Goal: Information Seeking & Learning: Learn about a topic

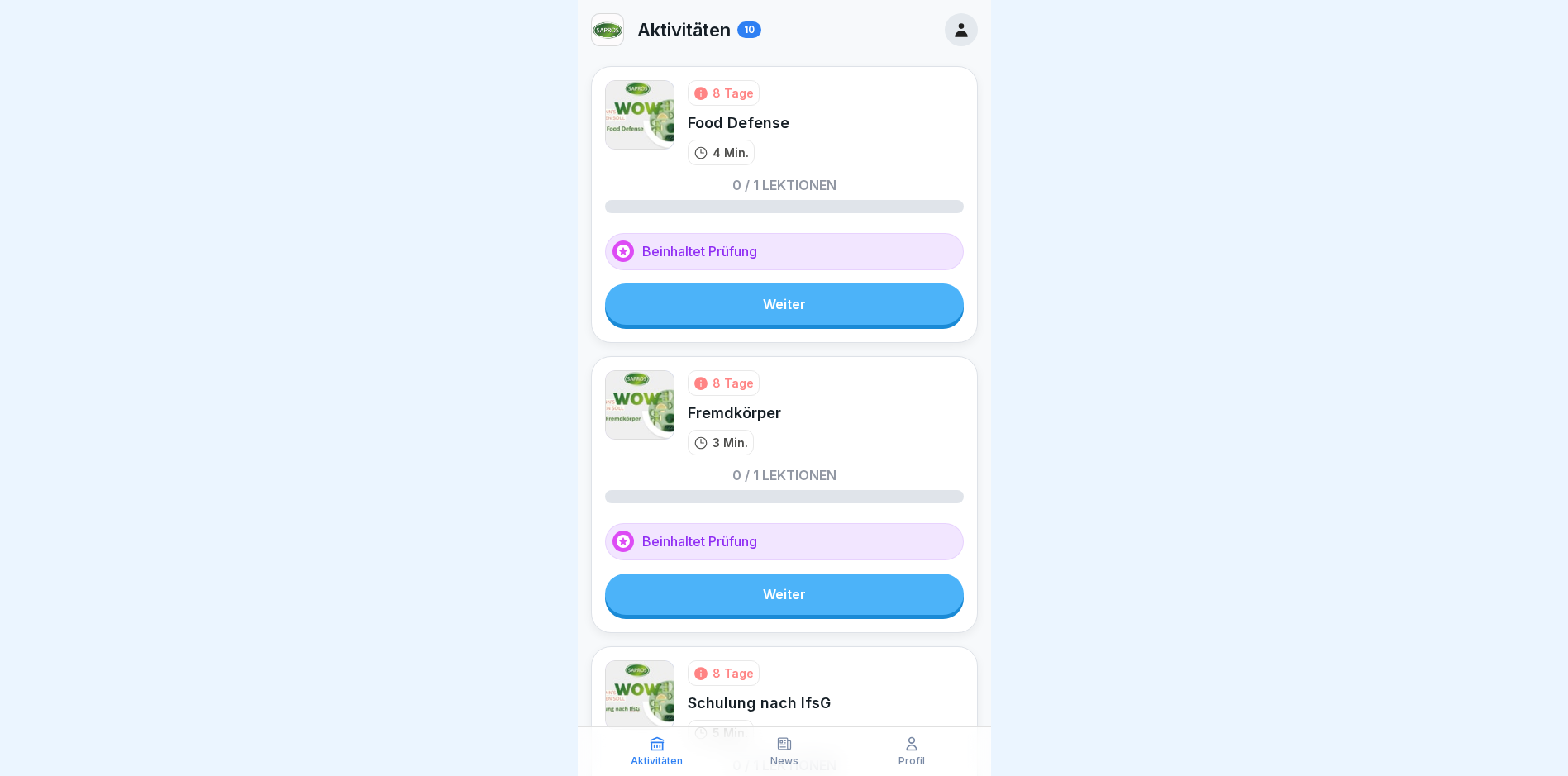
click at [829, 299] on link "Weiter" at bounding box center [784, 304] width 359 height 42
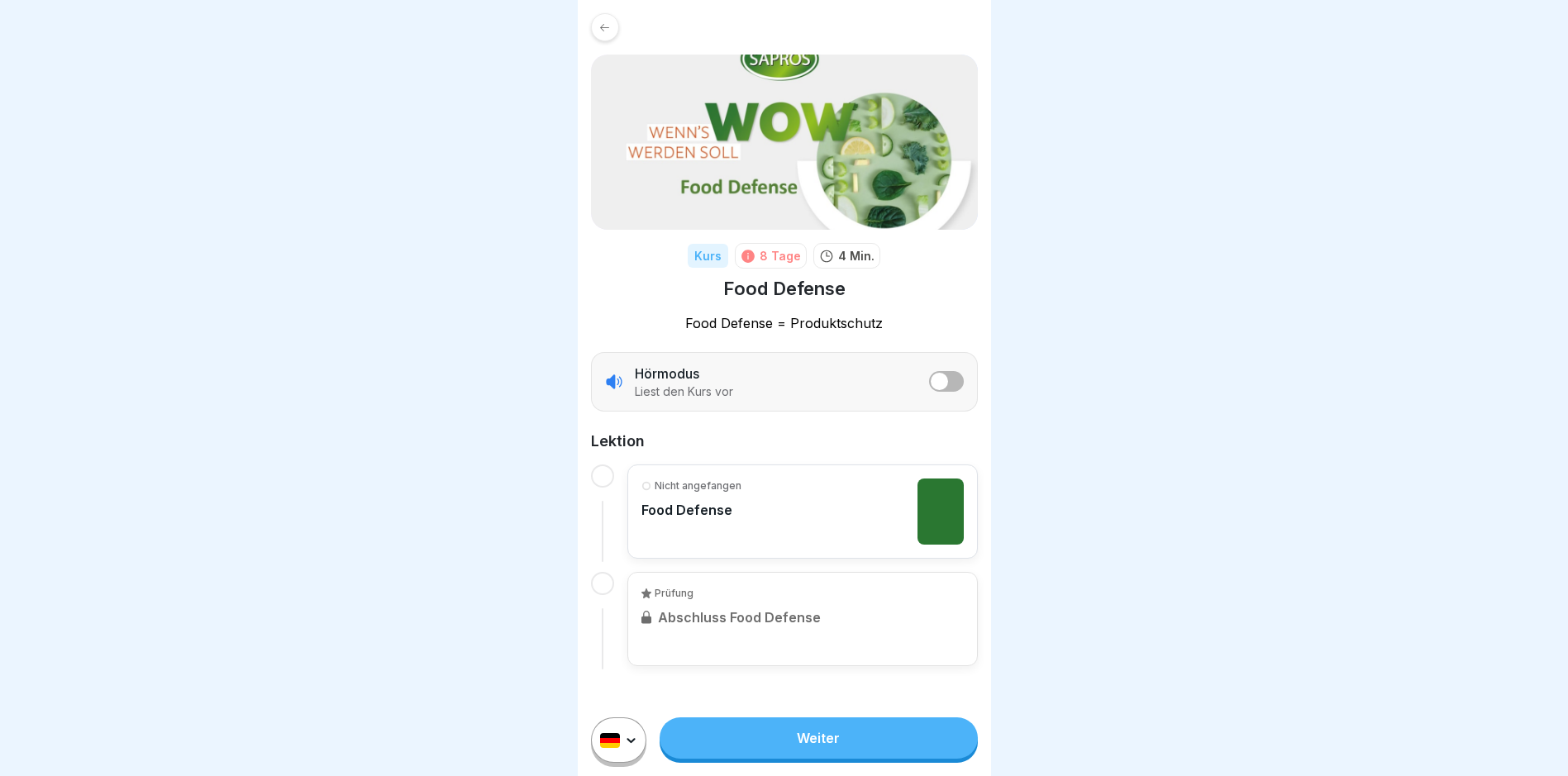
click at [834, 748] on link "Weiter" at bounding box center [818, 738] width 317 height 42
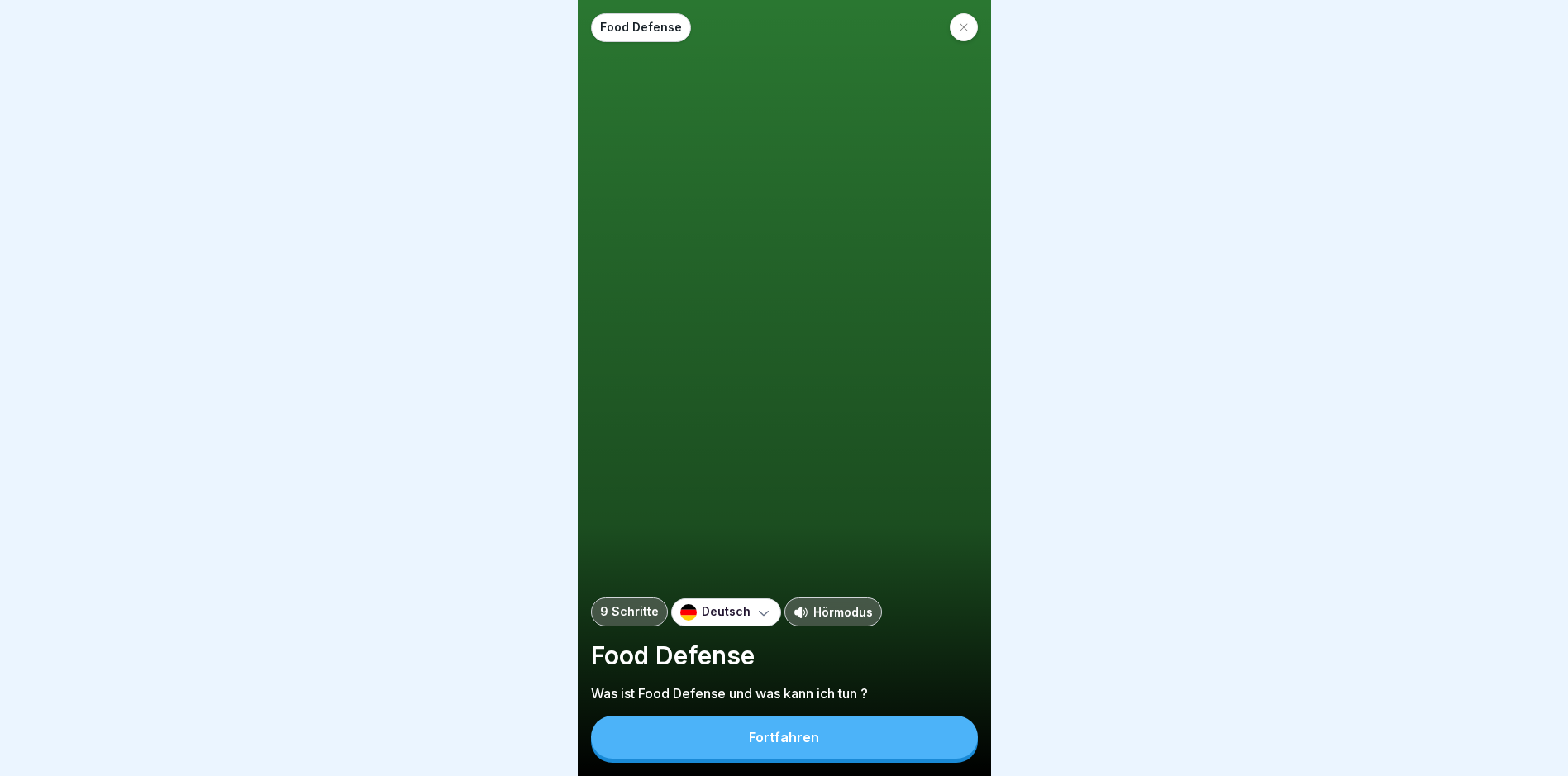
click at [872, 751] on button "Fortfahren" at bounding box center [784, 736] width 387 height 43
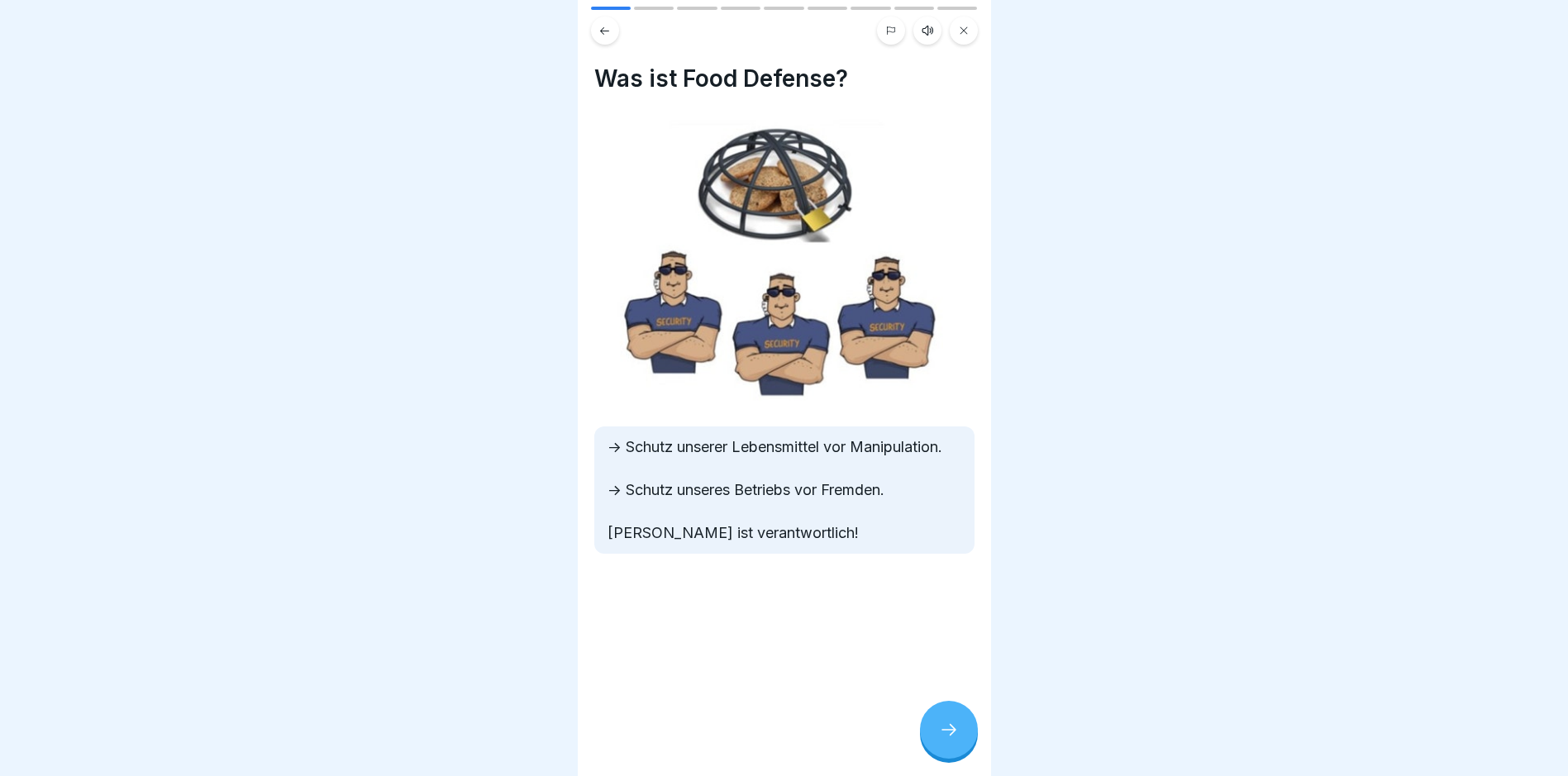
click at [940, 733] on icon at bounding box center [949, 730] width 20 height 20
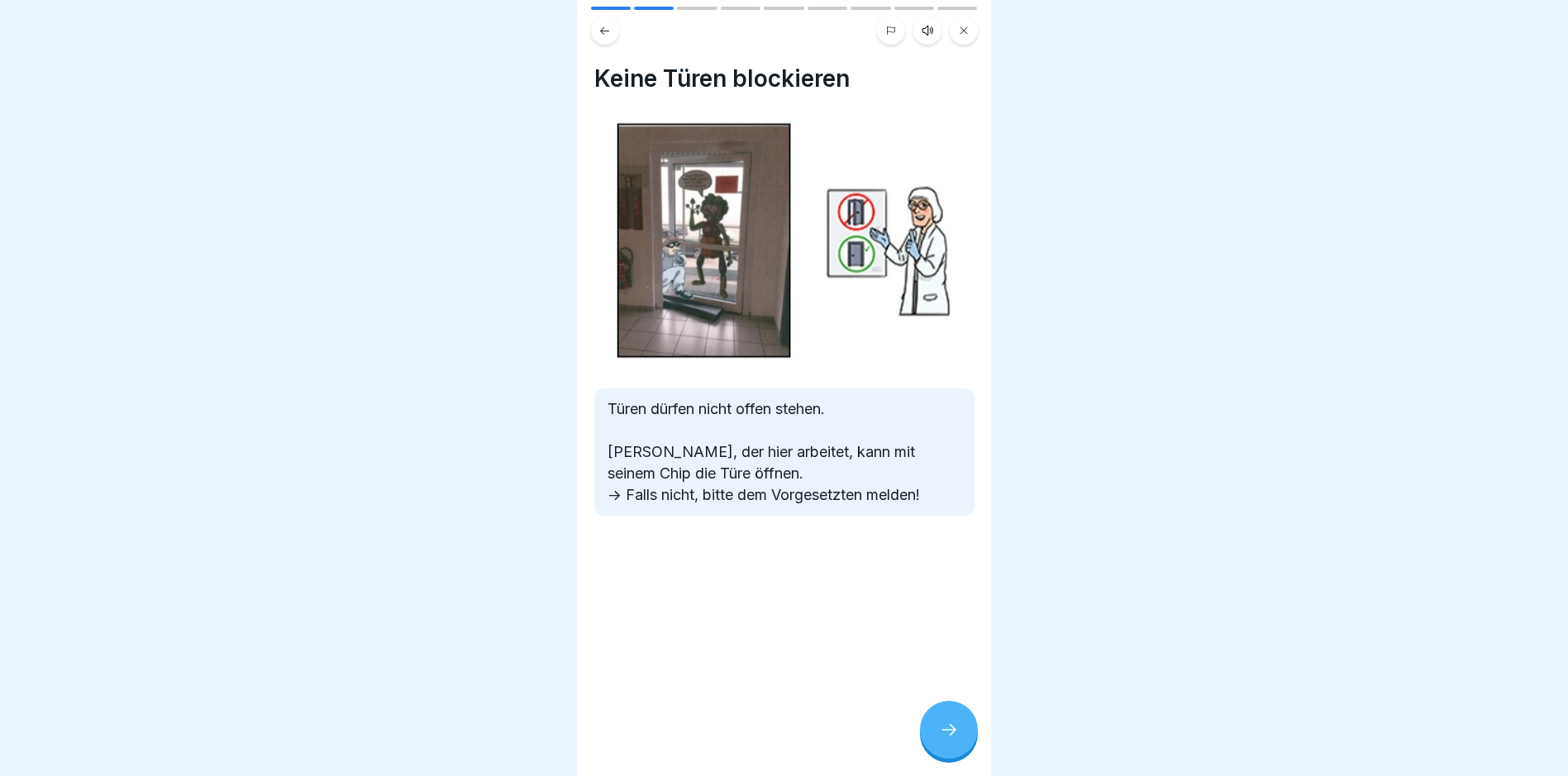
click at [935, 731] on div at bounding box center [949, 729] width 58 height 58
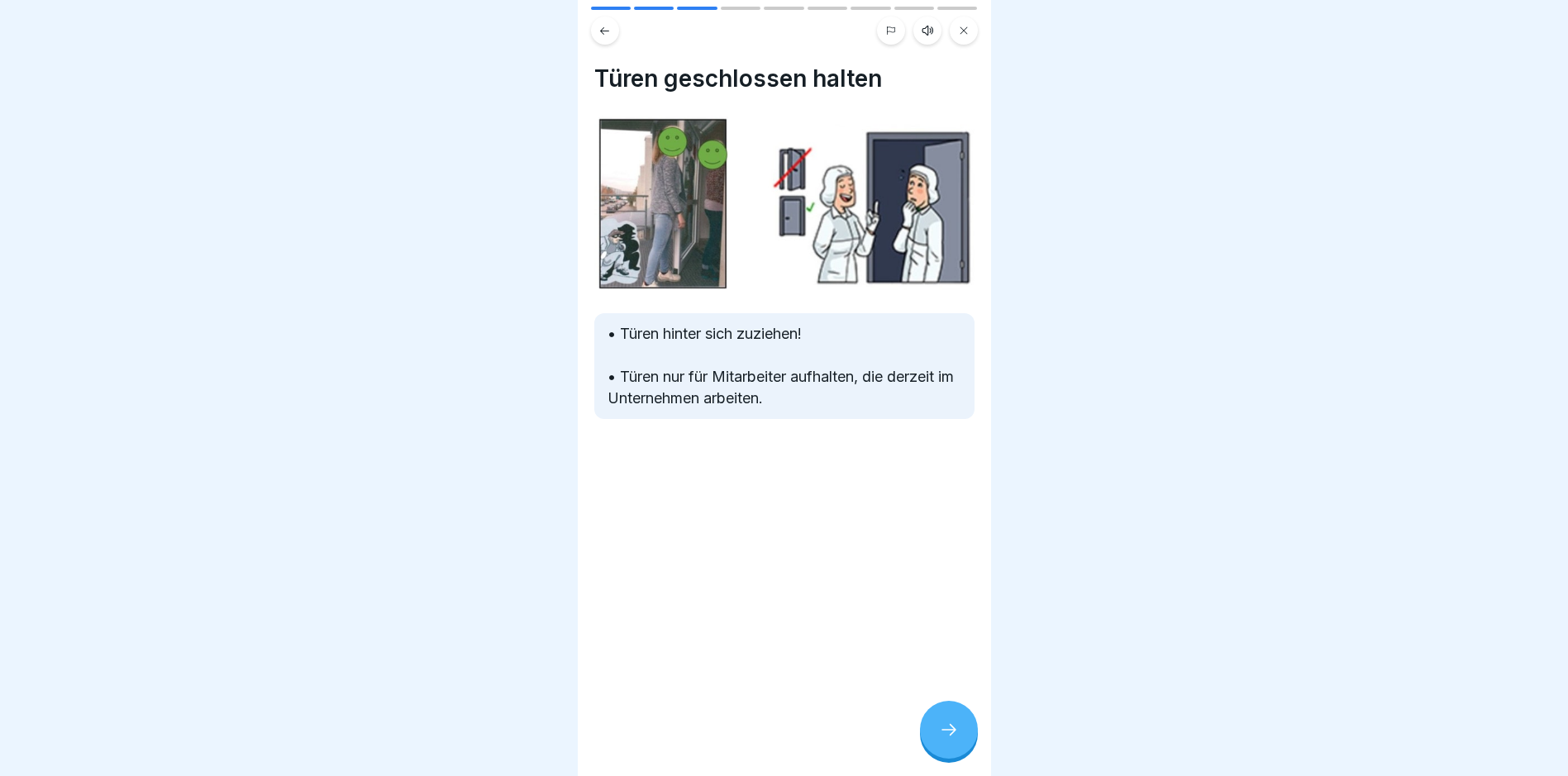
click at [951, 734] on icon at bounding box center [949, 730] width 20 height 20
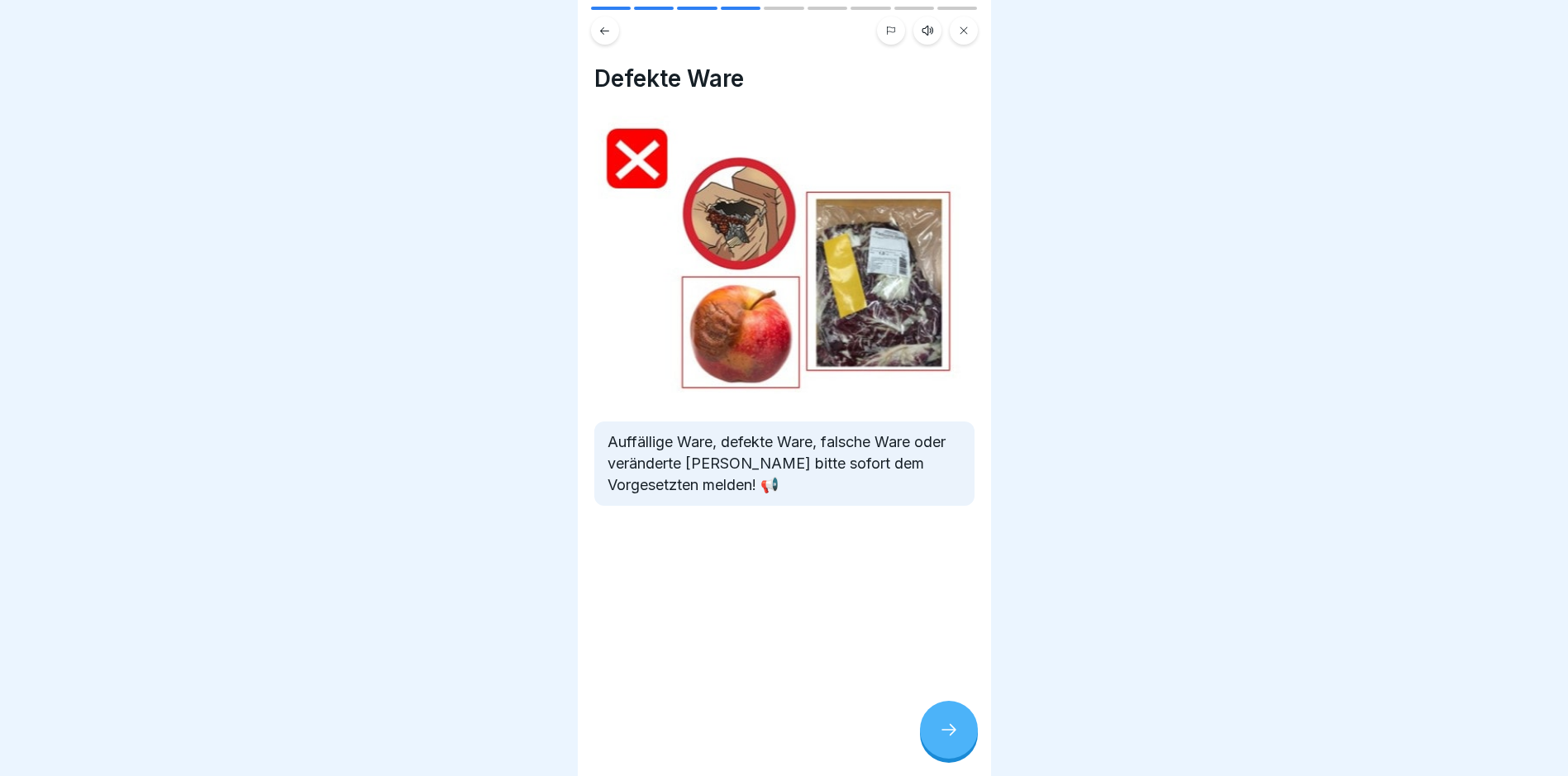
click at [937, 733] on div at bounding box center [949, 729] width 58 height 58
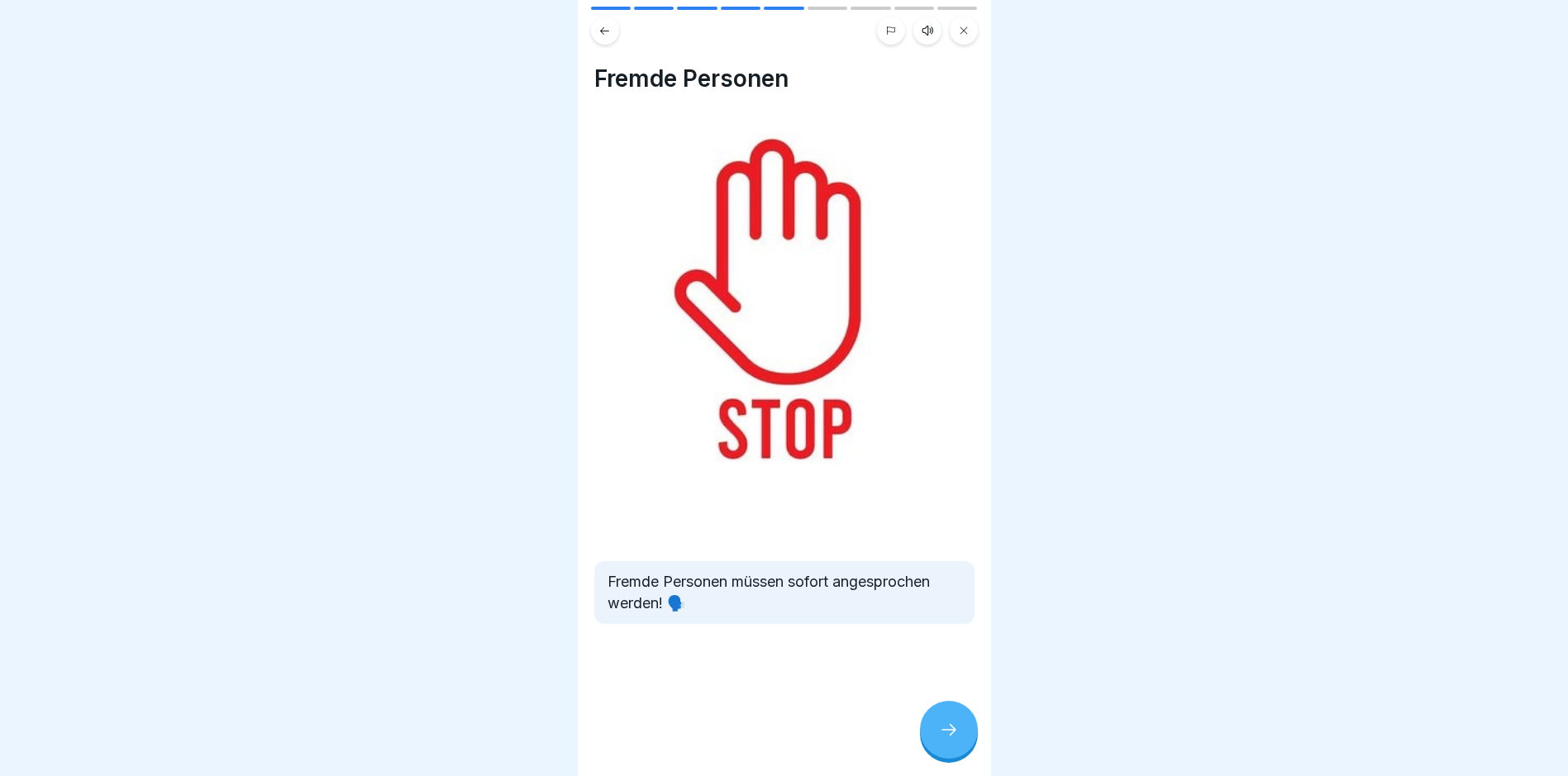
click at [937, 733] on div at bounding box center [949, 729] width 58 height 58
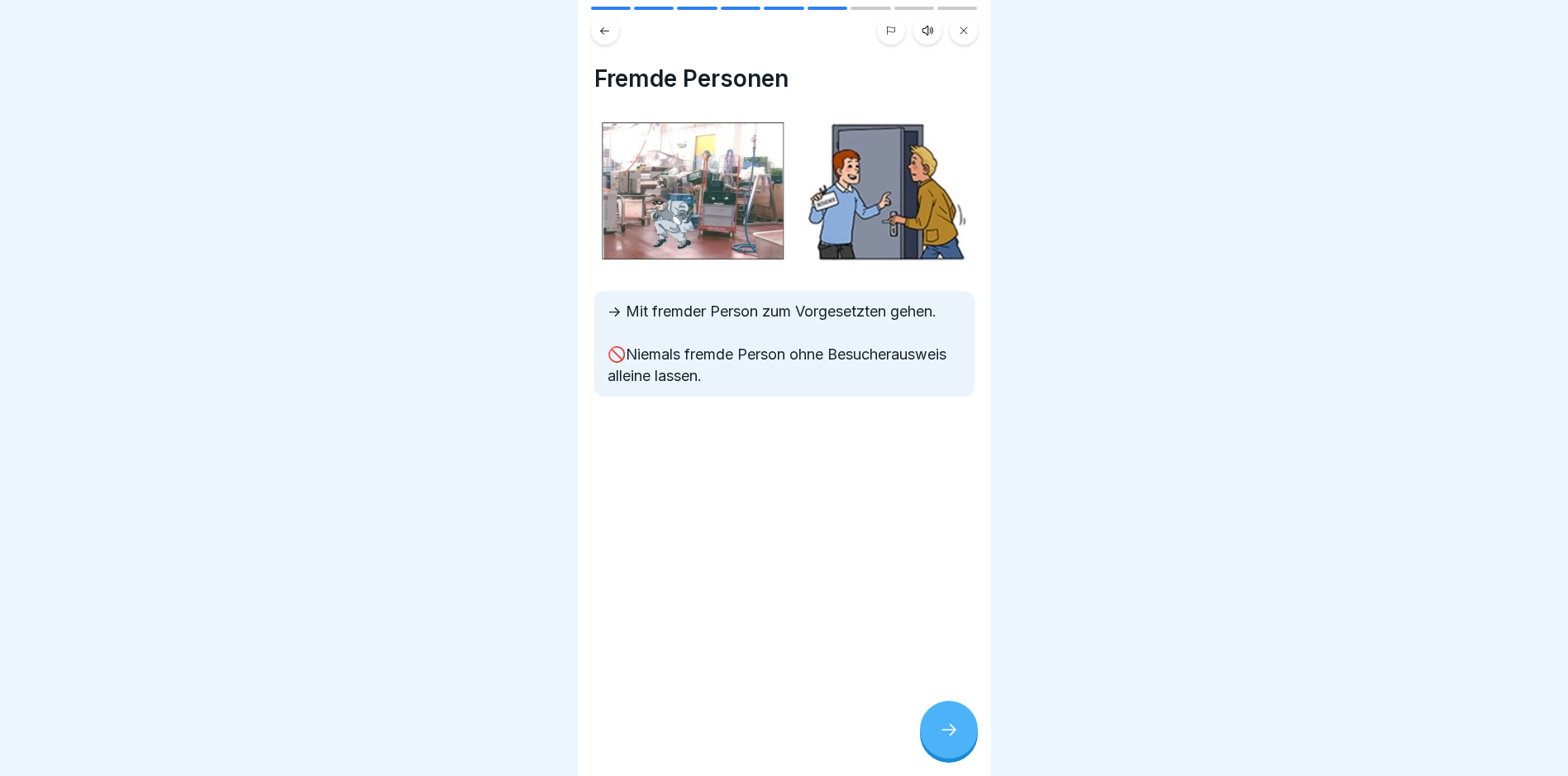
click at [937, 733] on div at bounding box center [949, 729] width 58 height 58
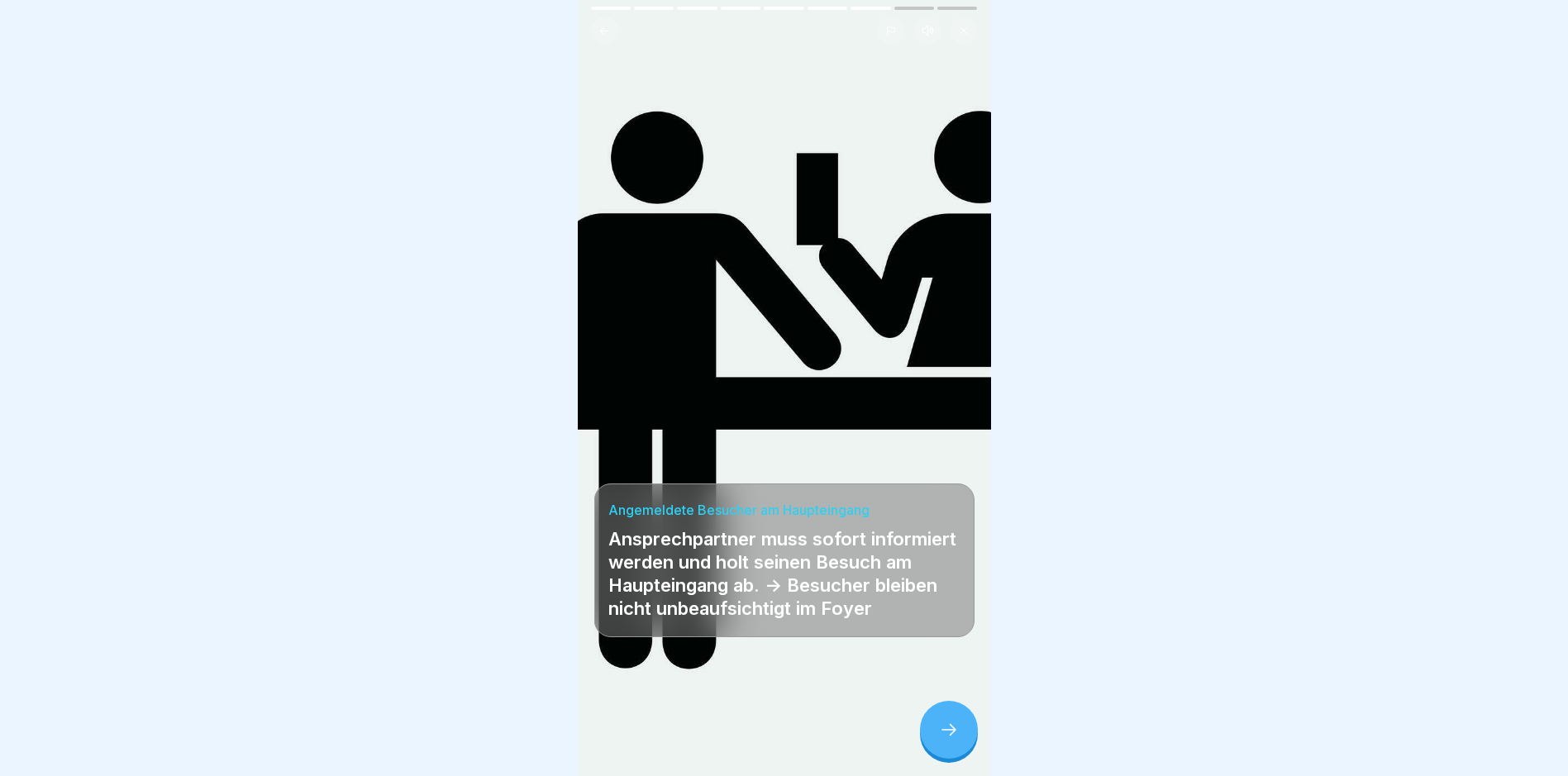
click at [937, 733] on div at bounding box center [949, 729] width 58 height 58
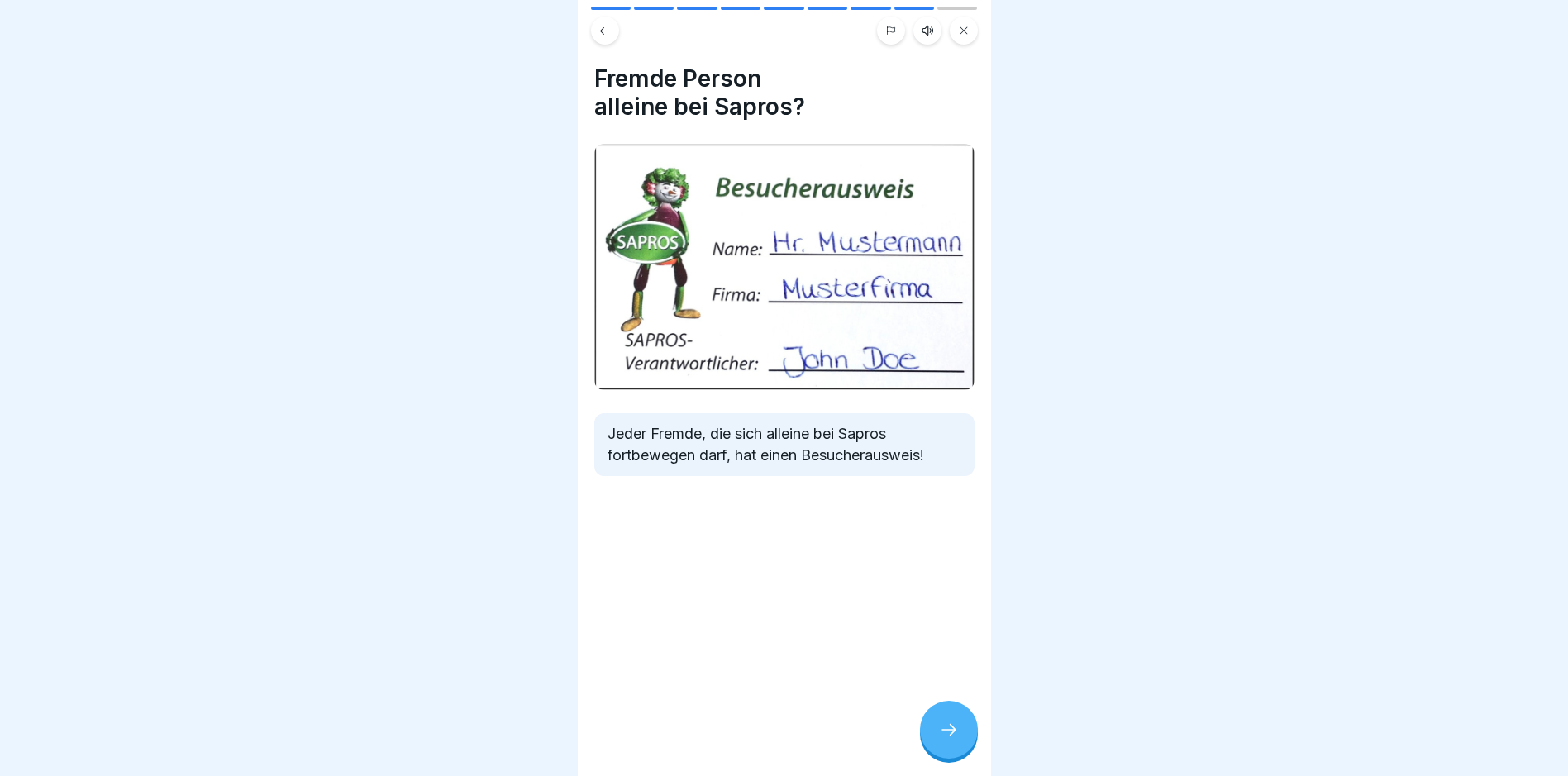
click at [937, 733] on div at bounding box center [949, 729] width 58 height 58
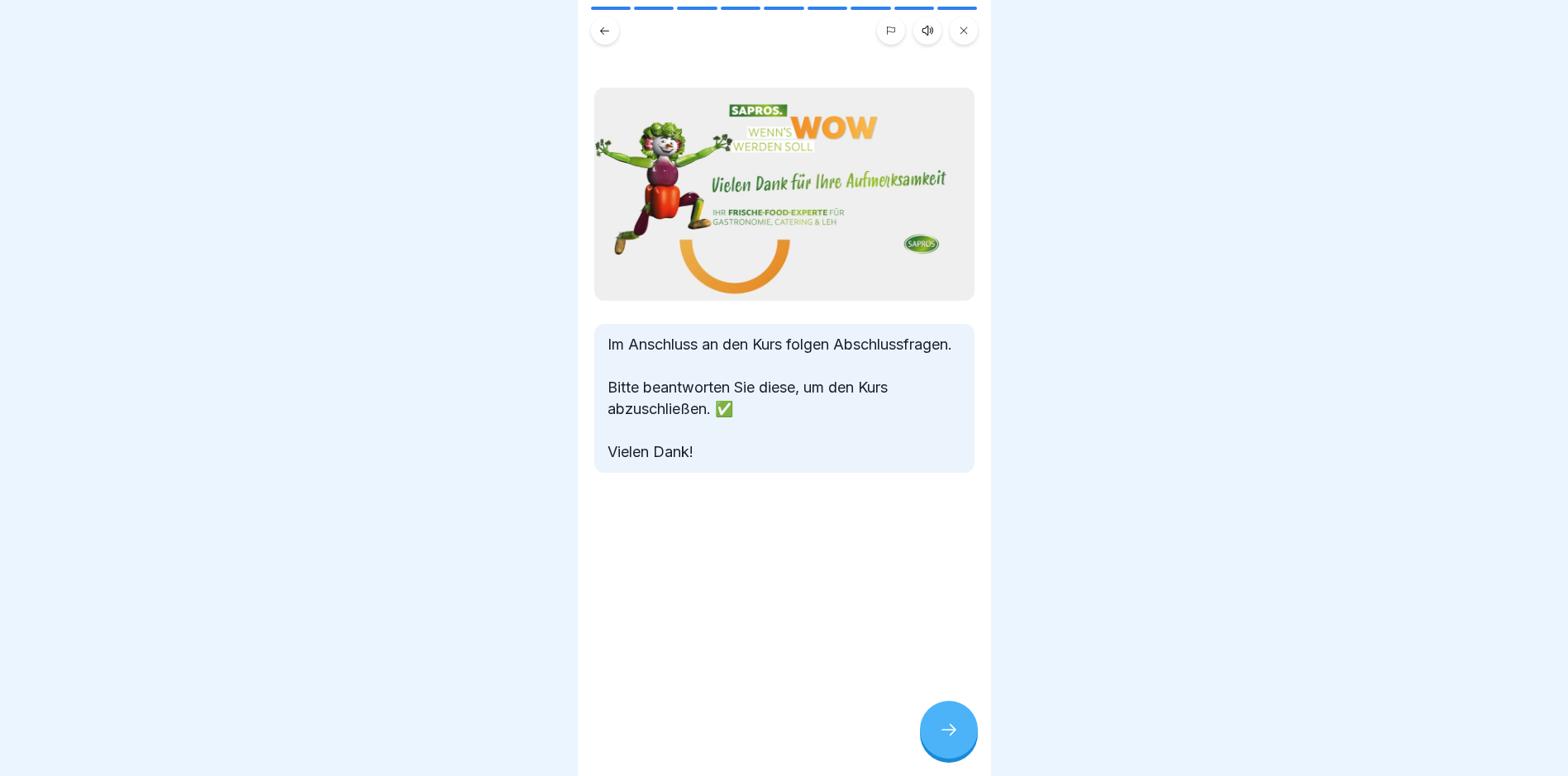
click at [937, 733] on div at bounding box center [949, 729] width 58 height 58
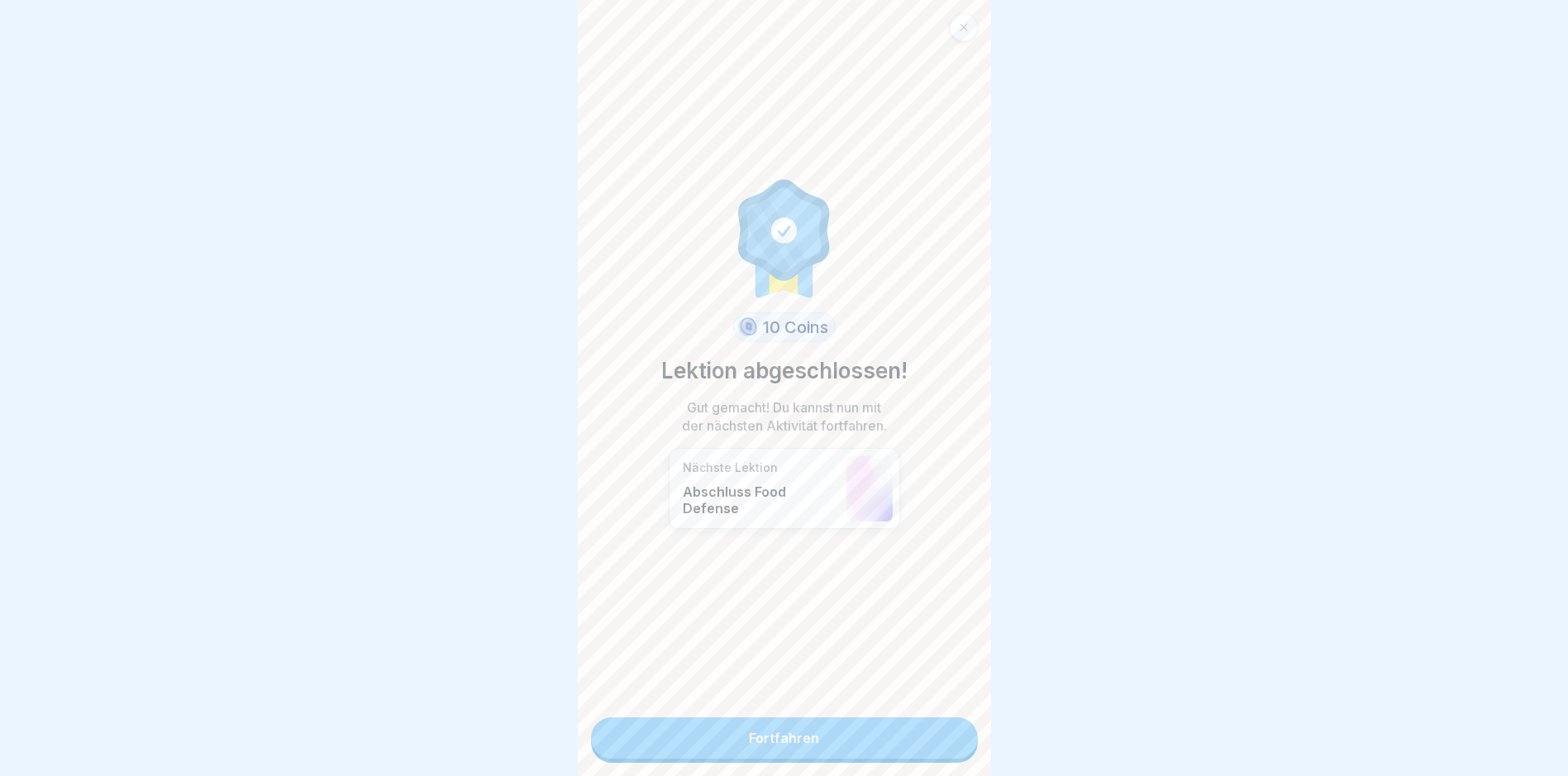
click at [924, 741] on link "Fortfahren" at bounding box center [784, 738] width 387 height 42
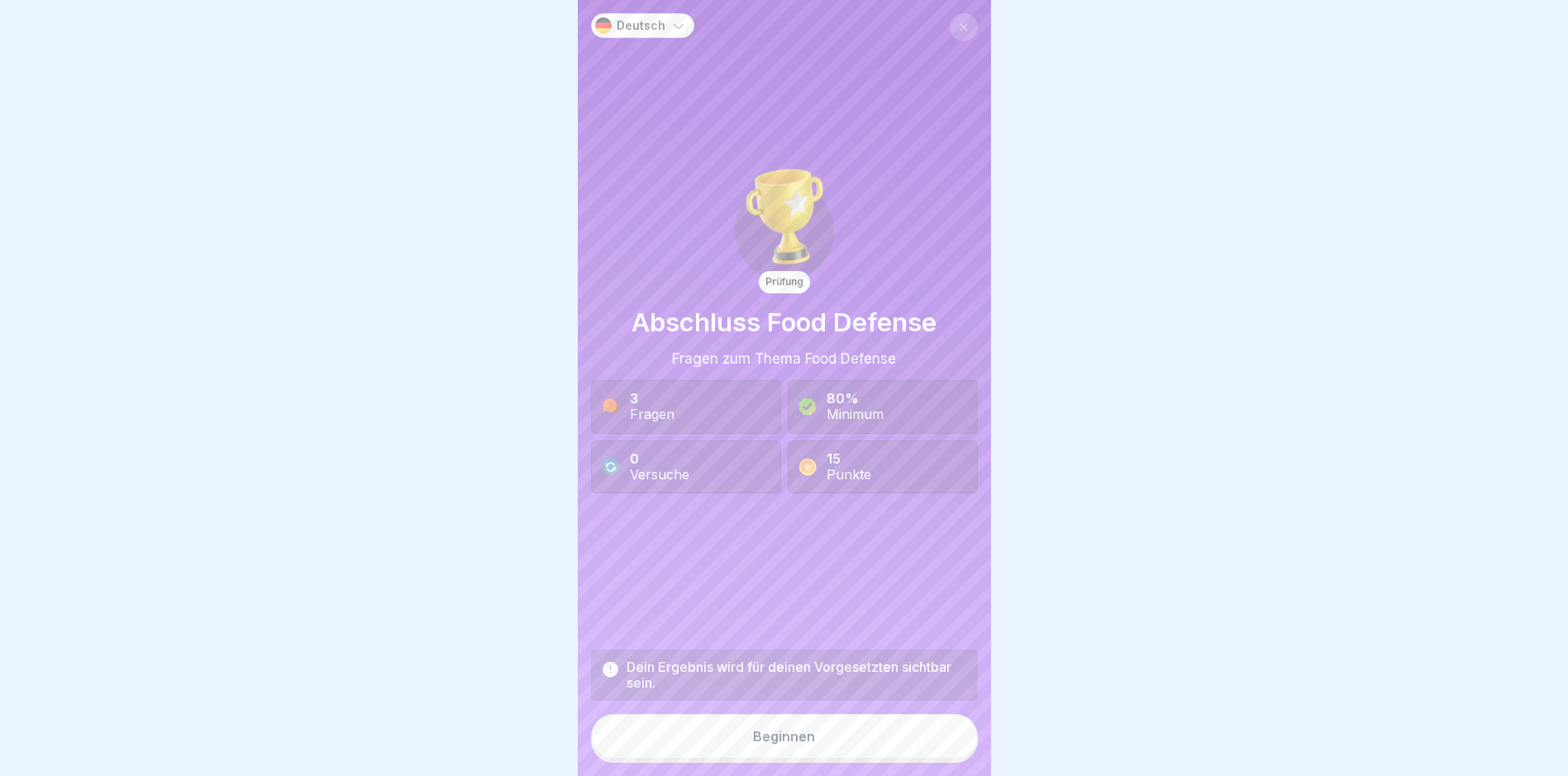
click at [923, 741] on button "Beginnen" at bounding box center [784, 735] width 387 height 44
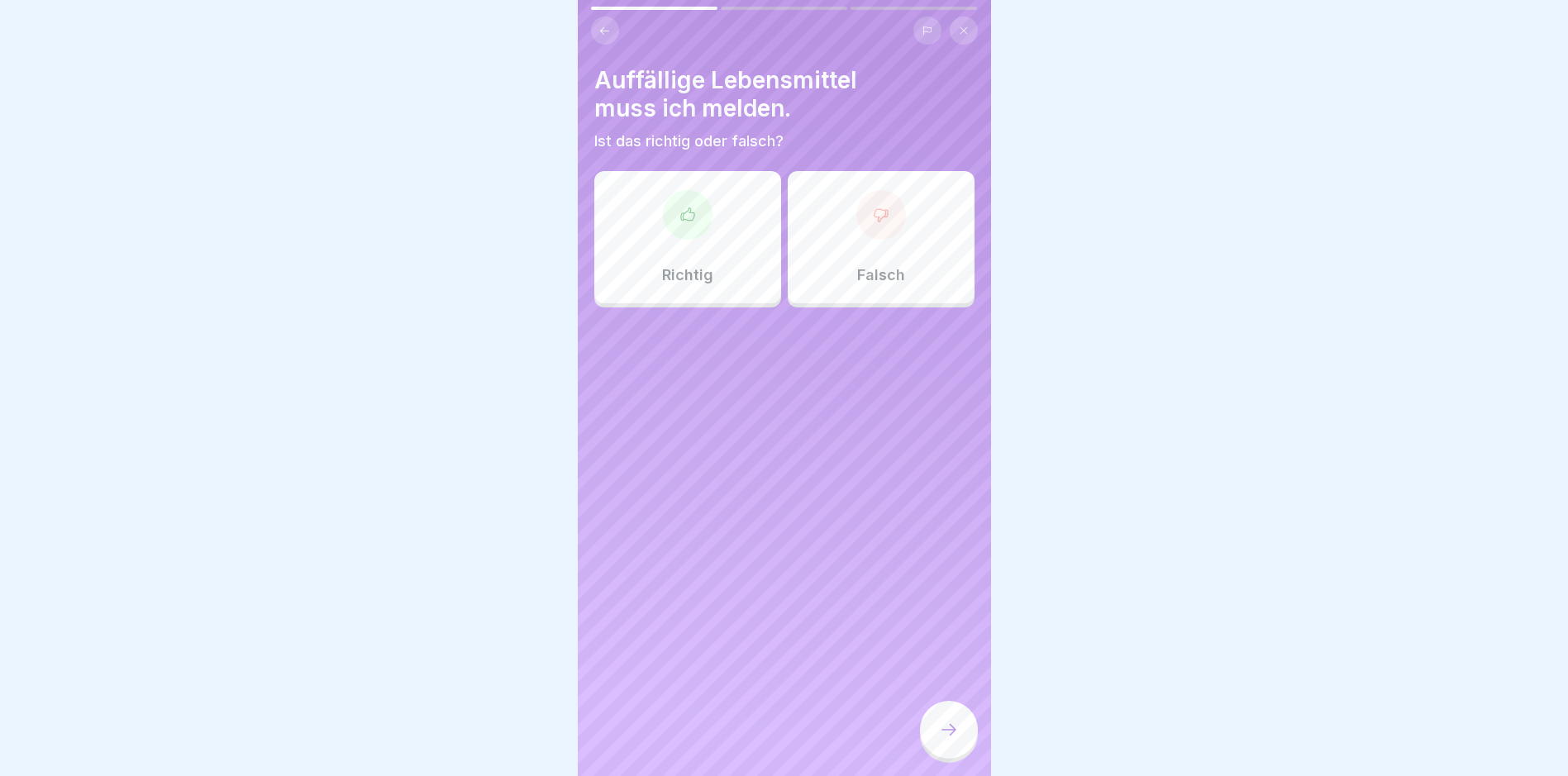
click at [682, 253] on div "Richtig" at bounding box center [687, 238] width 187 height 132
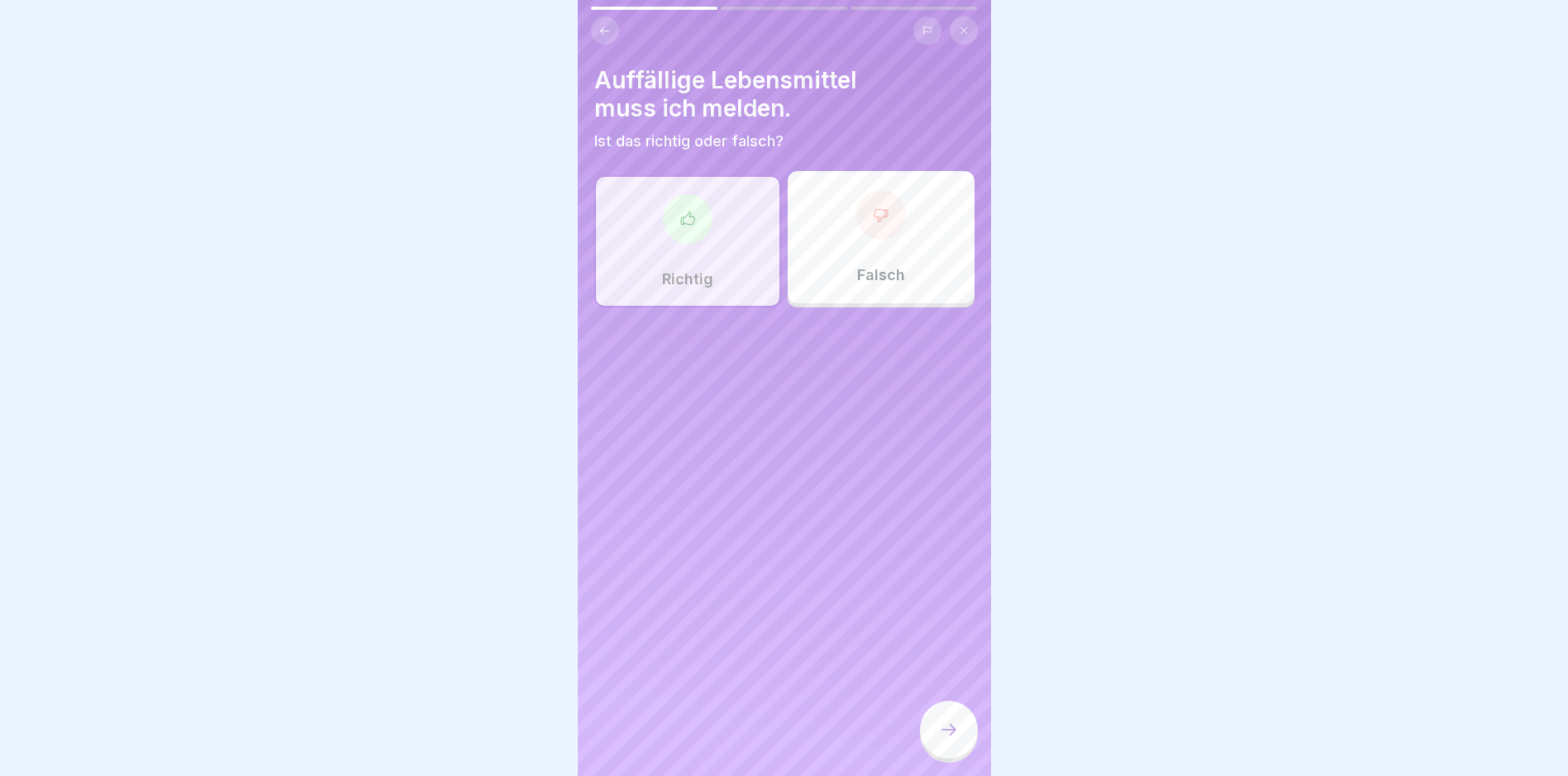
click at [946, 731] on div at bounding box center [949, 729] width 58 height 58
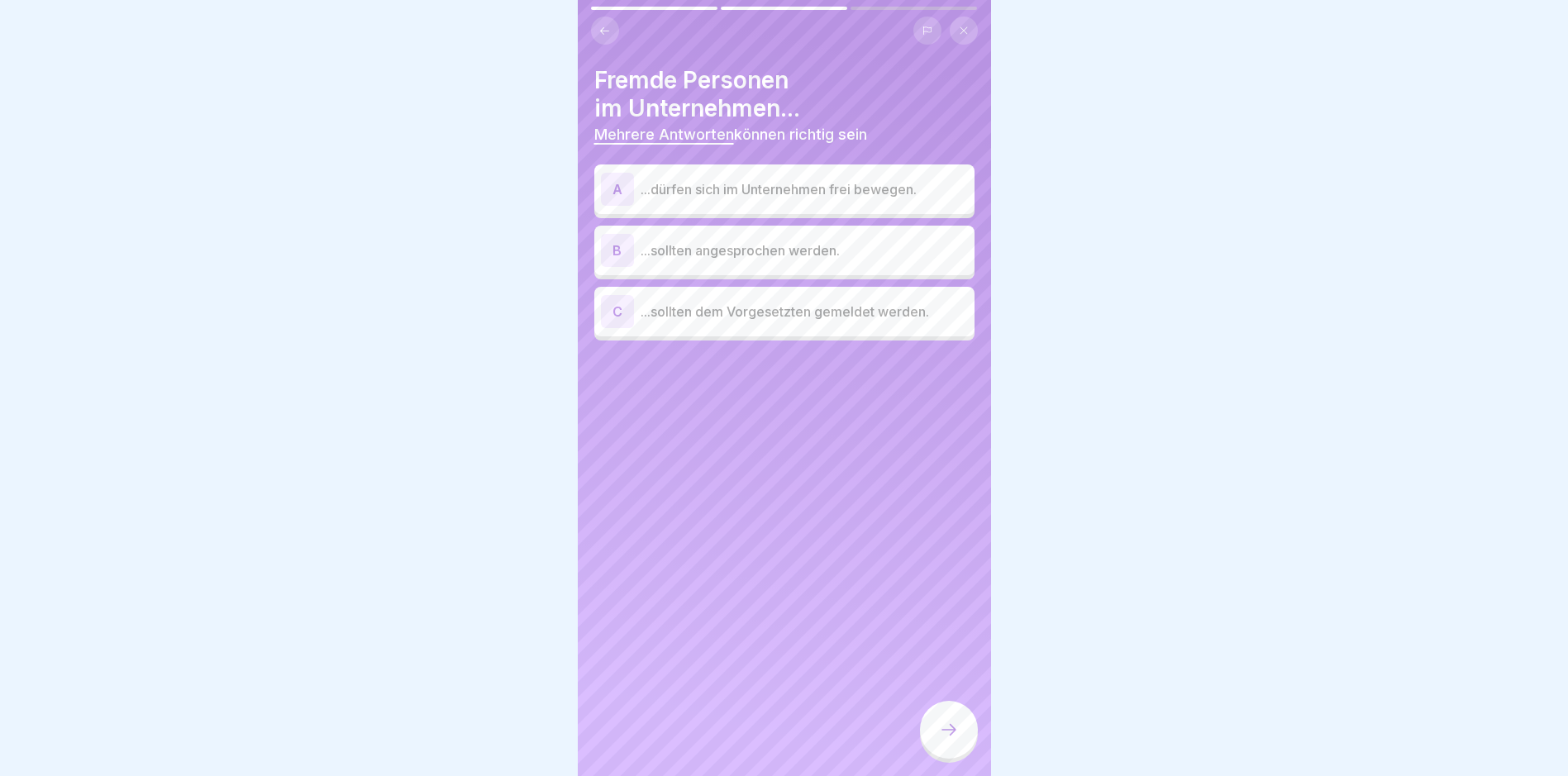
click at [808, 320] on p "...sollten dem Vorgesetzten gemeldet werden." at bounding box center [805, 311] width 328 height 20
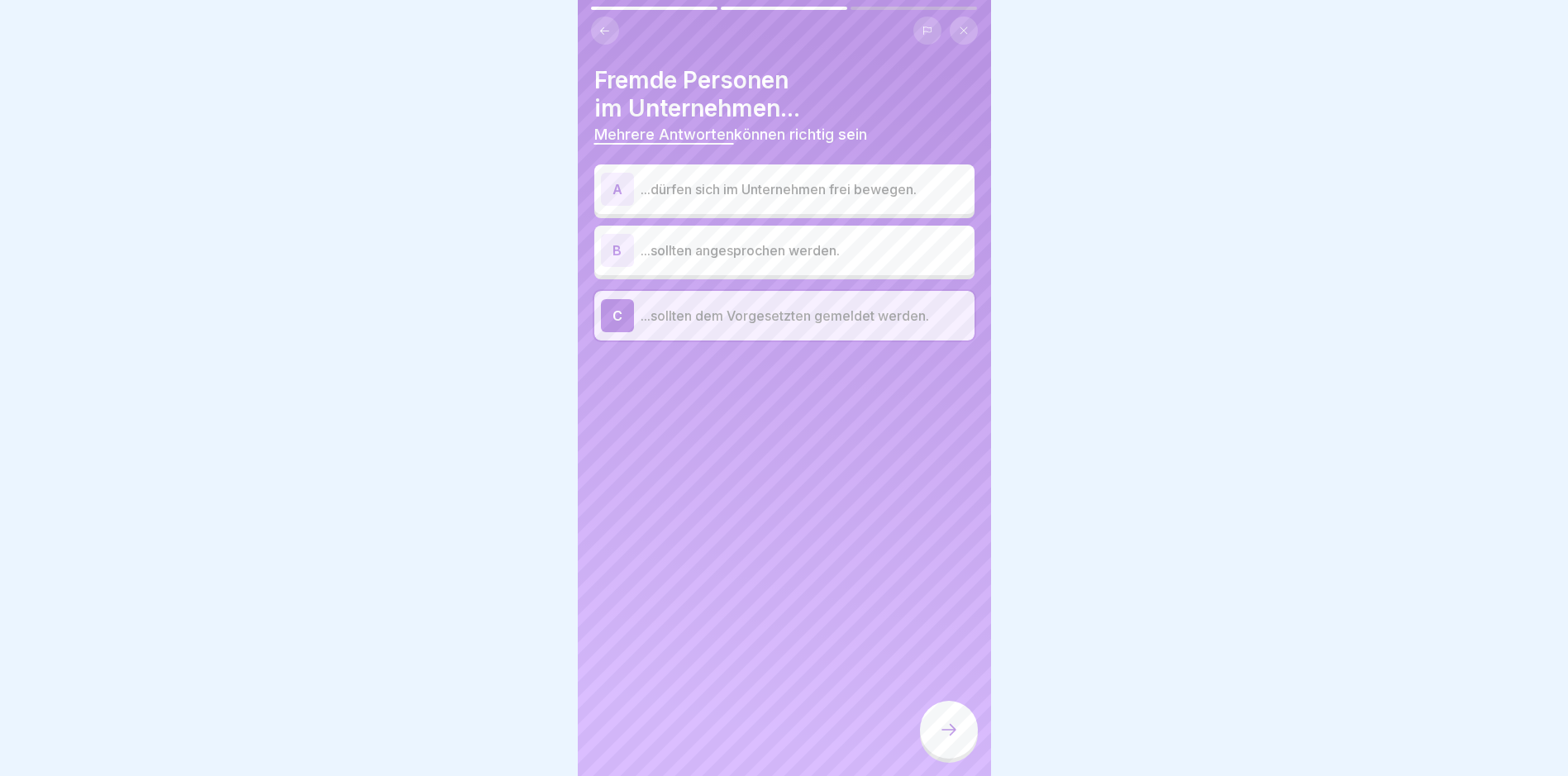
click at [716, 251] on p "...sollten angesprochen werden." at bounding box center [805, 250] width 328 height 20
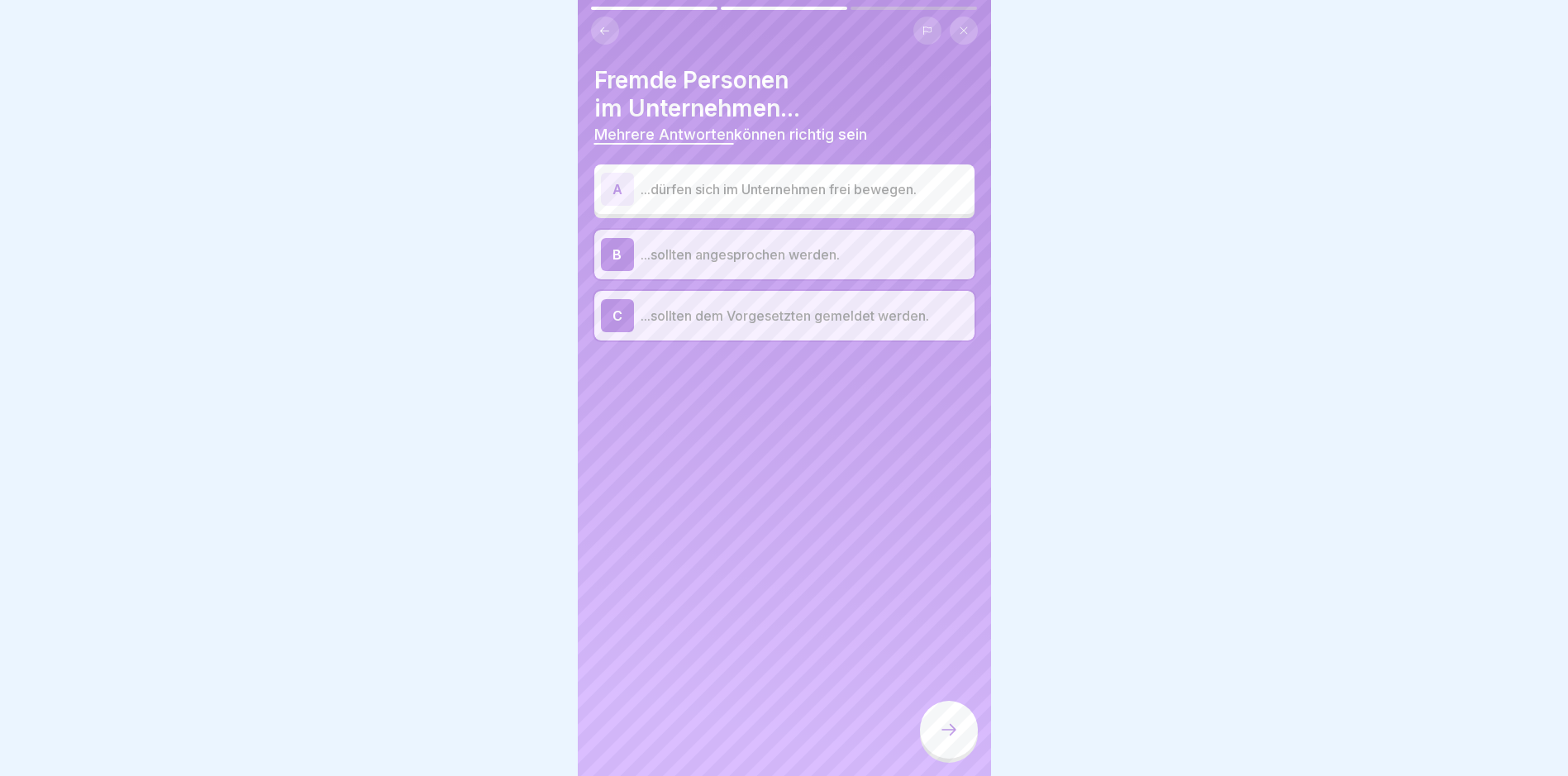
click at [951, 739] on icon at bounding box center [949, 730] width 20 height 20
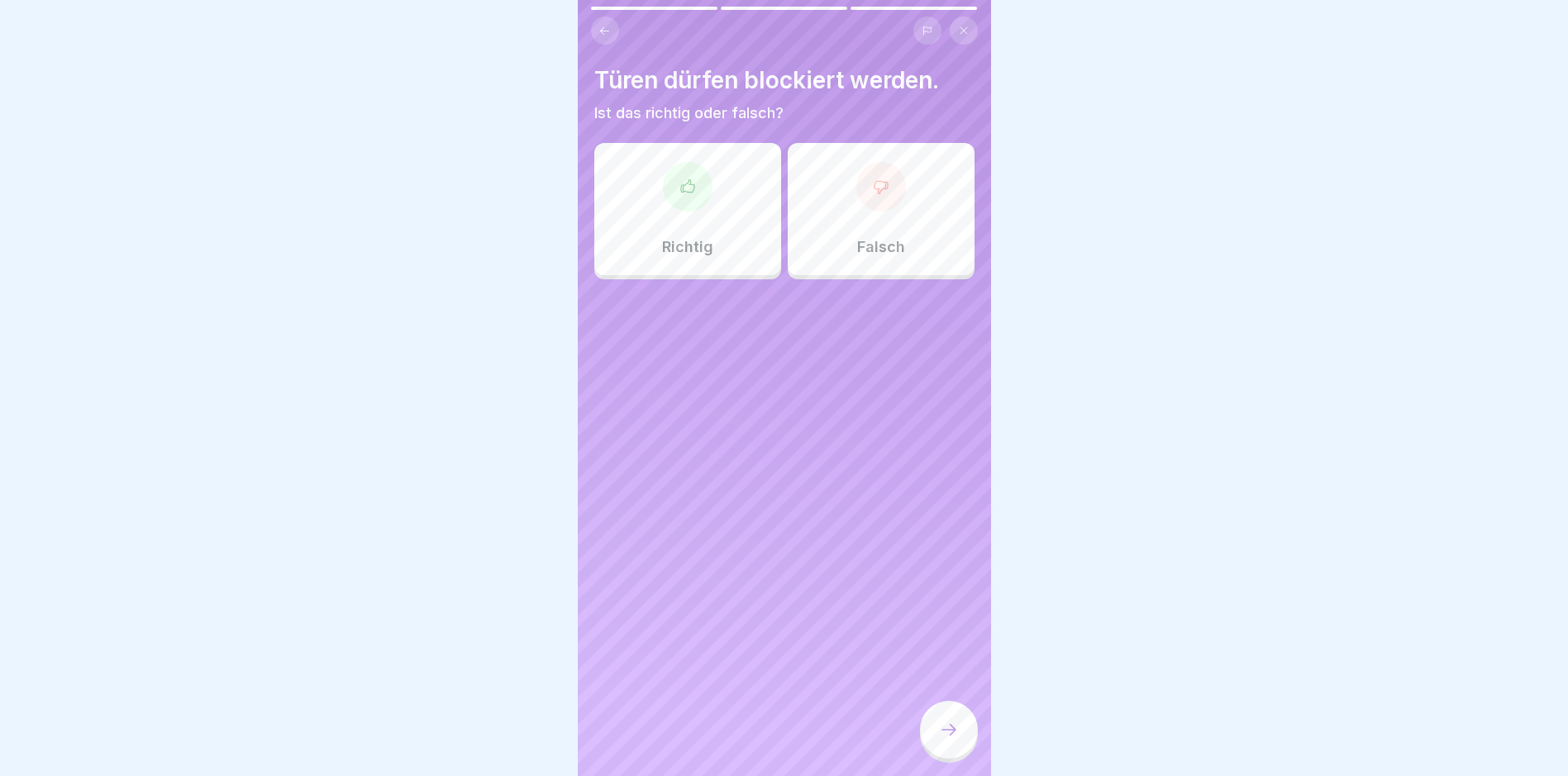
click at [857, 211] on div "Falsch" at bounding box center [881, 209] width 187 height 132
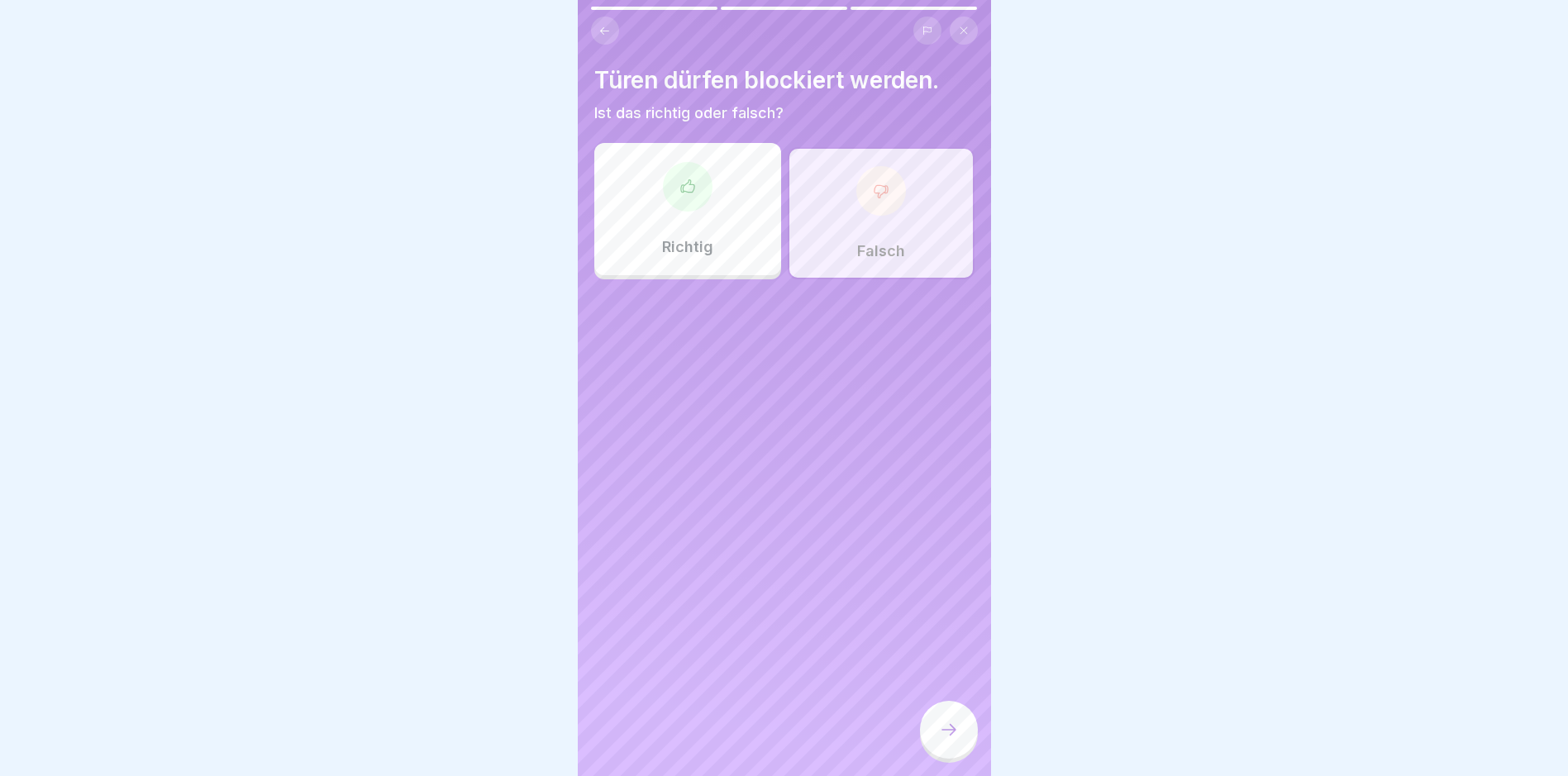
click at [953, 752] on div at bounding box center [949, 729] width 58 height 58
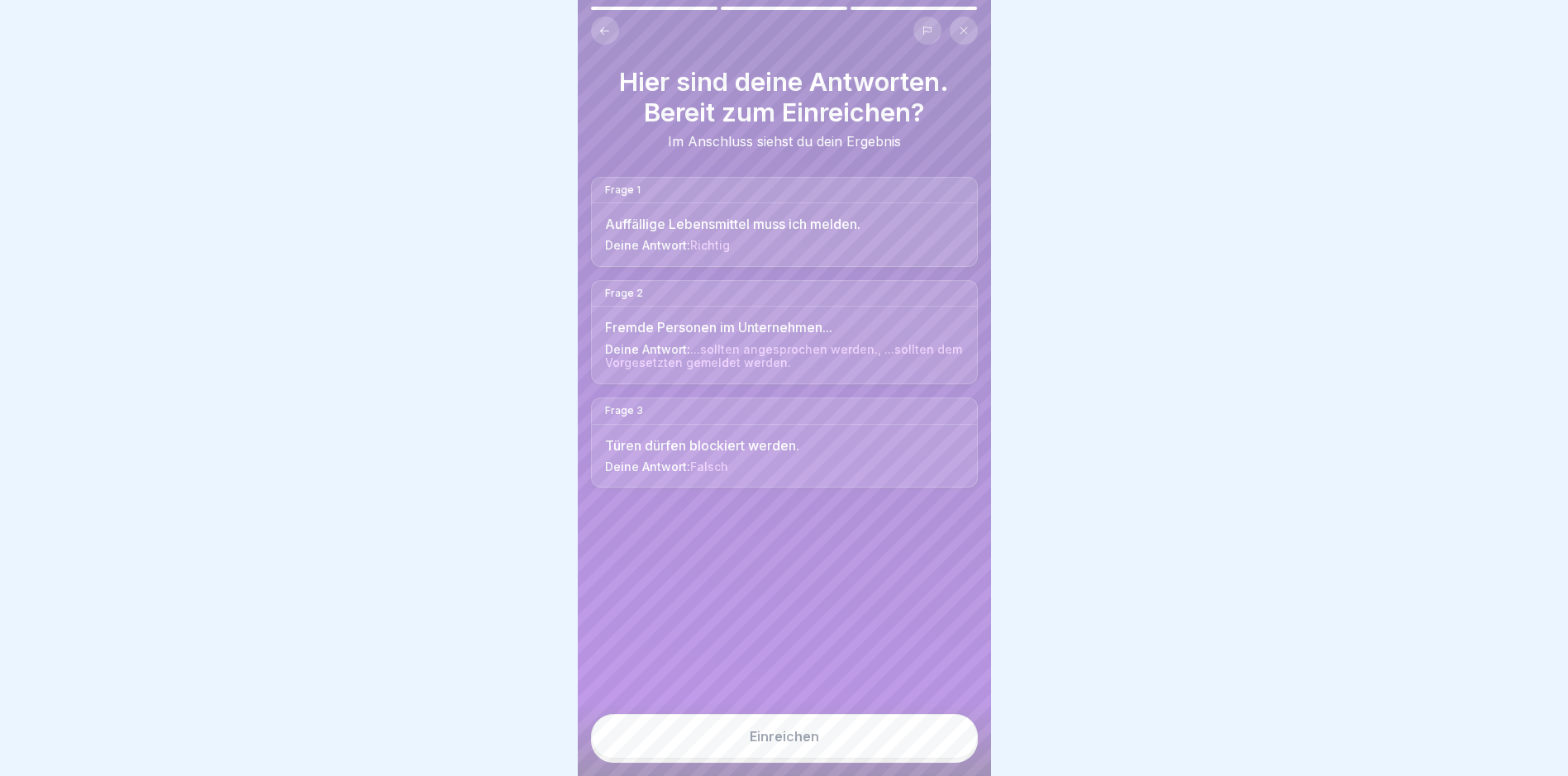
click at [764, 741] on button "Einreichen" at bounding box center [784, 735] width 387 height 44
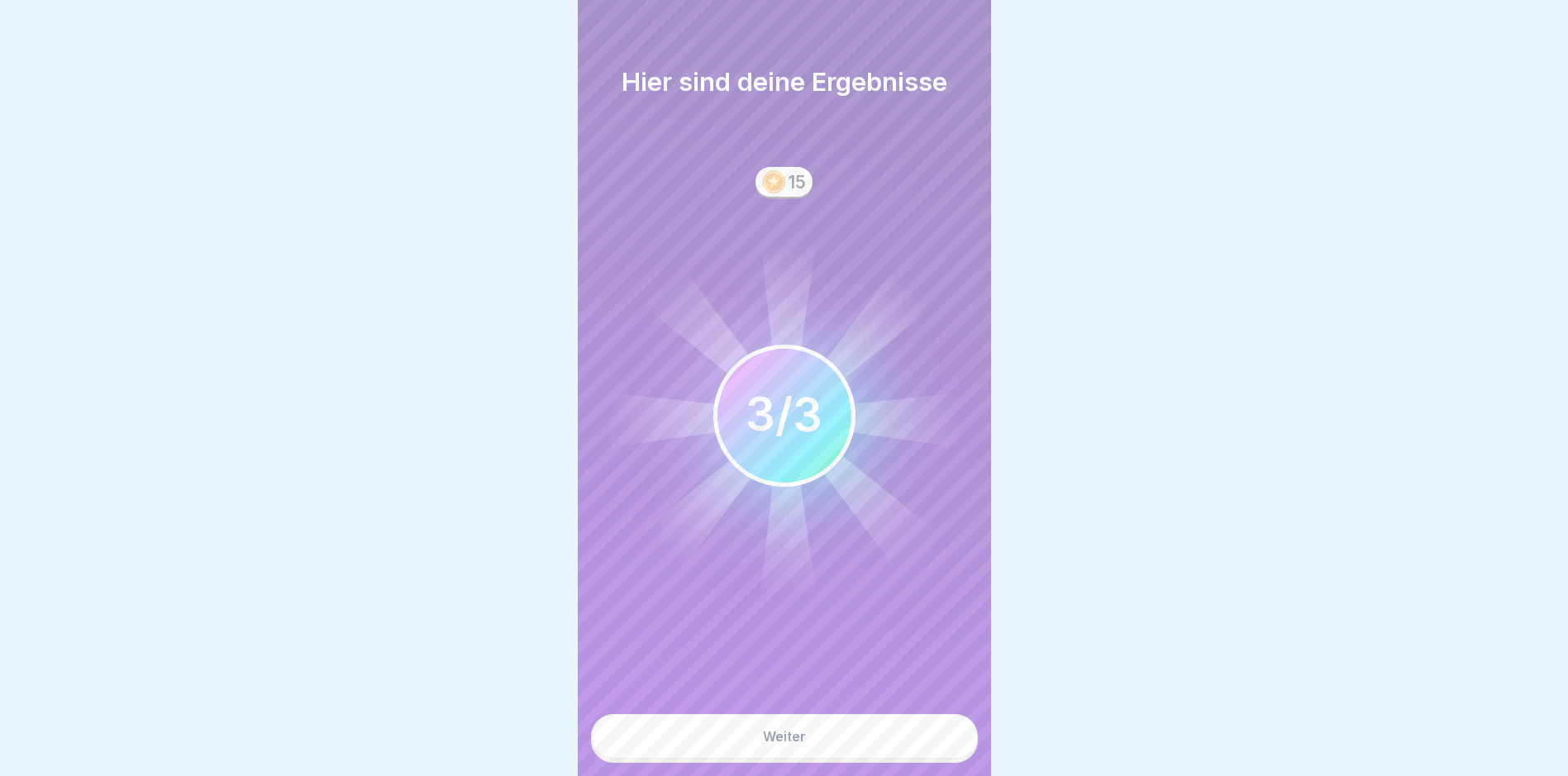
click at [770, 744] on div "Weiter" at bounding box center [784, 736] width 43 height 15
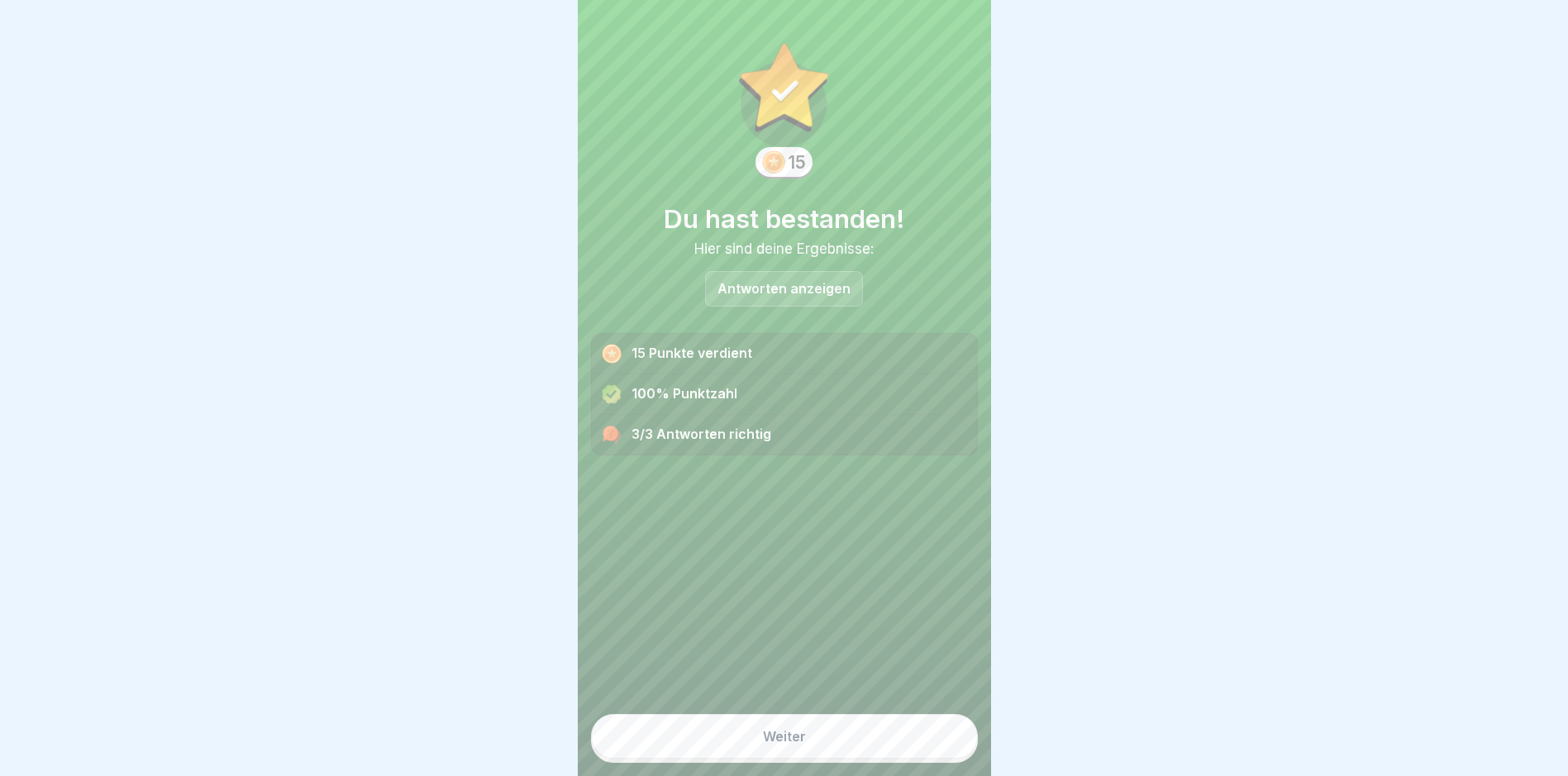
click at [774, 744] on div "Weiter" at bounding box center [784, 736] width 43 height 15
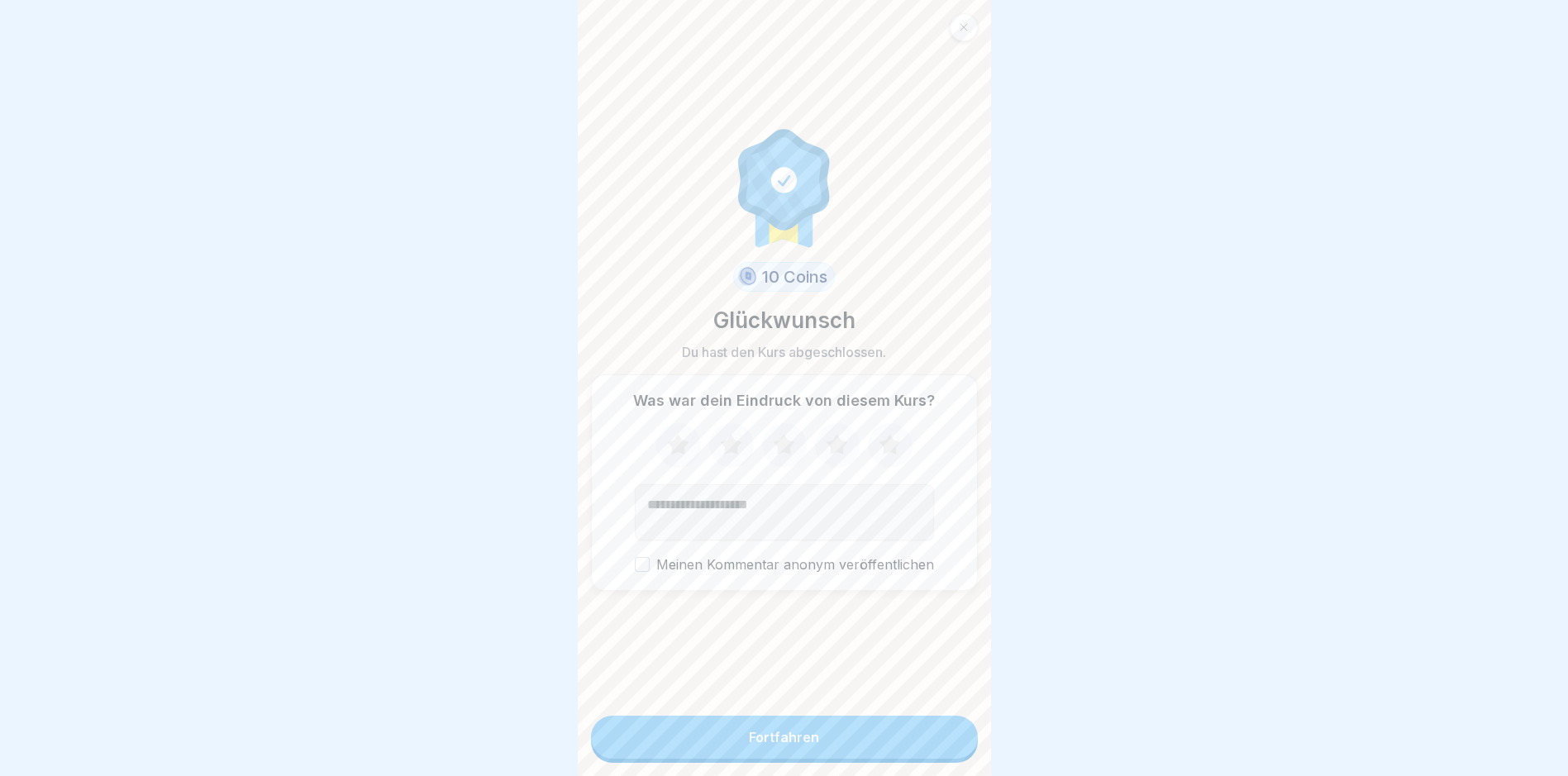
click at [776, 745] on div "Fortfahren" at bounding box center [784, 737] width 70 height 15
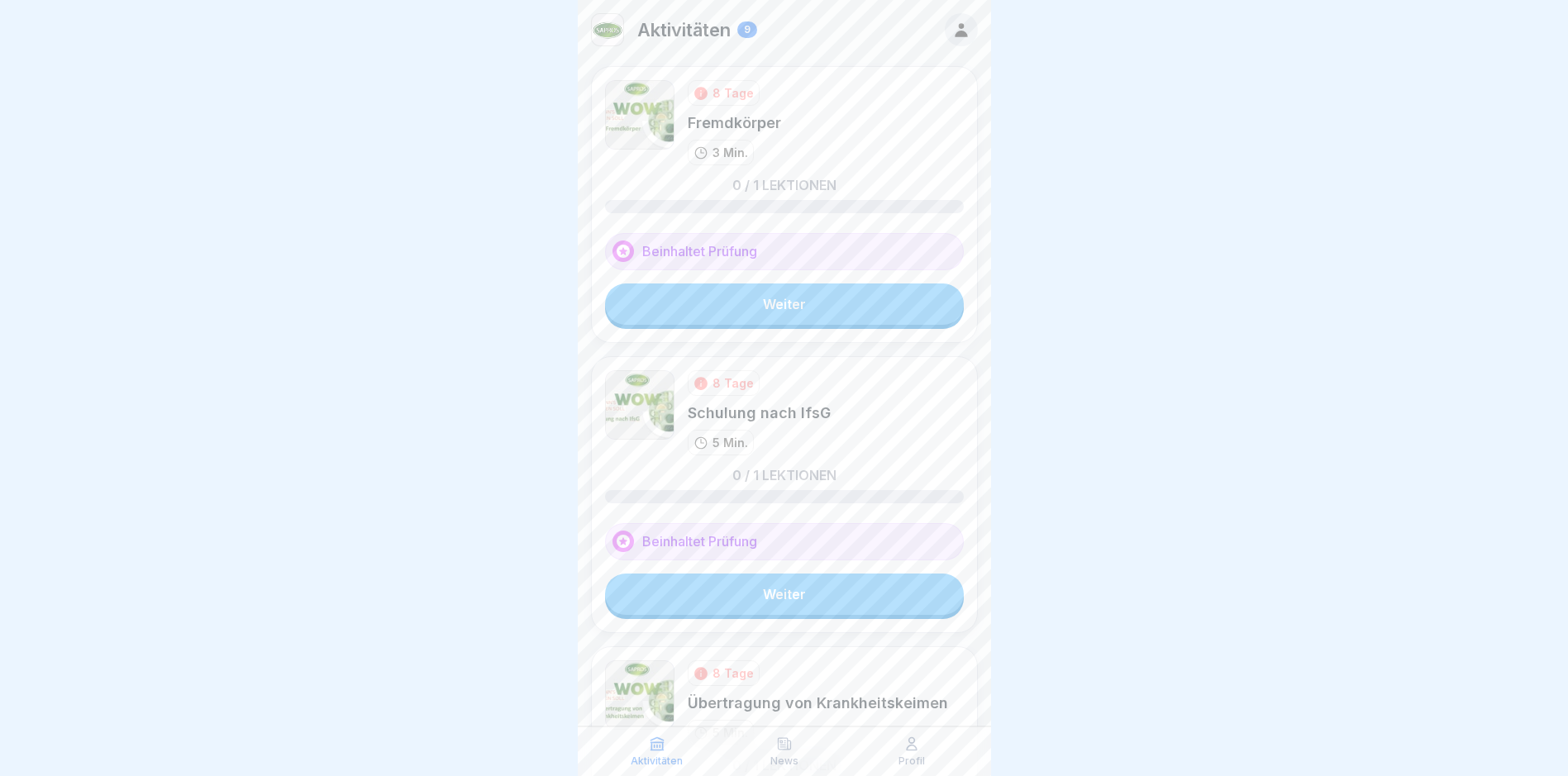
click at [793, 311] on link "Weiter" at bounding box center [784, 304] width 359 height 42
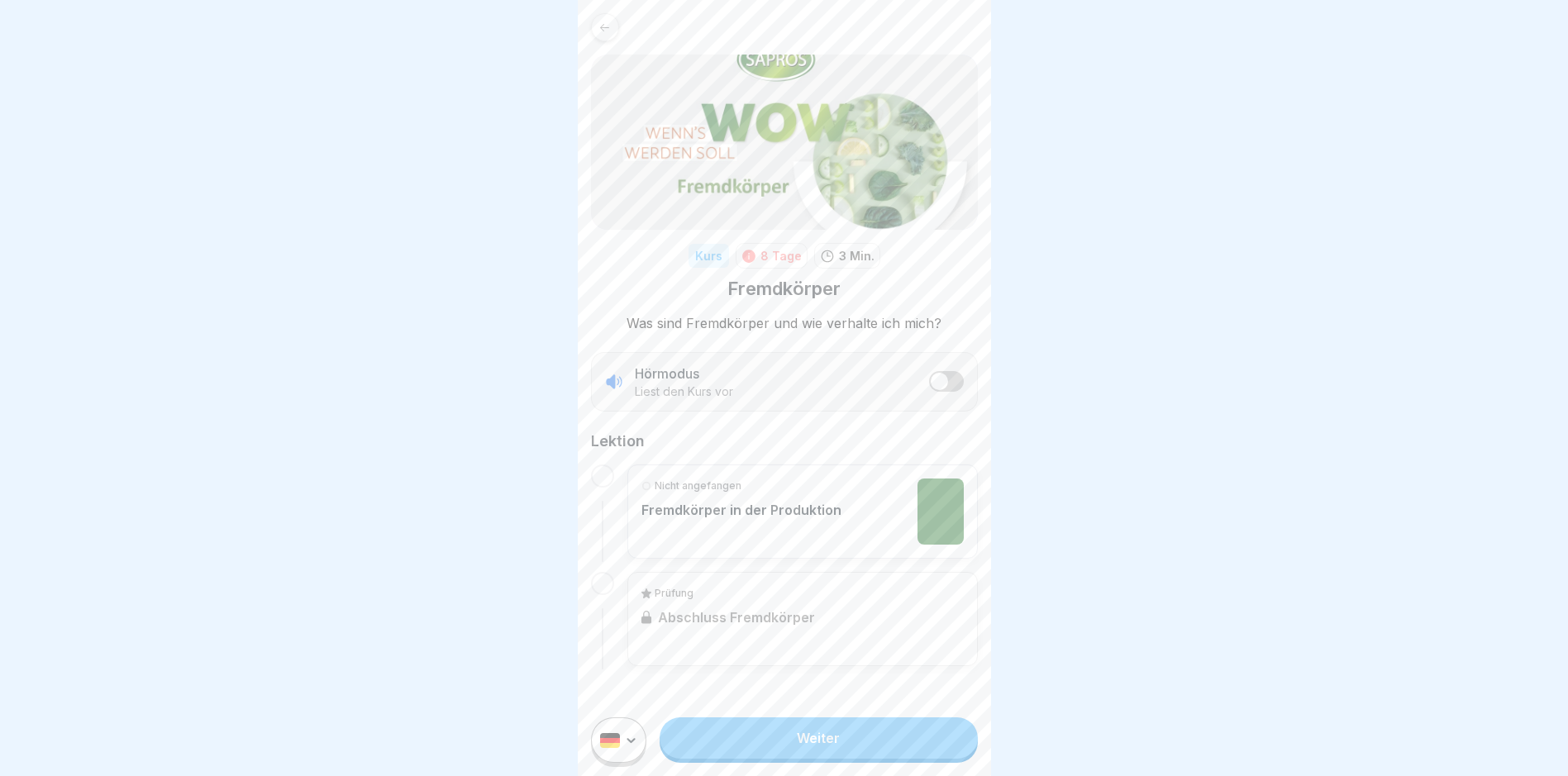
click at [779, 759] on link "Weiter" at bounding box center [818, 738] width 317 height 42
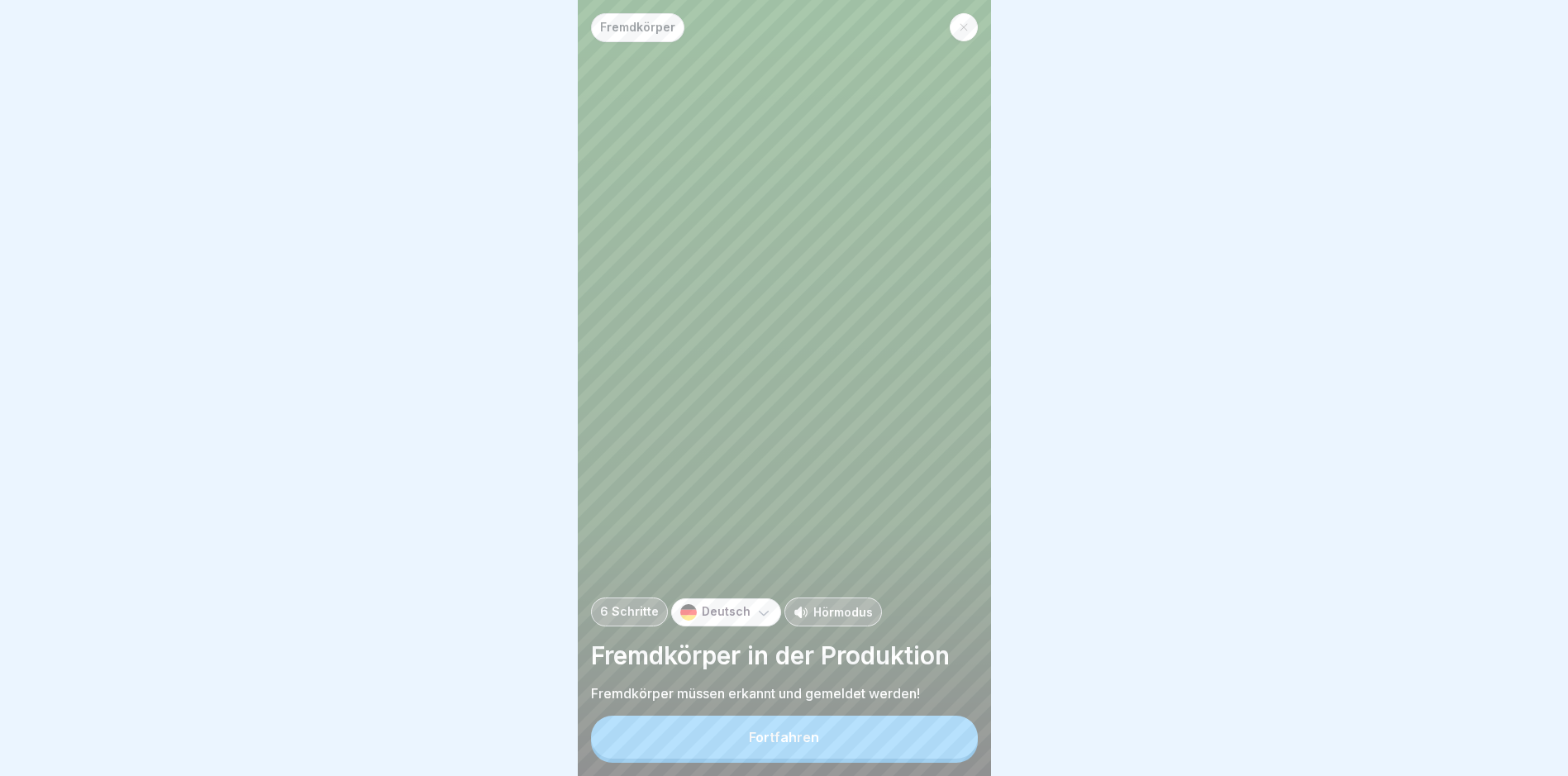
click at [791, 745] on div "Fortfahren" at bounding box center [784, 737] width 70 height 15
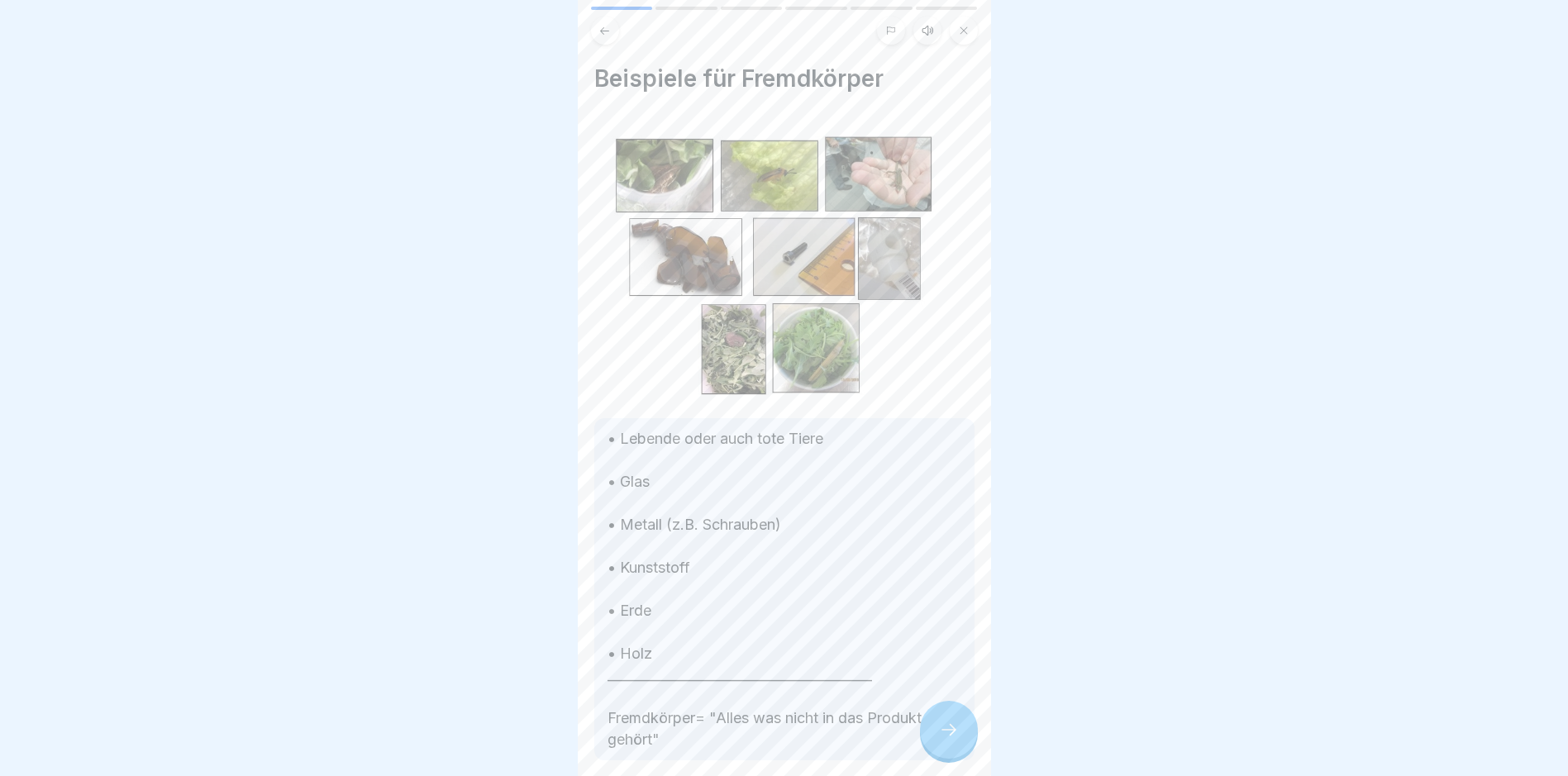
click at [941, 739] on icon at bounding box center [949, 730] width 20 height 20
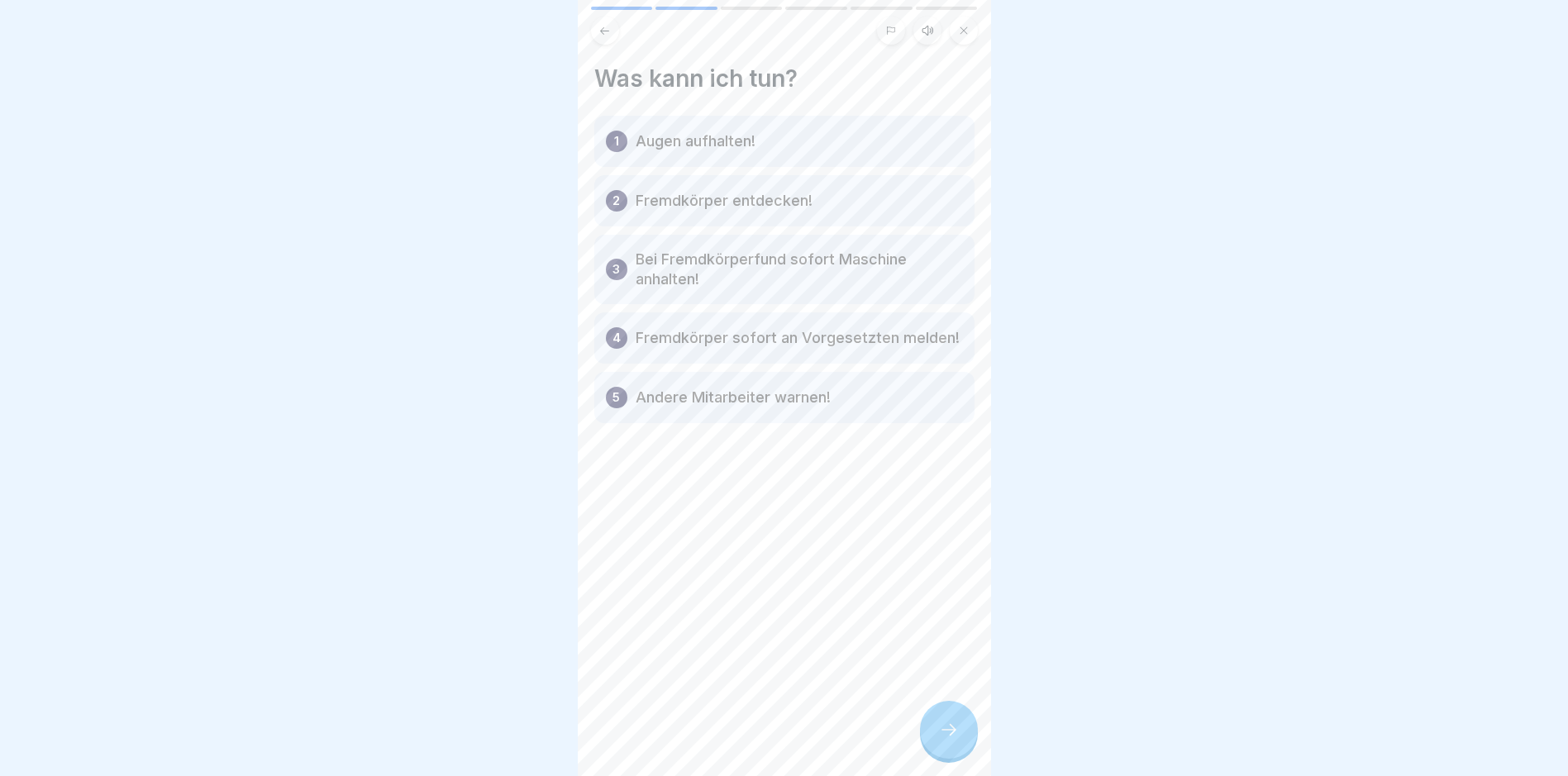
click at [941, 739] on icon at bounding box center [949, 730] width 20 height 20
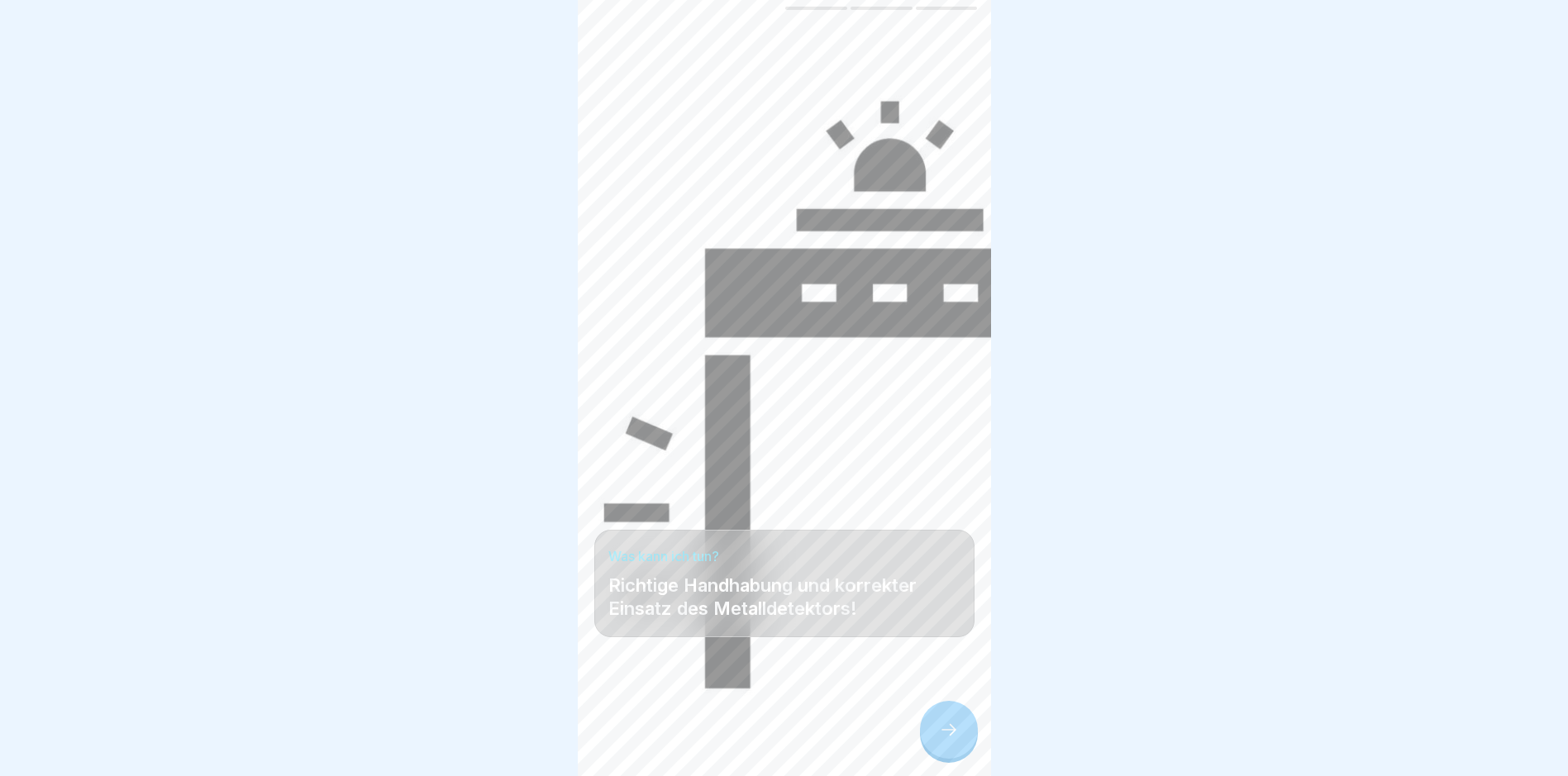
click at [940, 739] on icon at bounding box center [949, 730] width 20 height 20
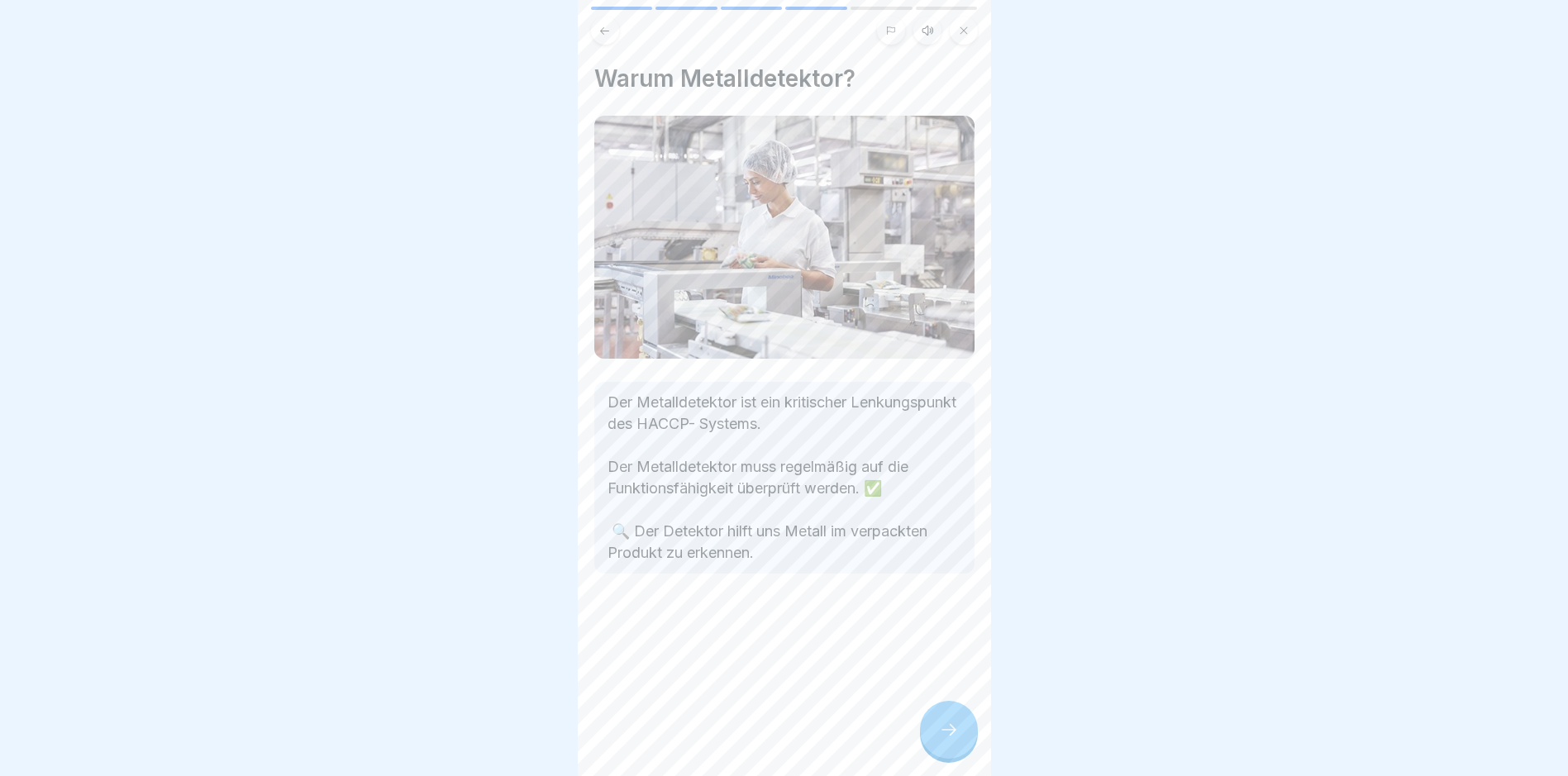
click at [940, 739] on icon at bounding box center [949, 730] width 20 height 20
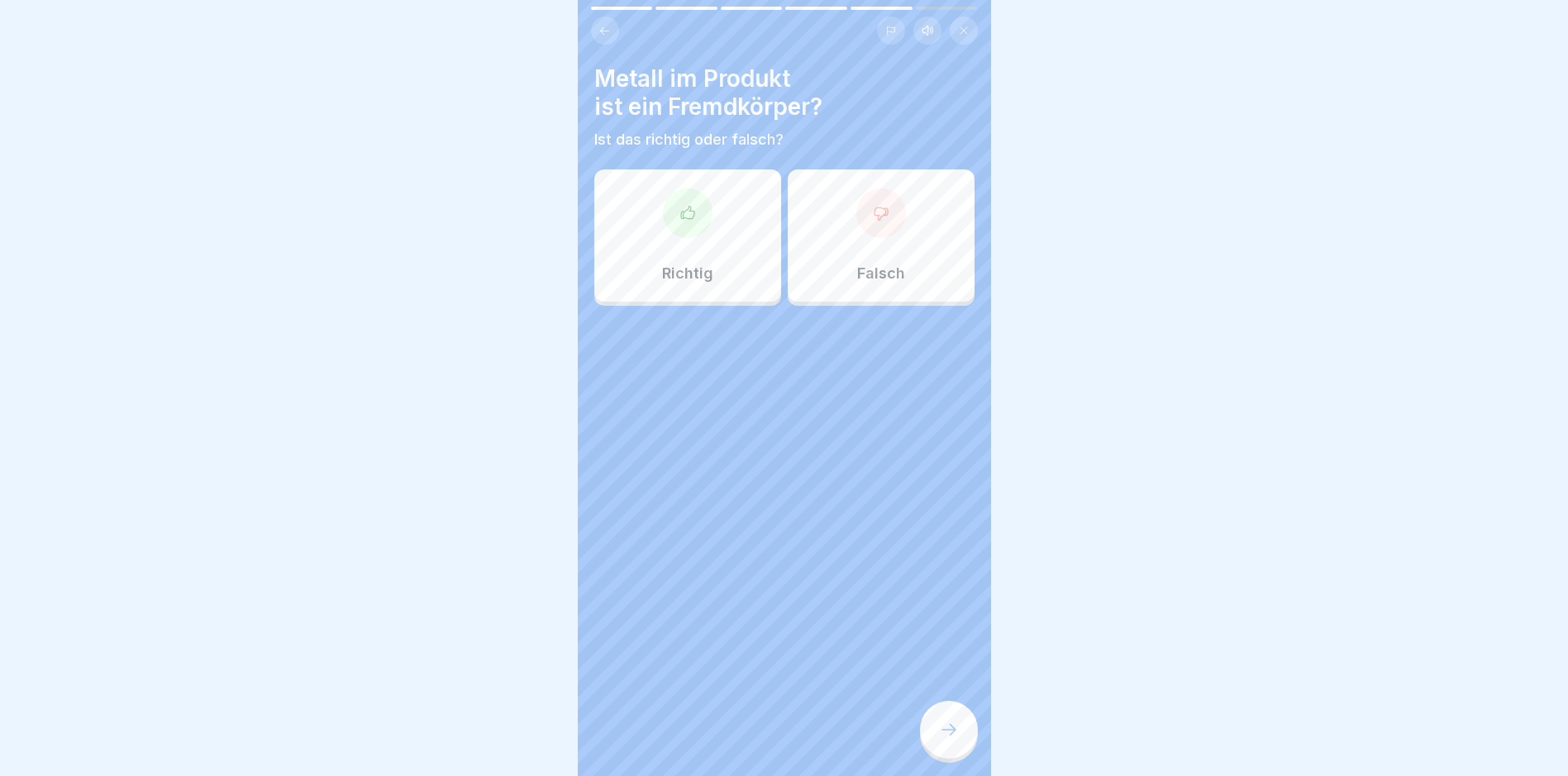
click at [674, 259] on div "Richtig" at bounding box center [687, 236] width 187 height 132
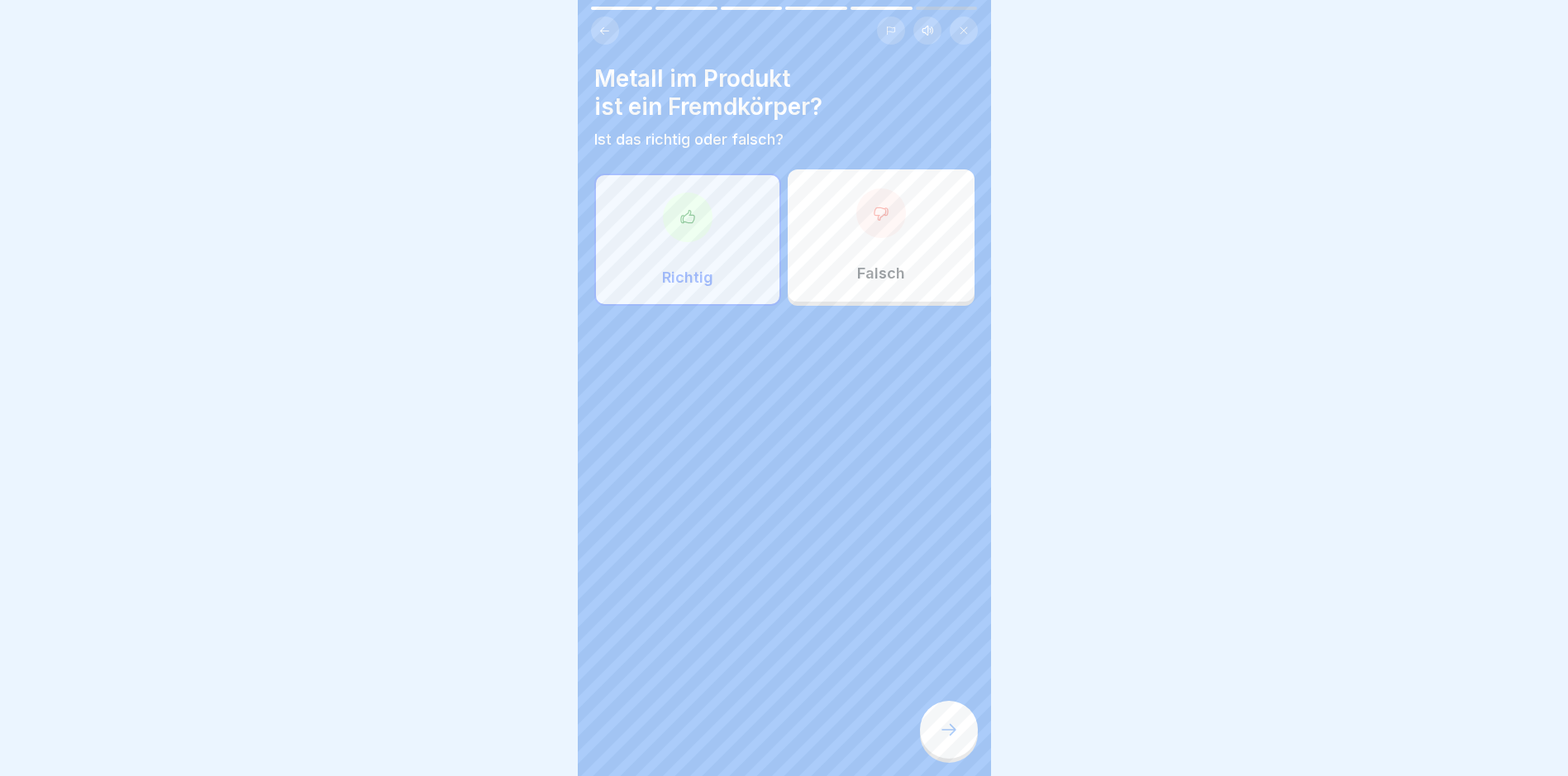
click at [948, 739] on icon at bounding box center [949, 730] width 20 height 20
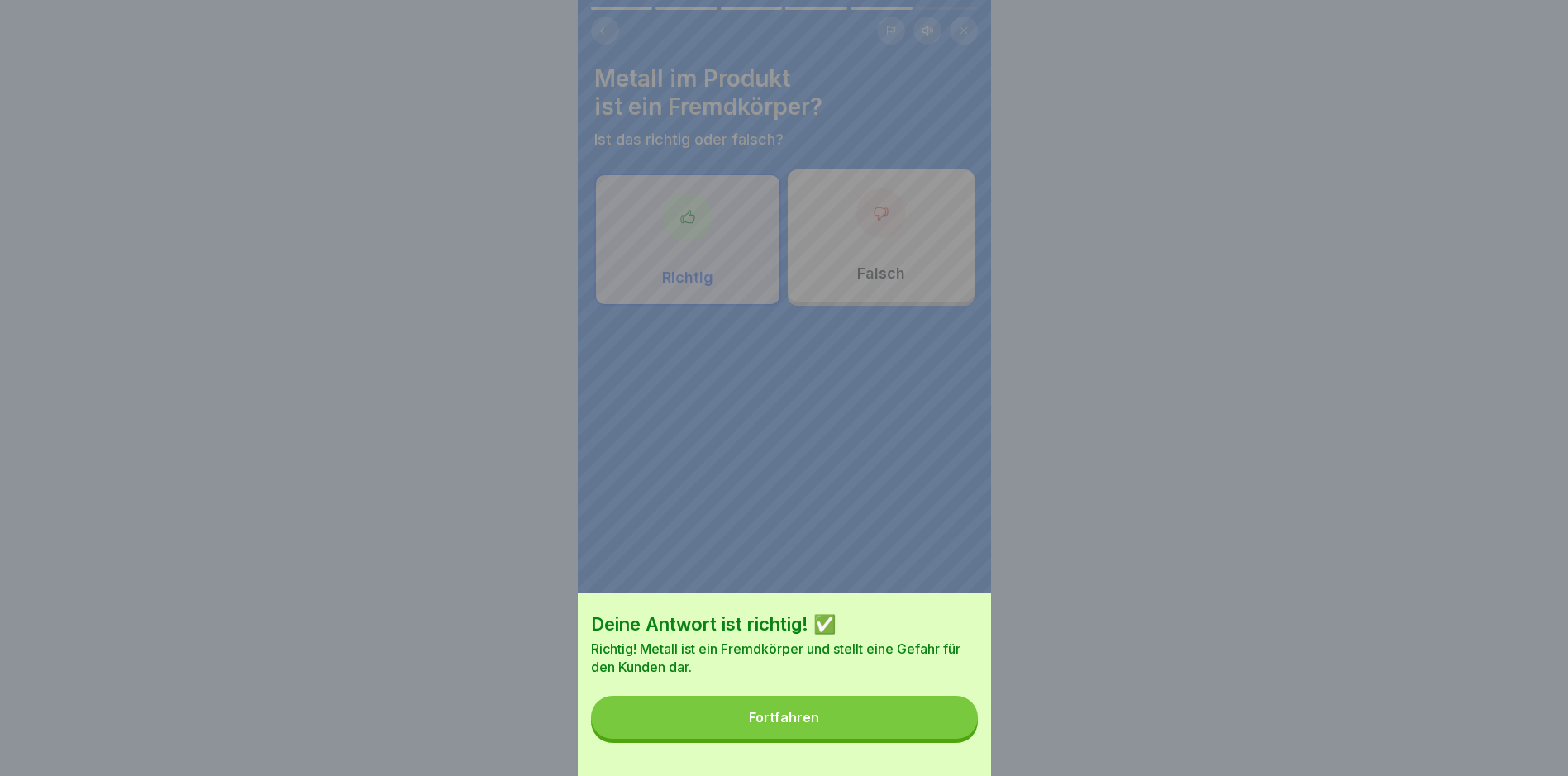
click at [887, 731] on button "Fortfahren" at bounding box center [784, 716] width 387 height 43
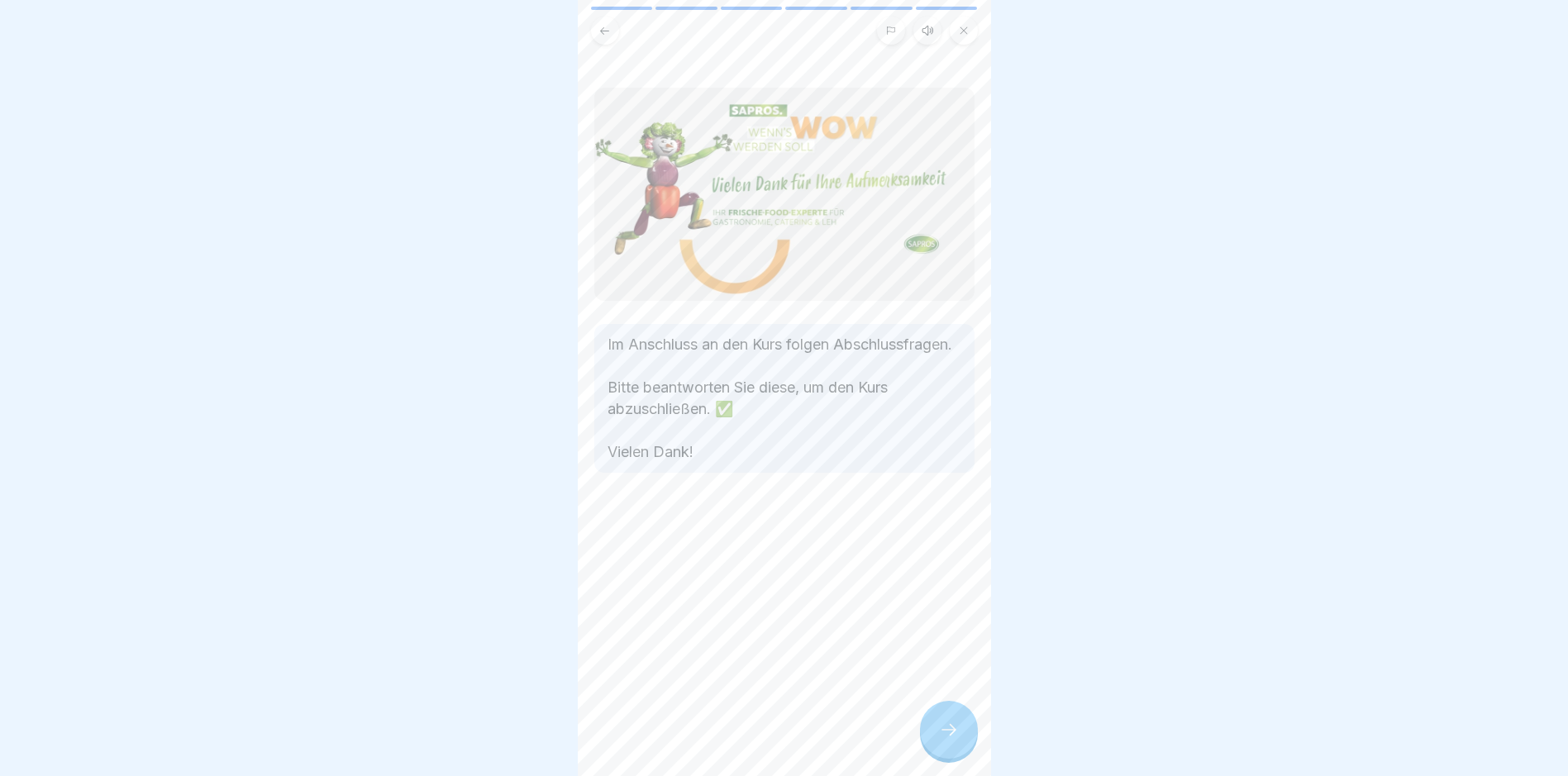
click at [951, 739] on icon at bounding box center [949, 730] width 20 height 20
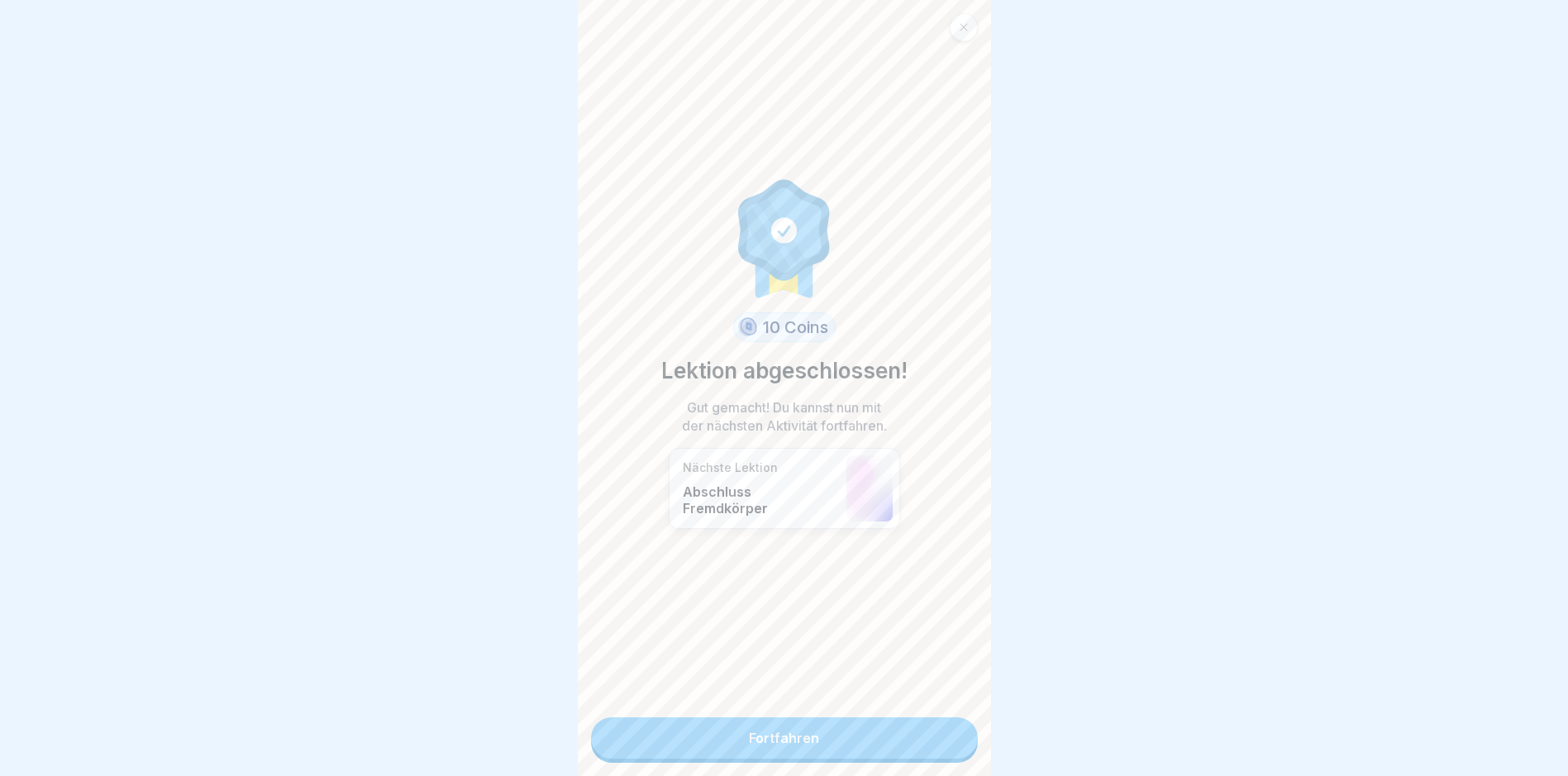
click at [951, 739] on link "Fortfahren" at bounding box center [784, 738] width 387 height 42
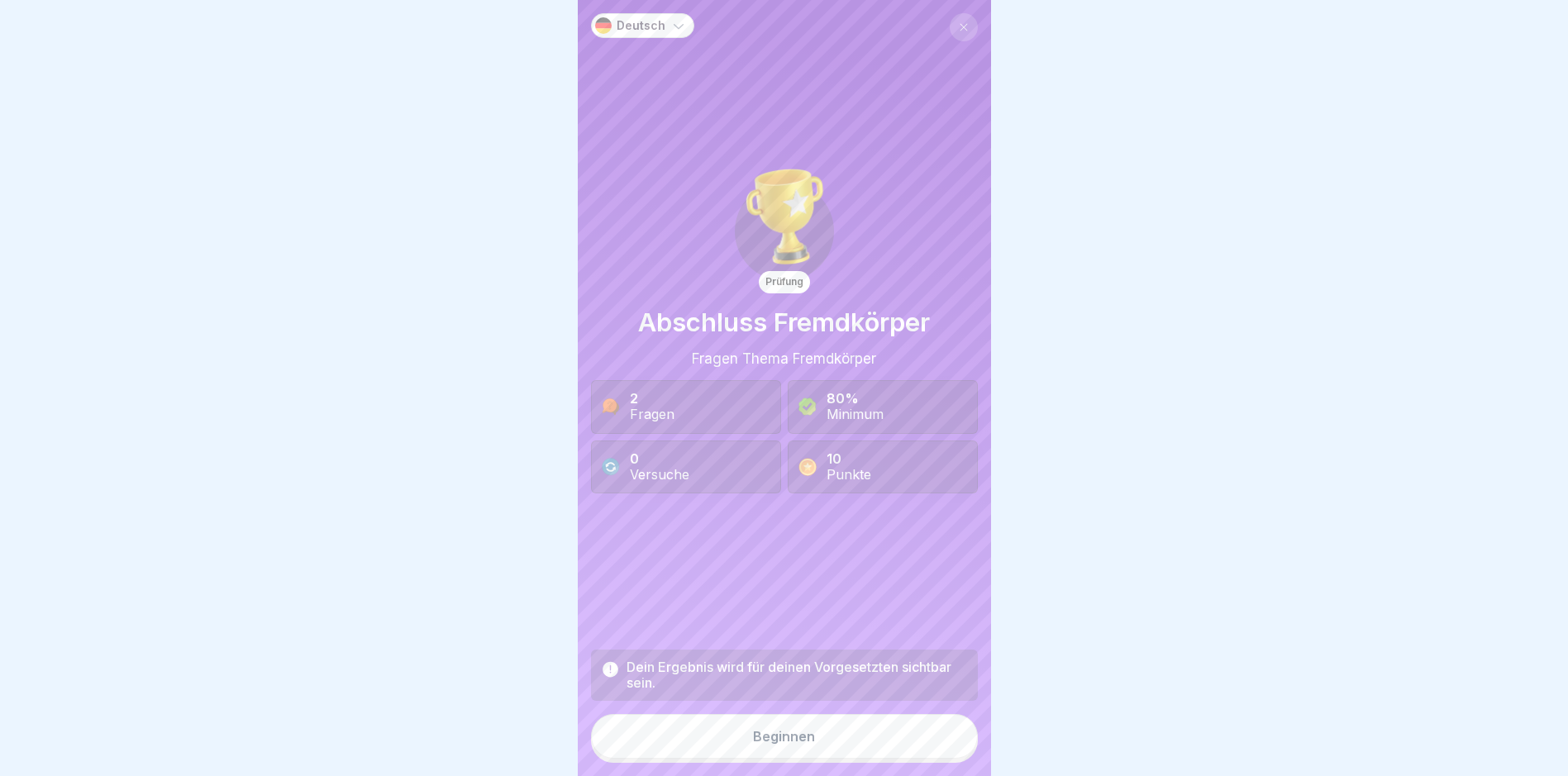
click at [915, 759] on button "Beginnen" at bounding box center [784, 735] width 387 height 44
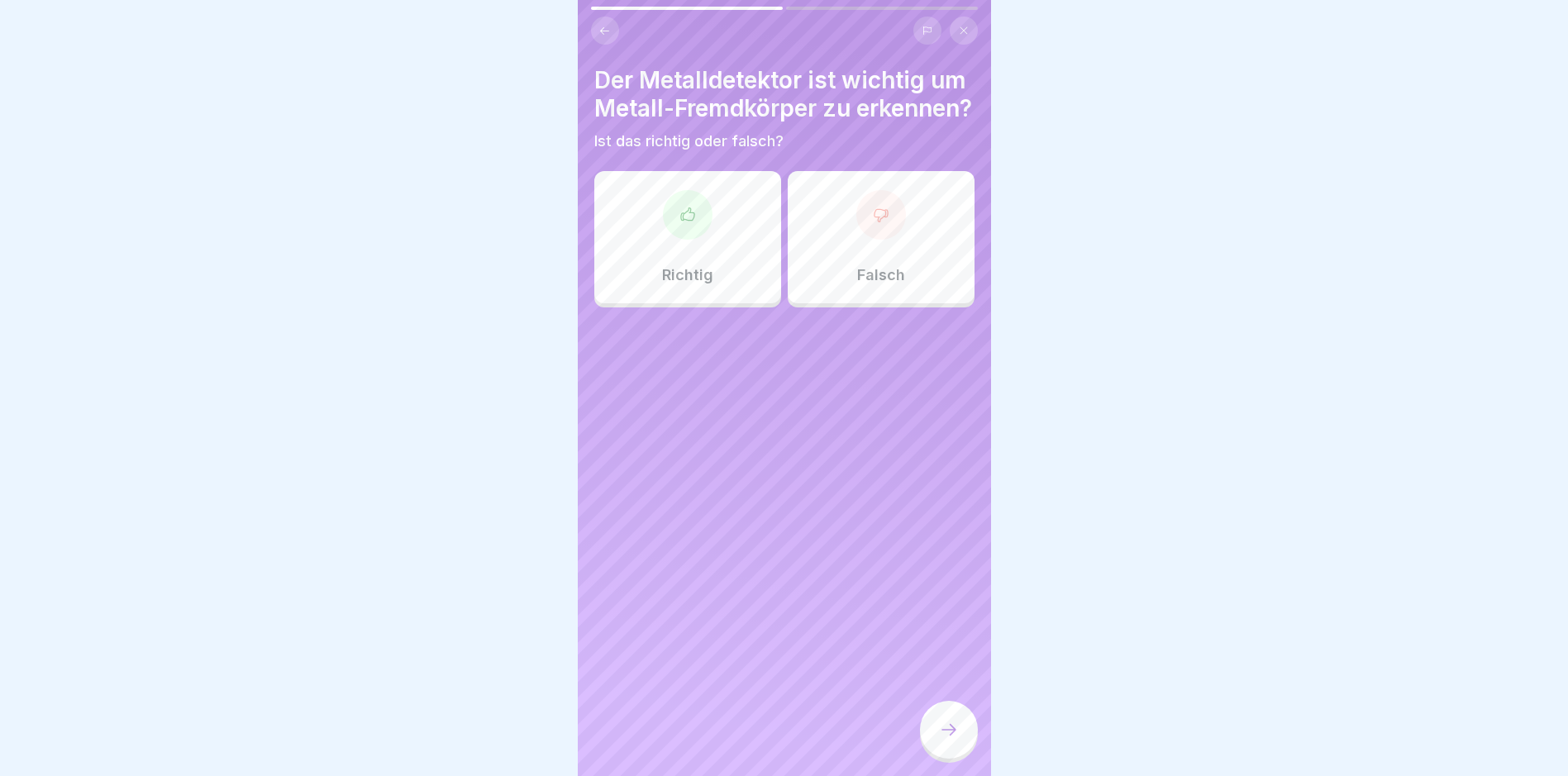
click at [695, 275] on div "Richtig" at bounding box center [687, 238] width 187 height 132
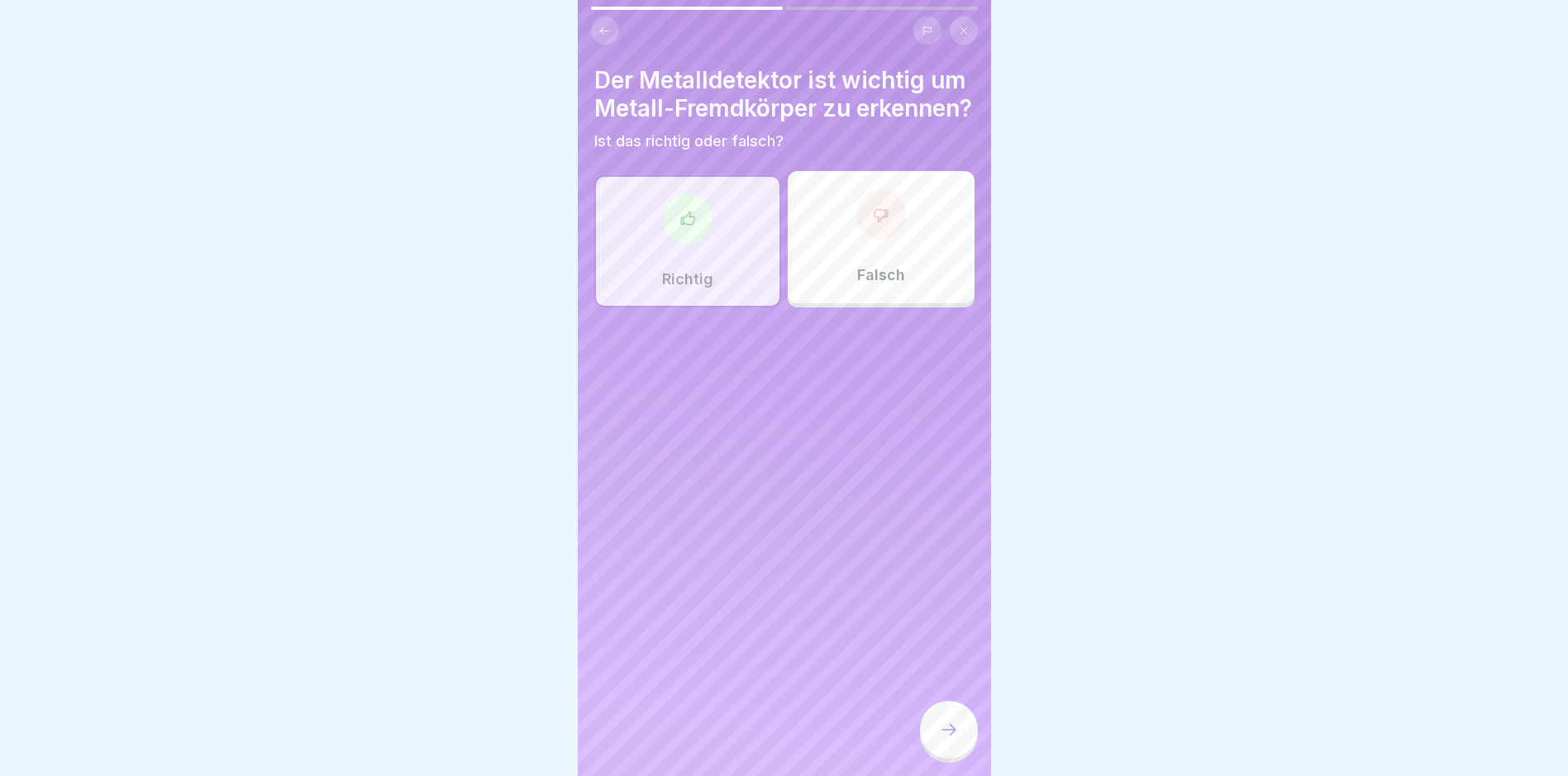
click at [949, 739] on icon at bounding box center [949, 730] width 20 height 20
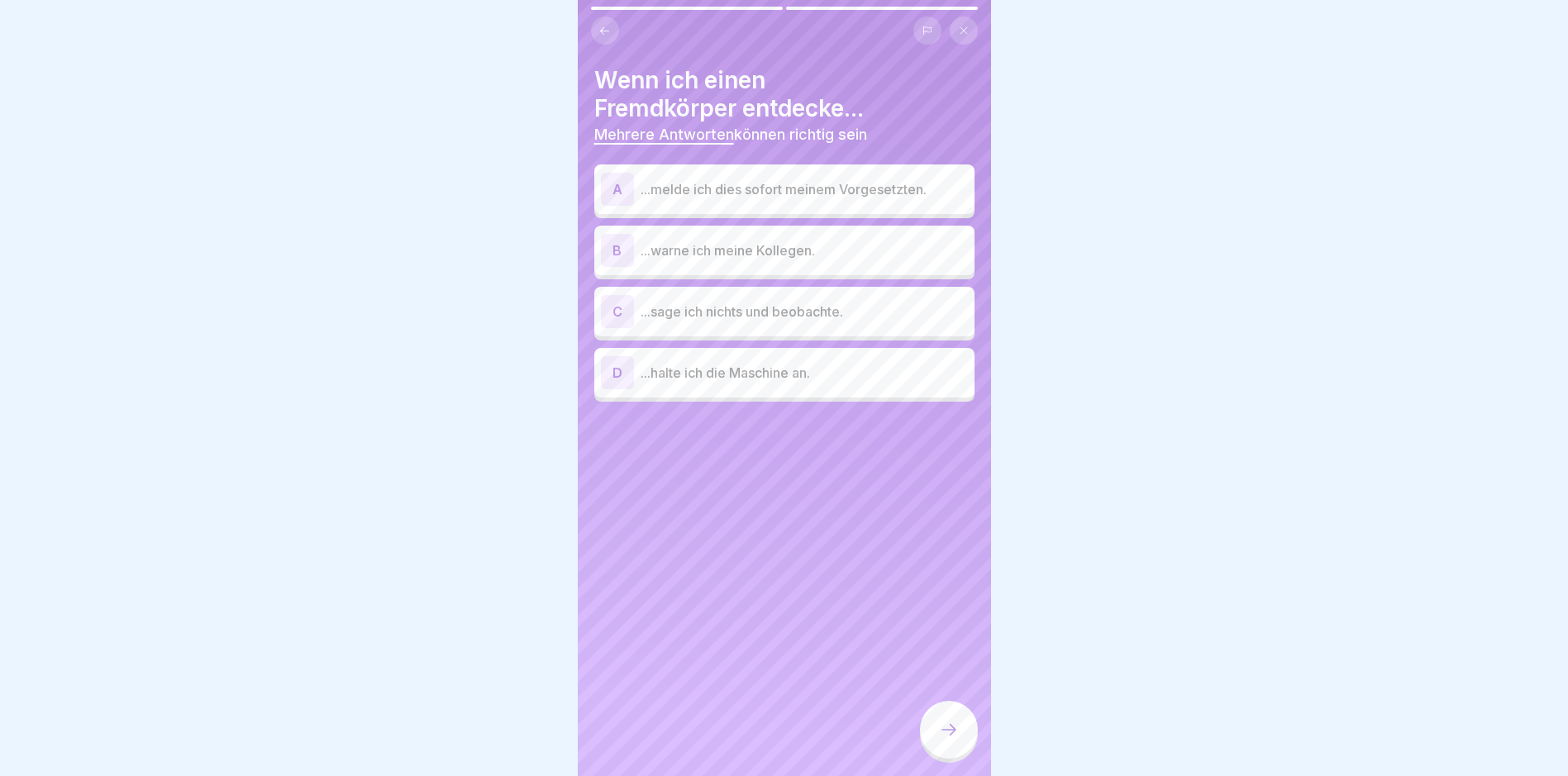
click at [701, 201] on div "A ...melde ich dies sofort meinem Vorgesetzten." at bounding box center [785, 188] width 367 height 33
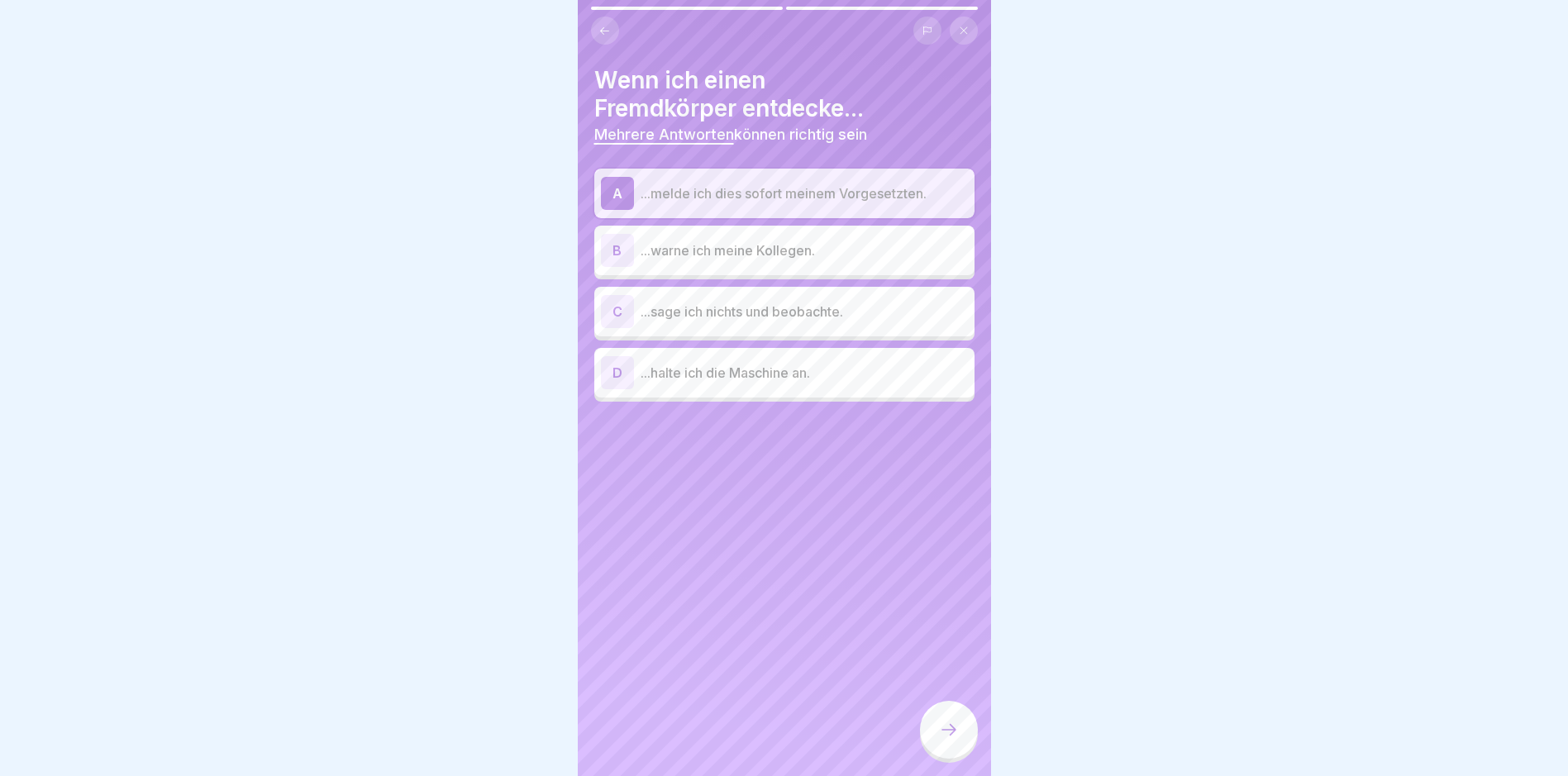
click at [735, 258] on p "...warne ich meine Kollegen." at bounding box center [805, 250] width 328 height 20
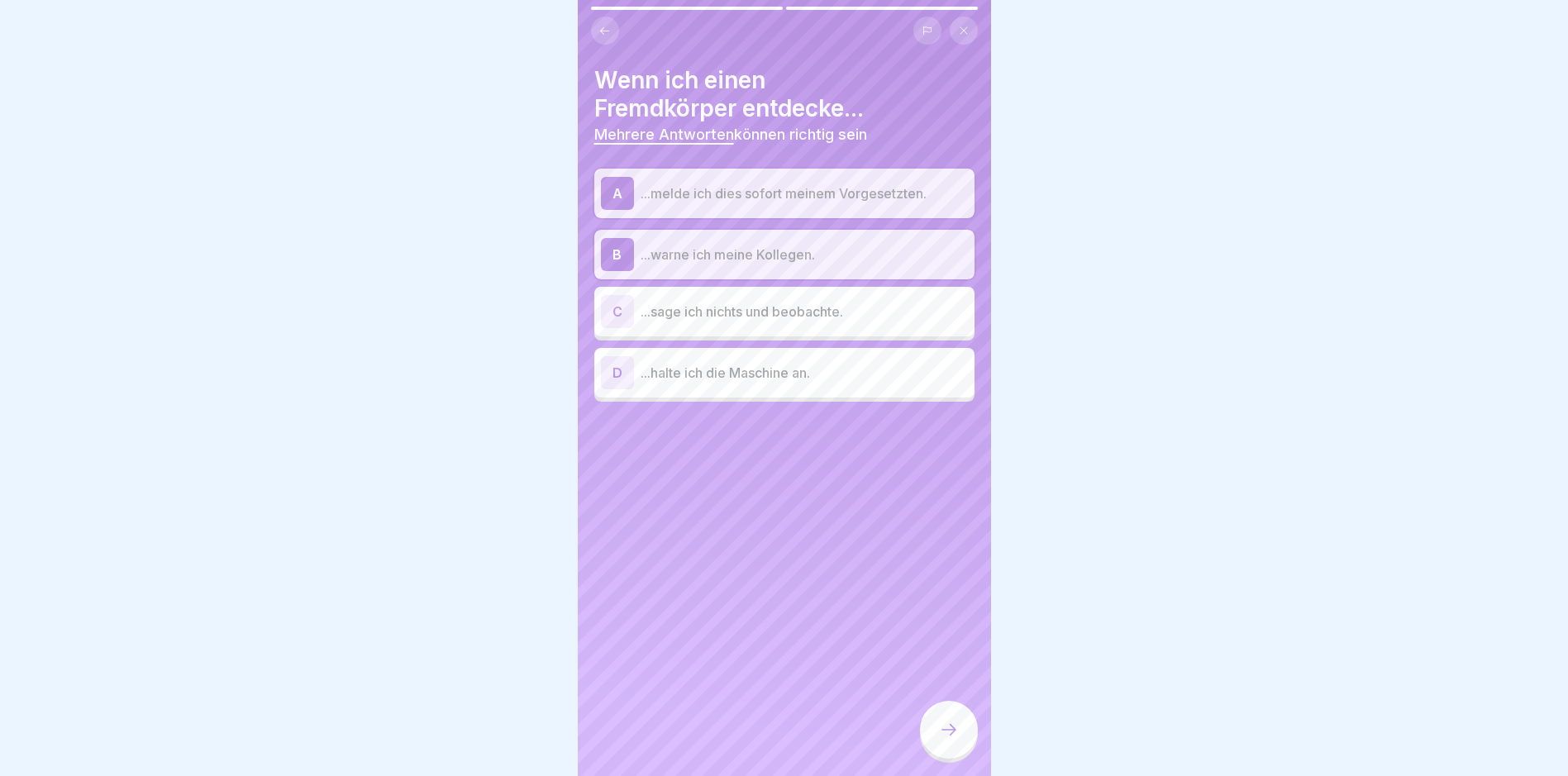
click at [751, 385] on div "D ...halte ich die Maschine an." at bounding box center [785, 372] width 367 height 33
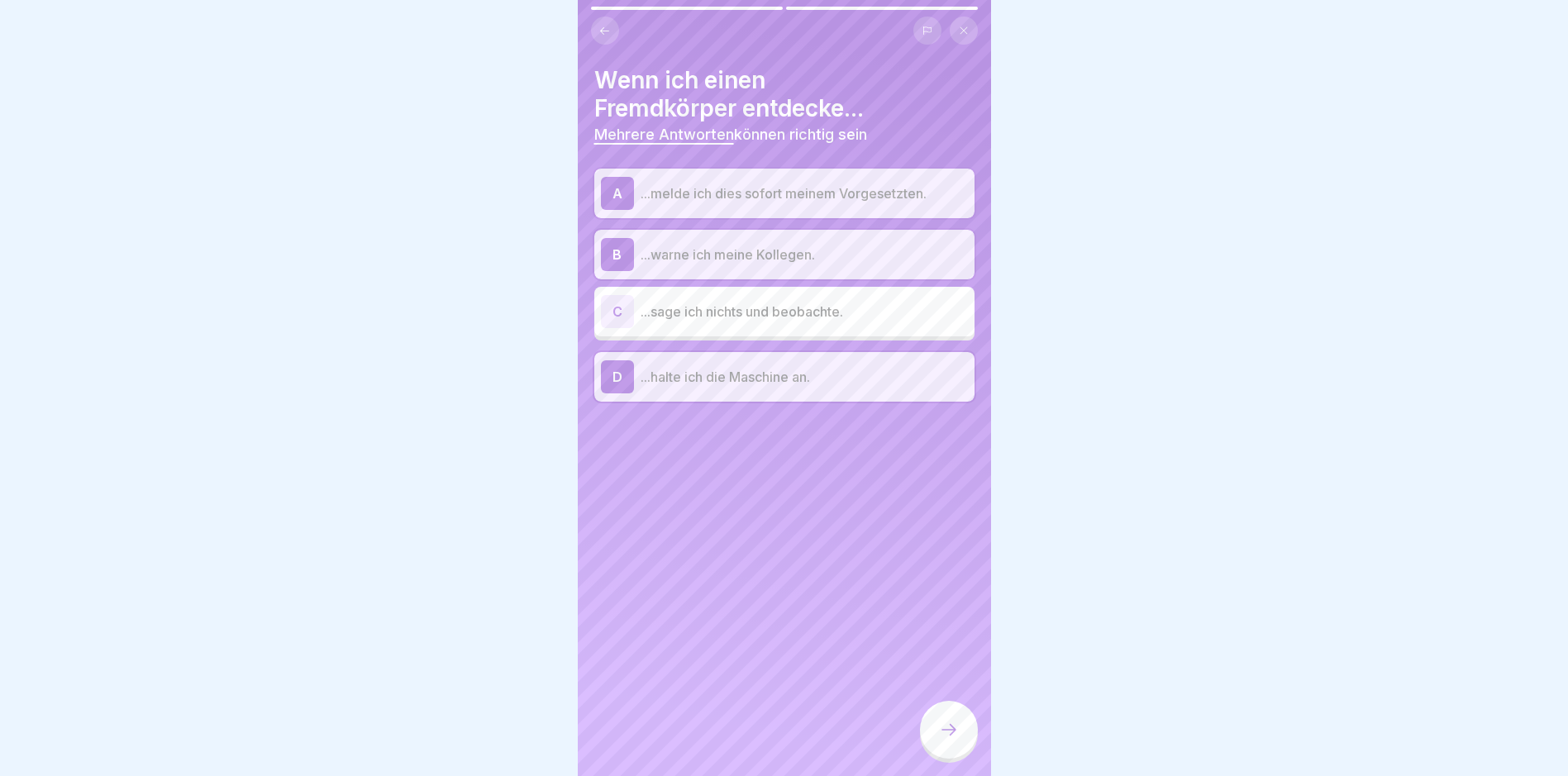
click at [960, 753] on div at bounding box center [949, 729] width 58 height 58
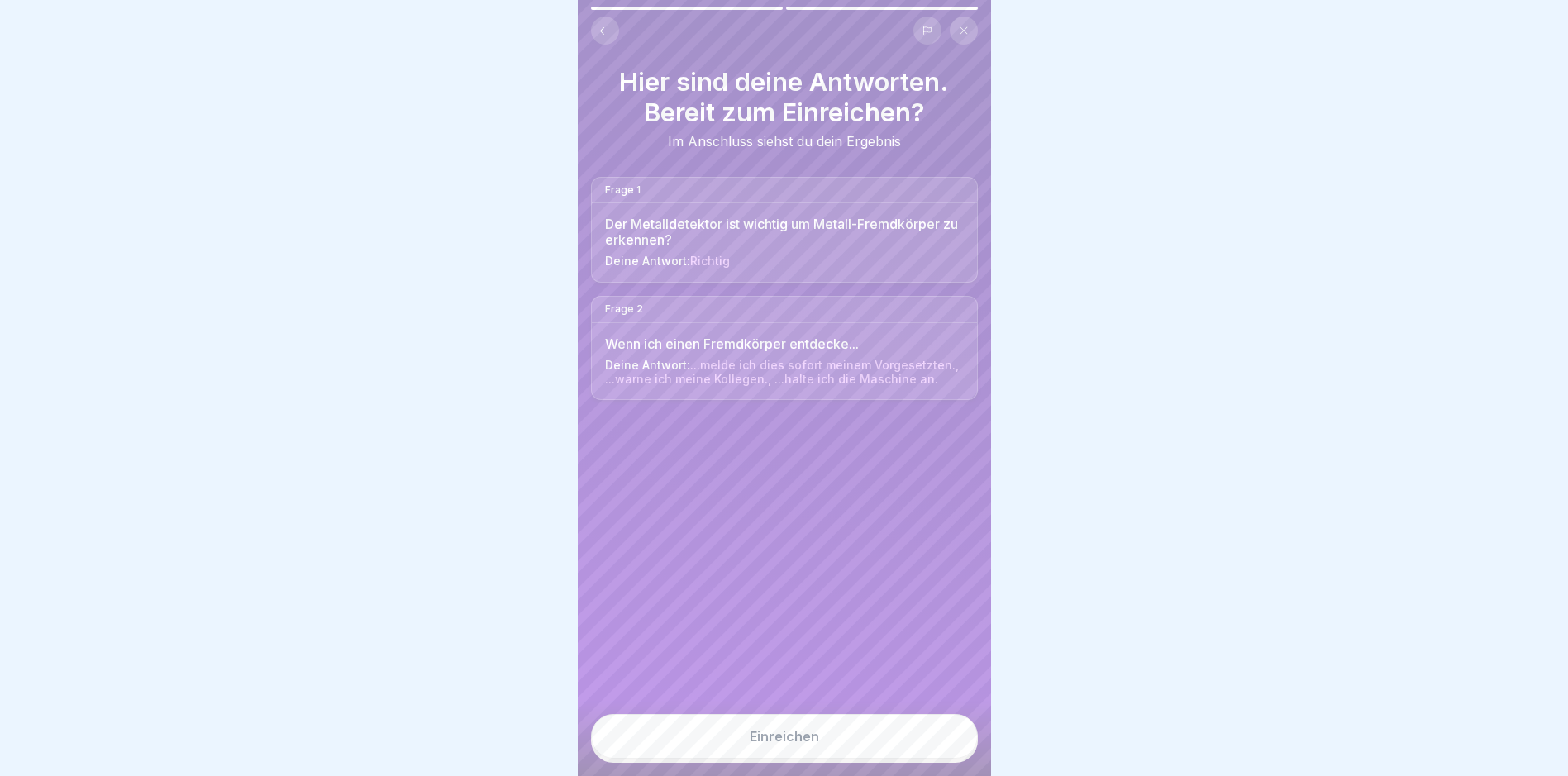
click at [877, 746] on button "Einreichen" at bounding box center [784, 735] width 387 height 44
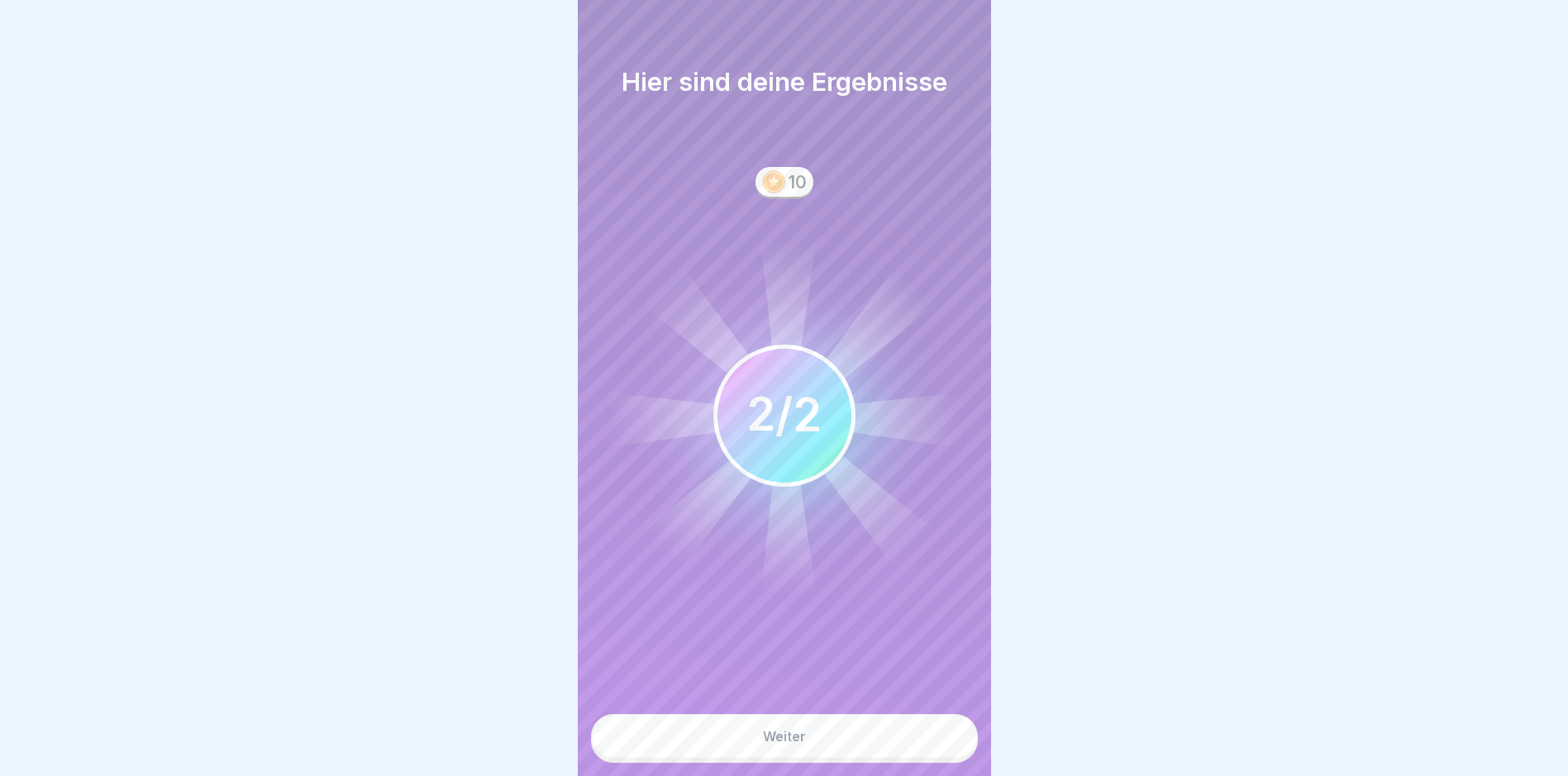
click at [884, 753] on button "Weiter" at bounding box center [784, 735] width 387 height 44
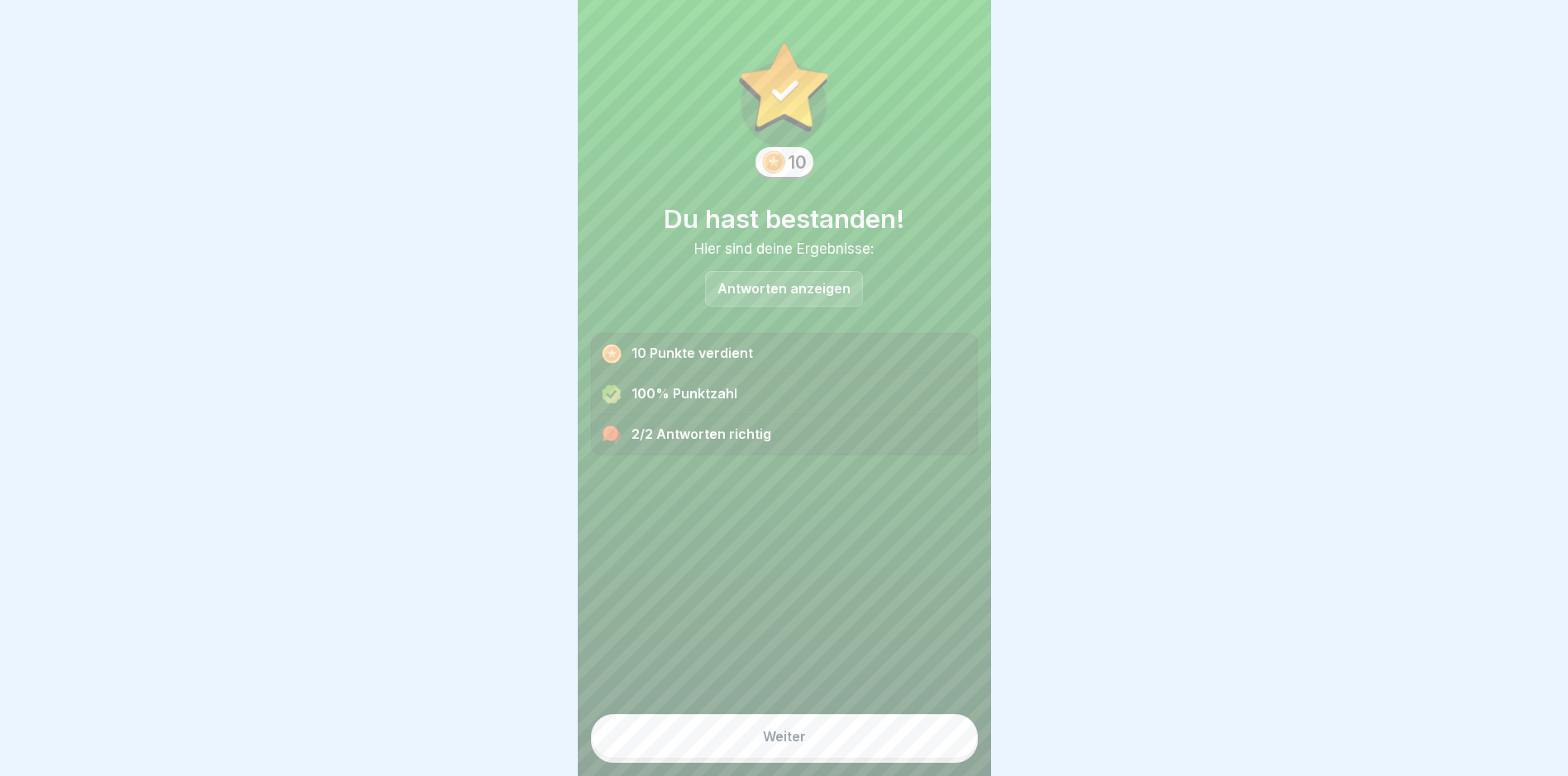
click at [824, 746] on button "Weiter" at bounding box center [784, 735] width 387 height 44
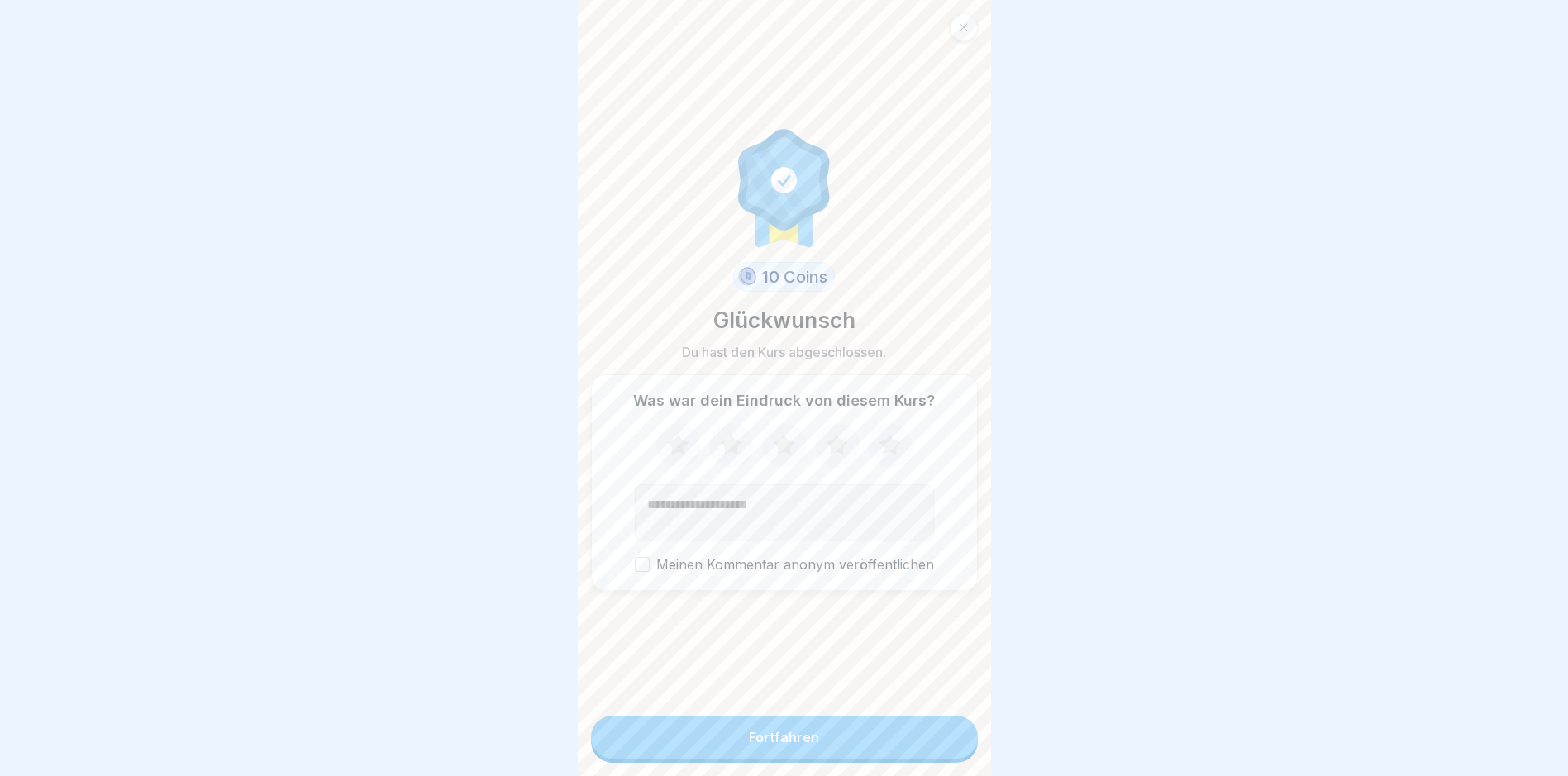
click at [829, 750] on button "Fortfahren" at bounding box center [784, 736] width 387 height 43
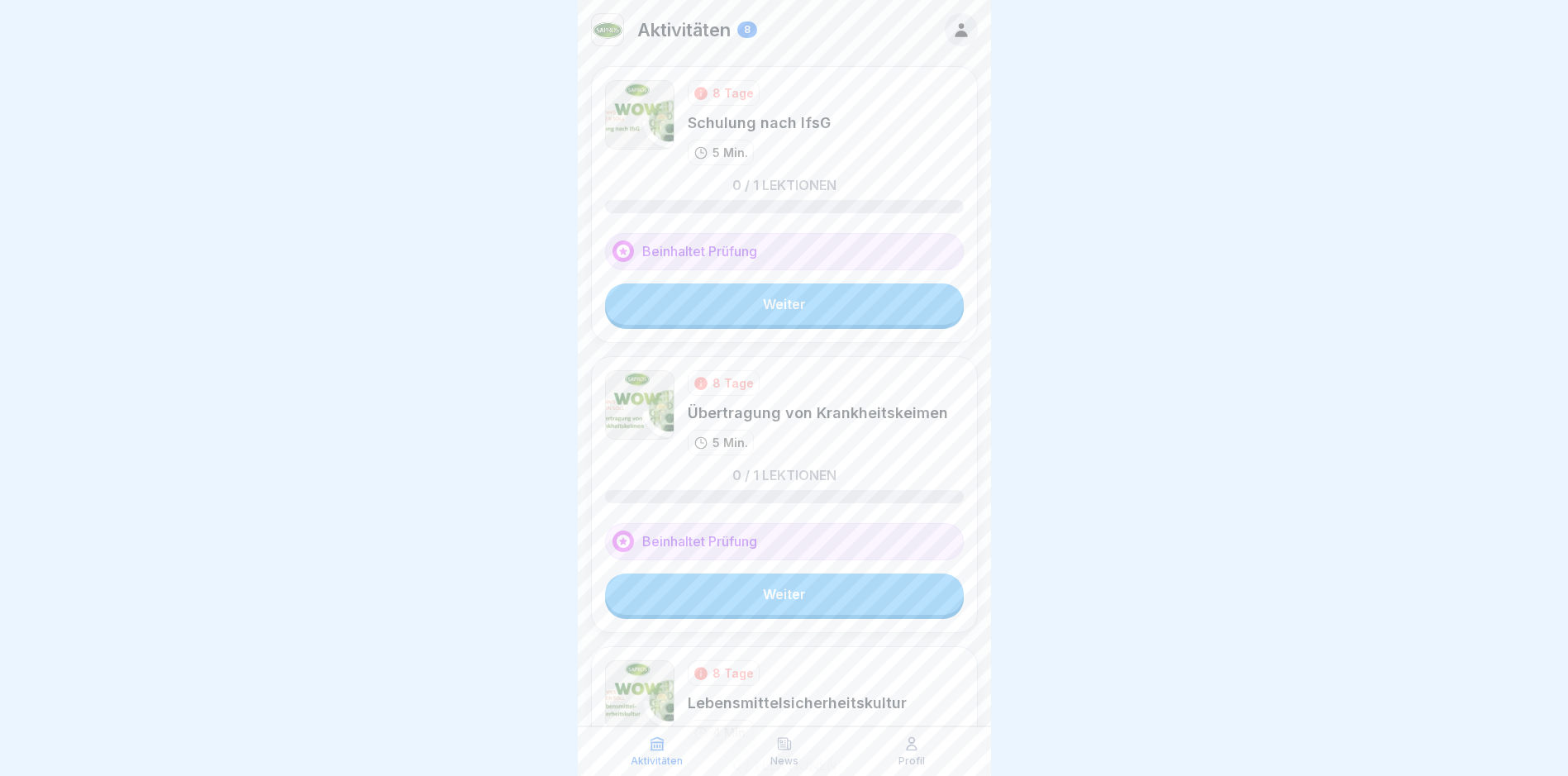
click at [848, 303] on link "Weiter" at bounding box center [784, 304] width 359 height 42
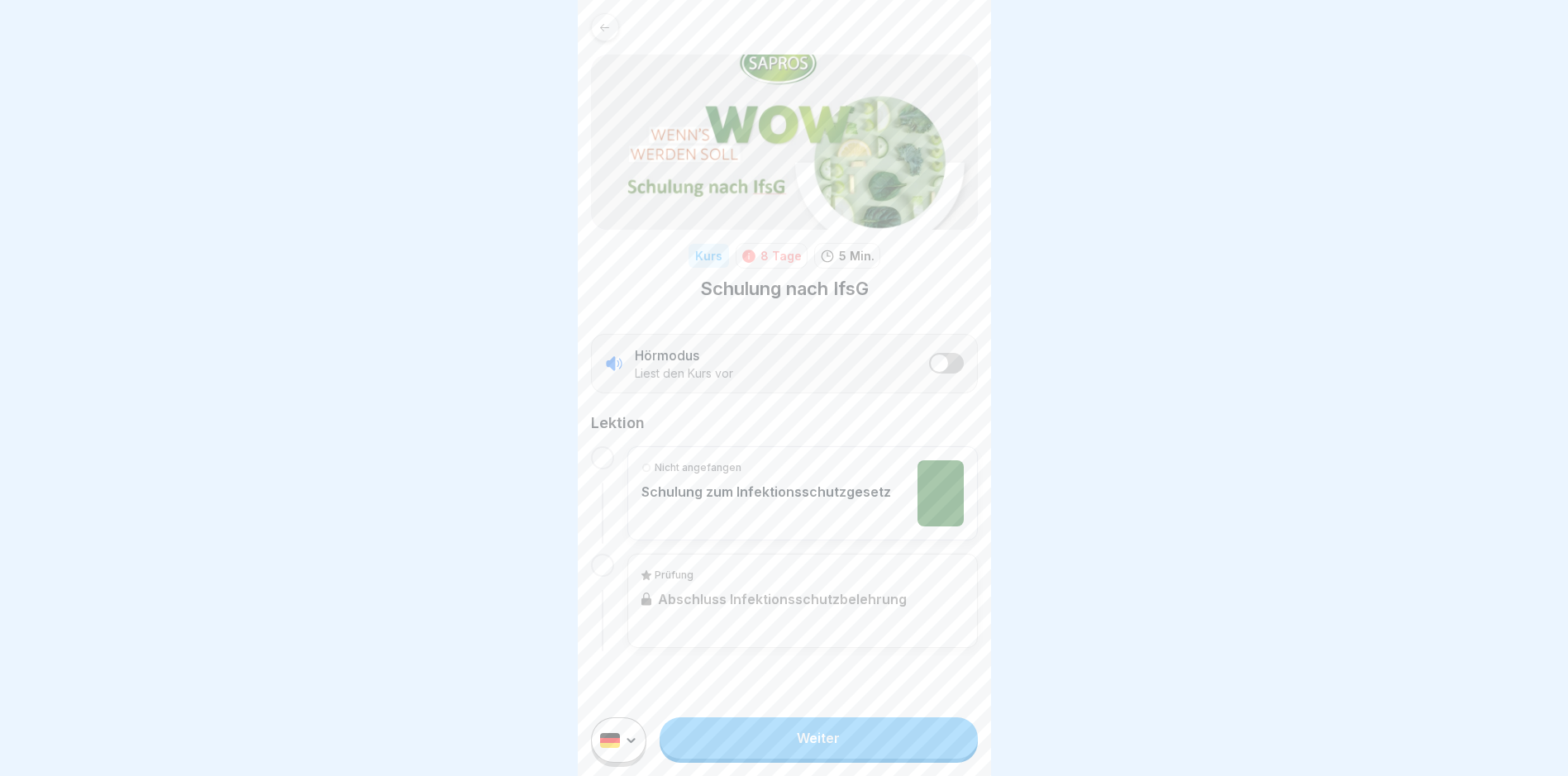
click at [872, 757] on link "Weiter" at bounding box center [818, 738] width 317 height 42
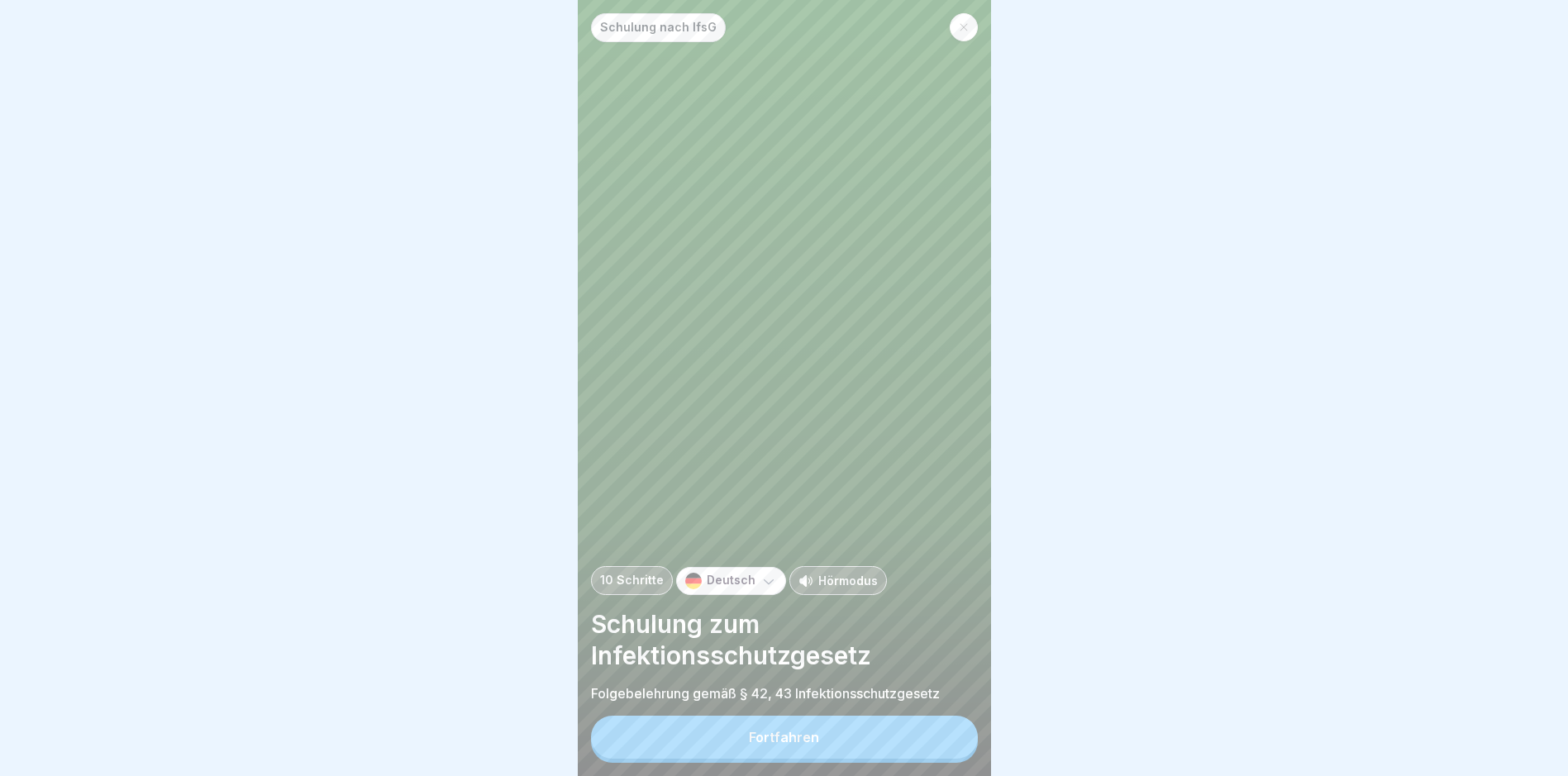
click at [881, 744] on button "Fortfahren" at bounding box center [784, 736] width 387 height 43
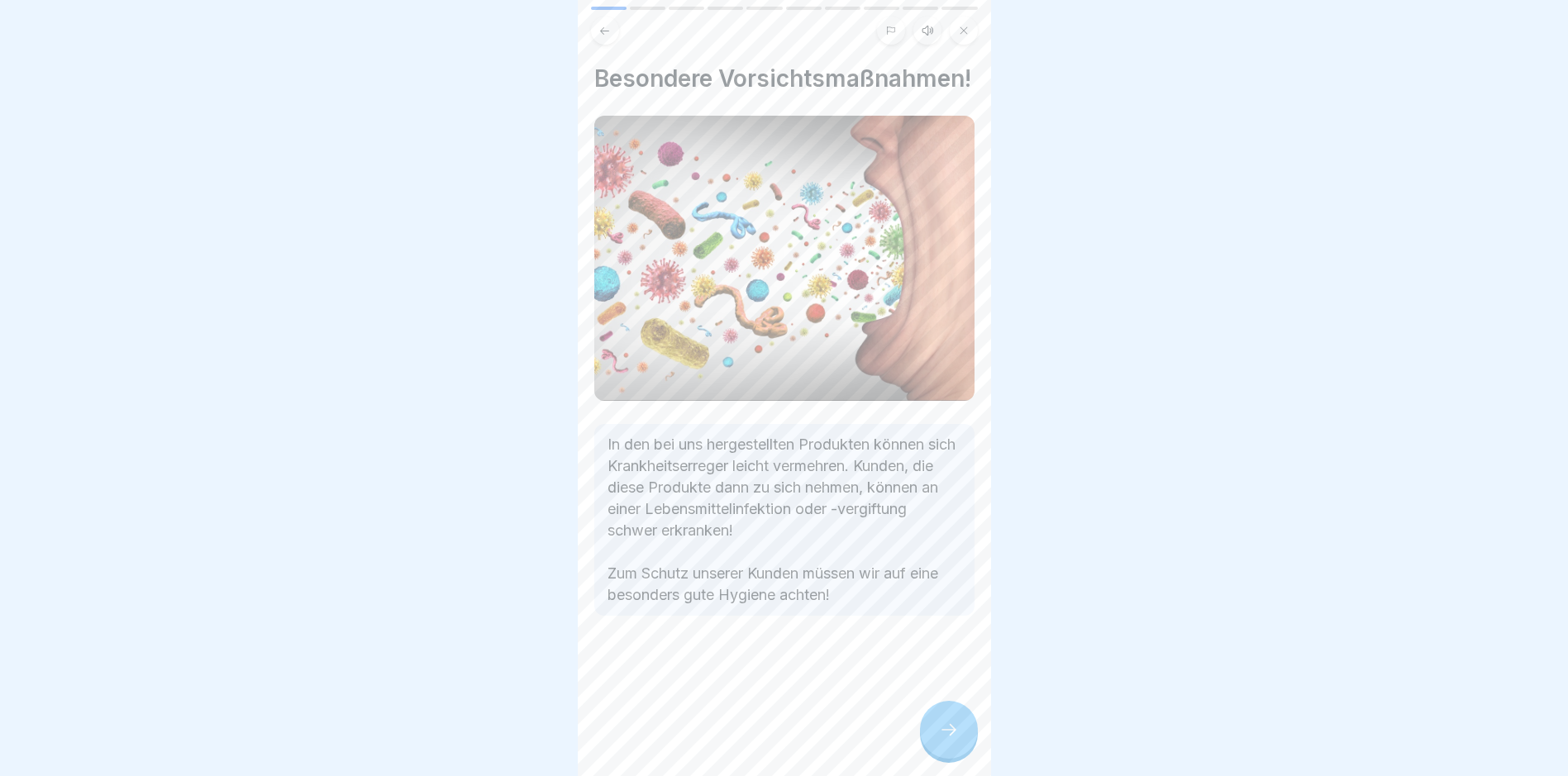
click at [954, 739] on icon at bounding box center [949, 730] width 20 height 20
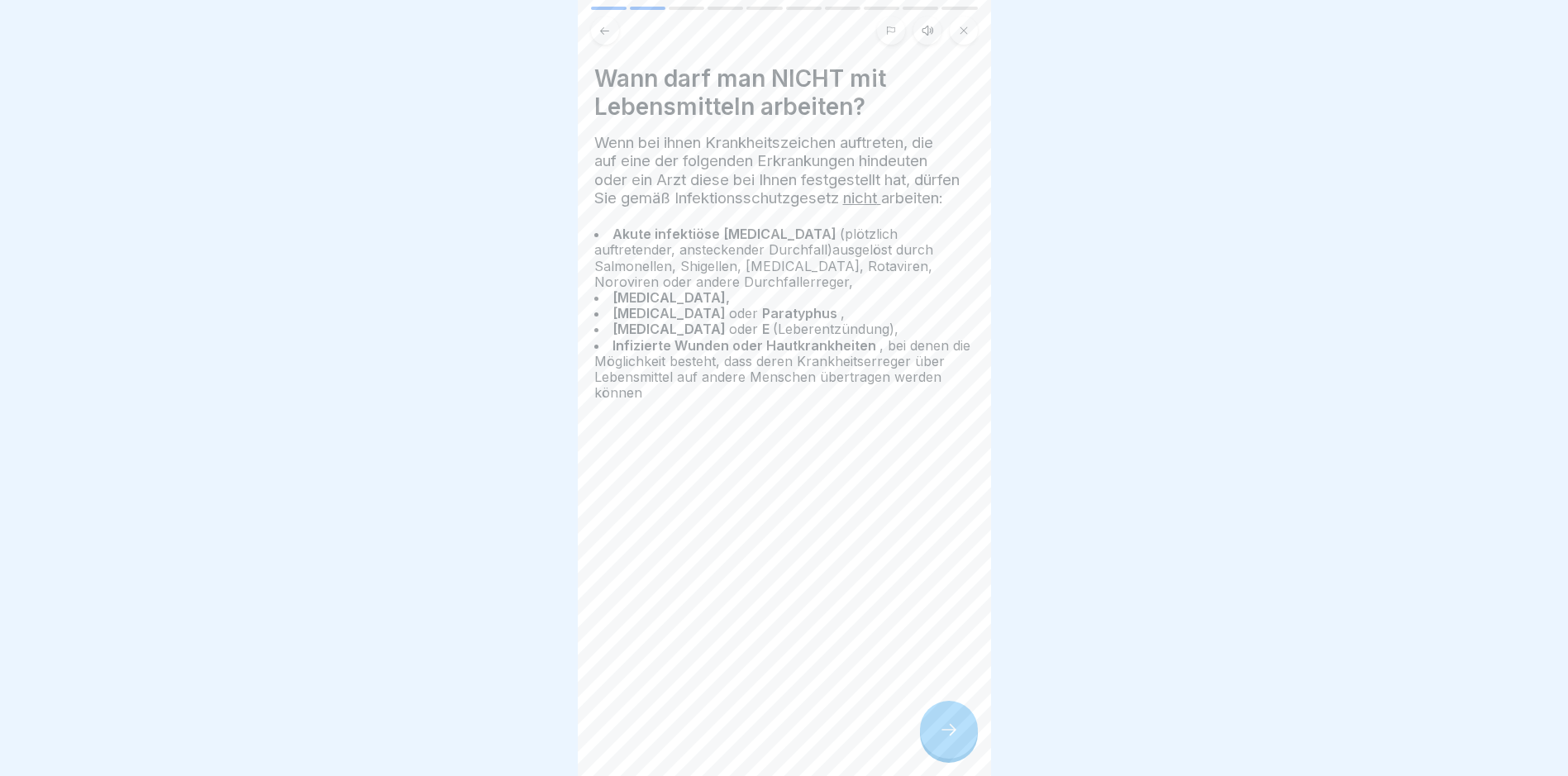
click at [954, 739] on icon at bounding box center [949, 730] width 20 height 20
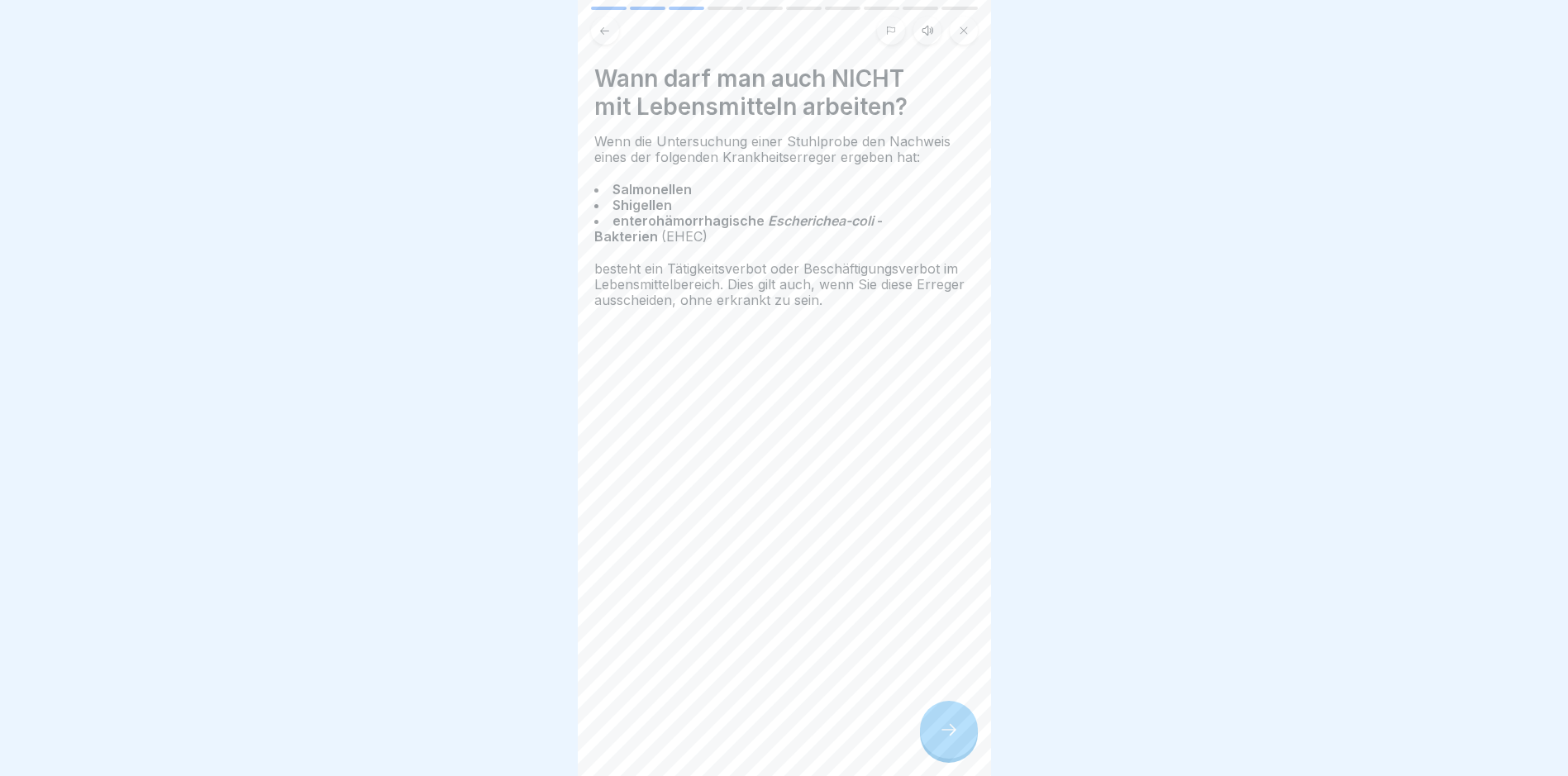
click at [954, 739] on icon at bounding box center [949, 730] width 20 height 20
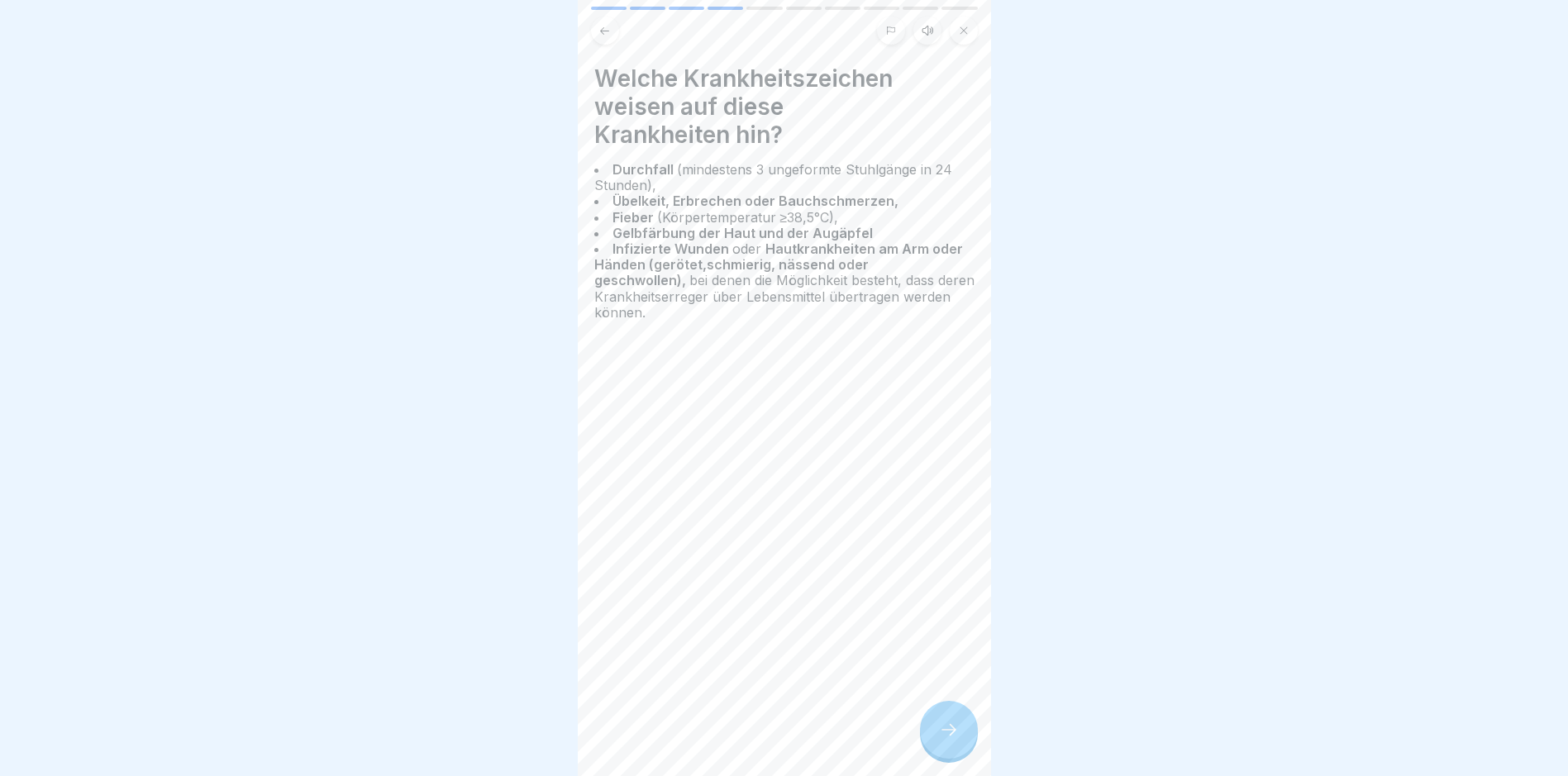
click at [954, 739] on icon at bounding box center [949, 730] width 20 height 20
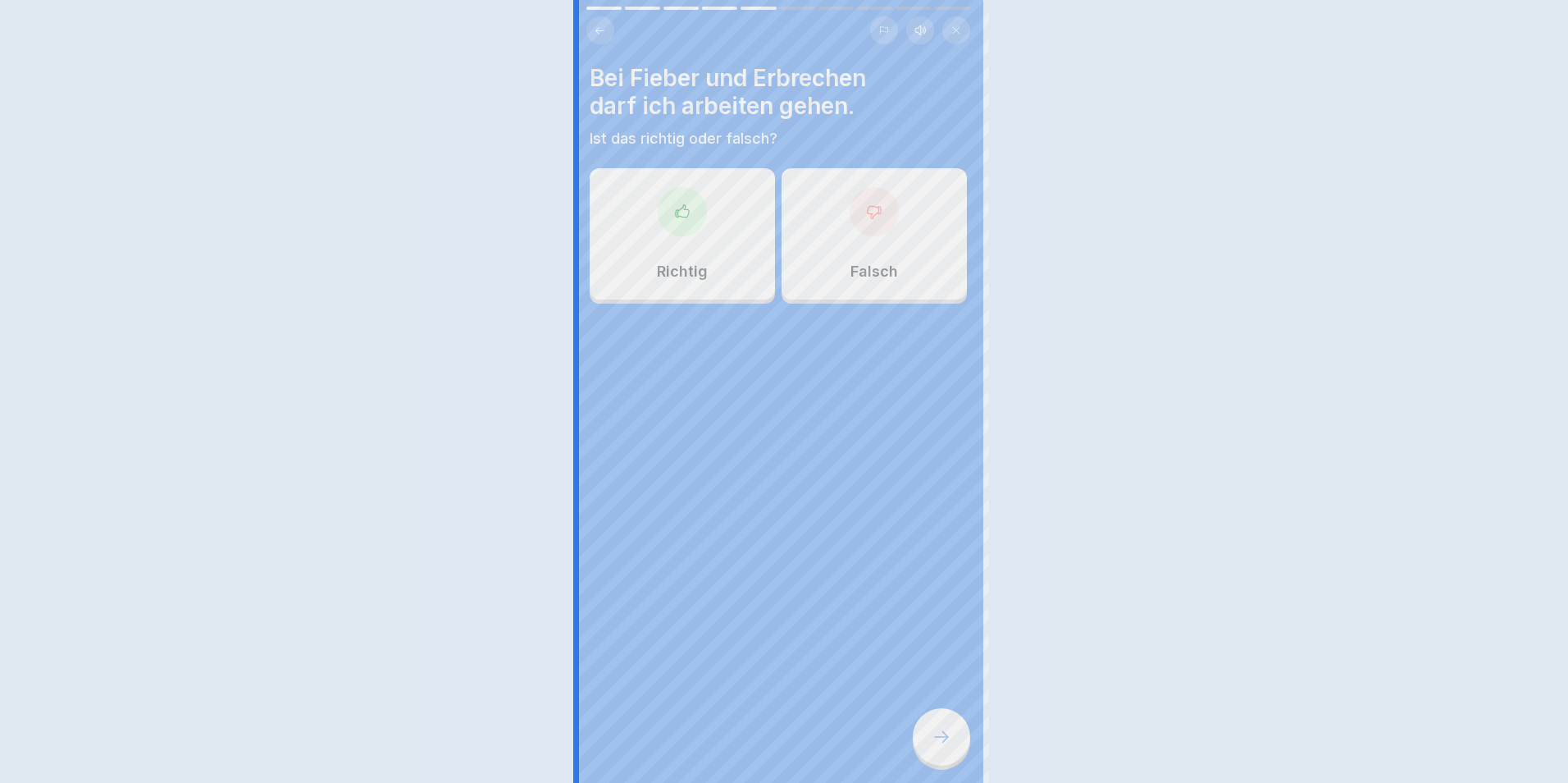
click at [947, 736] on div at bounding box center [784, 391] width 1568 height 783
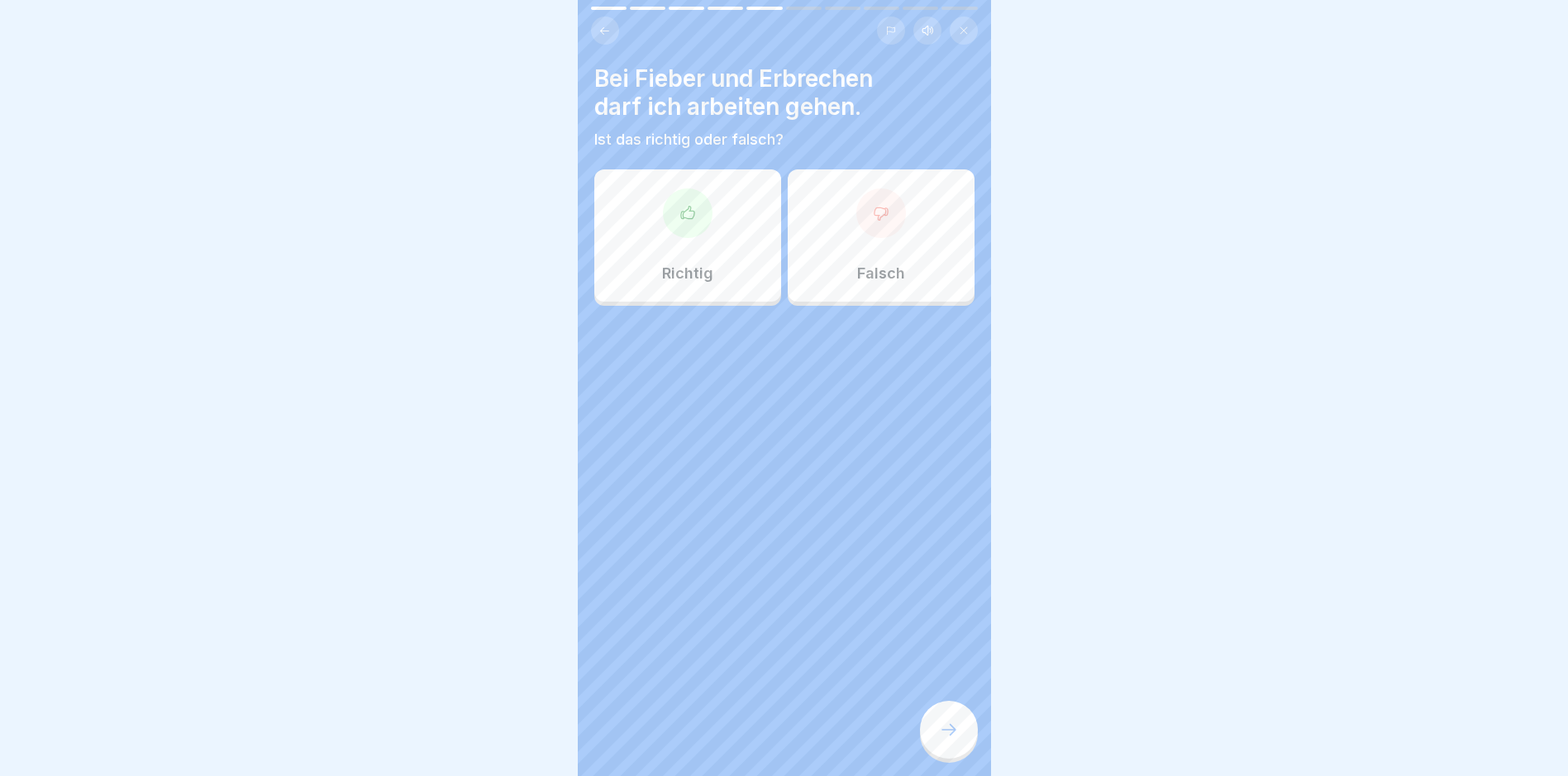
click at [869, 254] on div "Falsch" at bounding box center [881, 236] width 187 height 132
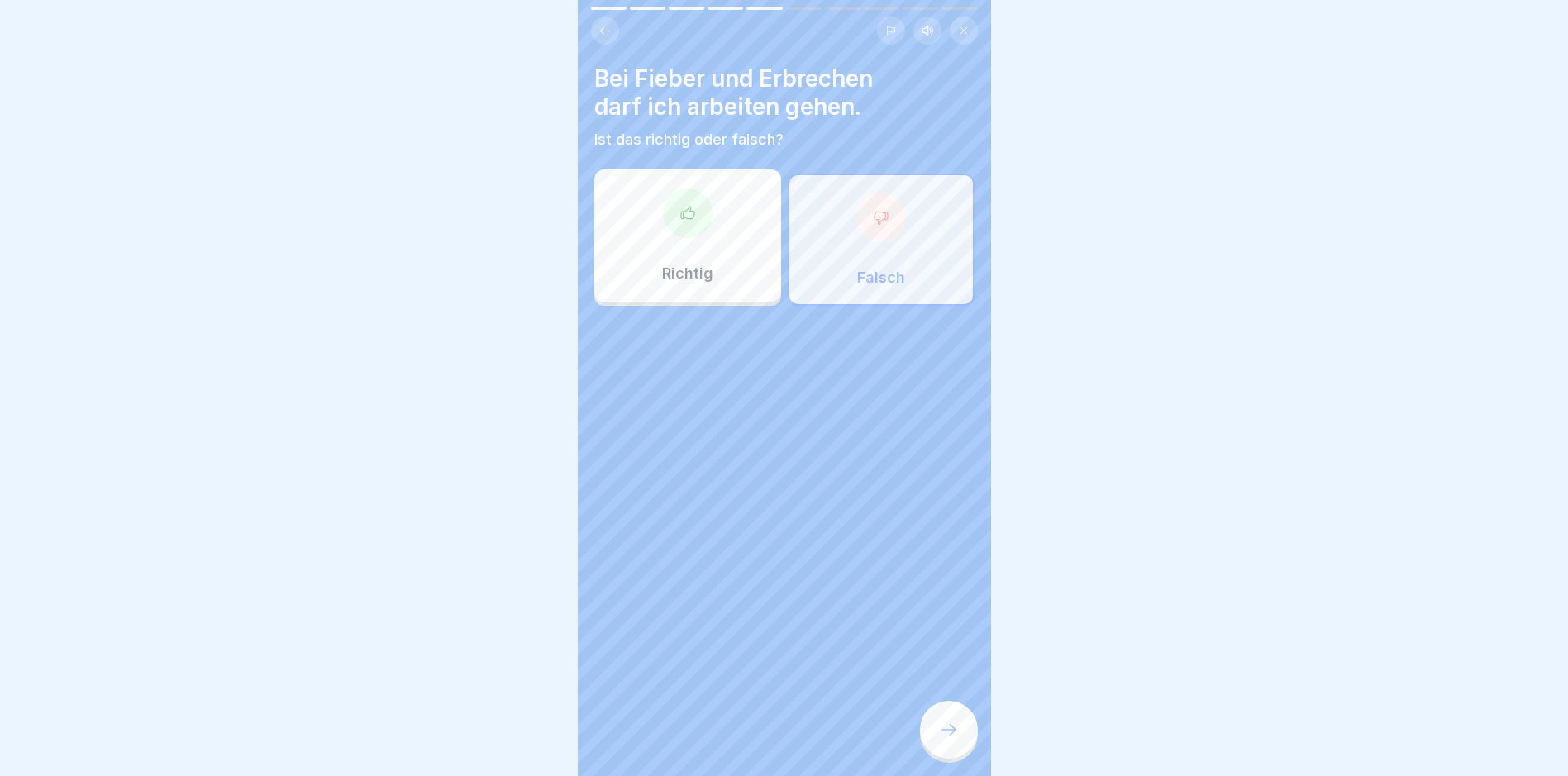
click at [935, 746] on div at bounding box center [949, 729] width 58 height 58
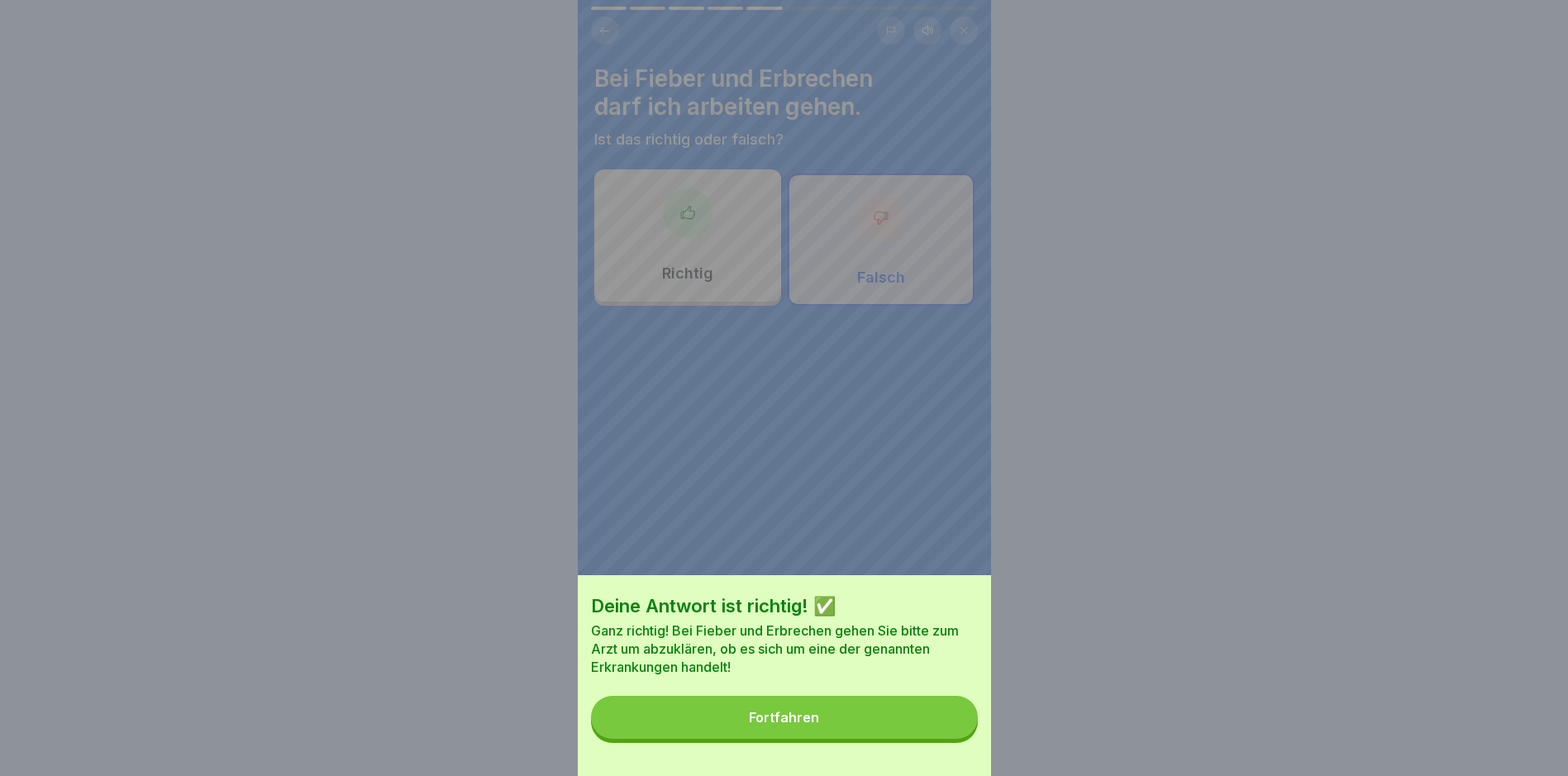
click at [935, 732] on button "Fortfahren" at bounding box center [784, 716] width 387 height 43
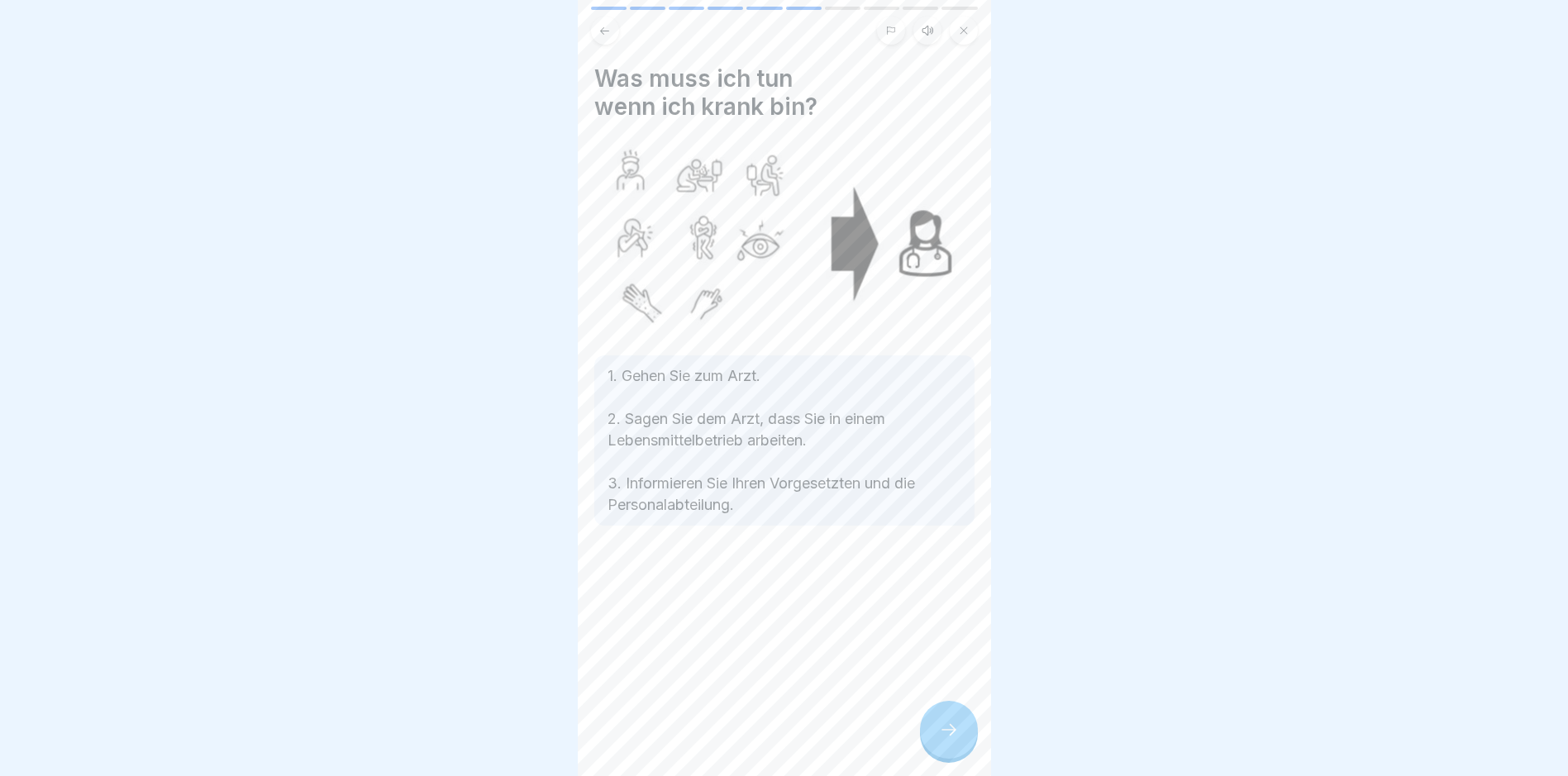
click at [961, 742] on div at bounding box center [949, 729] width 58 height 58
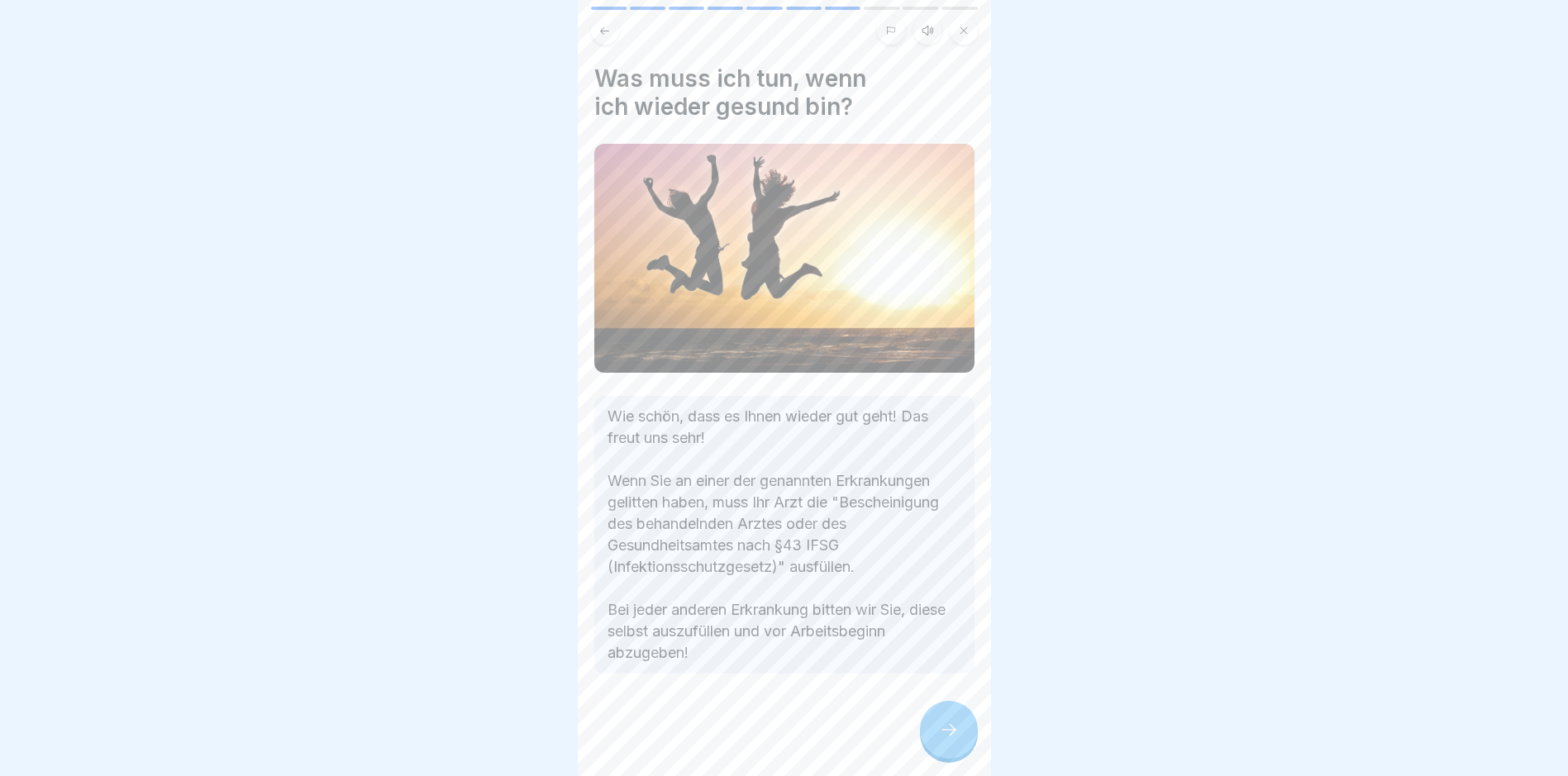
click at [955, 739] on icon at bounding box center [949, 730] width 20 height 20
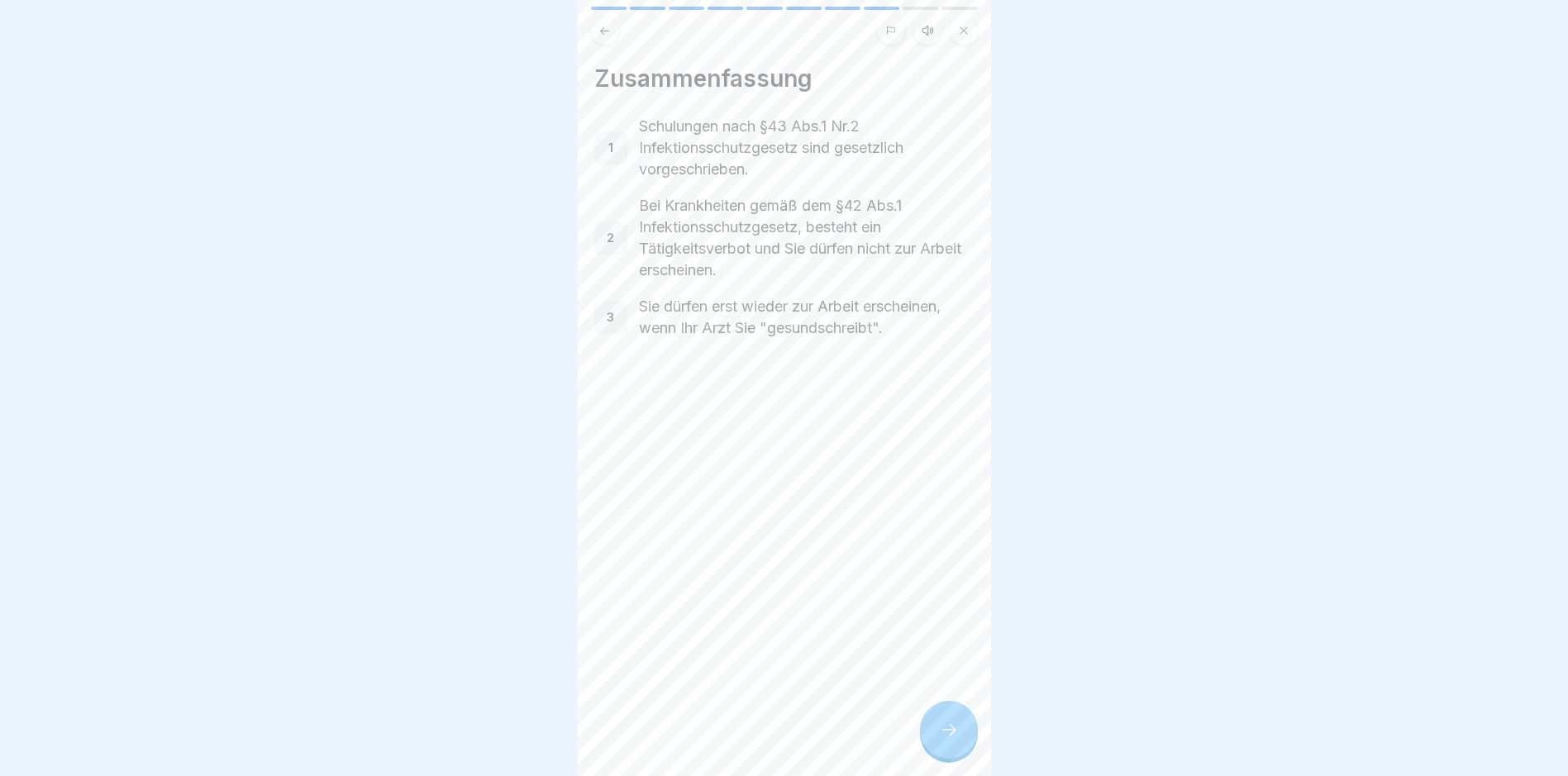
click at [954, 739] on icon at bounding box center [949, 730] width 20 height 20
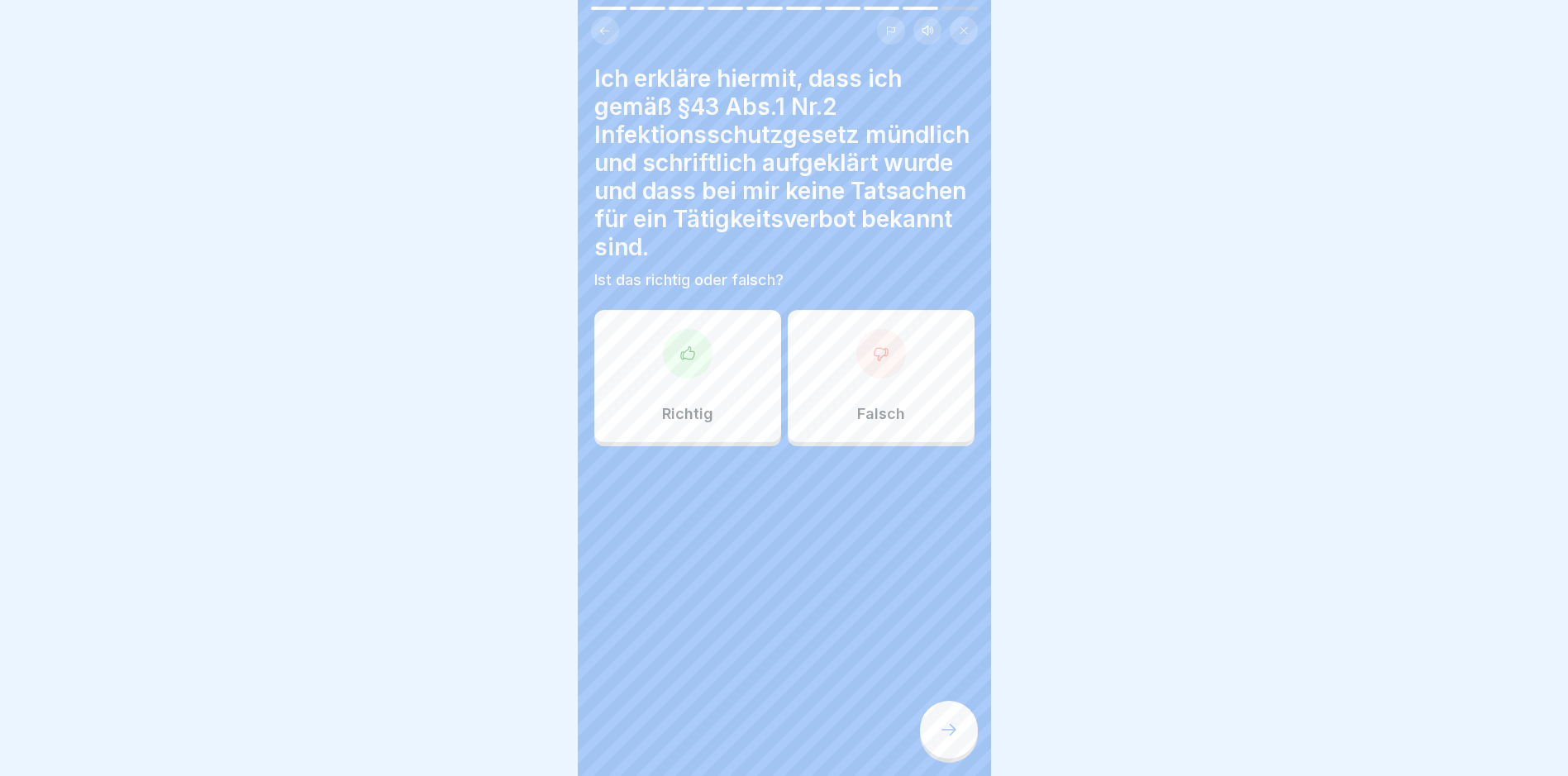
click at [954, 735] on icon at bounding box center [950, 730] width 15 height 11
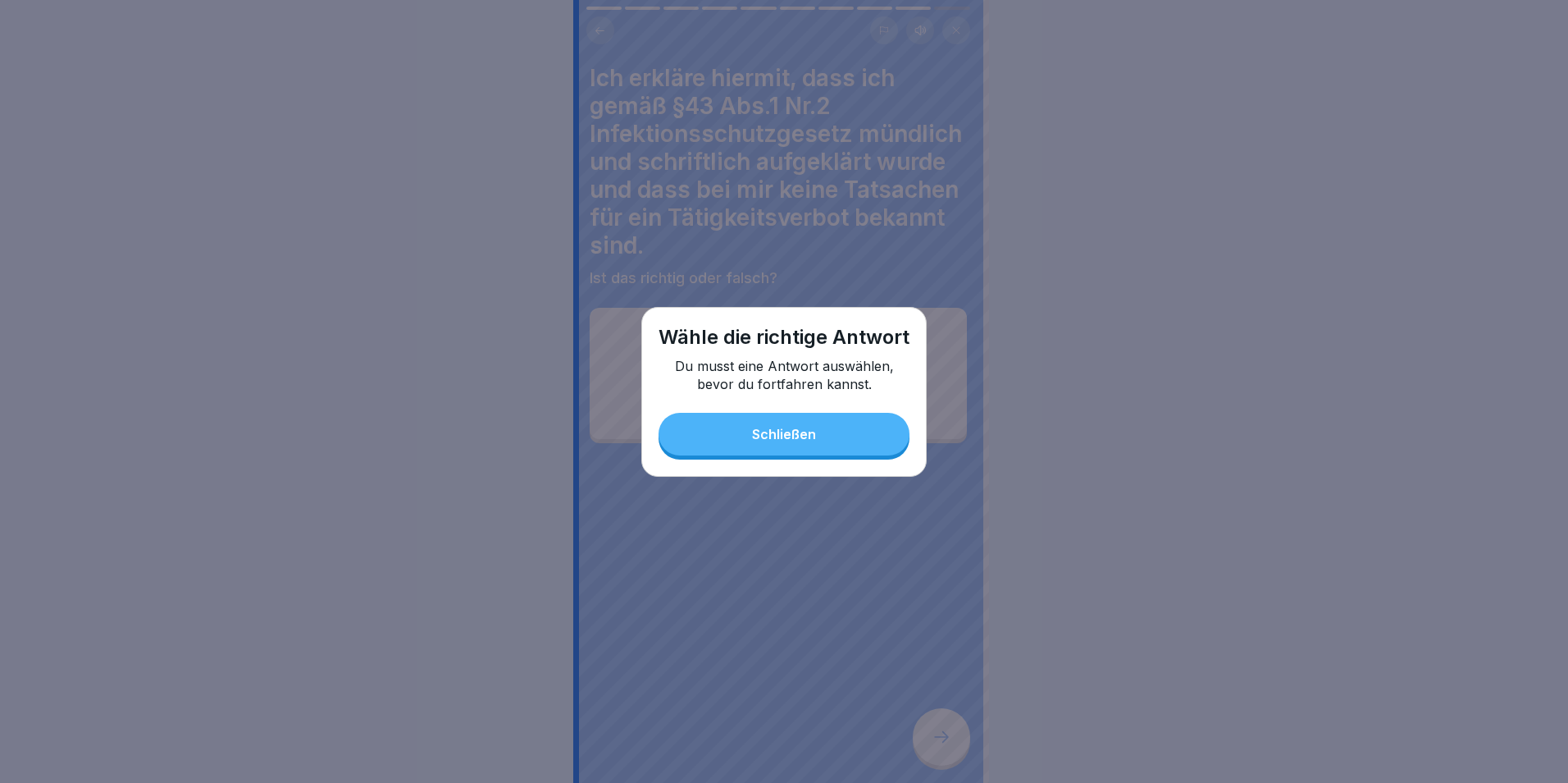
click at [832, 455] on button "Schließen" at bounding box center [784, 433] width 251 height 42
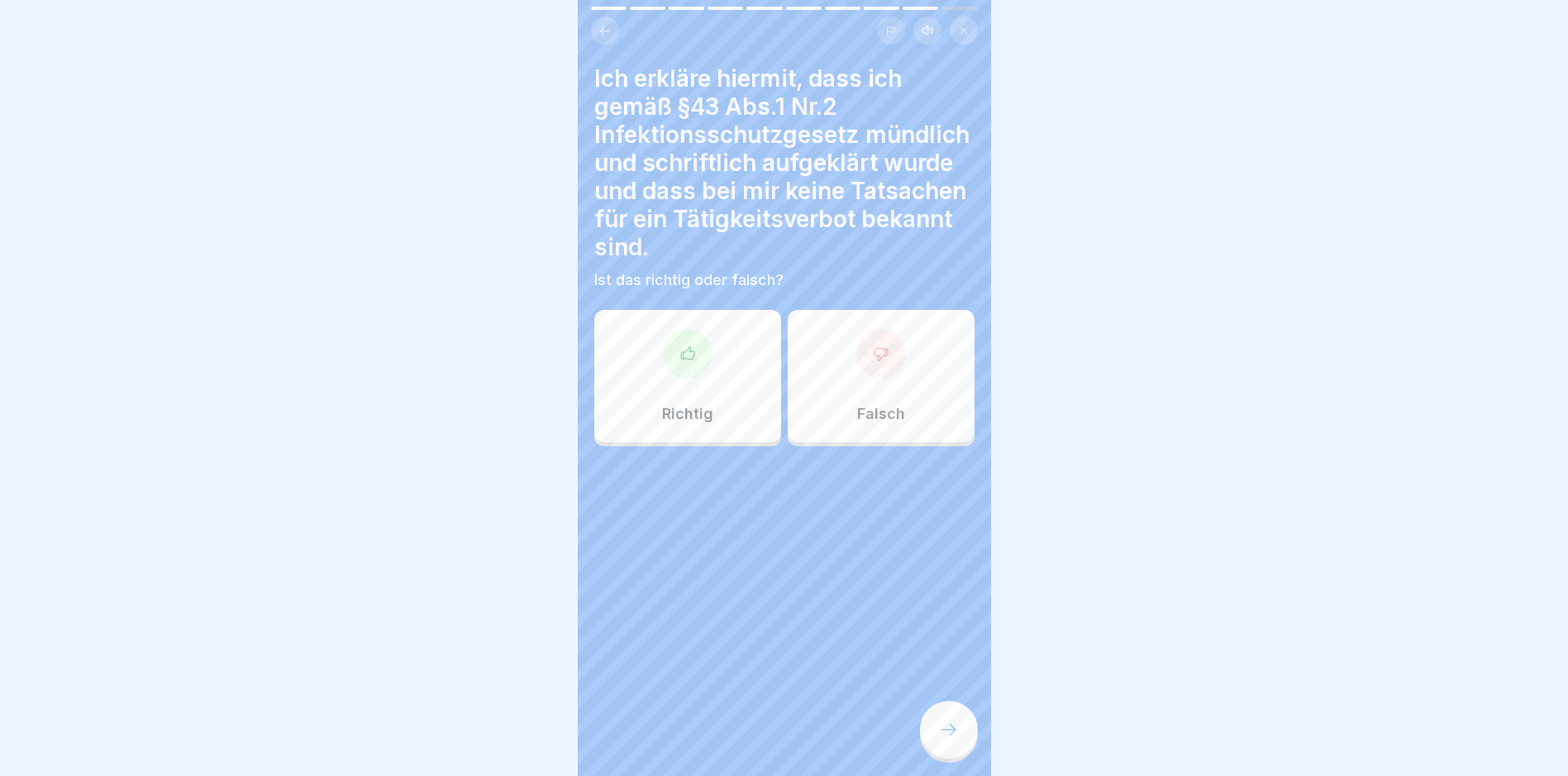
click at [693, 401] on div "Richtig" at bounding box center [687, 376] width 187 height 132
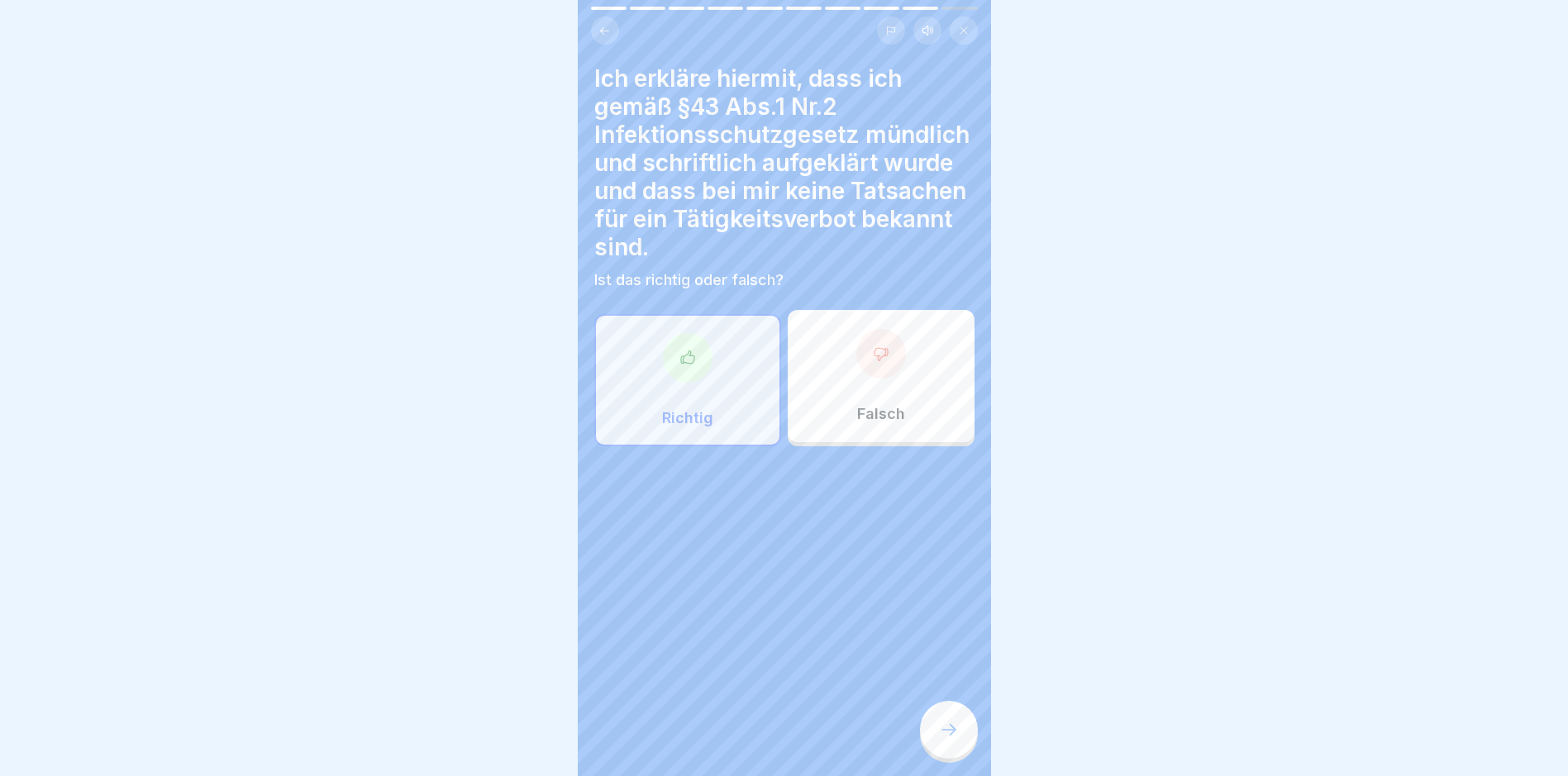
click at [939, 739] on icon at bounding box center [949, 730] width 20 height 20
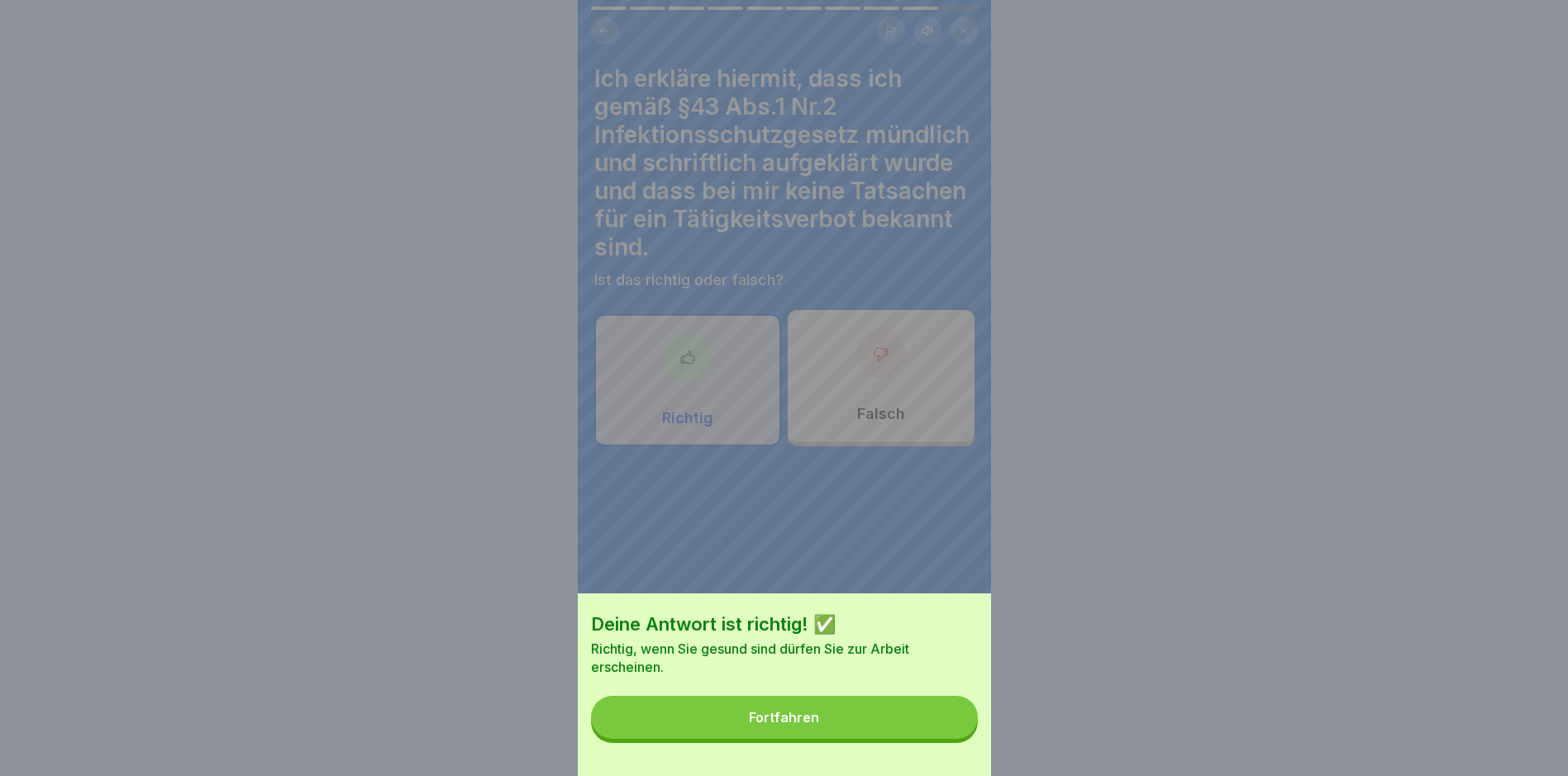
click at [910, 731] on button "Fortfahren" at bounding box center [784, 716] width 387 height 43
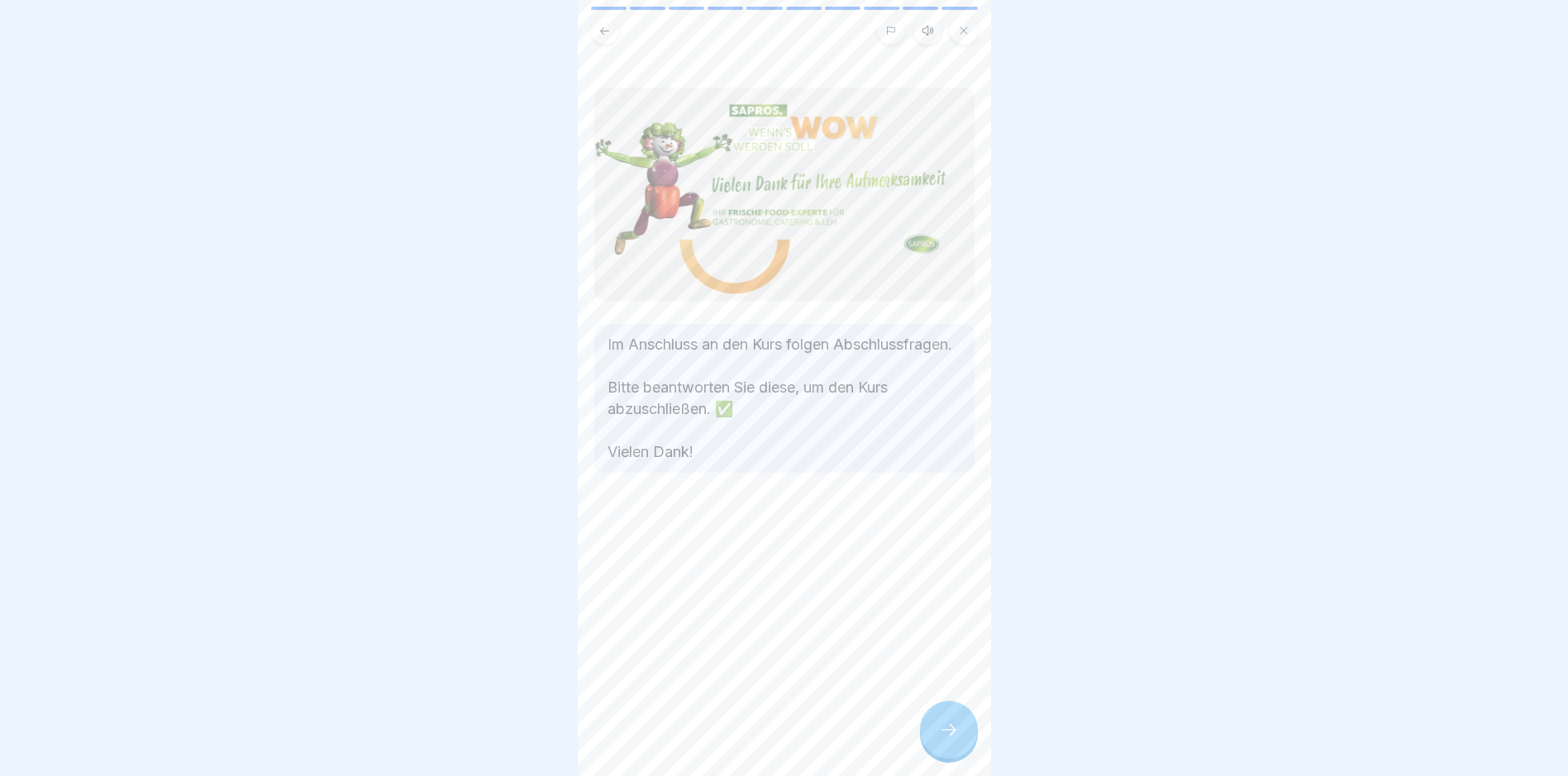
click at [952, 739] on icon at bounding box center [949, 730] width 20 height 20
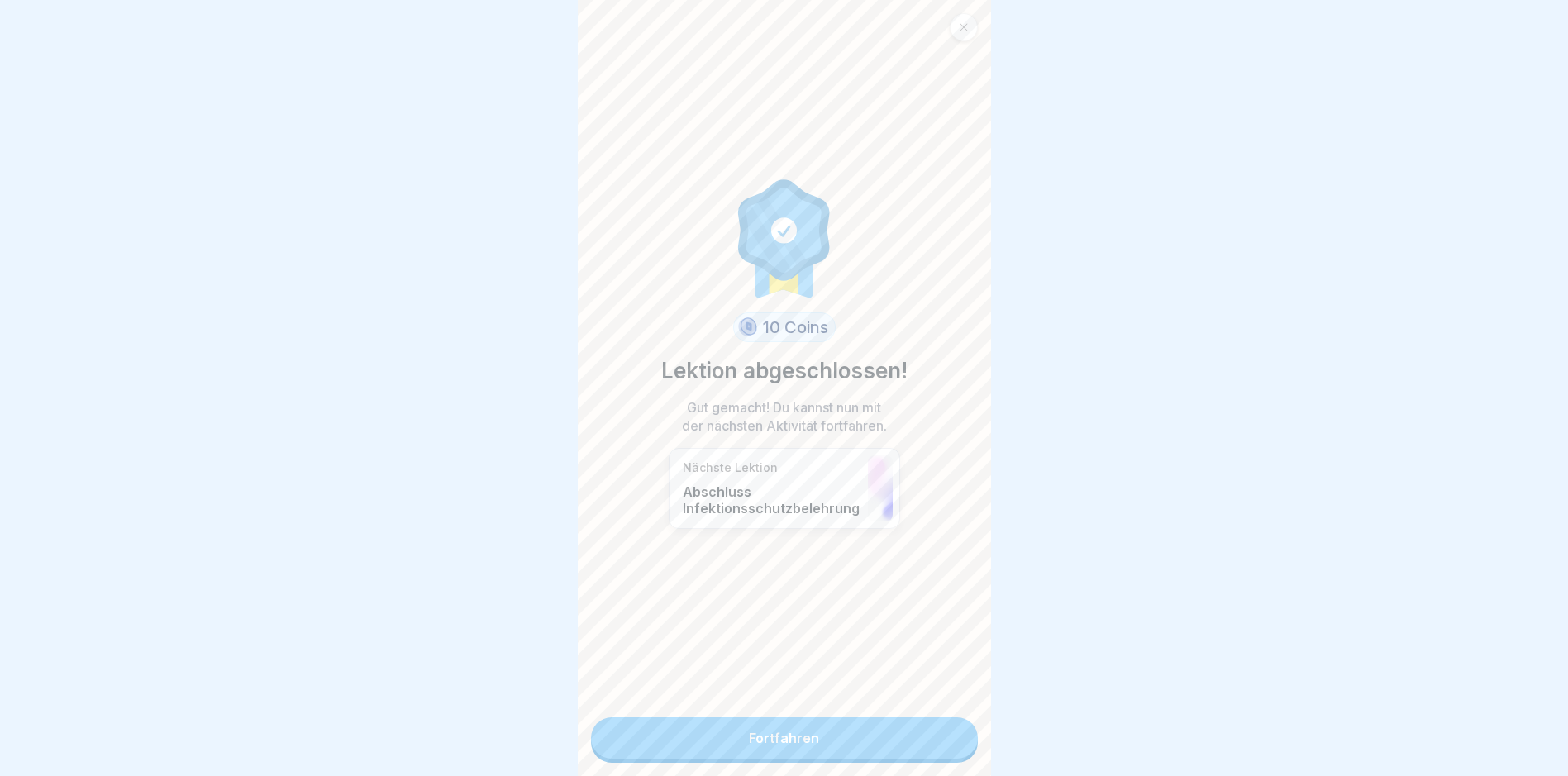
click at [949, 744] on link "Fortfahren" at bounding box center [784, 738] width 387 height 42
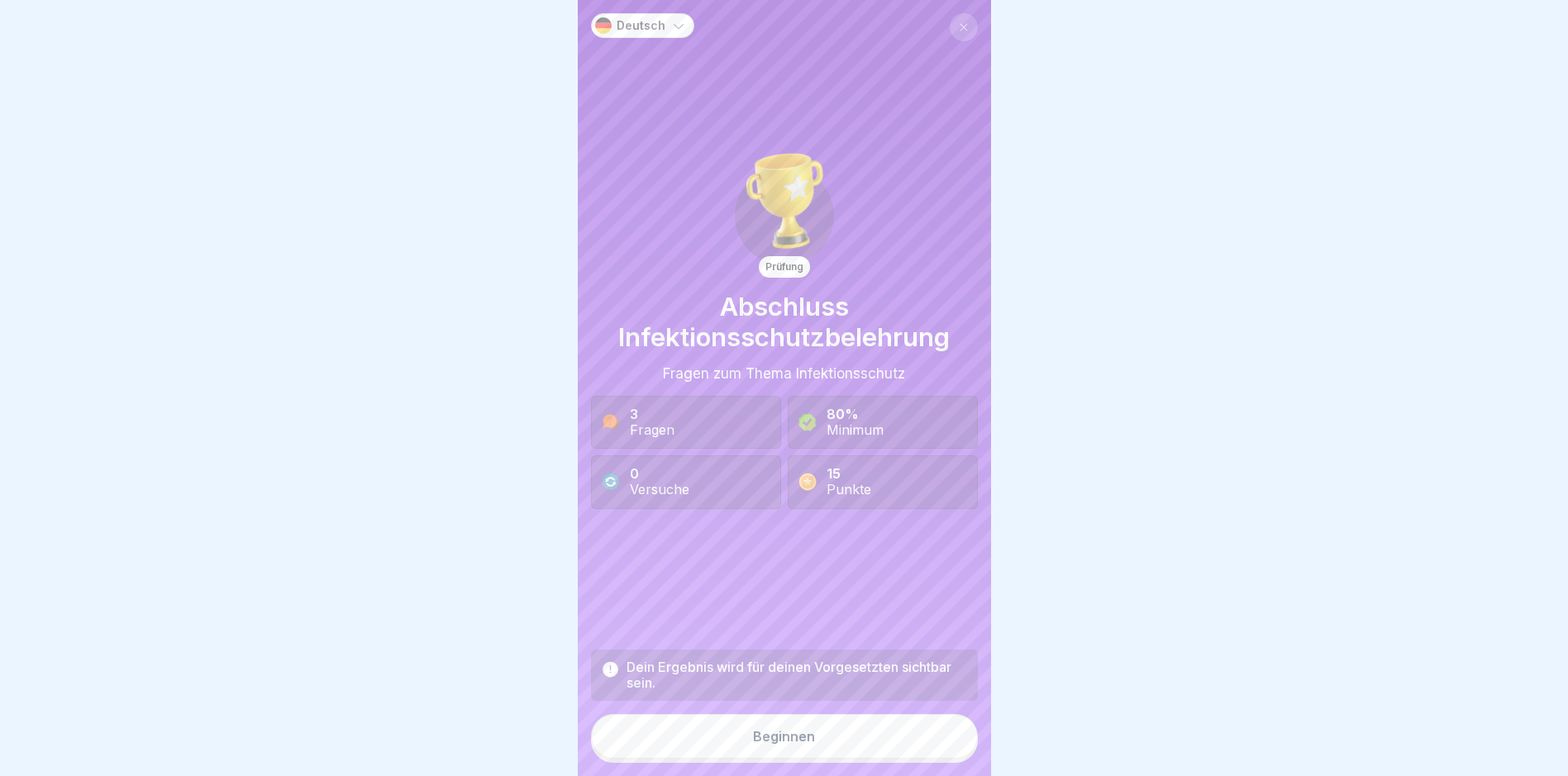
click at [918, 750] on button "Beginnen" at bounding box center [784, 735] width 387 height 44
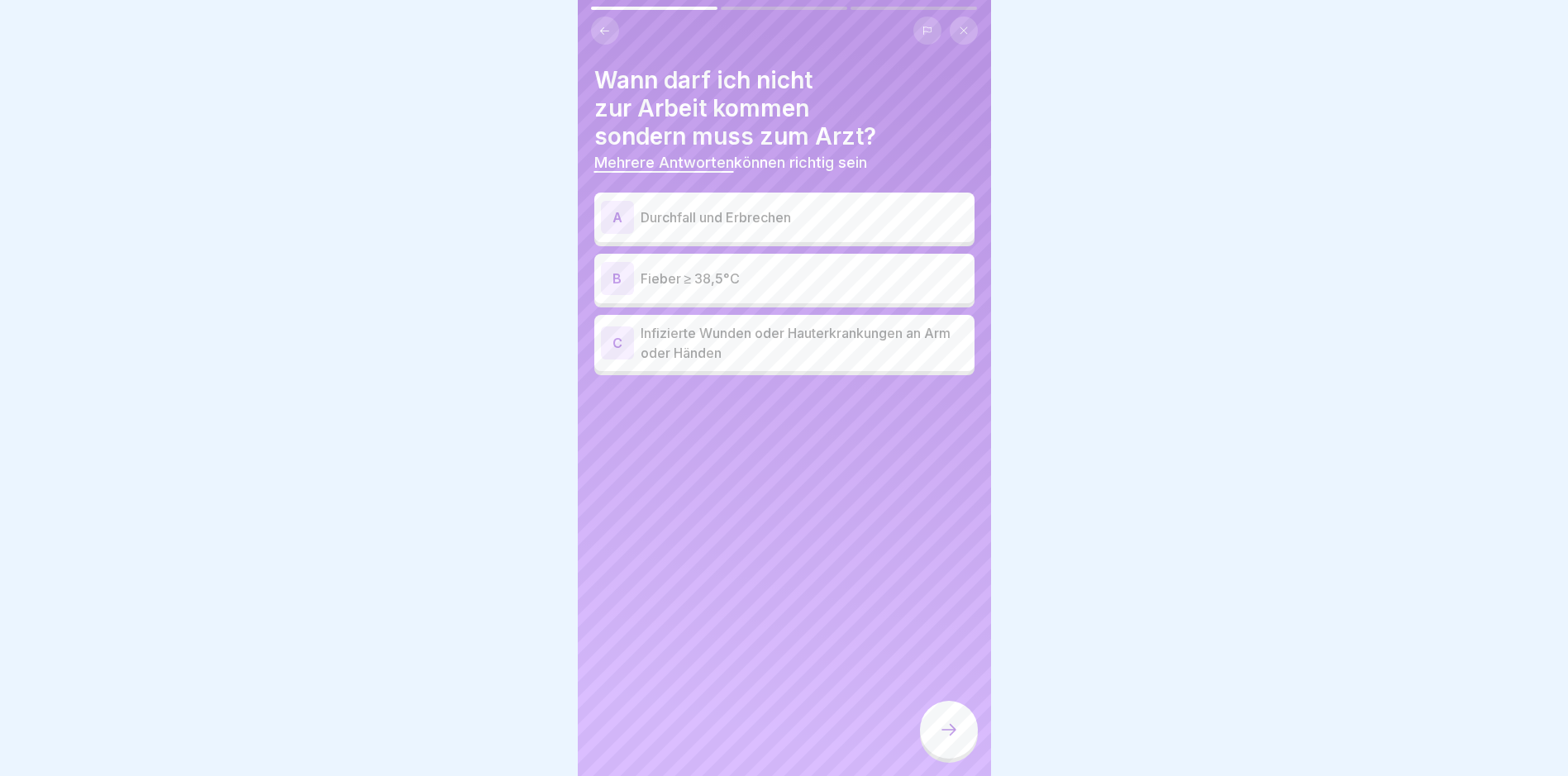
click at [835, 220] on p "Durchfall und Erbrechen" at bounding box center [805, 217] width 328 height 20
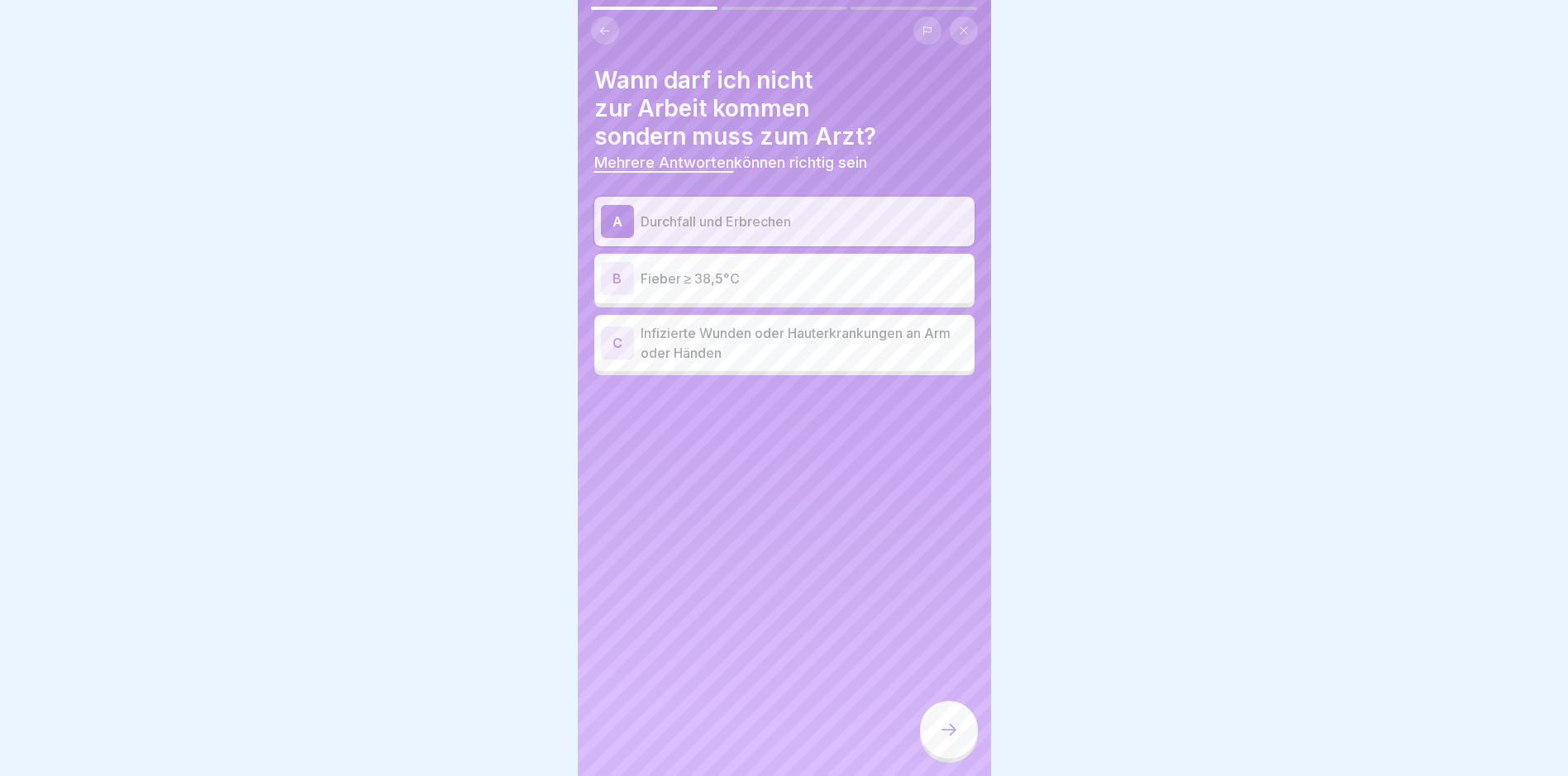
click at [821, 290] on div "B Fieber ≥ 38,5°C" at bounding box center [785, 278] width 367 height 33
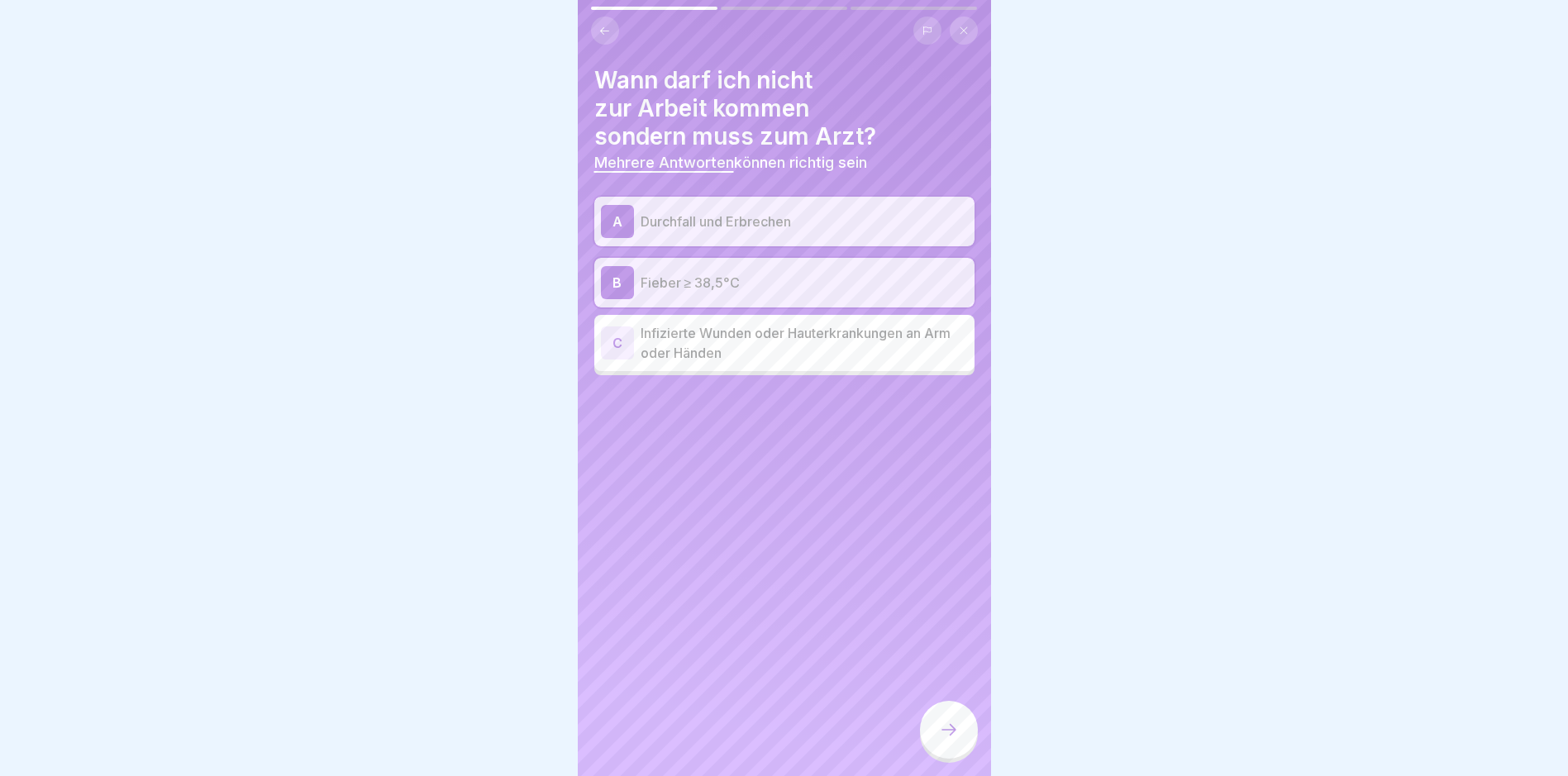
click at [811, 368] on div "C Infizierte Wunden oder Hauterkrankungen an Arm oder Händen" at bounding box center [785, 343] width 381 height 56
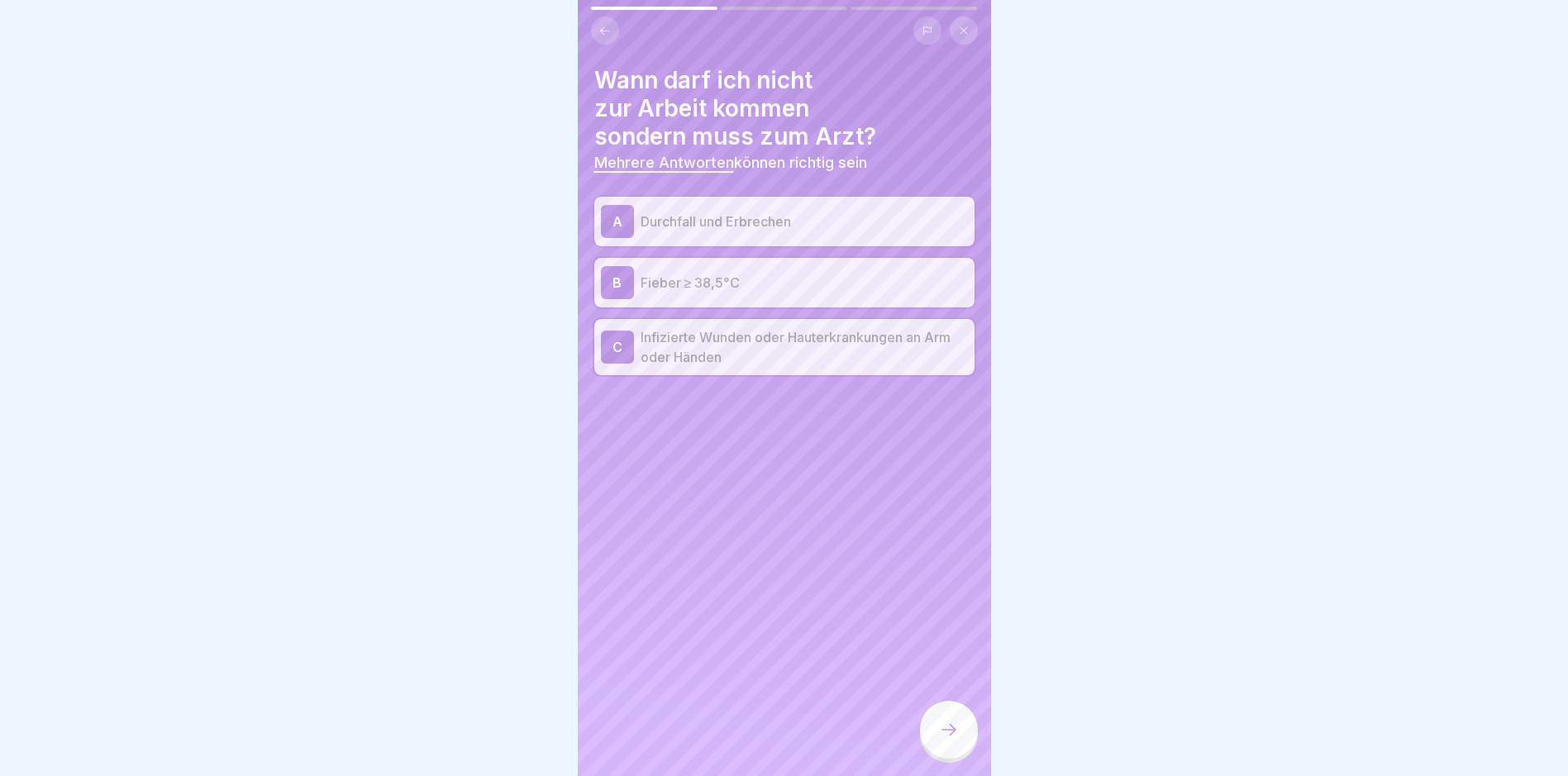
click at [939, 739] on icon at bounding box center [949, 730] width 20 height 20
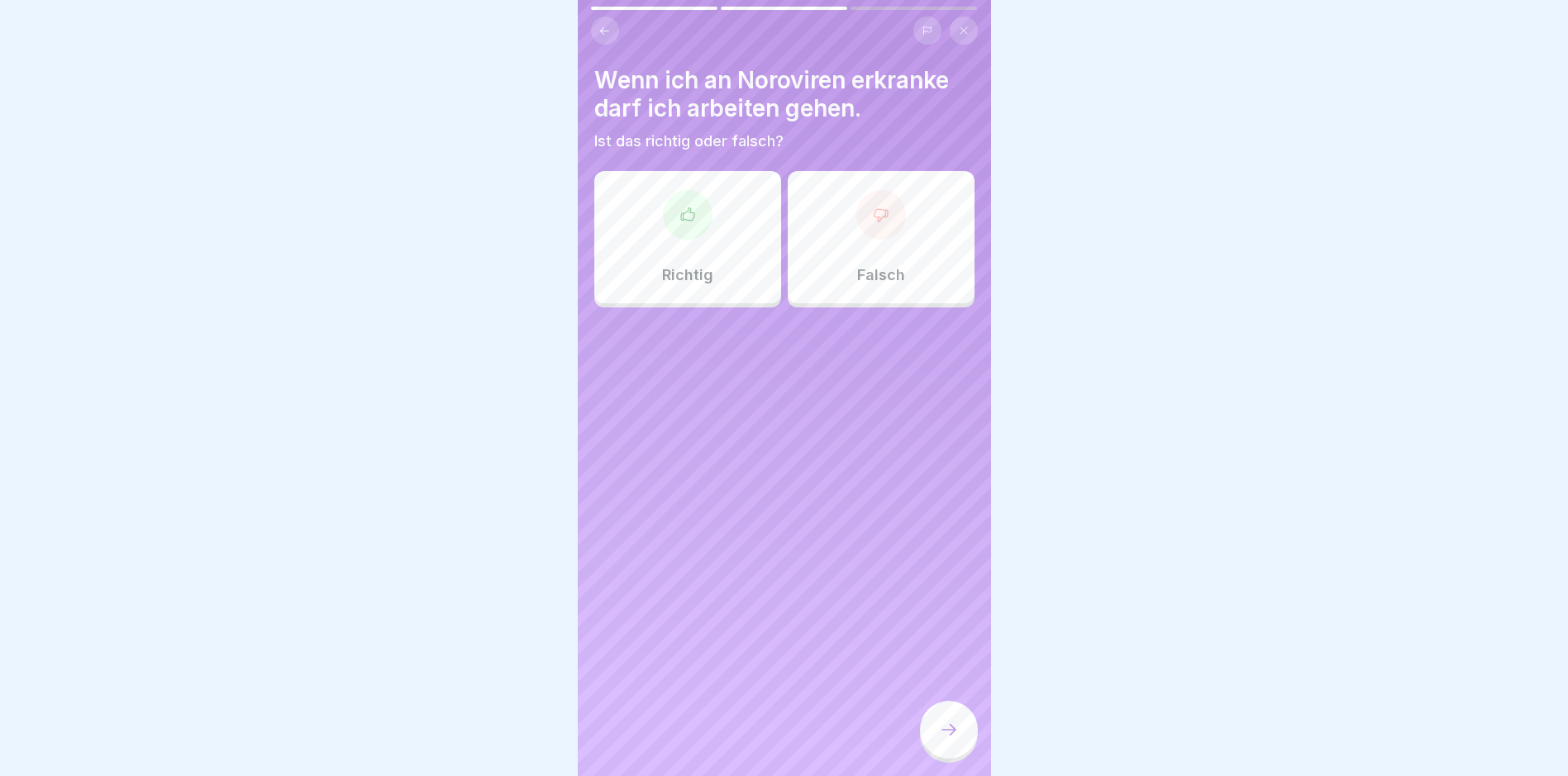
click at [866, 253] on div "Falsch" at bounding box center [881, 238] width 187 height 132
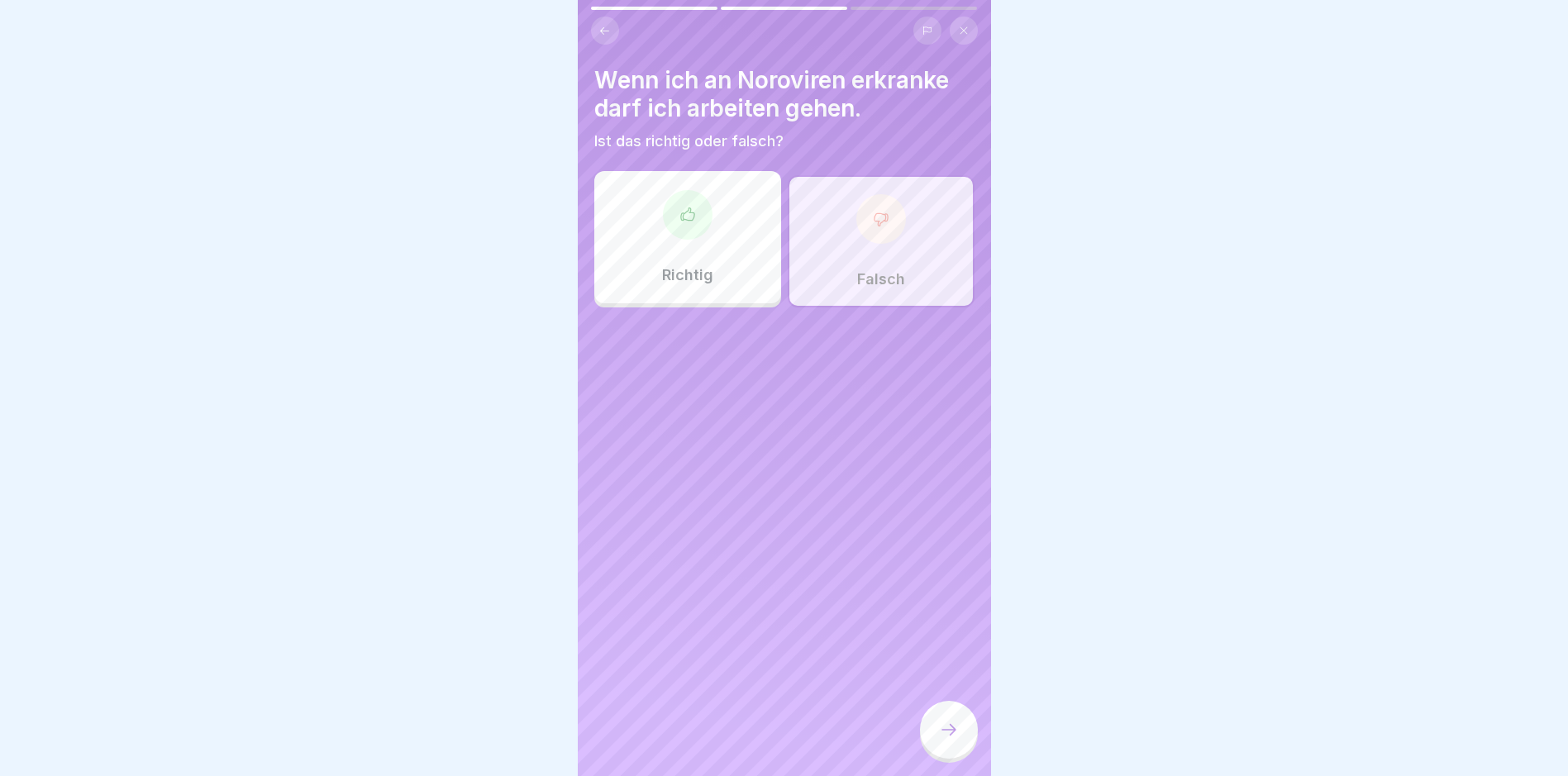
click at [963, 740] on div at bounding box center [949, 729] width 58 height 58
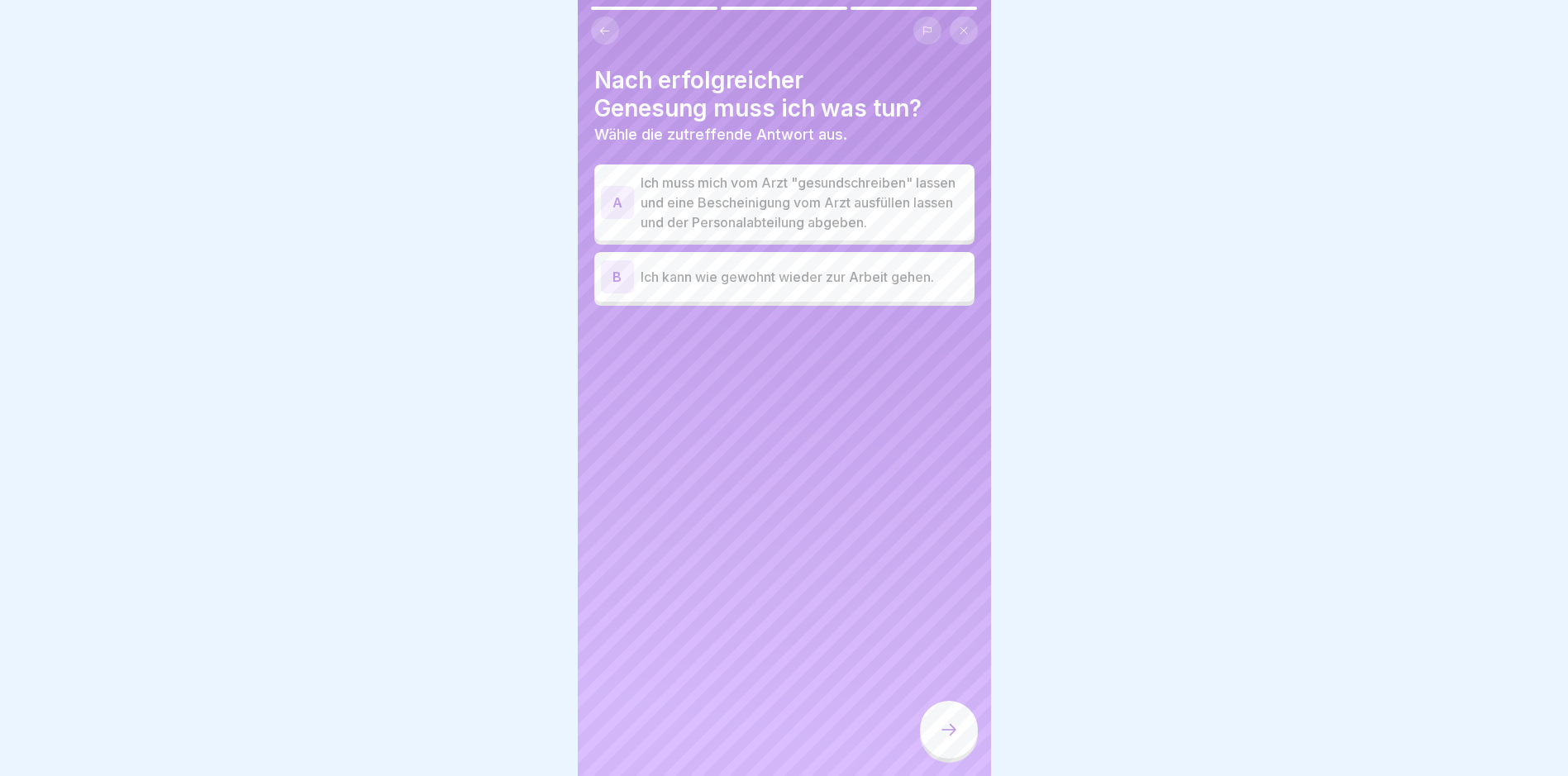
click at [803, 231] on p "Ich muss mich vom Arzt "gesundschreiben" lassen und eine Bescheinigung vom Arzt…" at bounding box center [805, 202] width 328 height 60
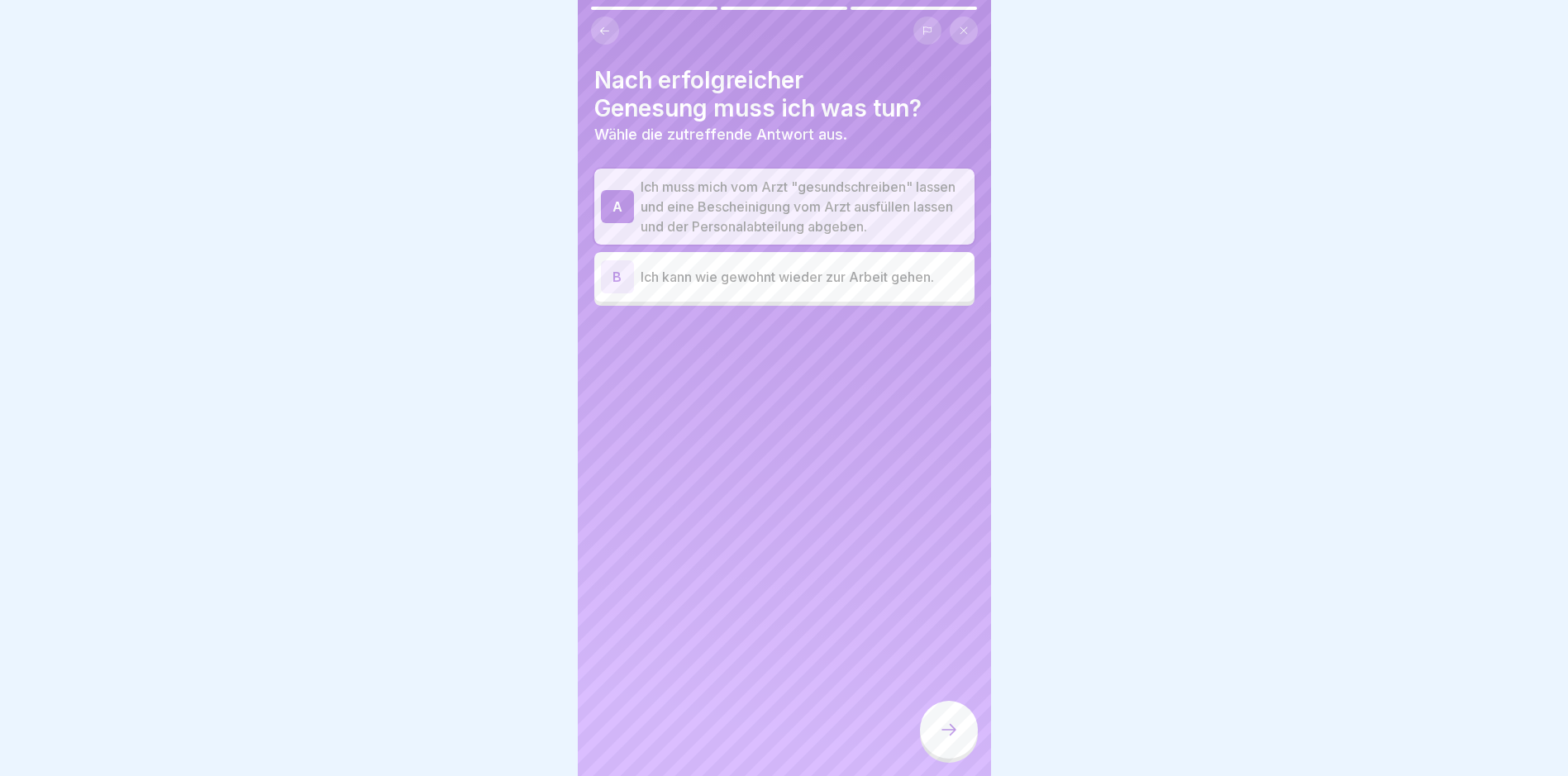
click at [940, 735] on icon at bounding box center [949, 730] width 20 height 20
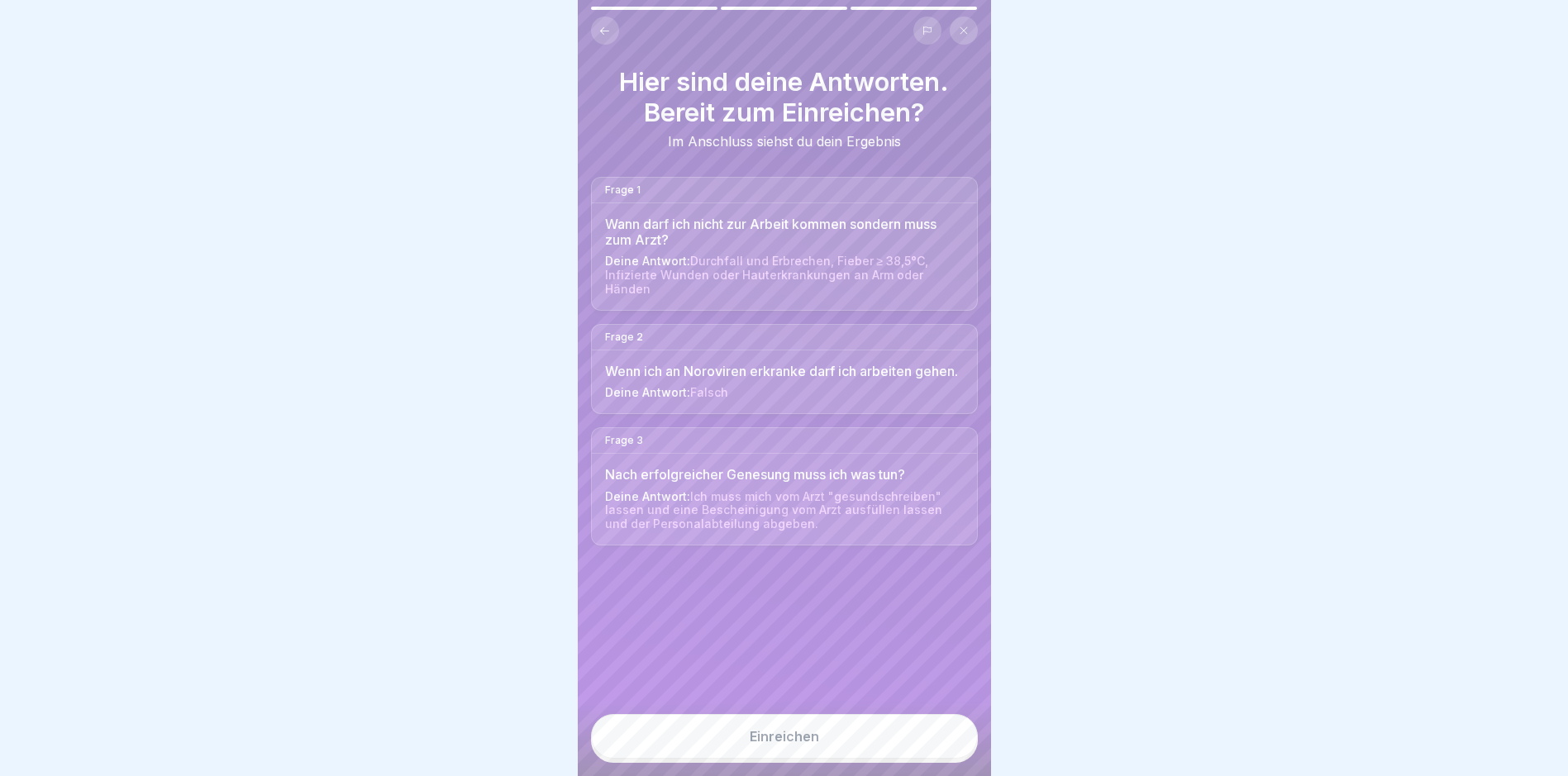
click at [864, 749] on button "Einreichen" at bounding box center [784, 735] width 387 height 44
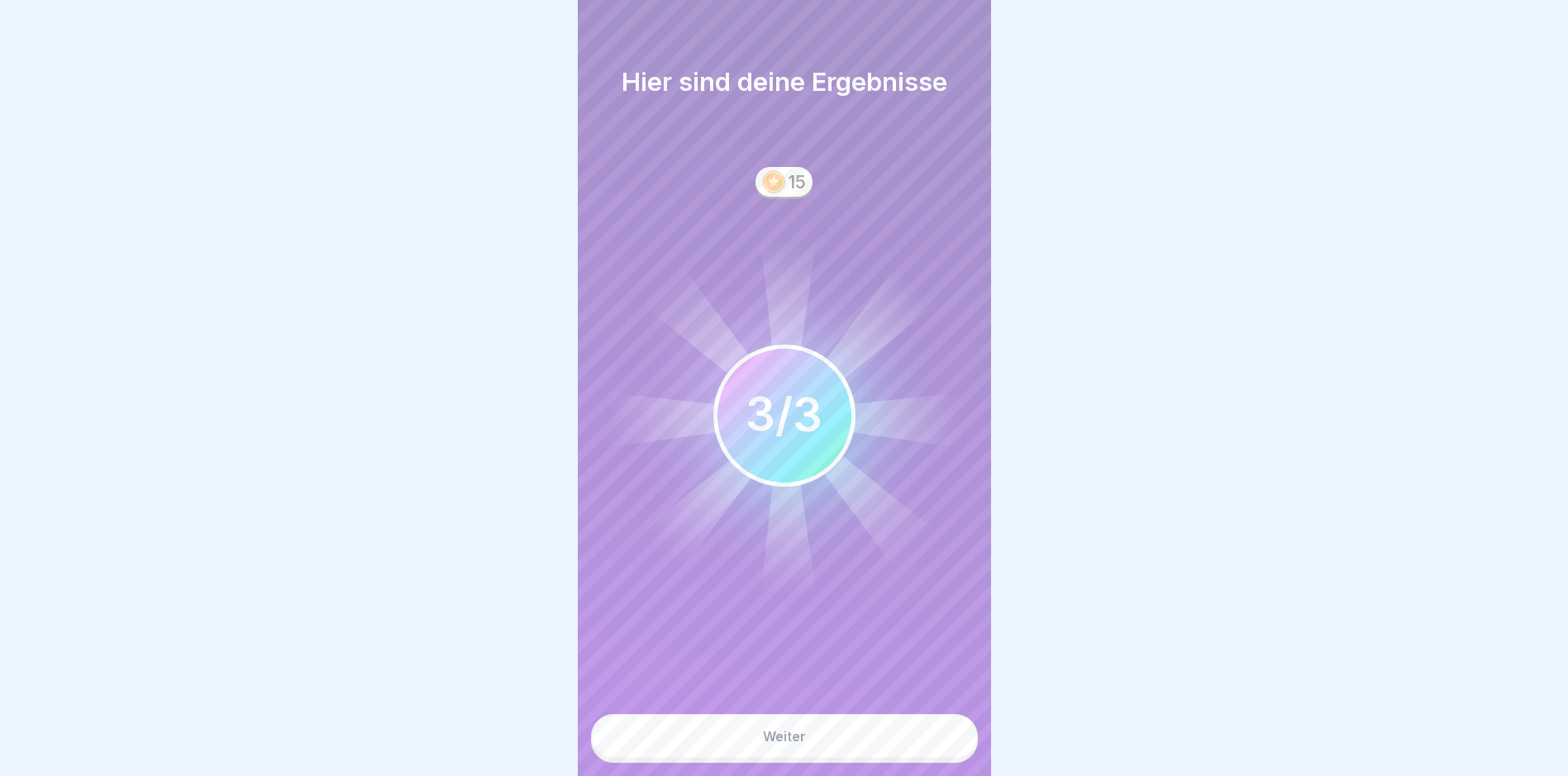
click at [868, 753] on button "Weiter" at bounding box center [784, 735] width 387 height 44
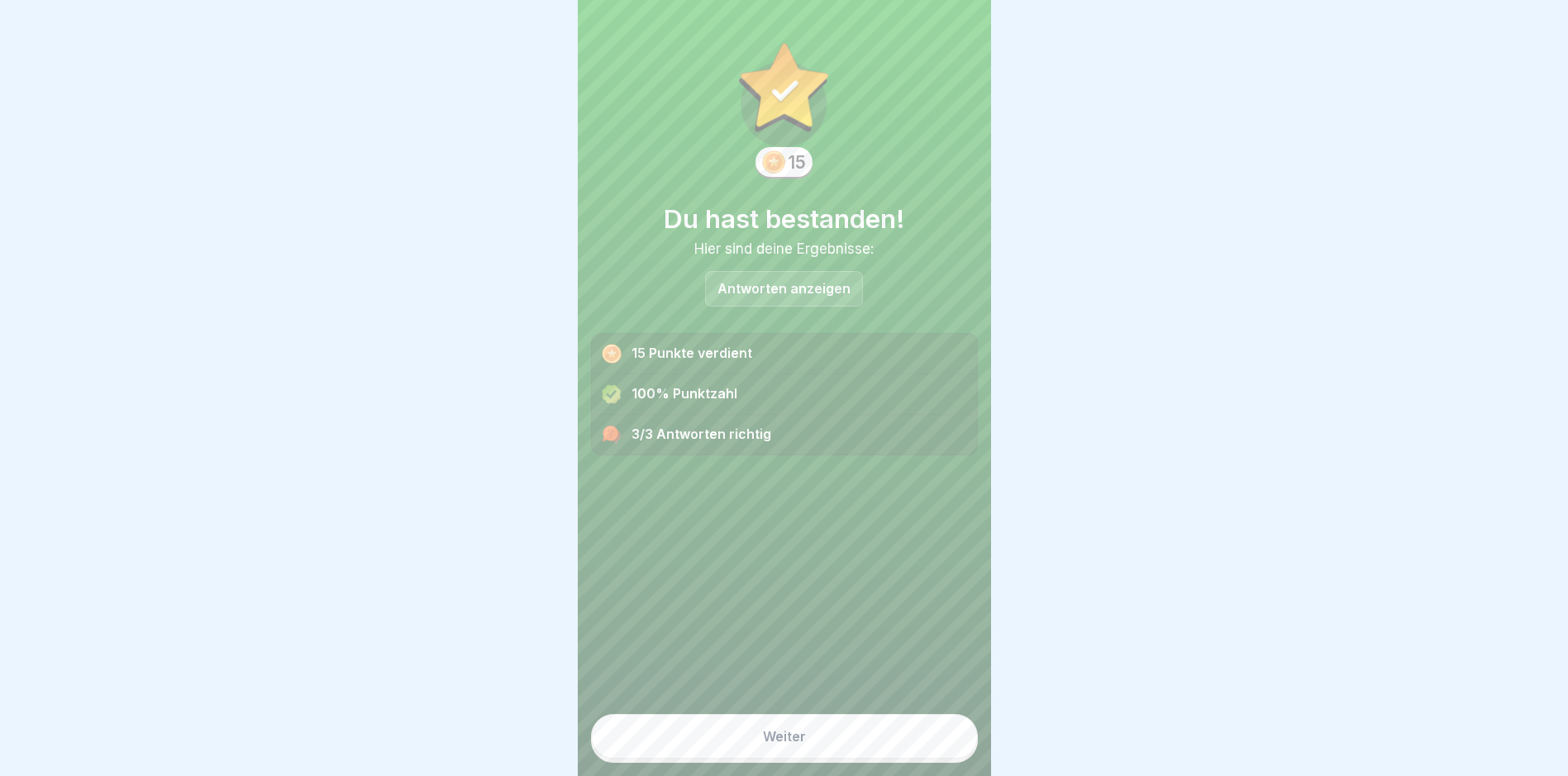
click at [861, 739] on button "Weiter" at bounding box center [784, 735] width 387 height 44
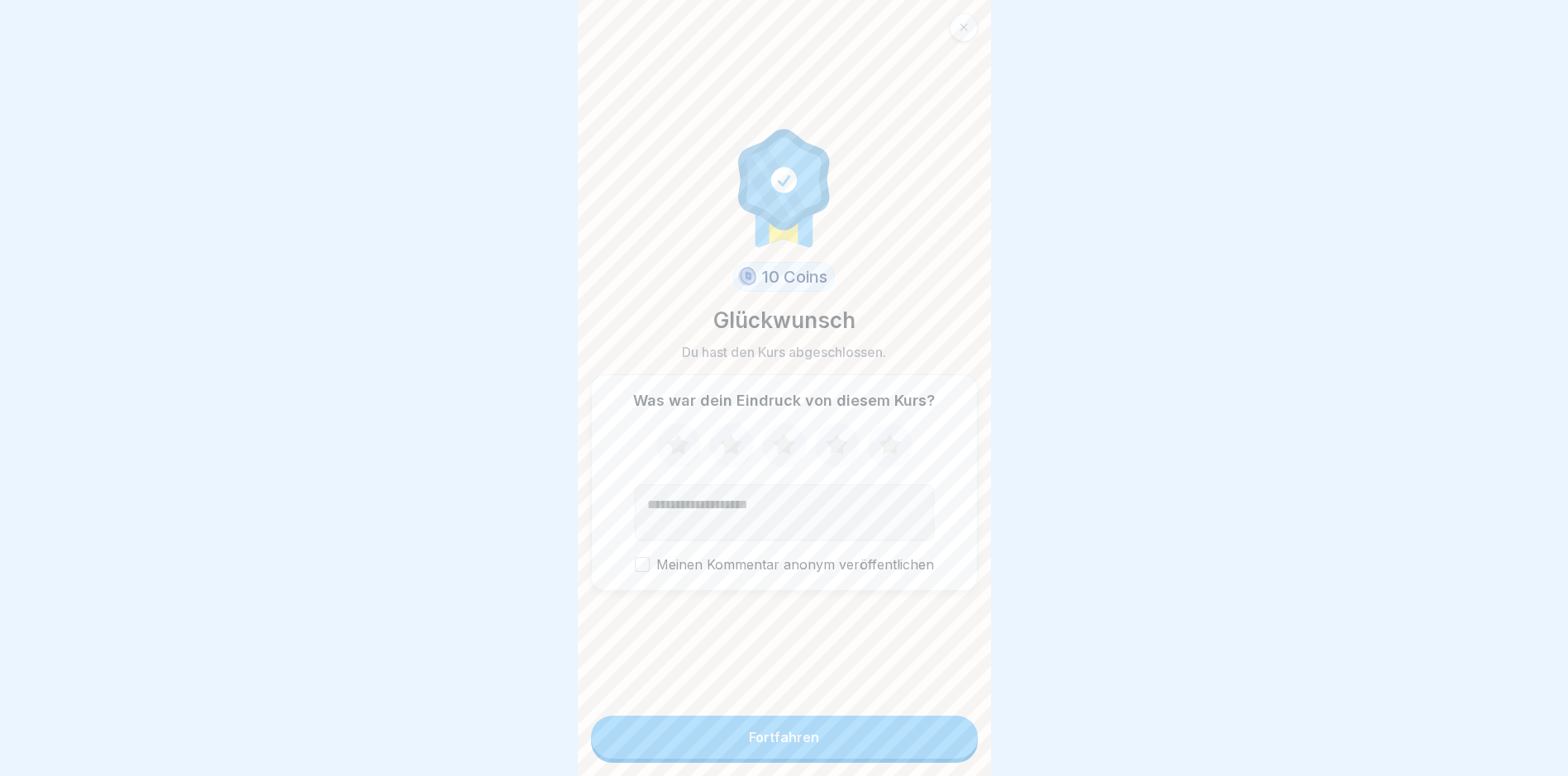
click at [857, 738] on button "Fortfahren" at bounding box center [784, 736] width 387 height 43
click at [850, 752] on button "Fortfahren" at bounding box center [784, 736] width 387 height 43
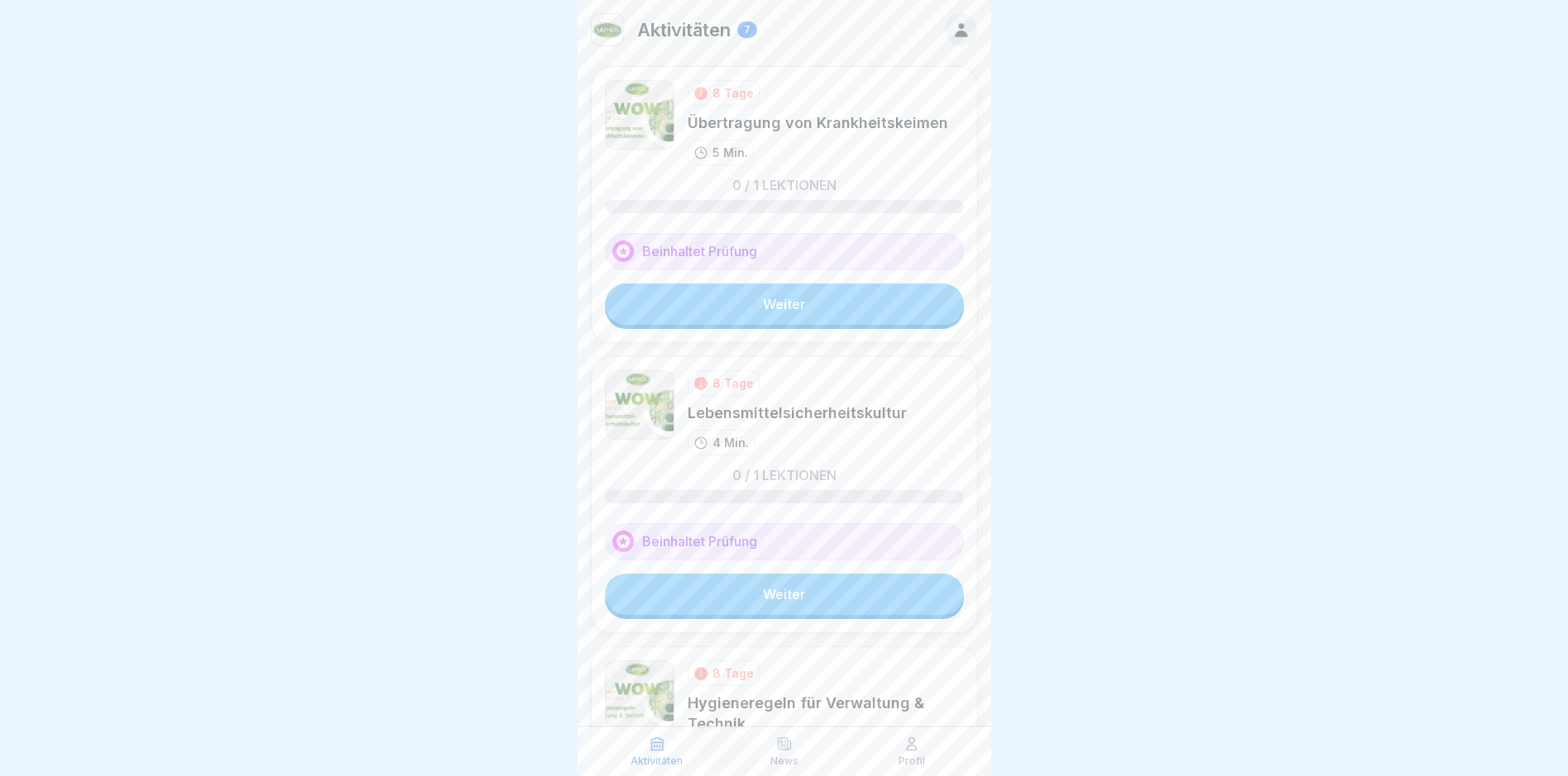
click at [807, 317] on link "Weiter" at bounding box center [784, 304] width 359 height 42
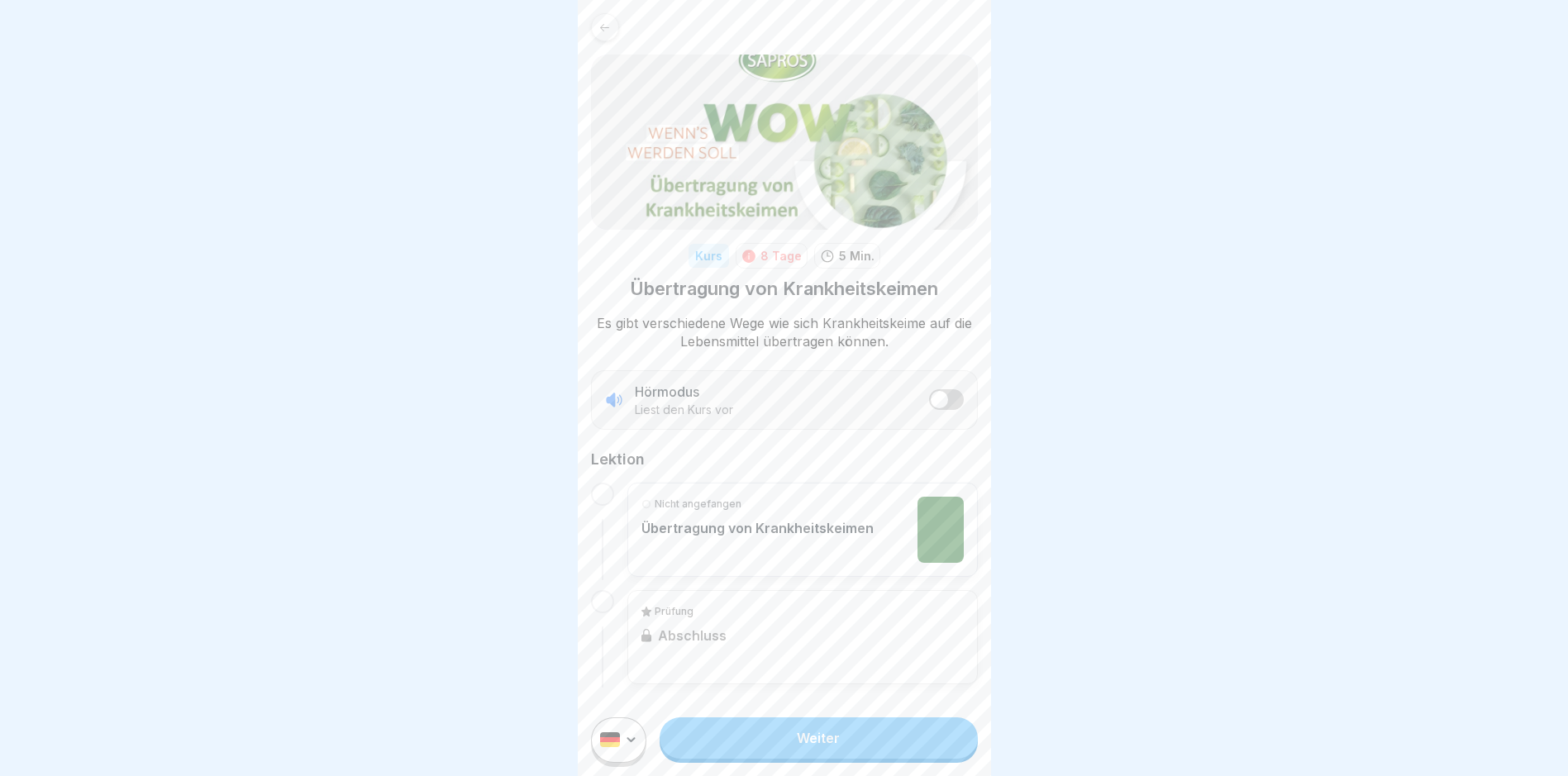
click at [811, 751] on link "Weiter" at bounding box center [818, 738] width 317 height 42
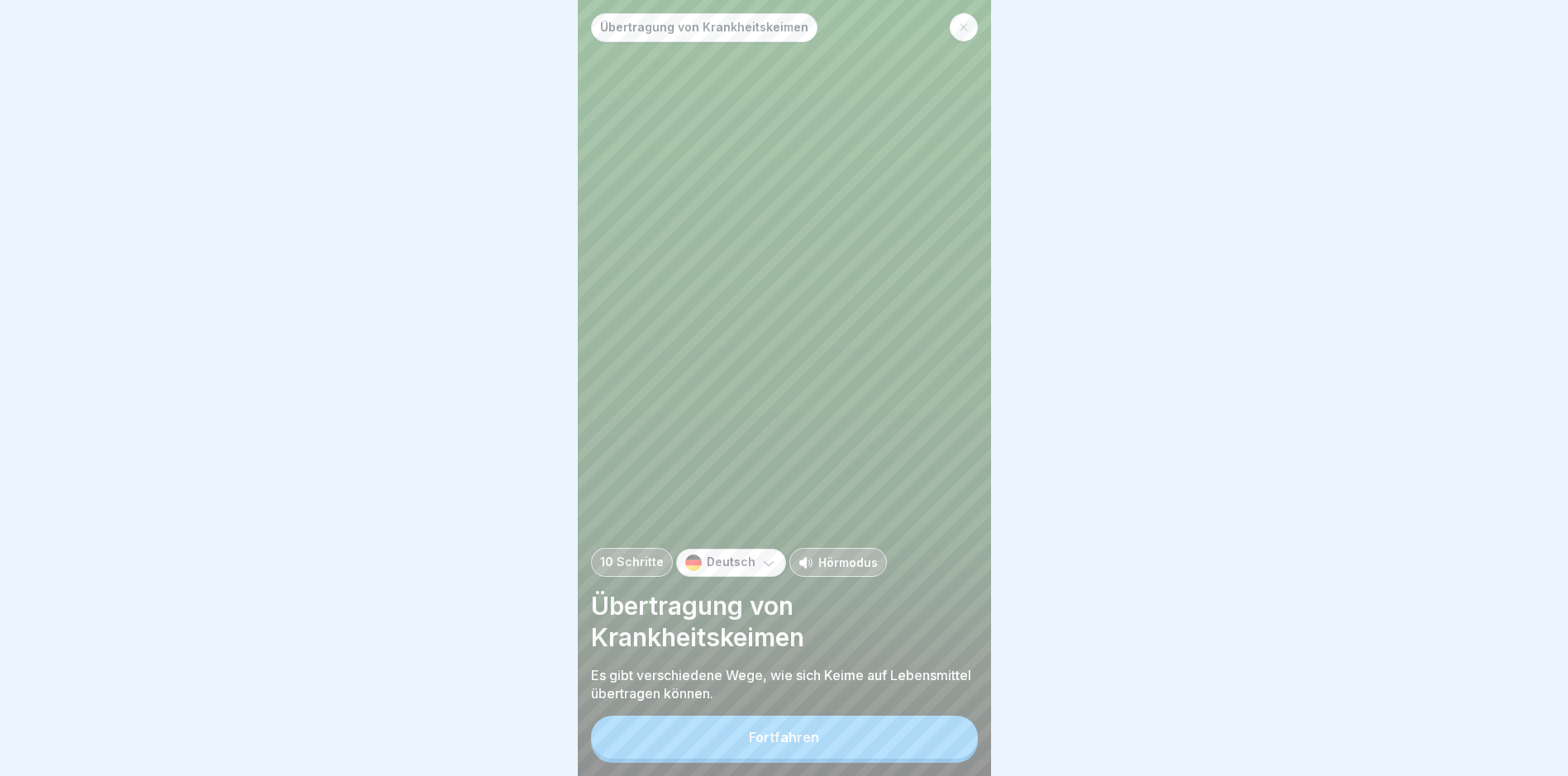
click at [850, 763] on div "Fortfahren" at bounding box center [784, 739] width 387 height 47
click at [850, 759] on button "Fortfahren" at bounding box center [784, 736] width 387 height 43
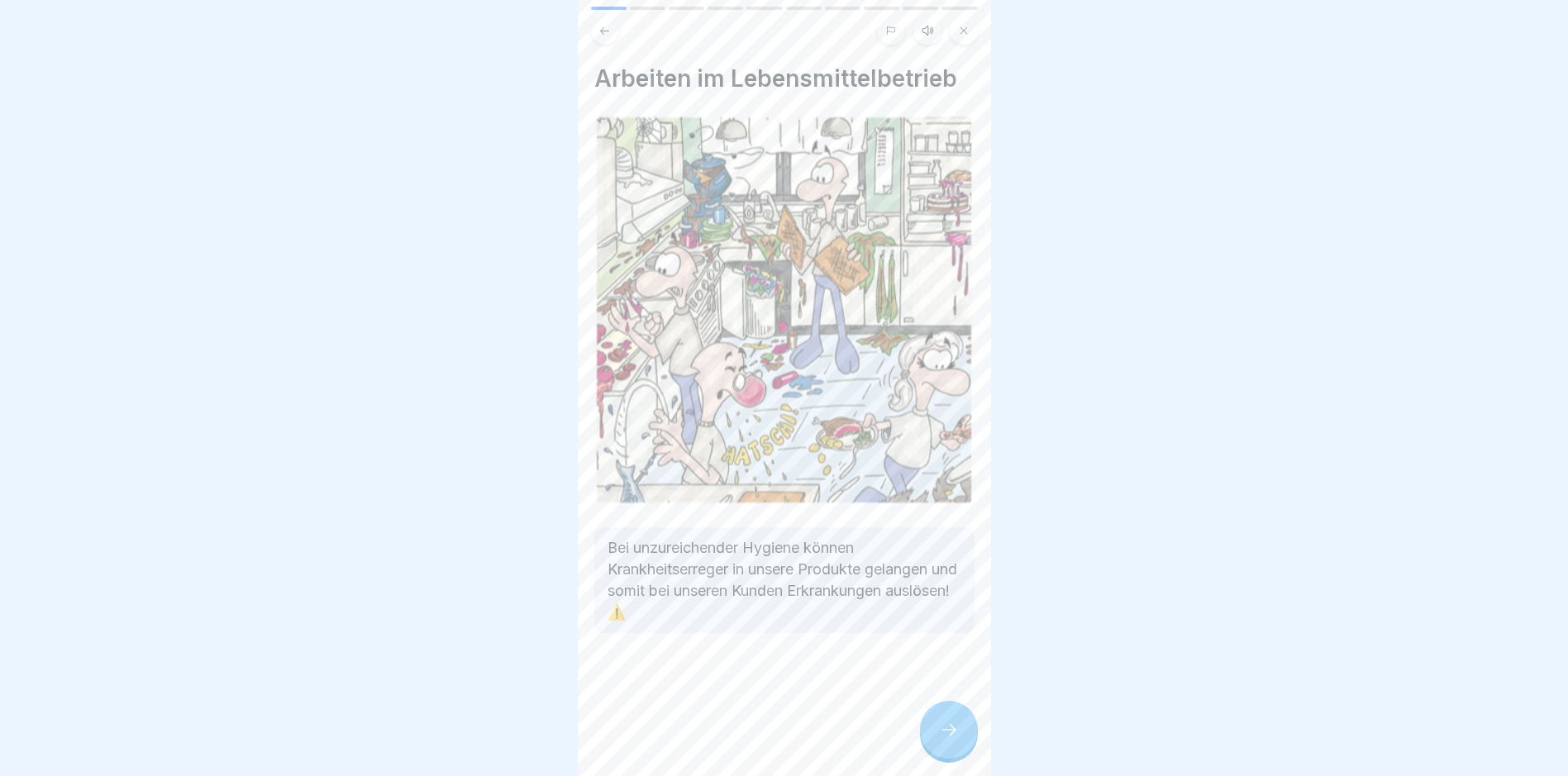
click at [960, 736] on div at bounding box center [949, 729] width 58 height 58
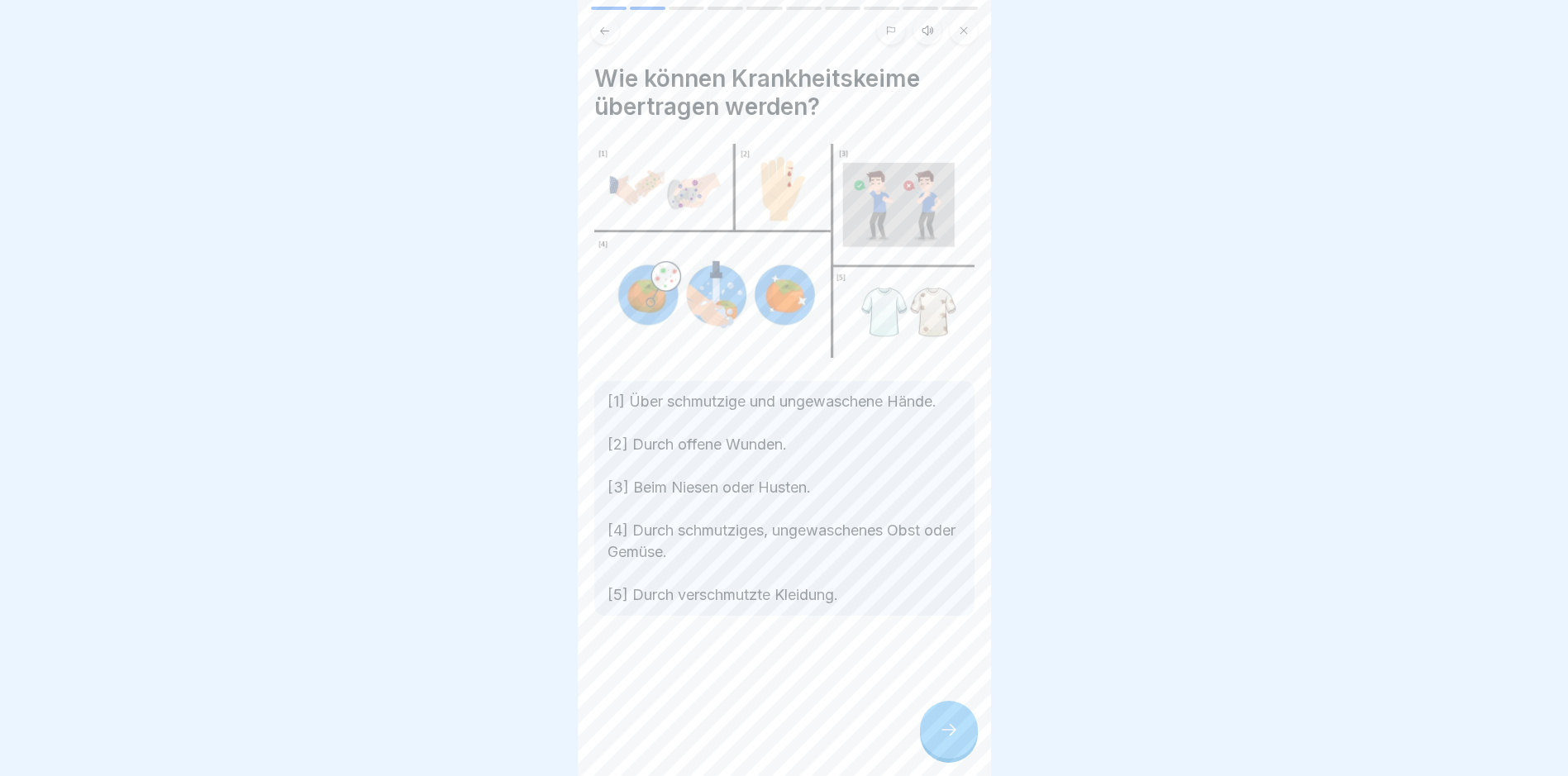
click at [960, 736] on div at bounding box center [949, 729] width 58 height 58
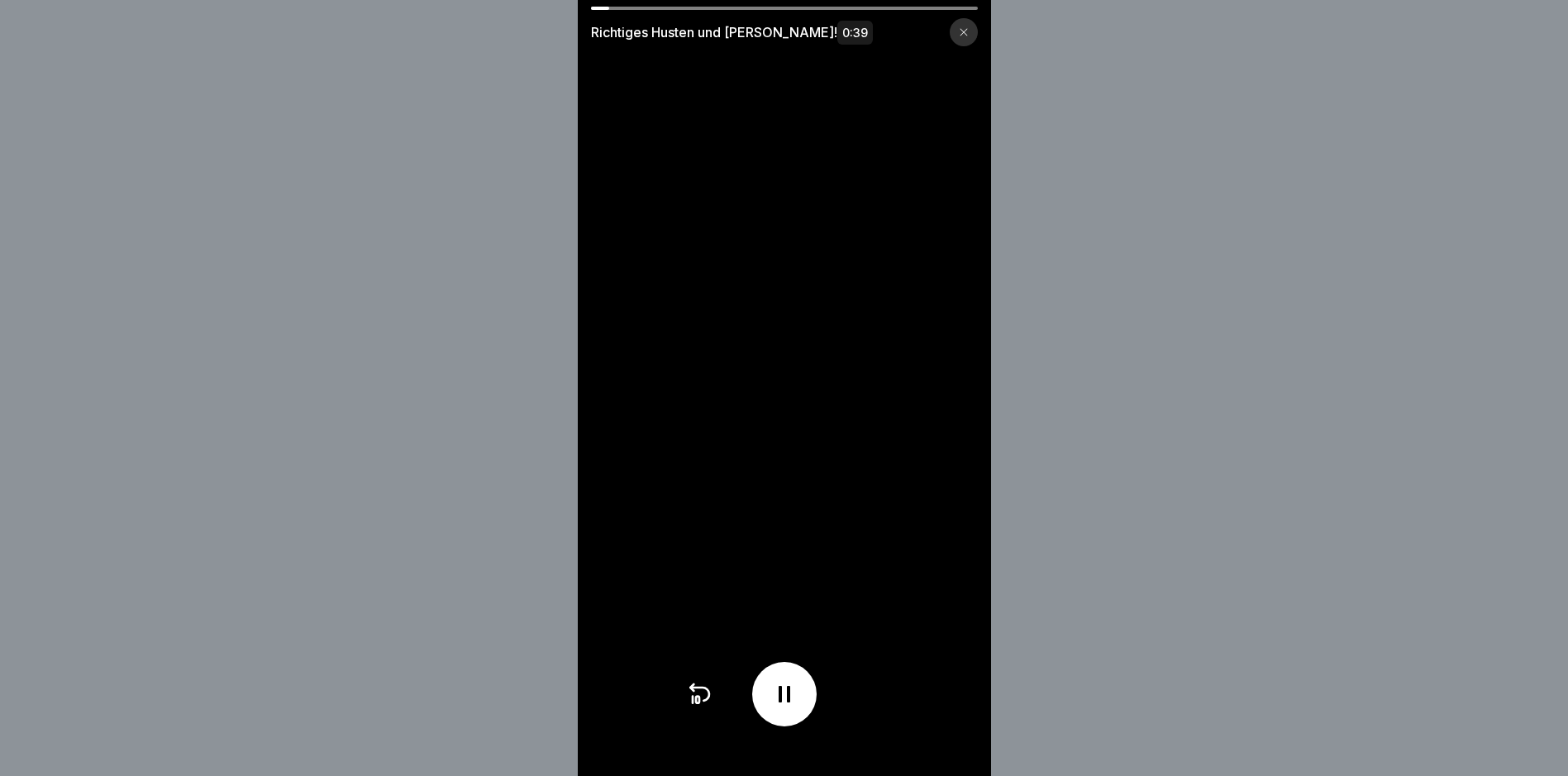
click at [965, 30] on icon at bounding box center [964, 32] width 9 height 9
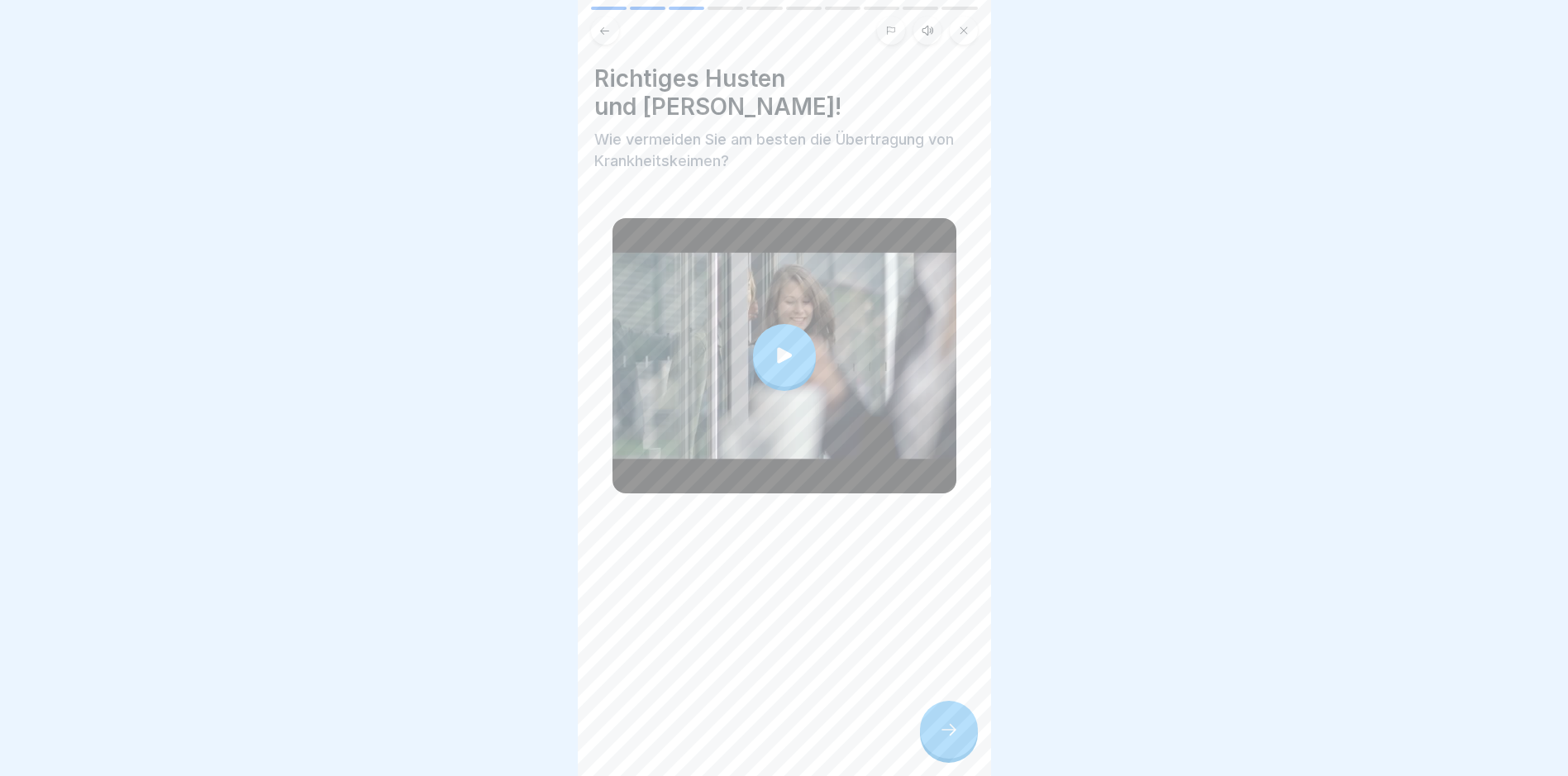
click at [942, 759] on div at bounding box center [949, 729] width 58 height 58
click at [949, 739] on icon at bounding box center [949, 730] width 20 height 20
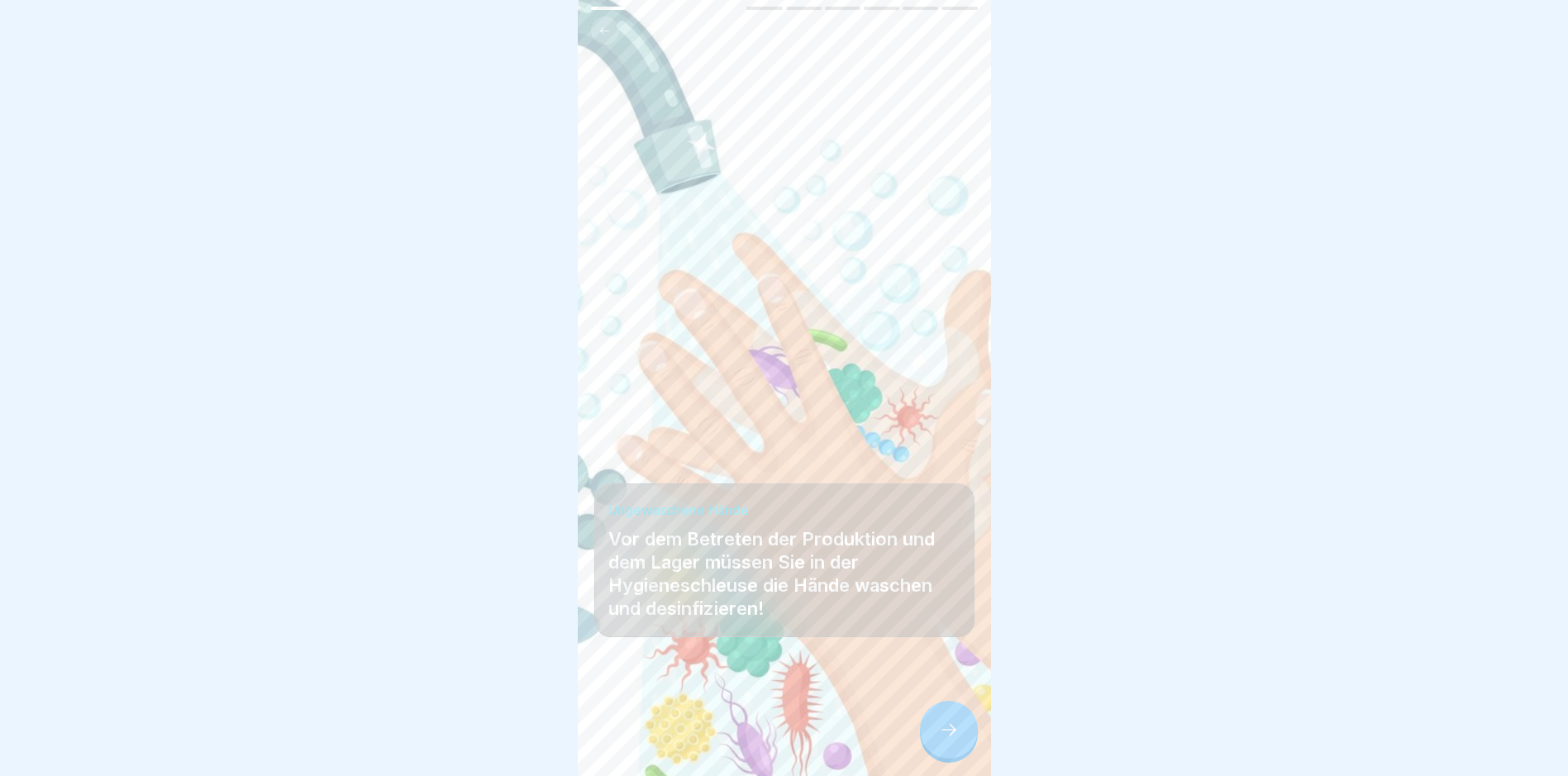
click at [949, 739] on icon at bounding box center [949, 730] width 20 height 20
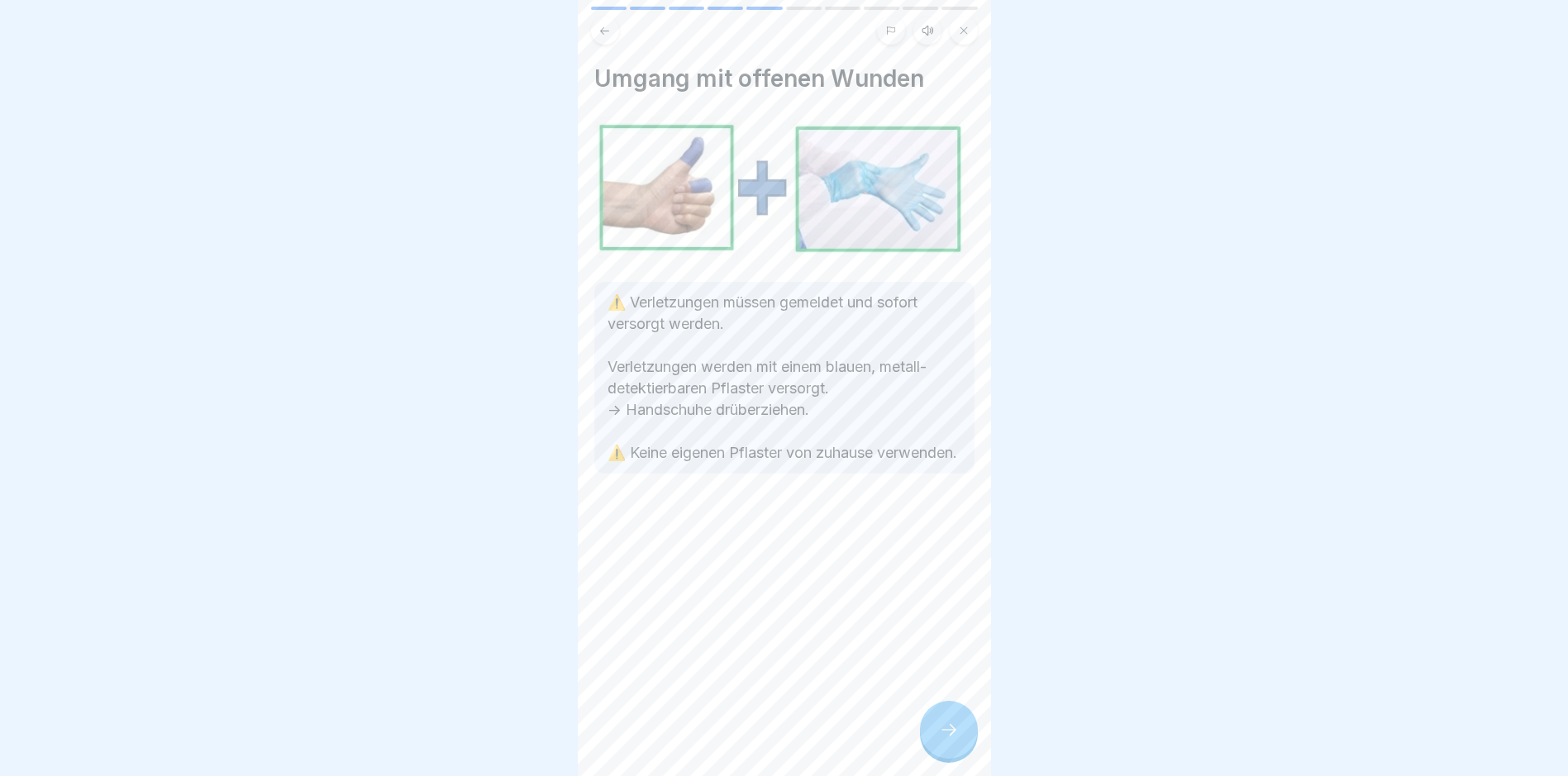
click at [949, 739] on icon at bounding box center [949, 730] width 20 height 20
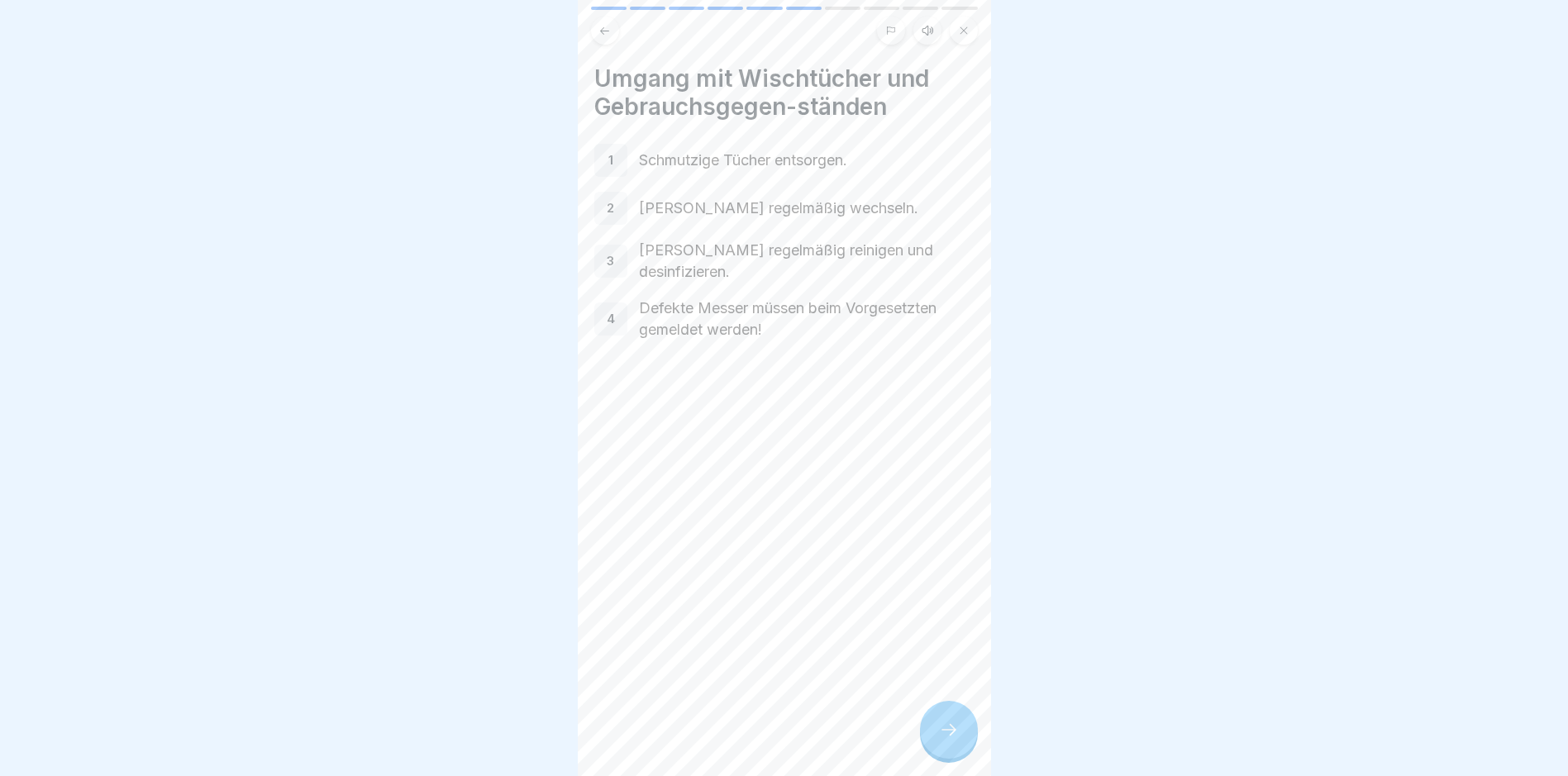
click at [949, 739] on icon at bounding box center [949, 730] width 20 height 20
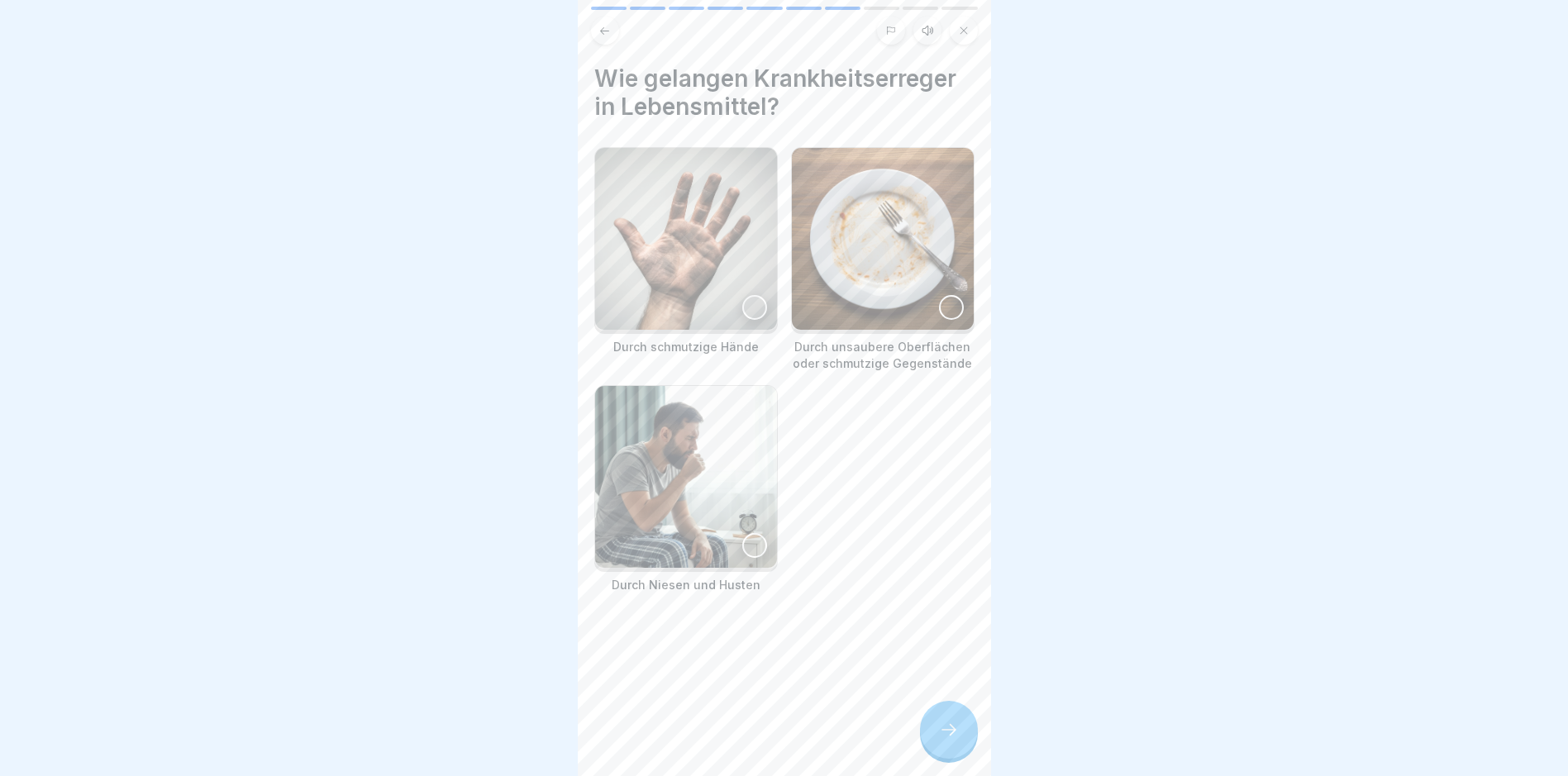
click at [949, 739] on icon at bounding box center [949, 730] width 20 height 20
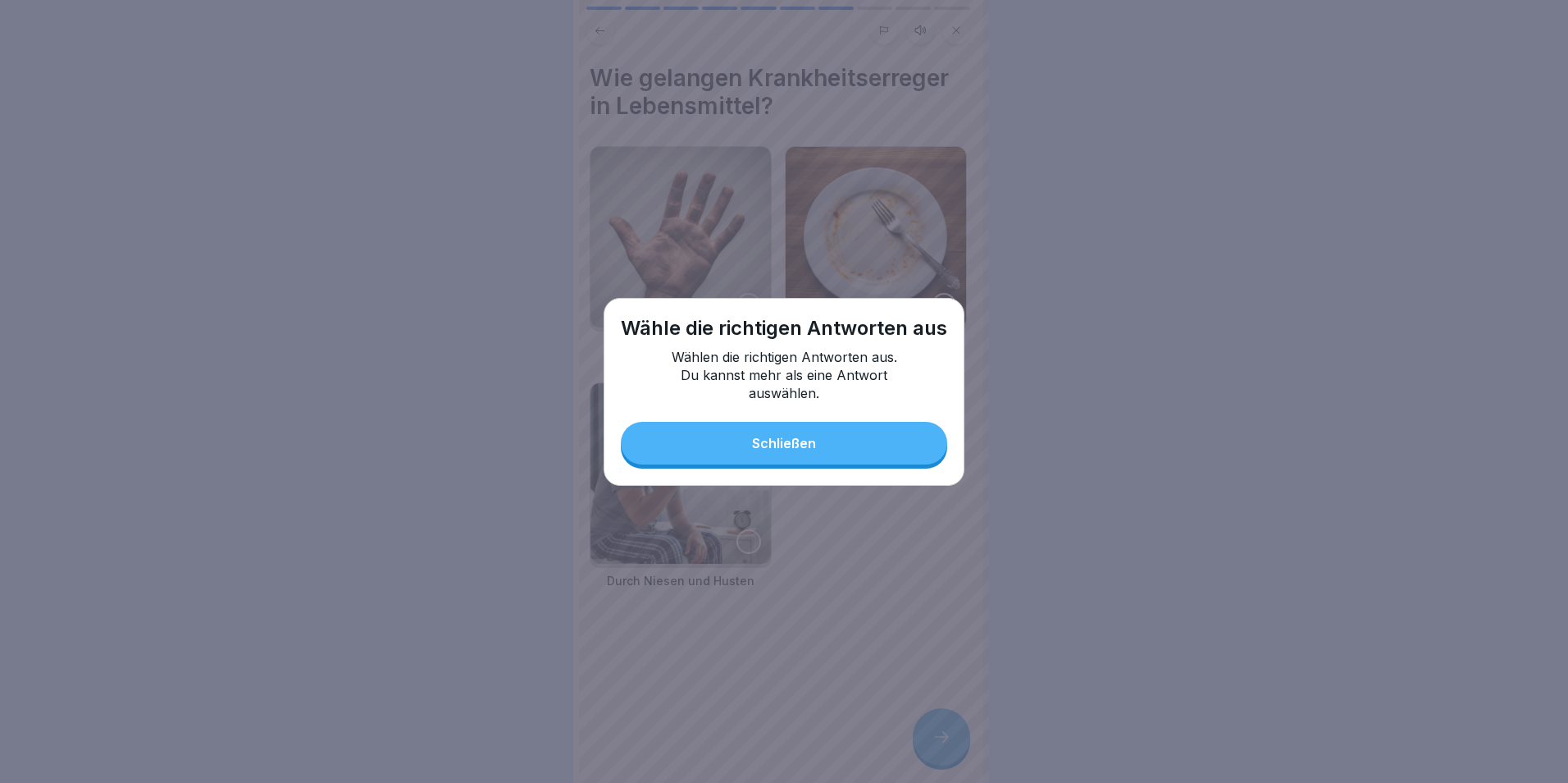
click at [803, 416] on div "Wähle die richtigen Antworten aus Wählen die richtigen Antworten aus. Du kannst…" at bounding box center [784, 392] width 361 height 188
click at [810, 445] on div "Schließen" at bounding box center [784, 444] width 64 height 15
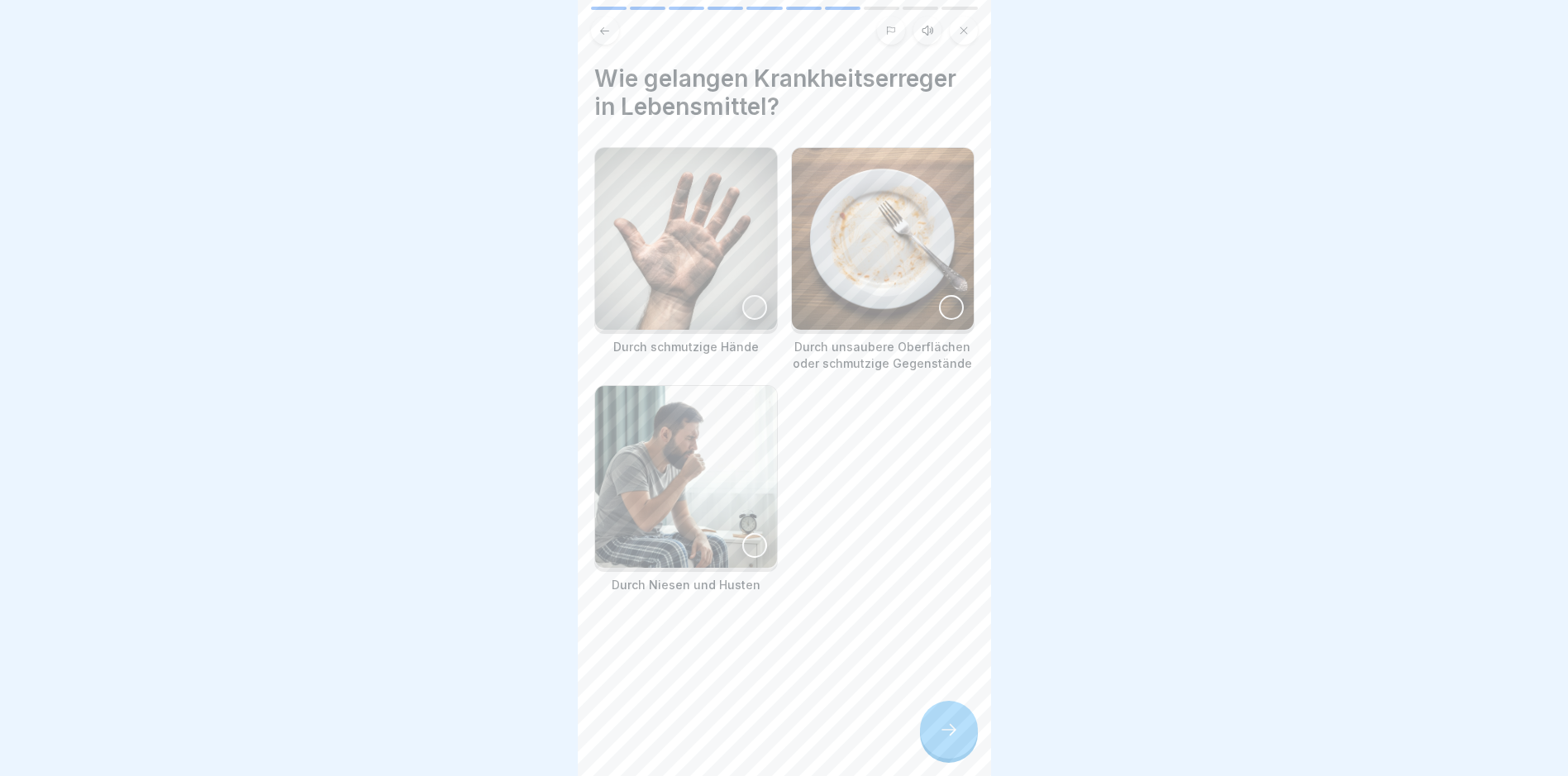
click at [744, 295] on div at bounding box center [755, 308] width 25 height 25
click at [940, 307] on div at bounding box center [952, 308] width 25 height 25
click at [752, 534] on div at bounding box center [755, 545] width 25 height 25
click at [941, 739] on icon at bounding box center [949, 730] width 20 height 20
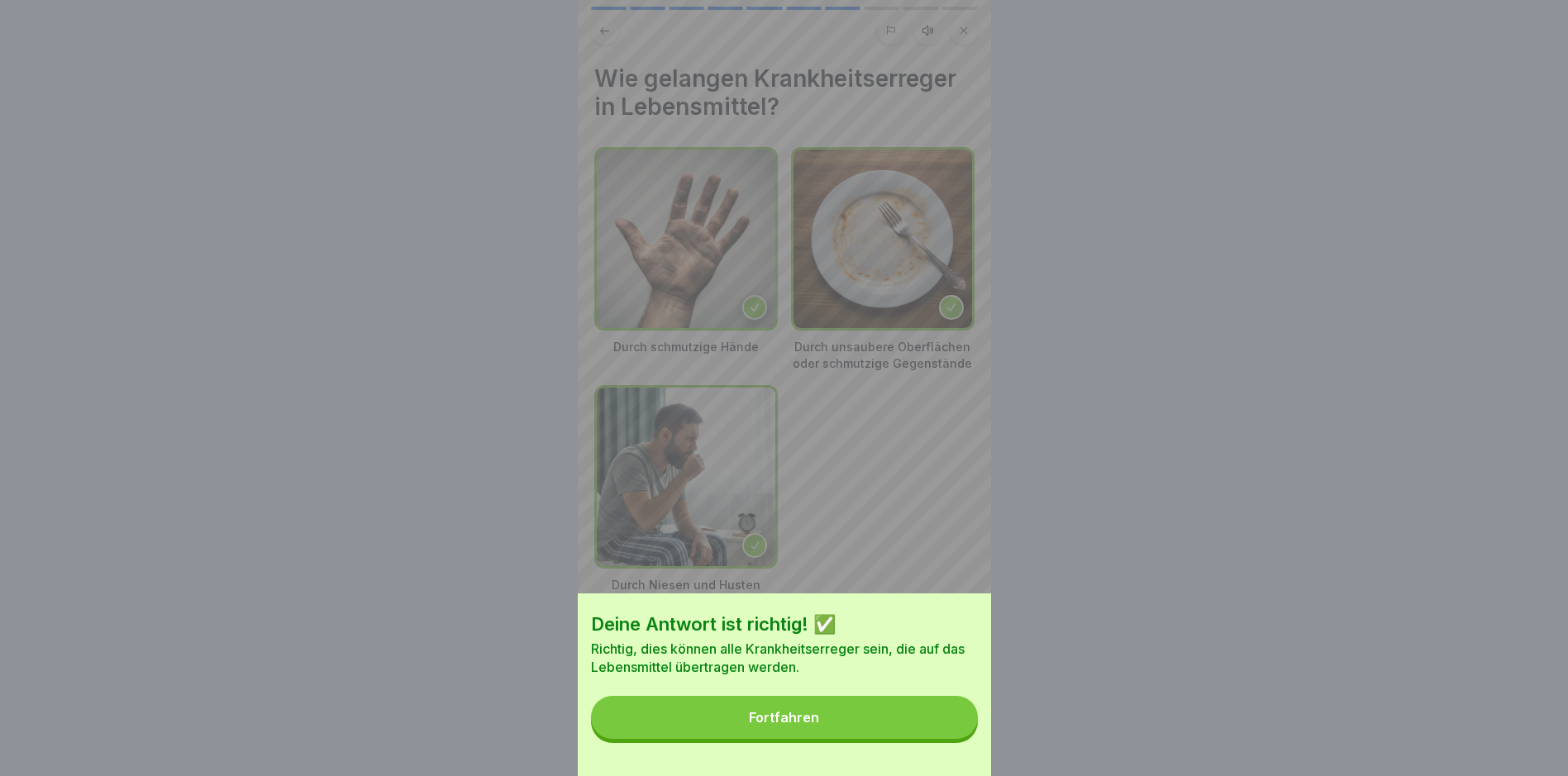
click at [920, 736] on button "Fortfahren" at bounding box center [784, 716] width 387 height 43
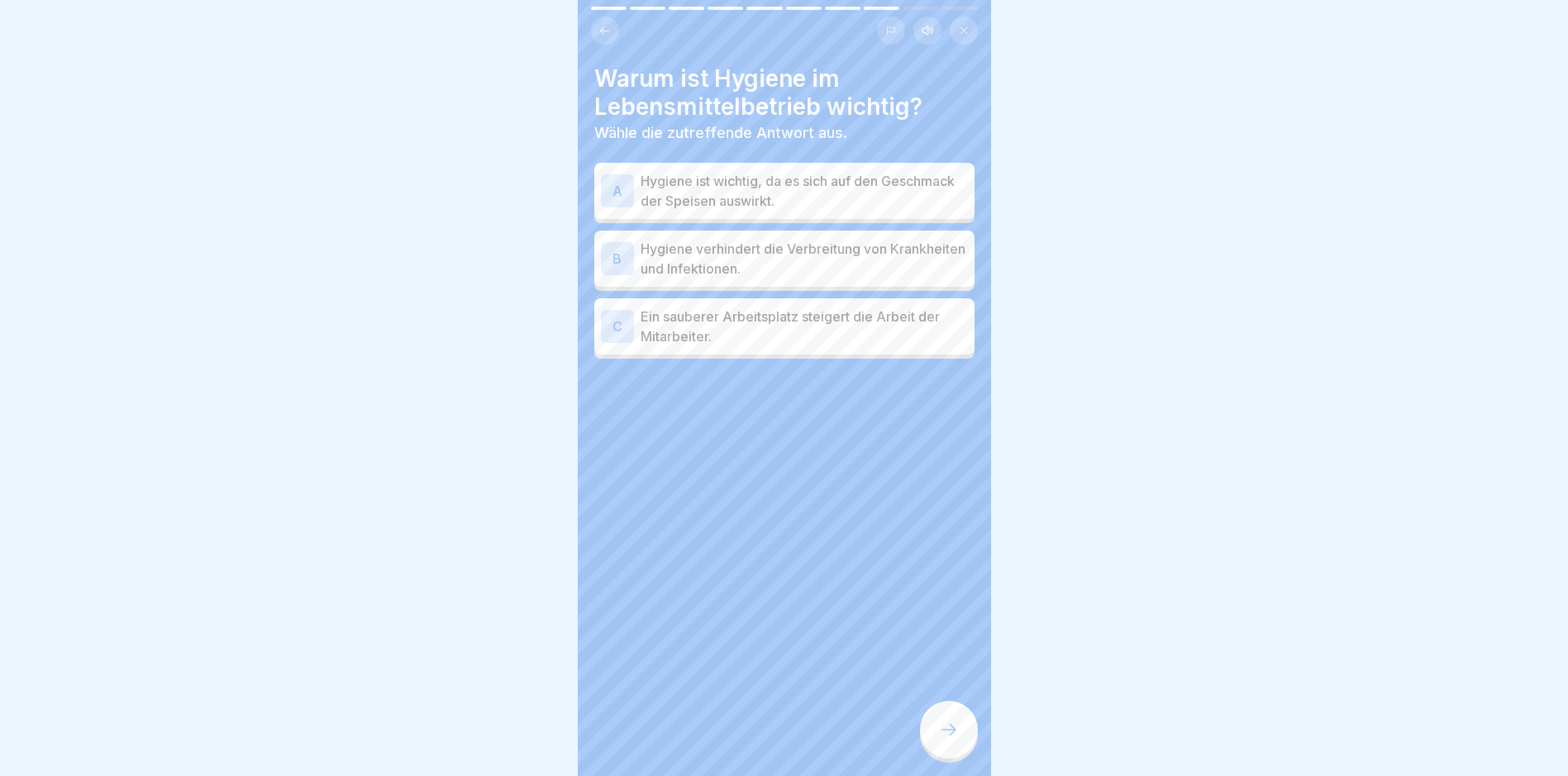
click at [874, 271] on p "Hygiene verhindert die Verbreitung von Krankheiten und Infektionen." at bounding box center [805, 258] width 328 height 40
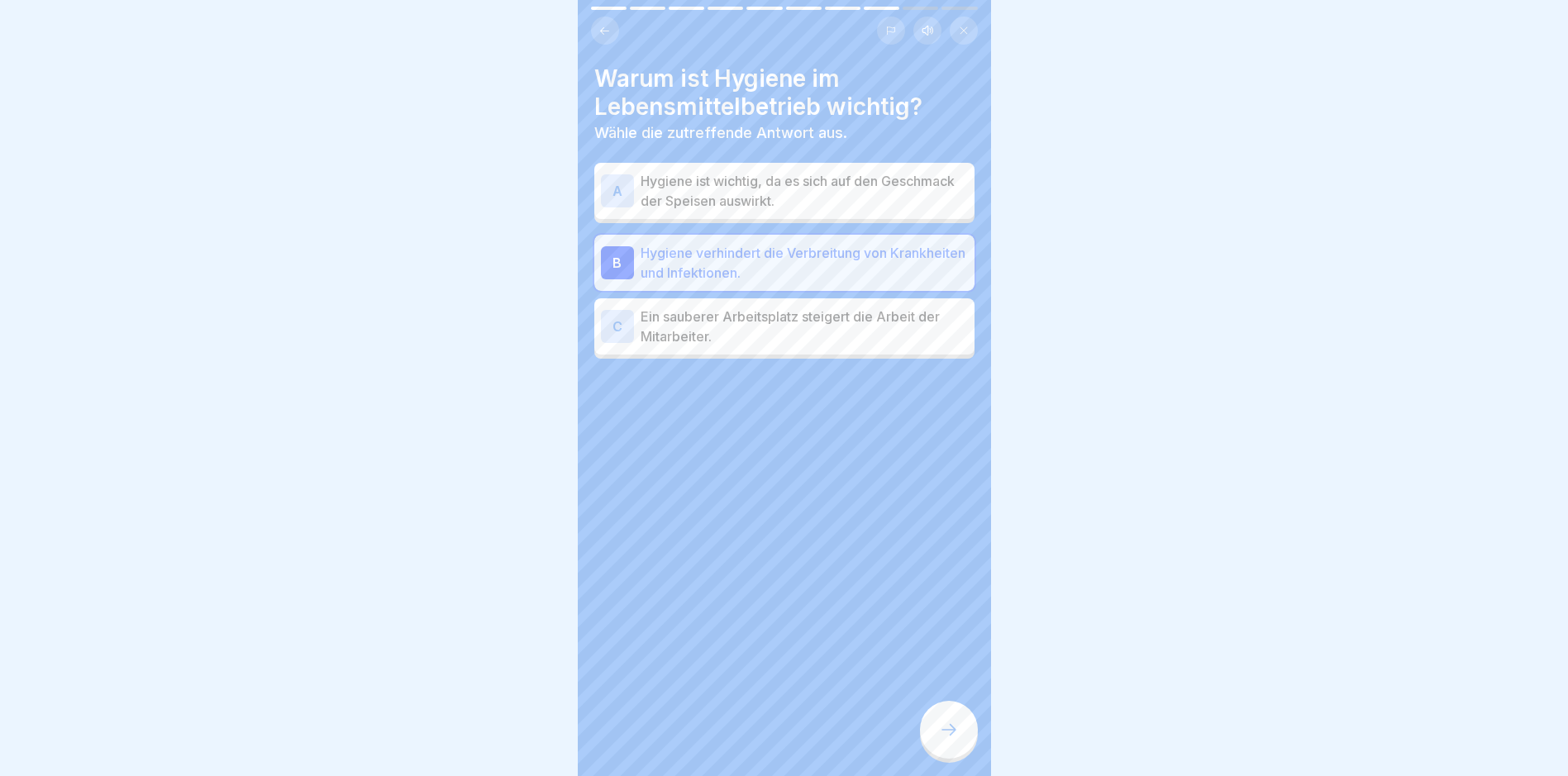
click at [833, 337] on p "Ein sauberer Arbeitsplatz steigert die Arbeit der Mitarbeiter." at bounding box center [805, 326] width 328 height 40
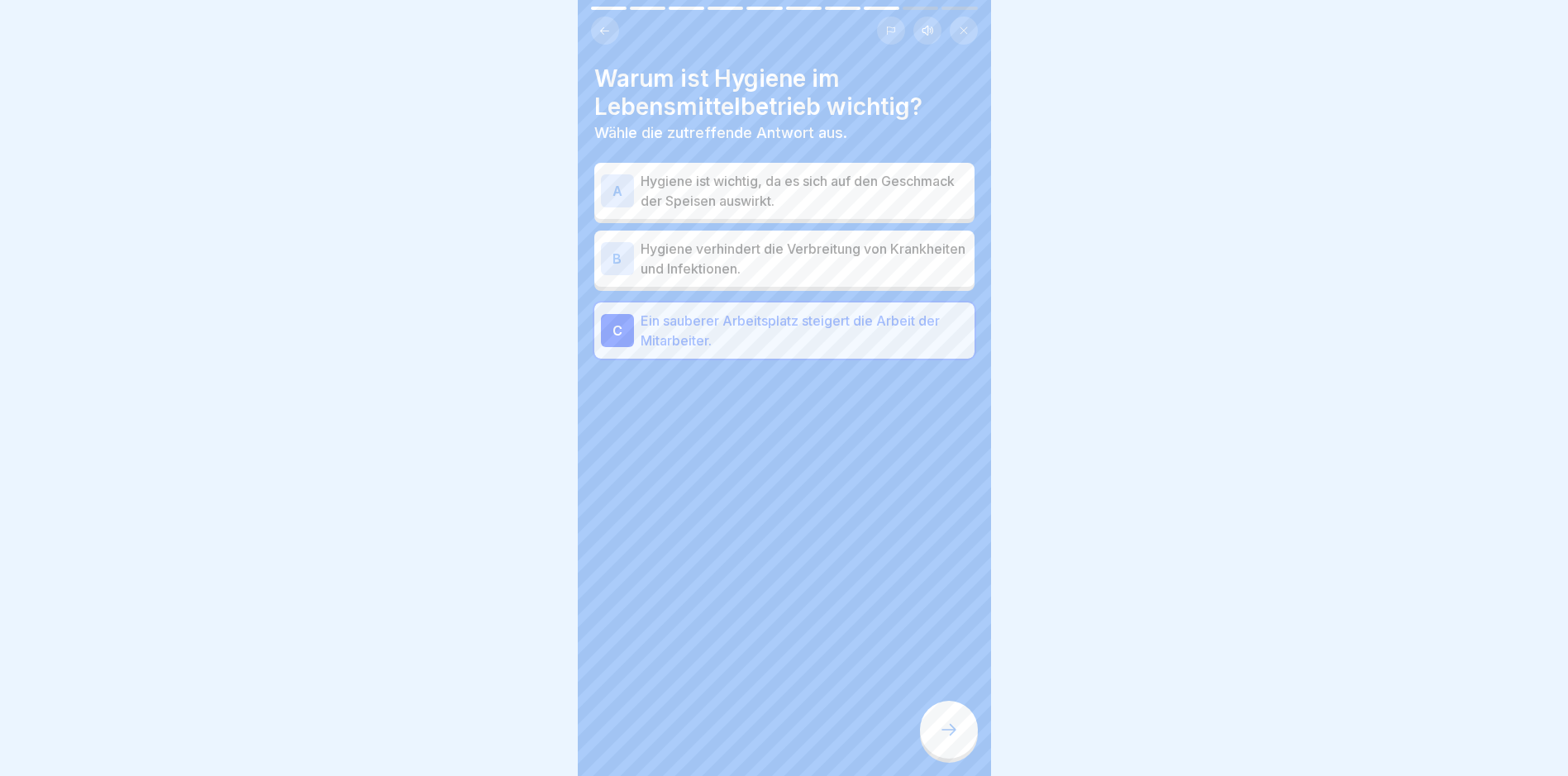
click at [864, 272] on p "Hygiene verhindert die Verbreitung von Krankheiten und Infektionen." at bounding box center [805, 258] width 328 height 40
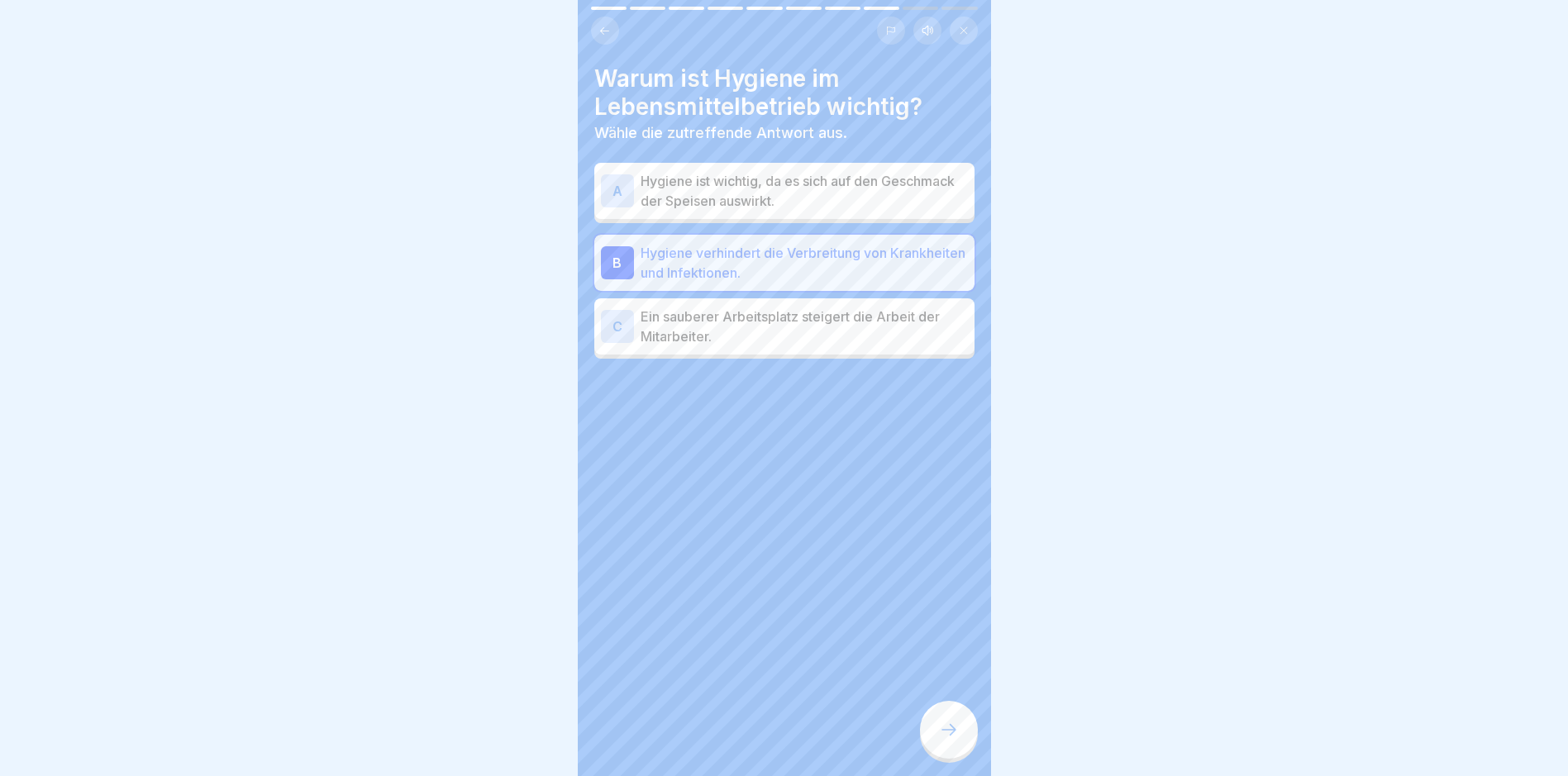
click at [957, 737] on icon at bounding box center [949, 730] width 20 height 20
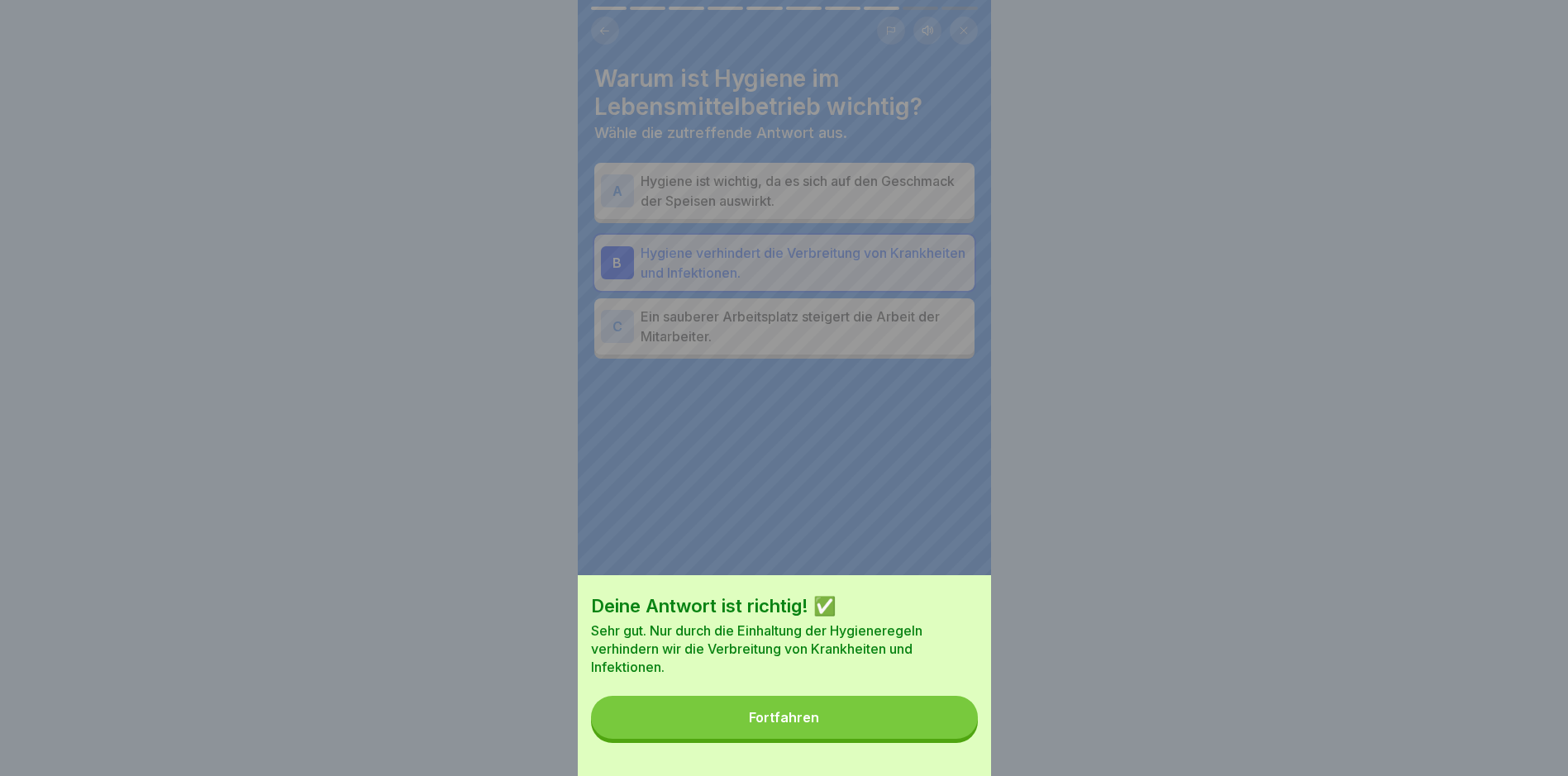
click at [858, 739] on button "Fortfahren" at bounding box center [784, 716] width 387 height 43
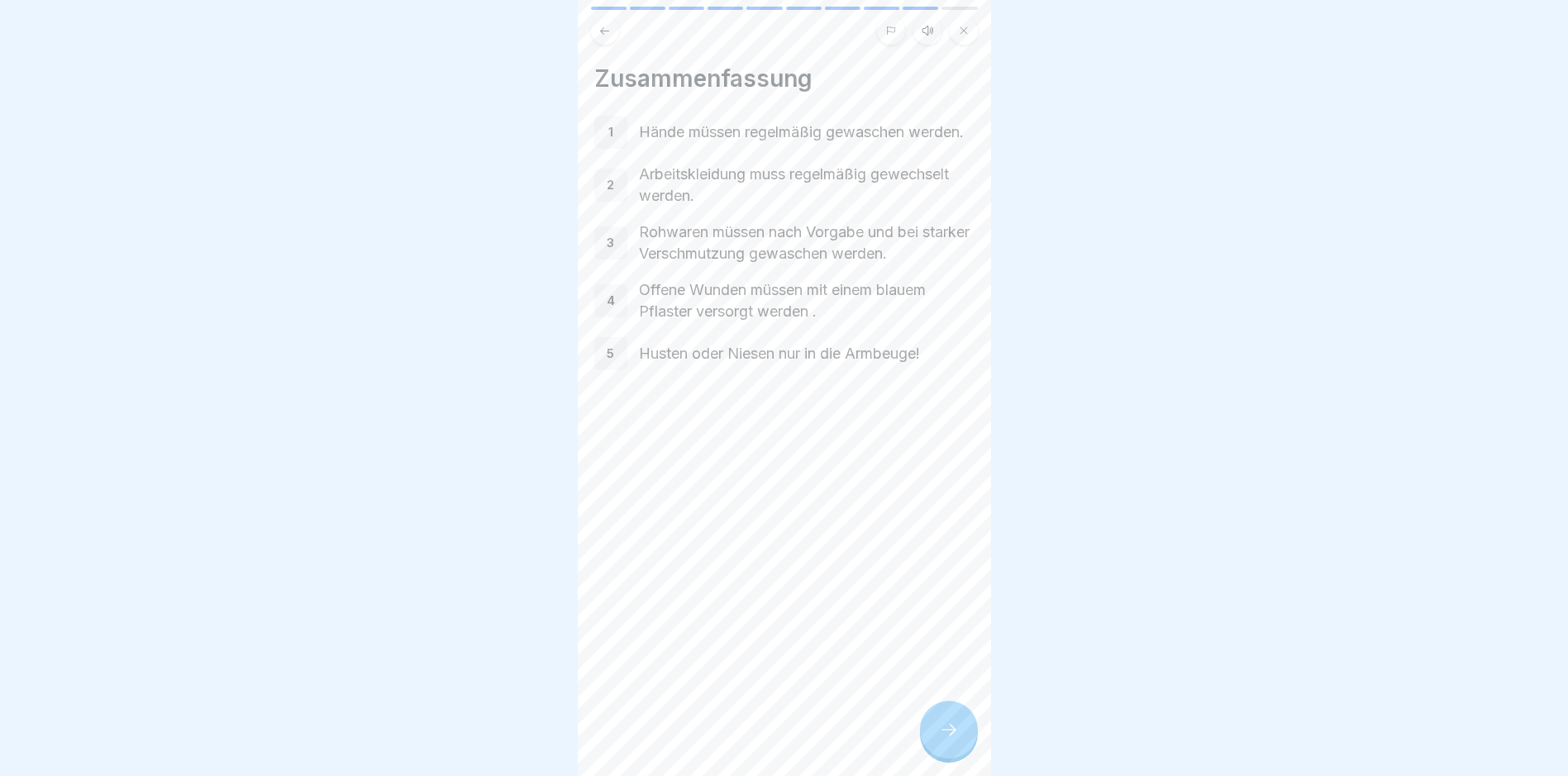
click at [944, 739] on icon at bounding box center [949, 730] width 20 height 20
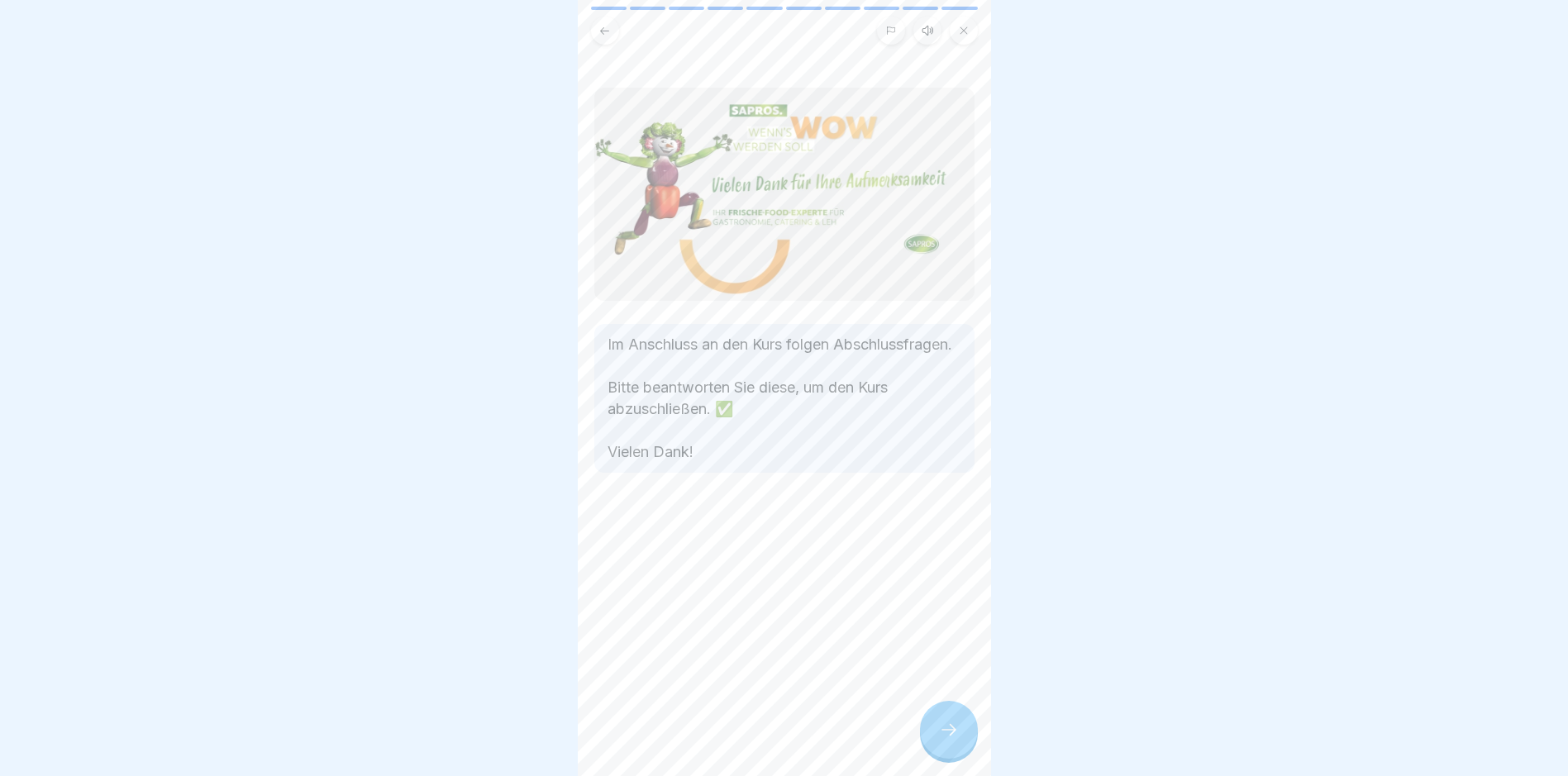
click at [948, 739] on icon at bounding box center [949, 730] width 20 height 20
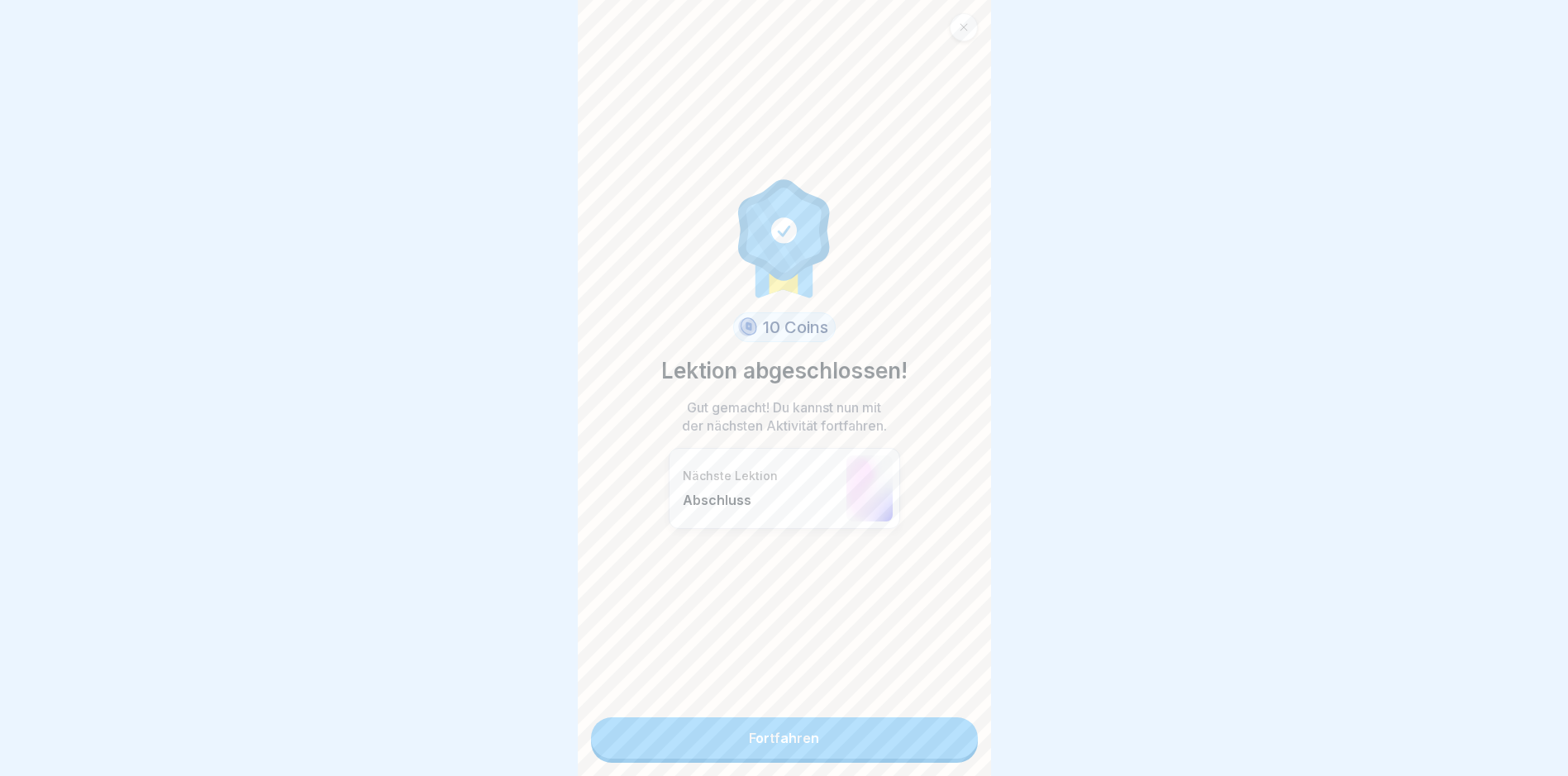
click at [934, 750] on link "Fortfahren" at bounding box center [784, 738] width 387 height 42
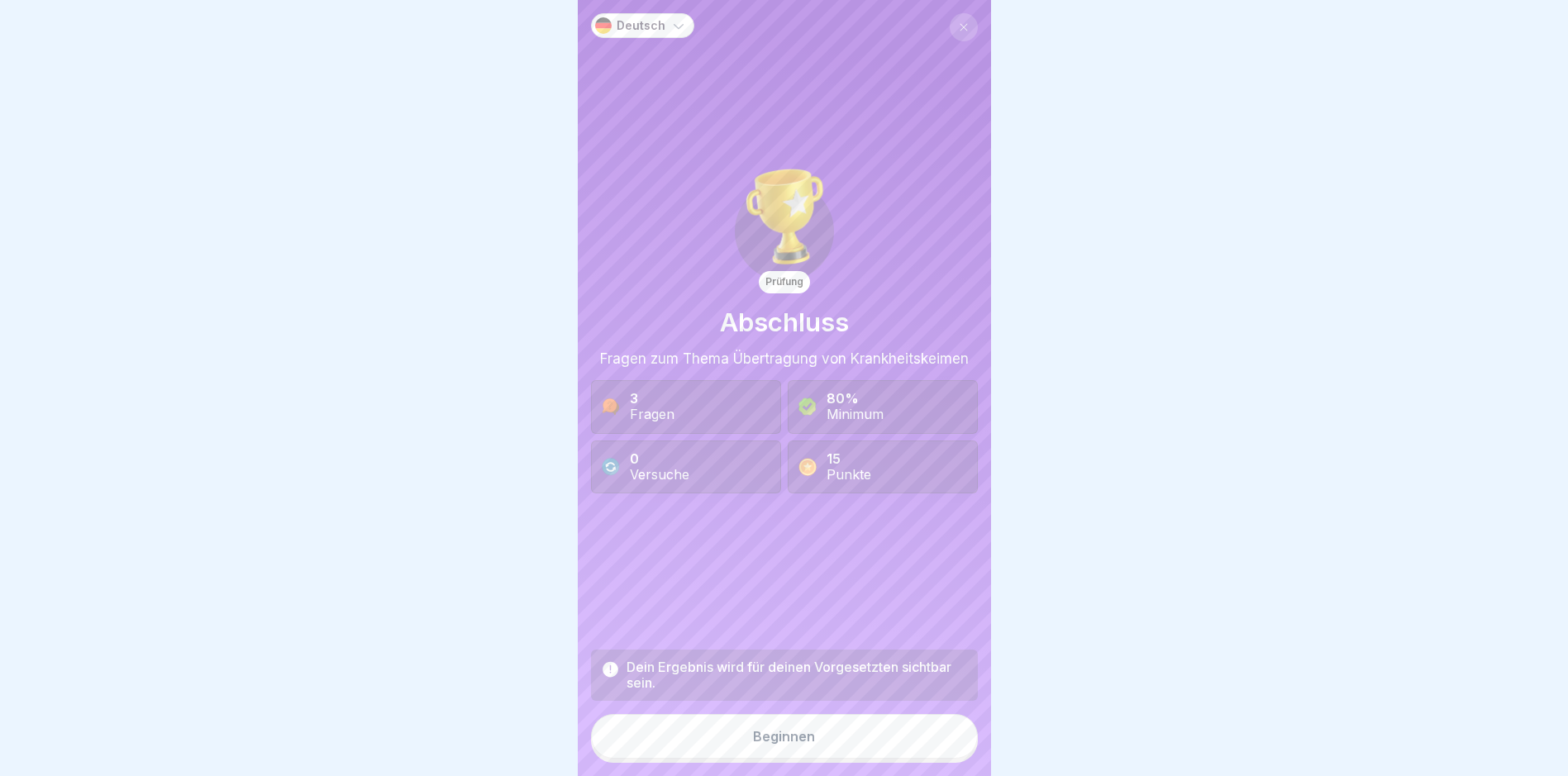
click at [871, 752] on button "Beginnen" at bounding box center [784, 735] width 387 height 44
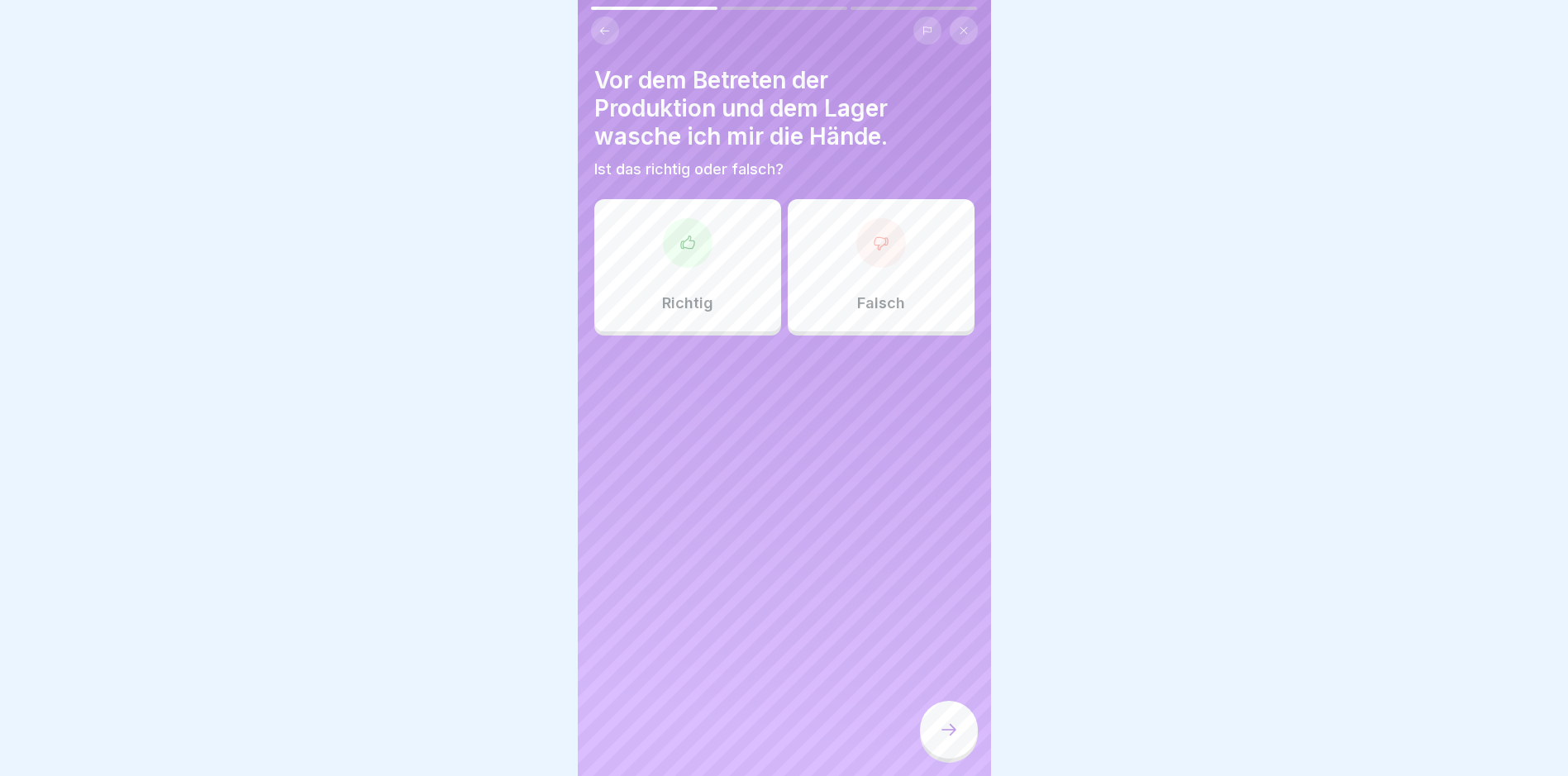
click at [657, 273] on div "Richtig" at bounding box center [687, 265] width 187 height 132
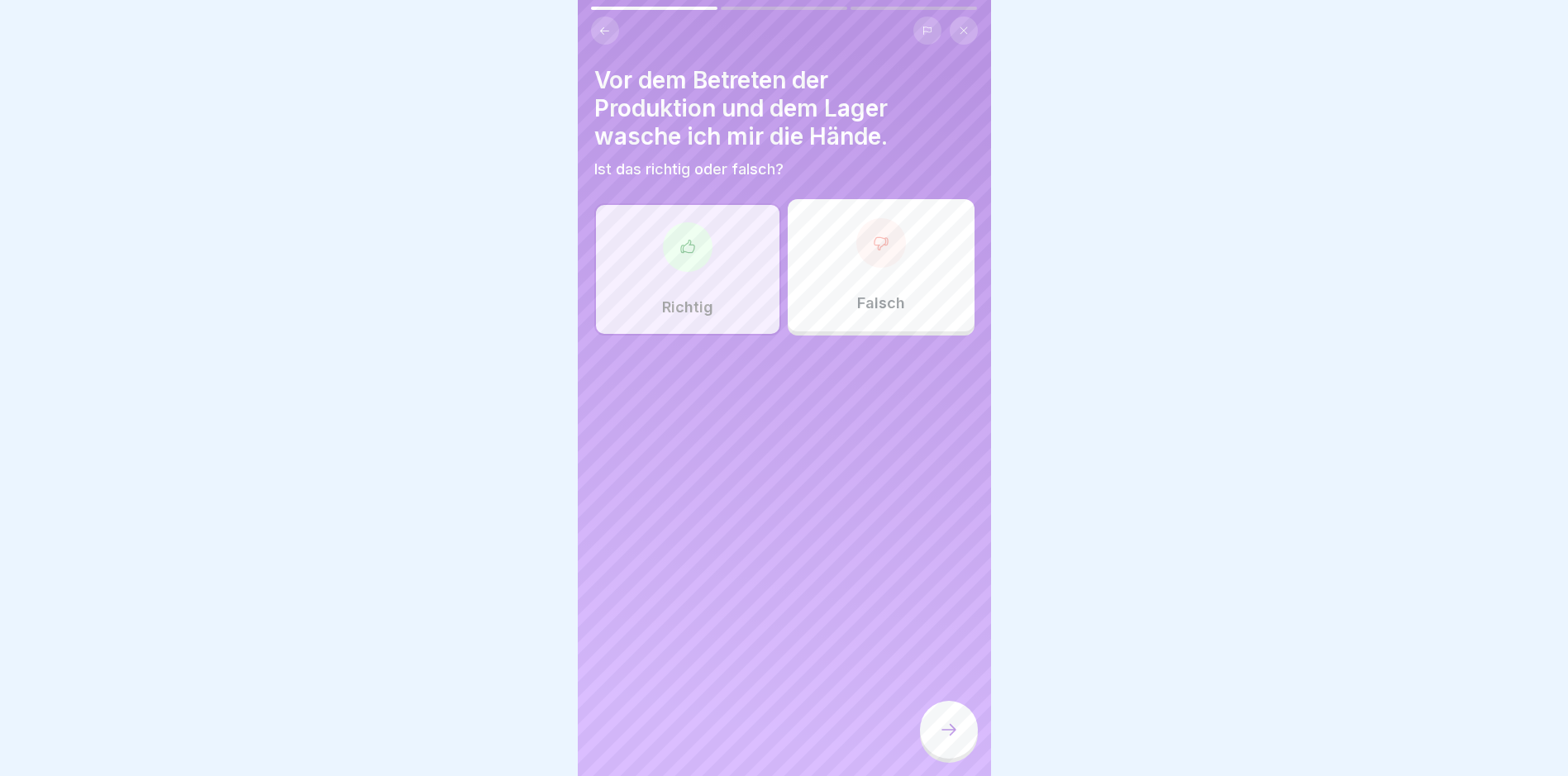
click at [947, 732] on div at bounding box center [949, 729] width 58 height 58
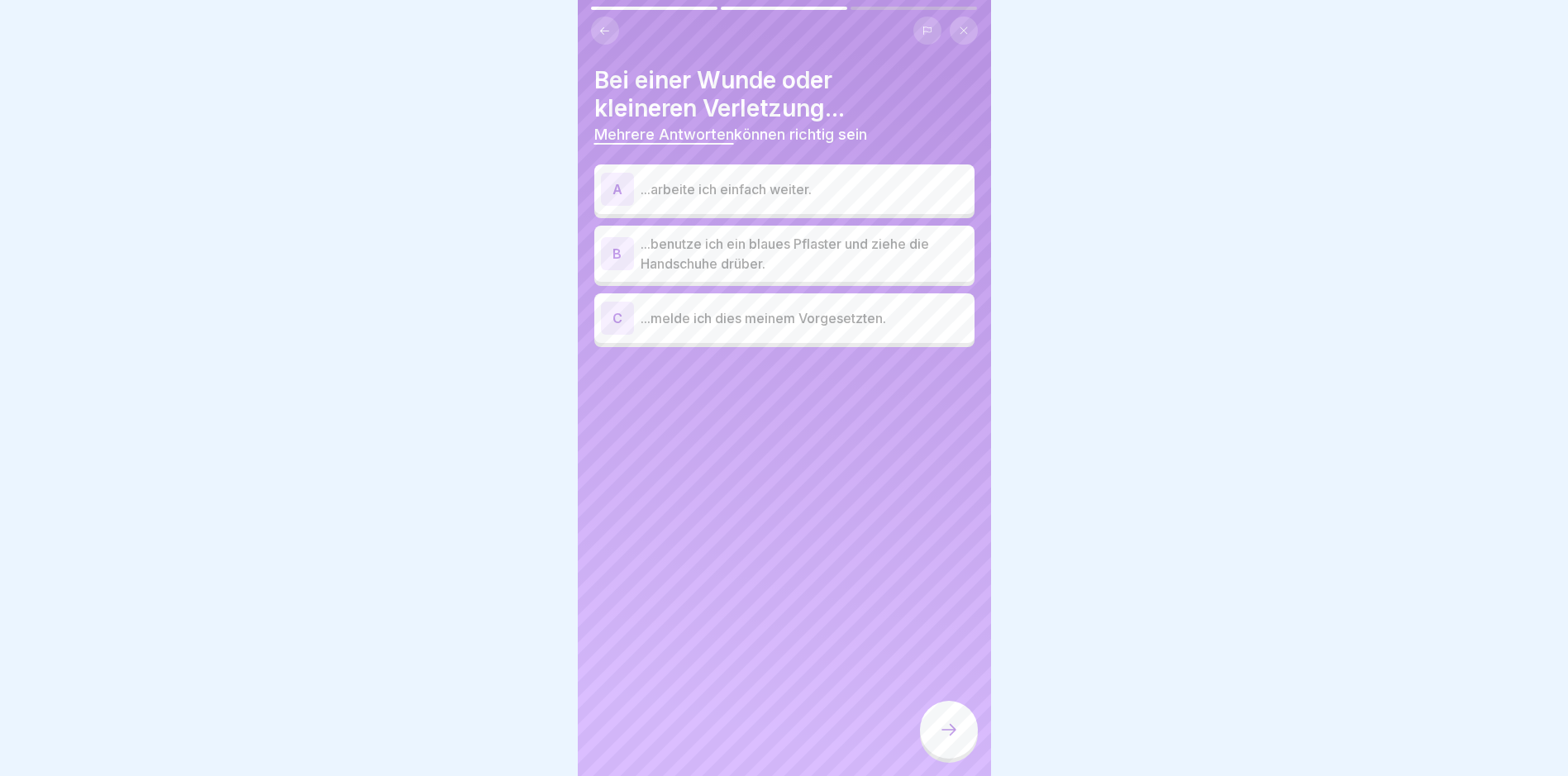
click at [873, 260] on p "...benutze ich ein blaues Pflaster und ziehe die Handschuhe drüber." at bounding box center [805, 254] width 328 height 40
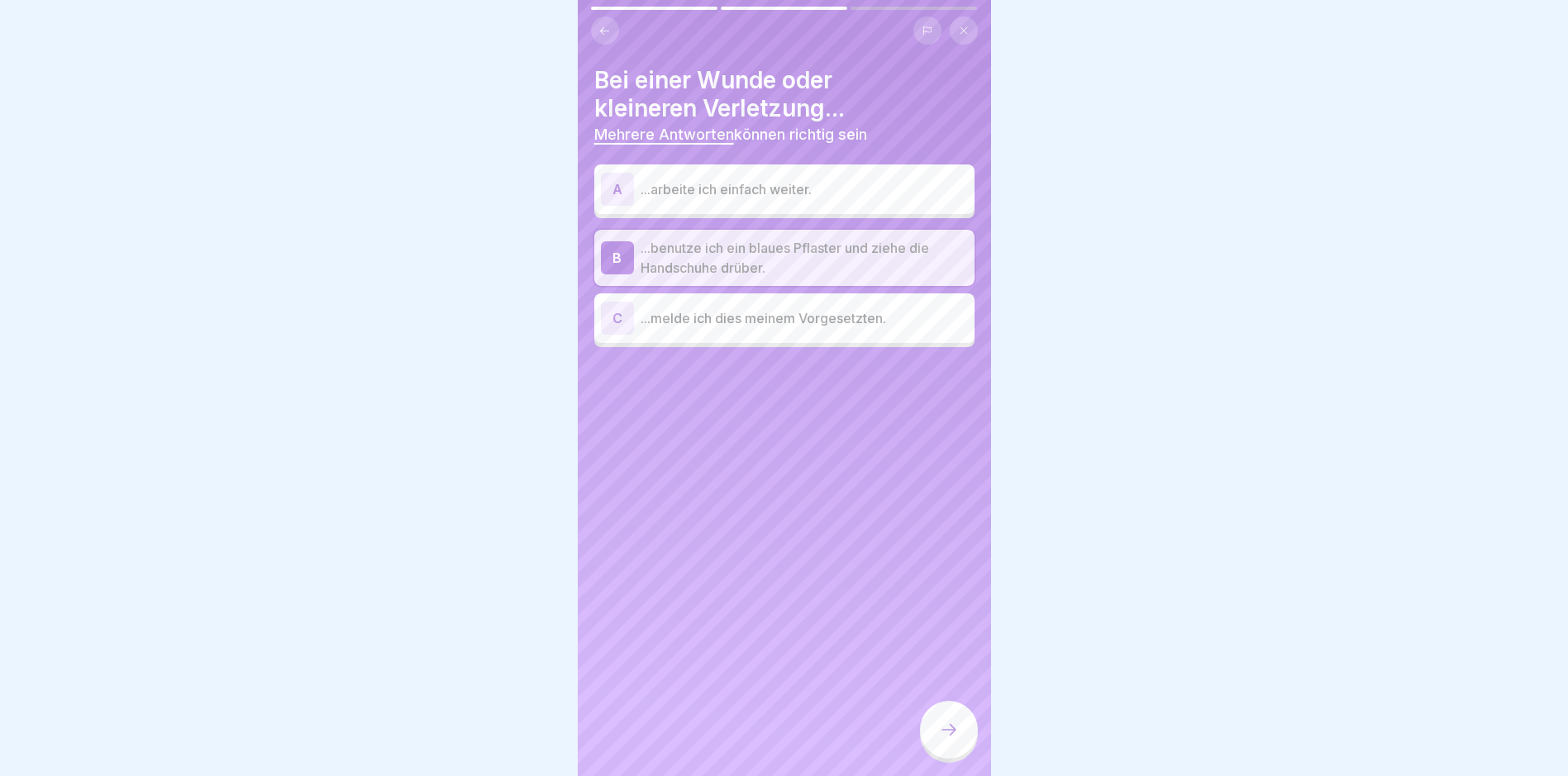
click at [859, 327] on p "...melde ich dies meinem Vorgesetzten." at bounding box center [805, 318] width 328 height 20
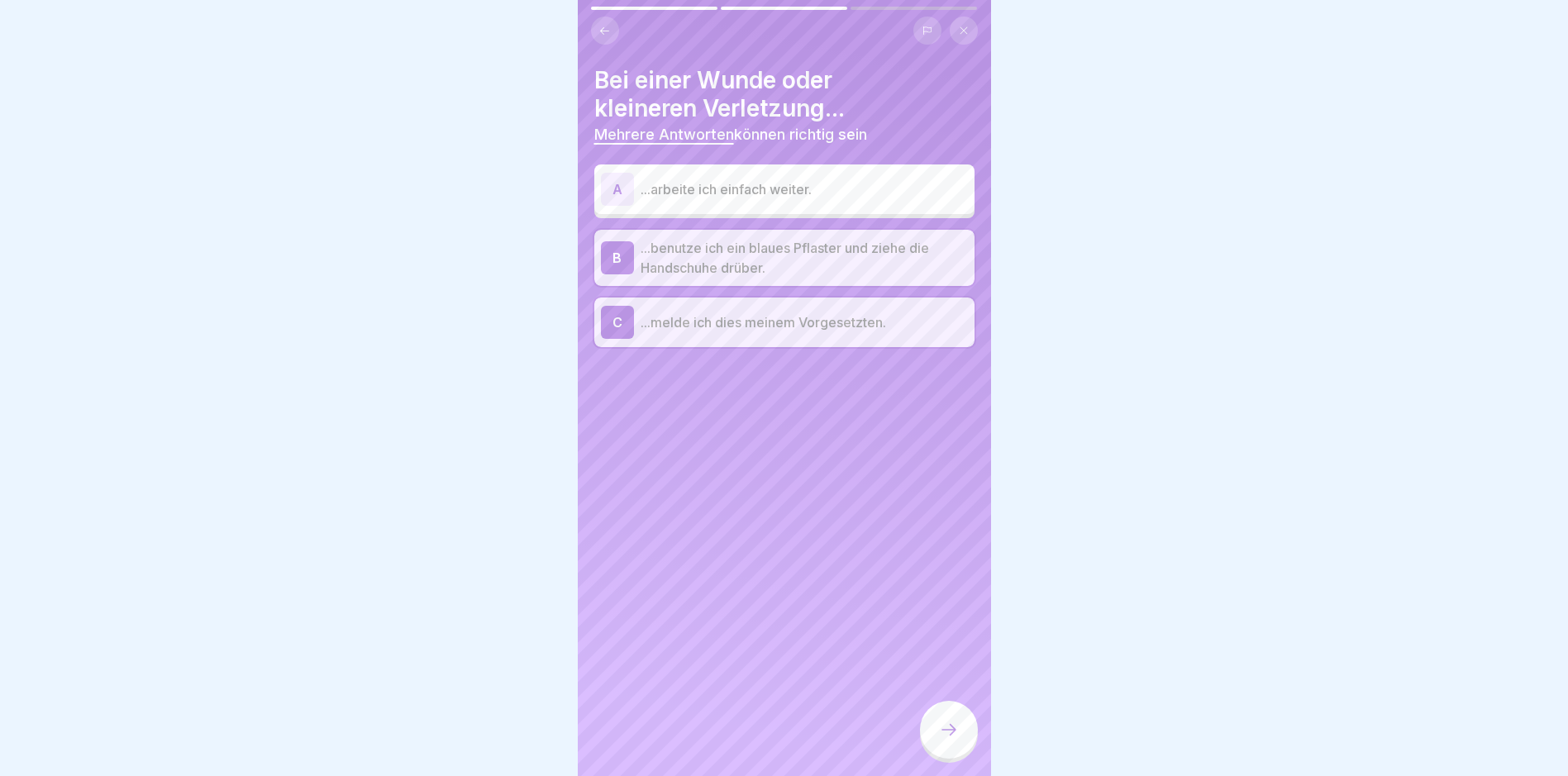
click at [960, 741] on div at bounding box center [949, 729] width 58 height 58
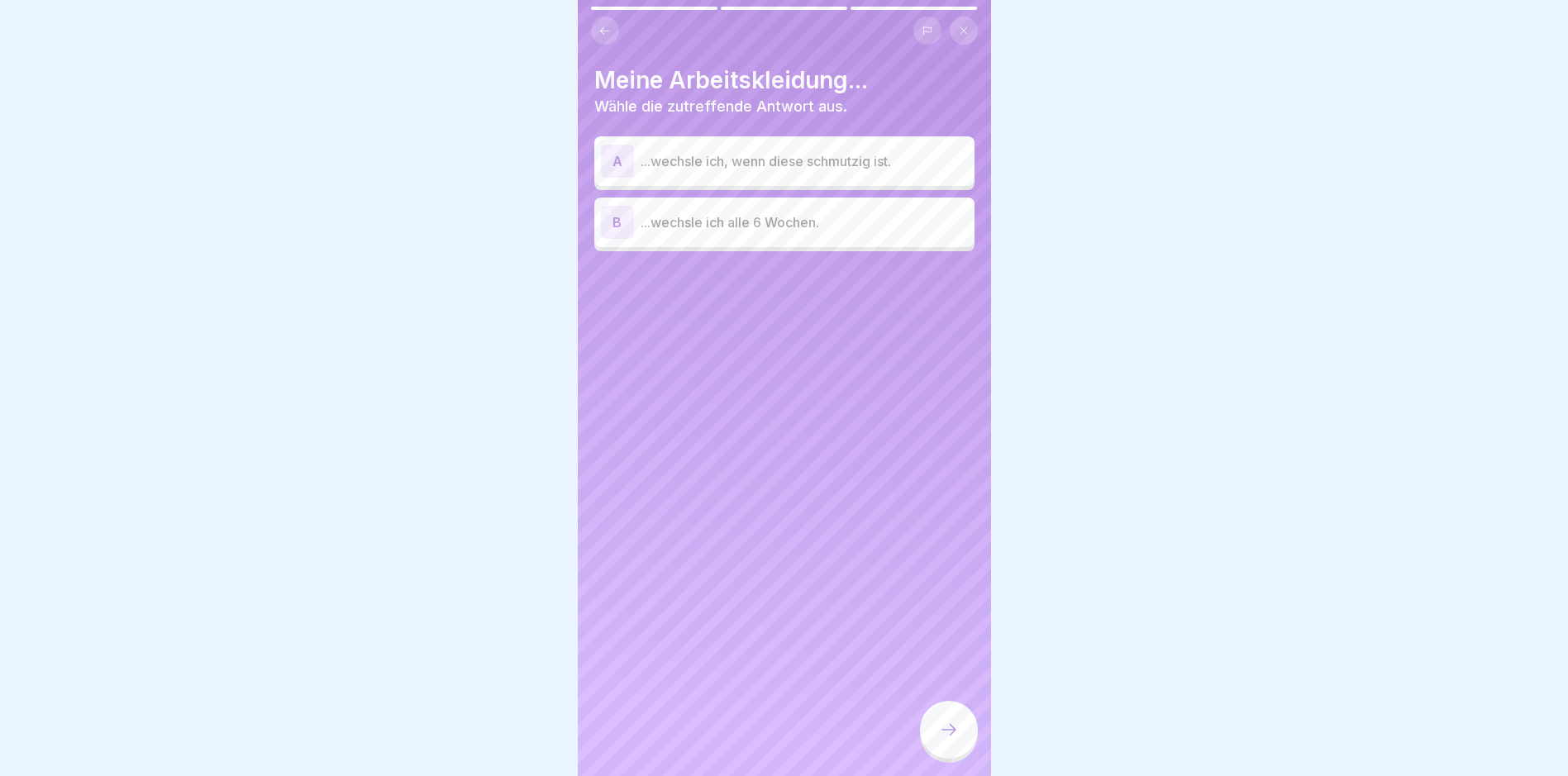
click at [813, 168] on p "...wechsle ich, wenn diese schmutzig ist." at bounding box center [805, 161] width 328 height 20
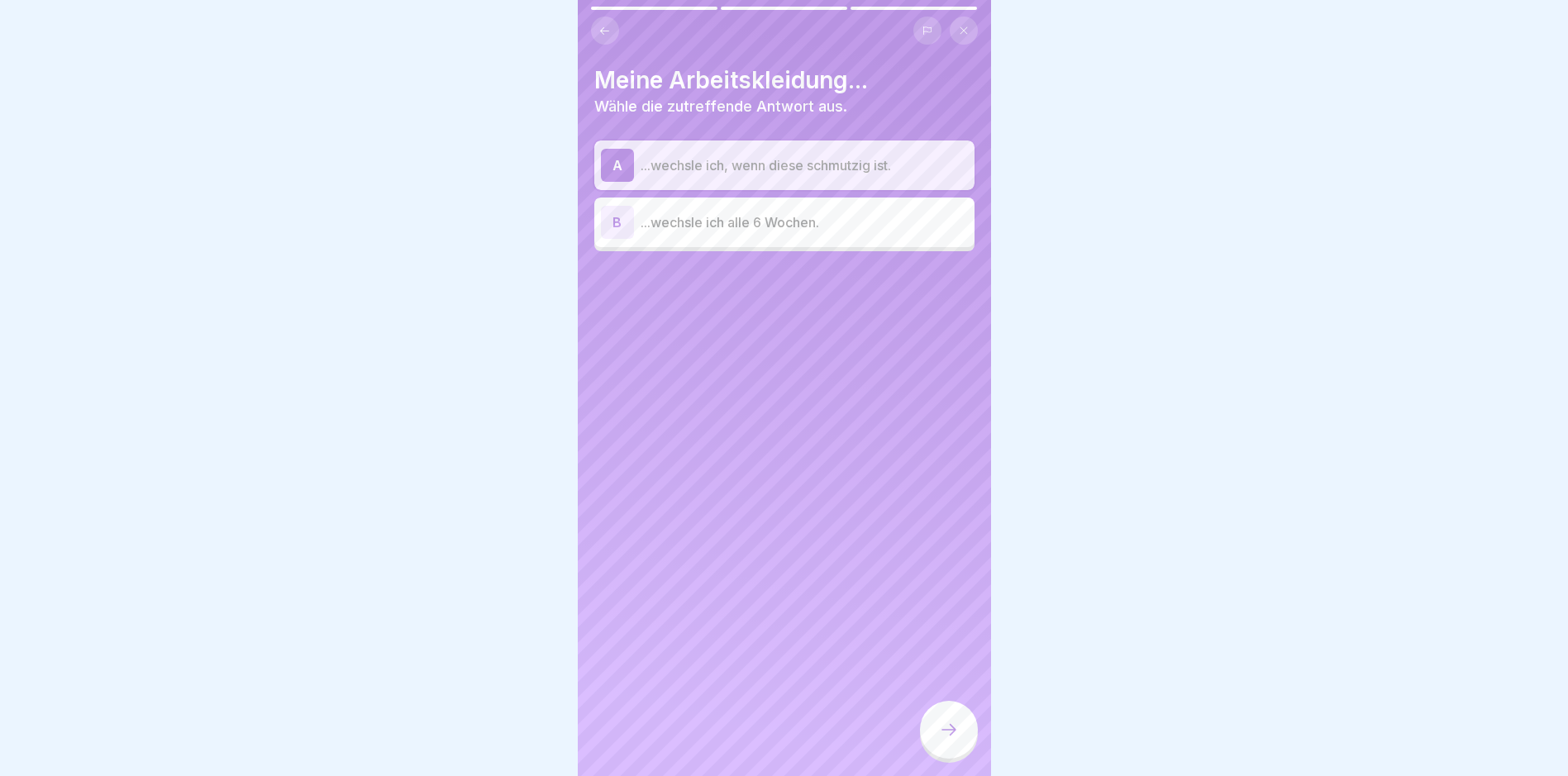
click at [945, 754] on div at bounding box center [949, 729] width 58 height 58
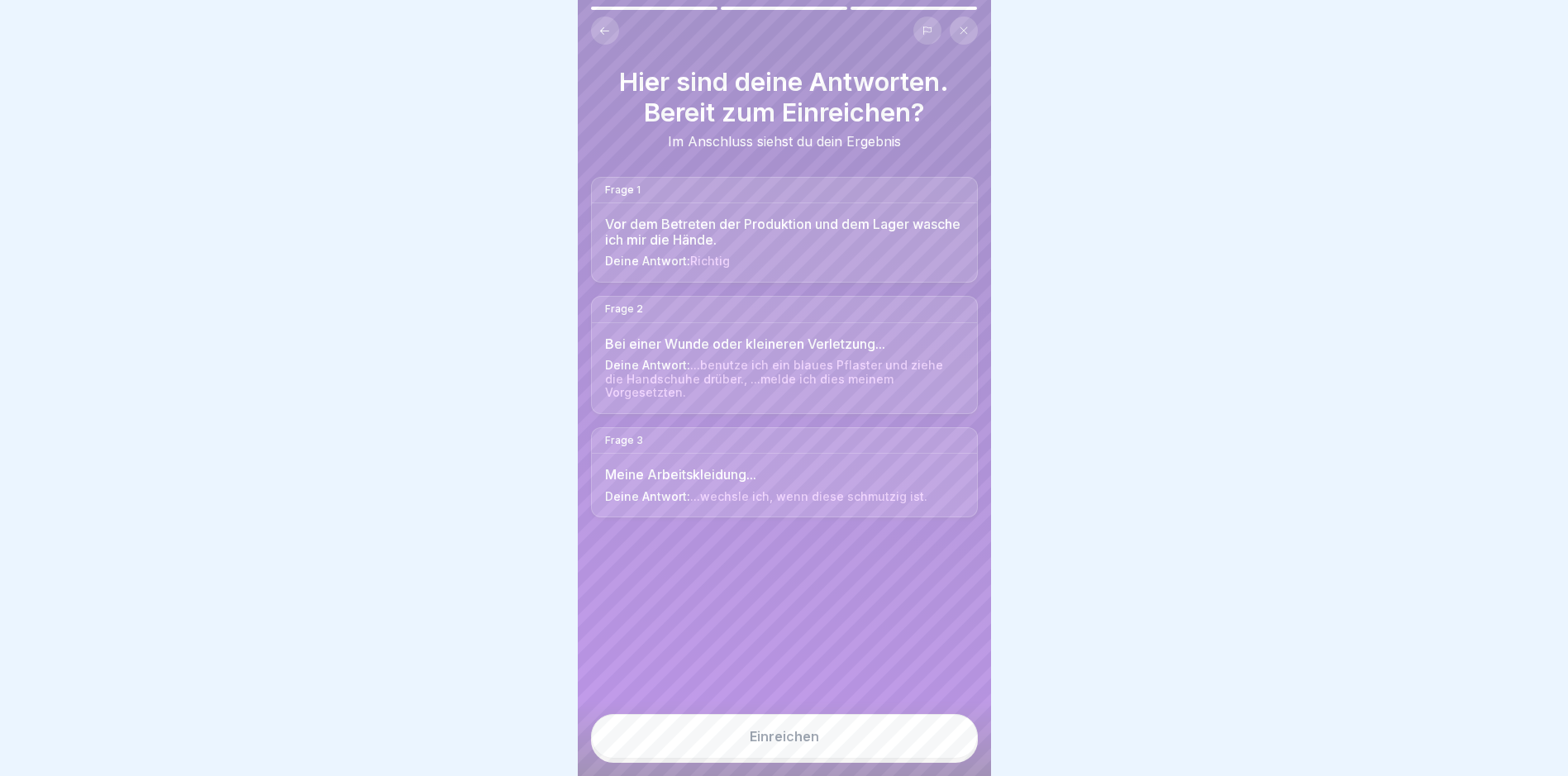
click at [913, 756] on button "Einreichen" at bounding box center [784, 735] width 387 height 44
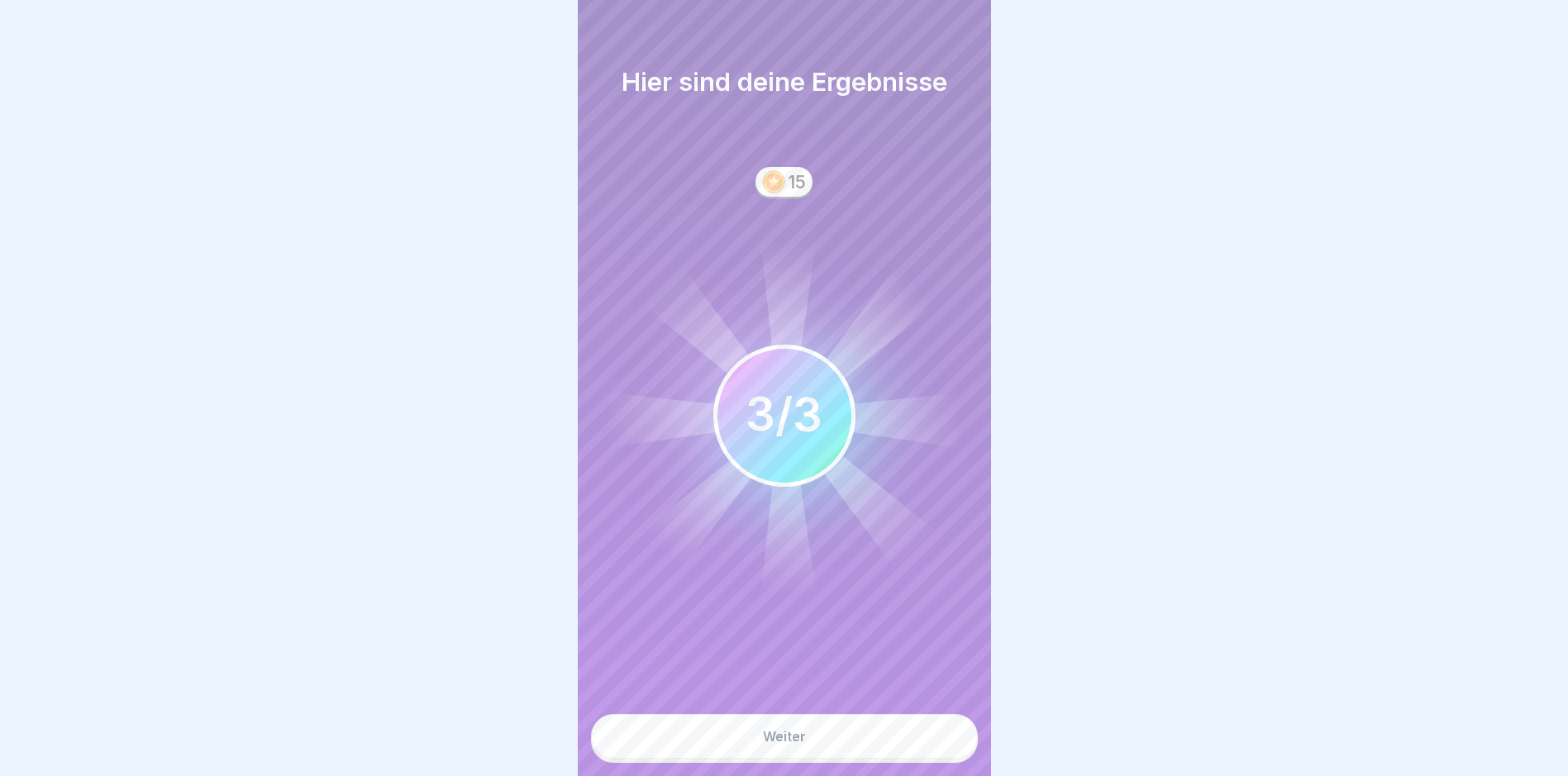
click at [920, 753] on button "Weiter" at bounding box center [784, 735] width 387 height 44
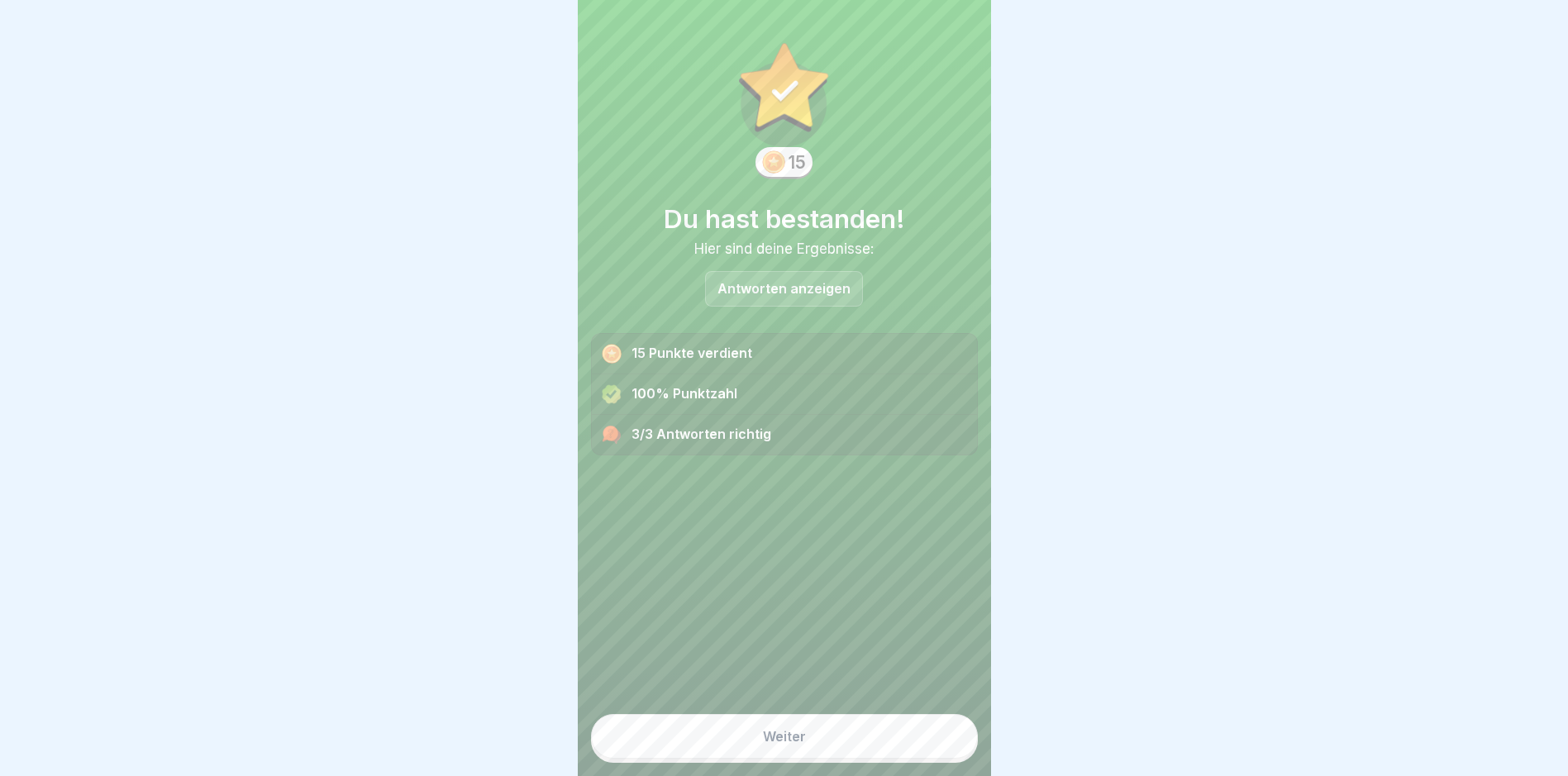
click at [930, 745] on button "Weiter" at bounding box center [784, 735] width 387 height 44
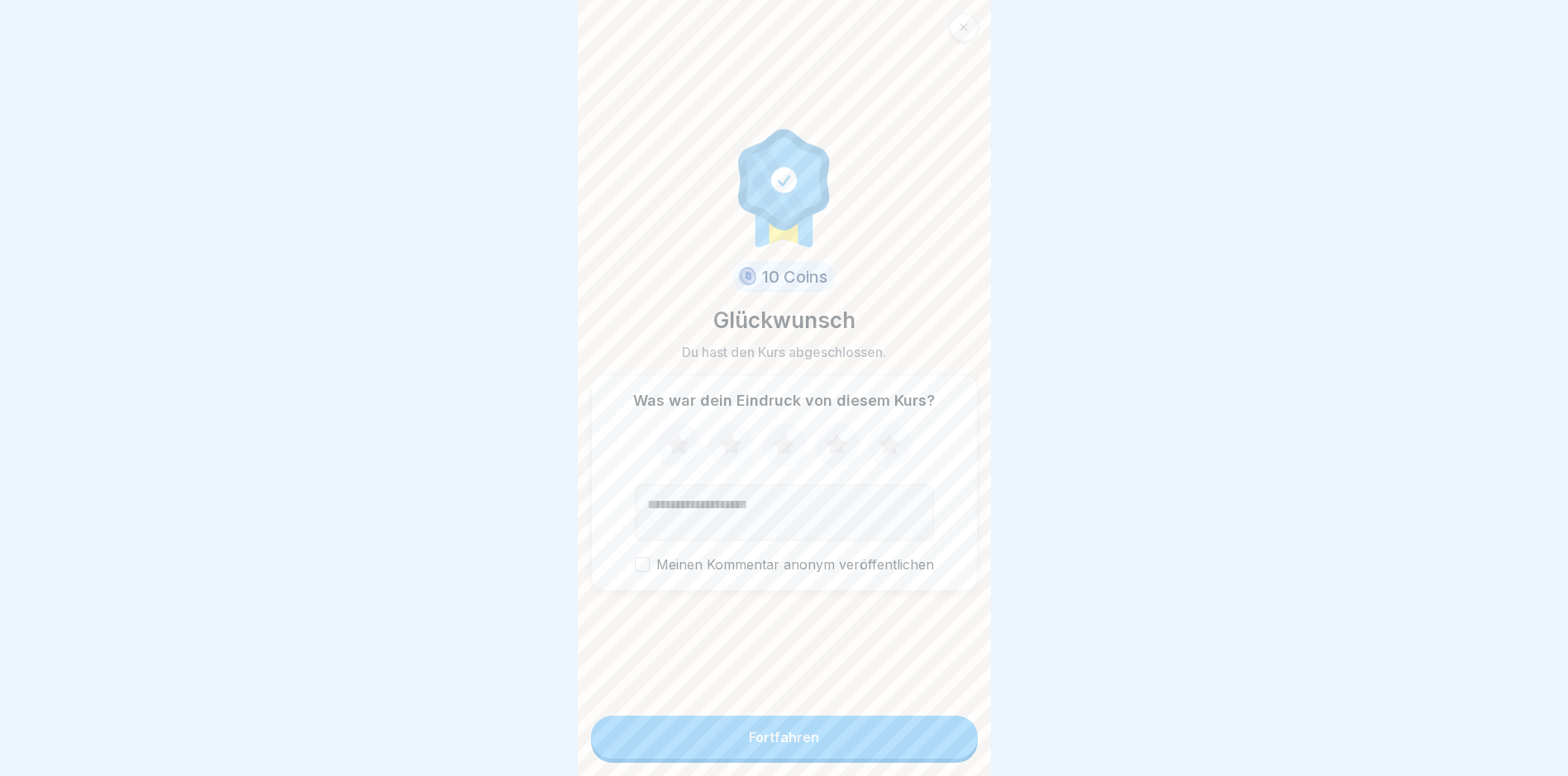
click at [731, 742] on button "Fortfahren" at bounding box center [784, 736] width 387 height 43
click at [892, 740] on button "Fortfahren" at bounding box center [784, 736] width 387 height 43
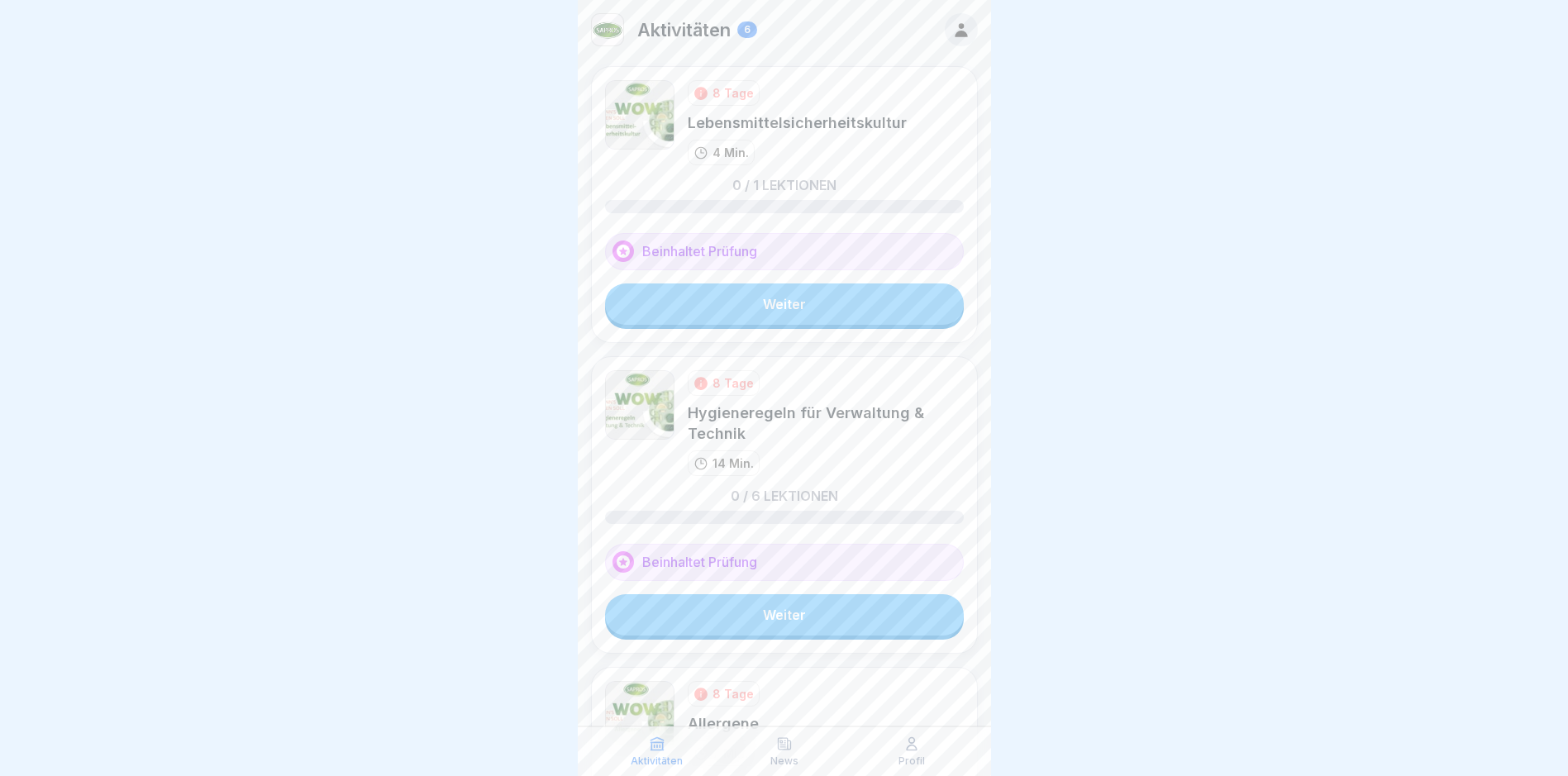
click at [829, 313] on link "Weiter" at bounding box center [784, 304] width 359 height 42
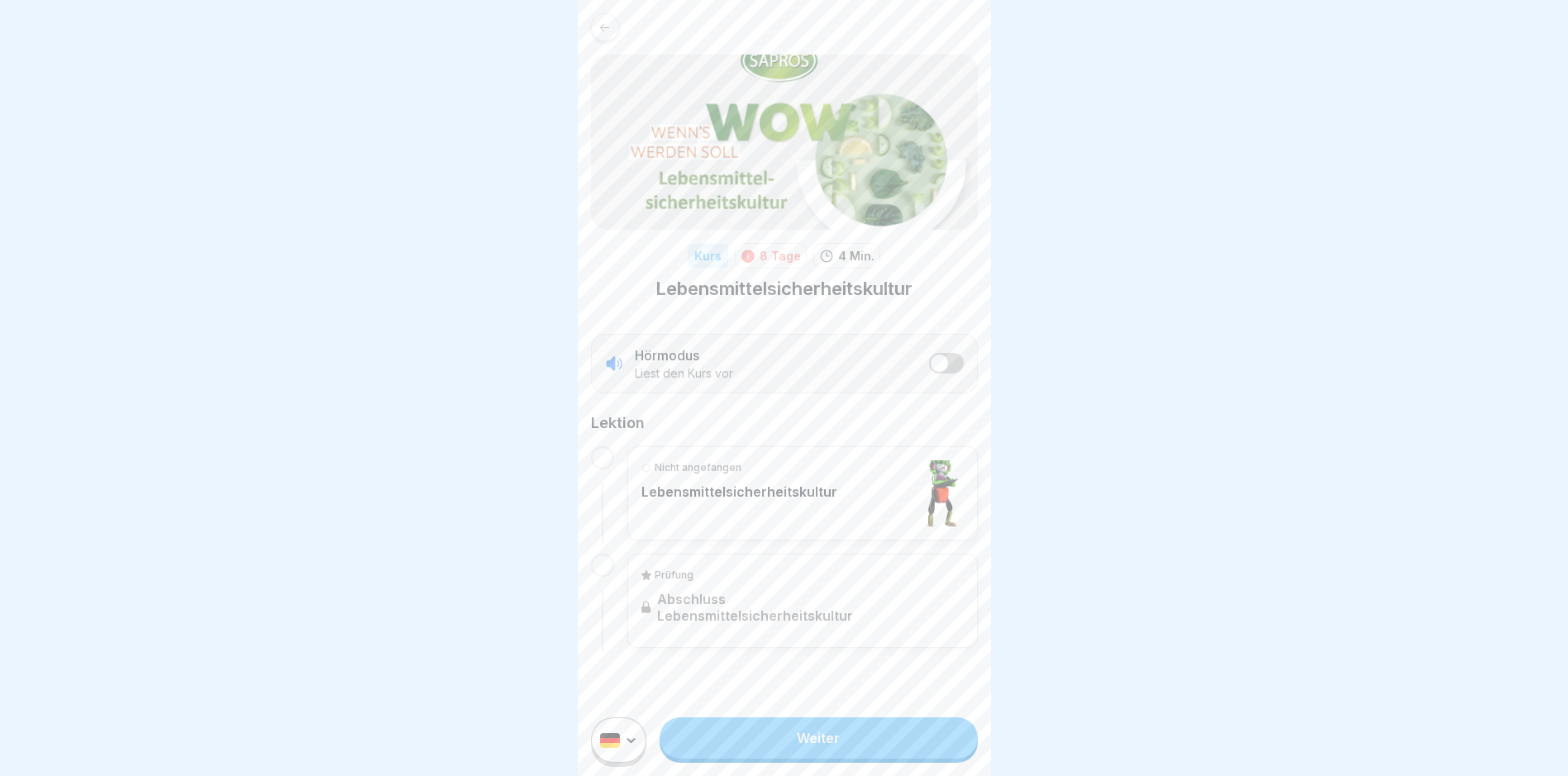
click at [850, 759] on link "Weiter" at bounding box center [818, 738] width 317 height 42
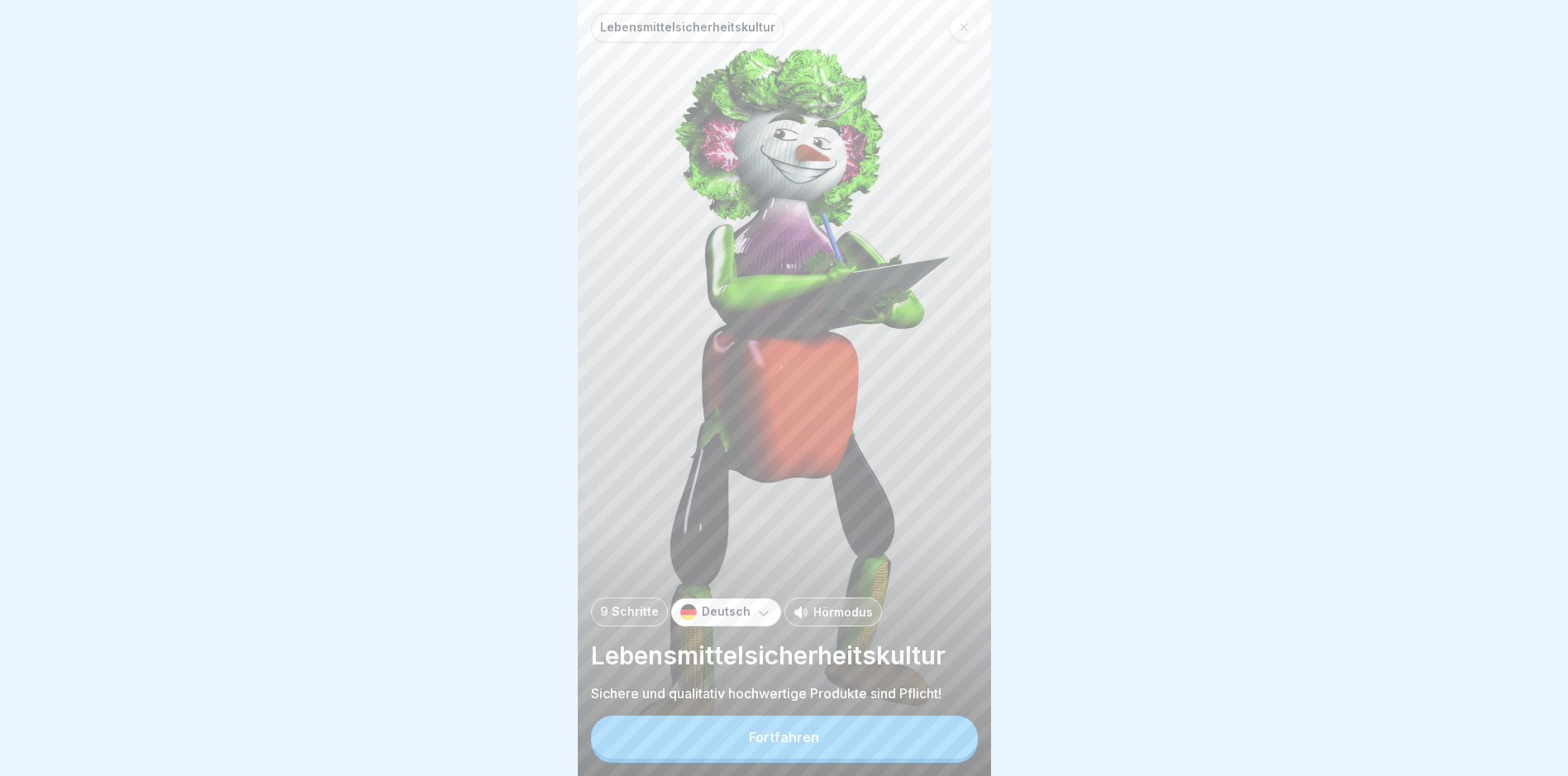
click at [844, 751] on button "Fortfahren" at bounding box center [784, 736] width 387 height 43
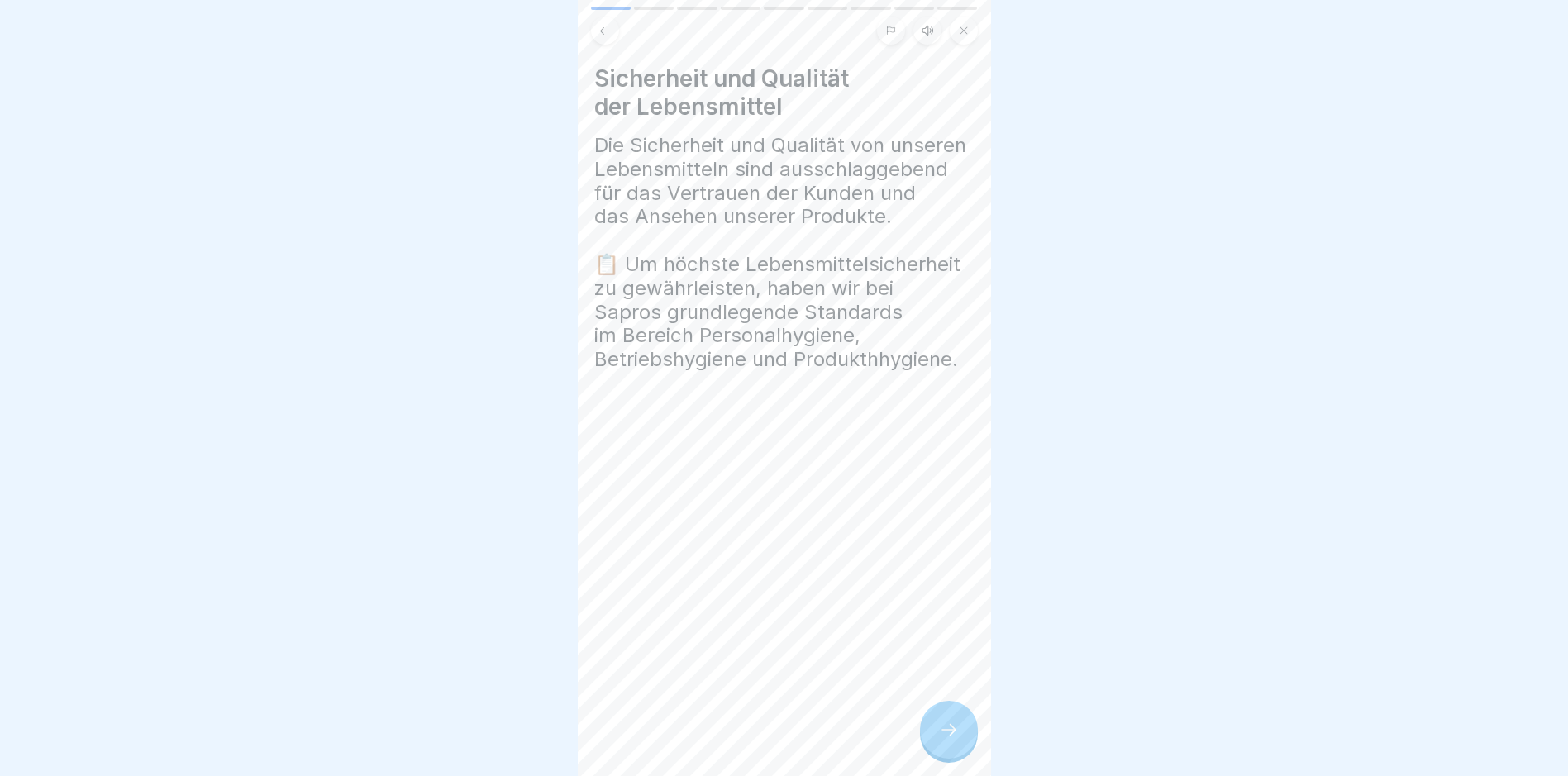
click at [951, 728] on div at bounding box center [949, 729] width 58 height 58
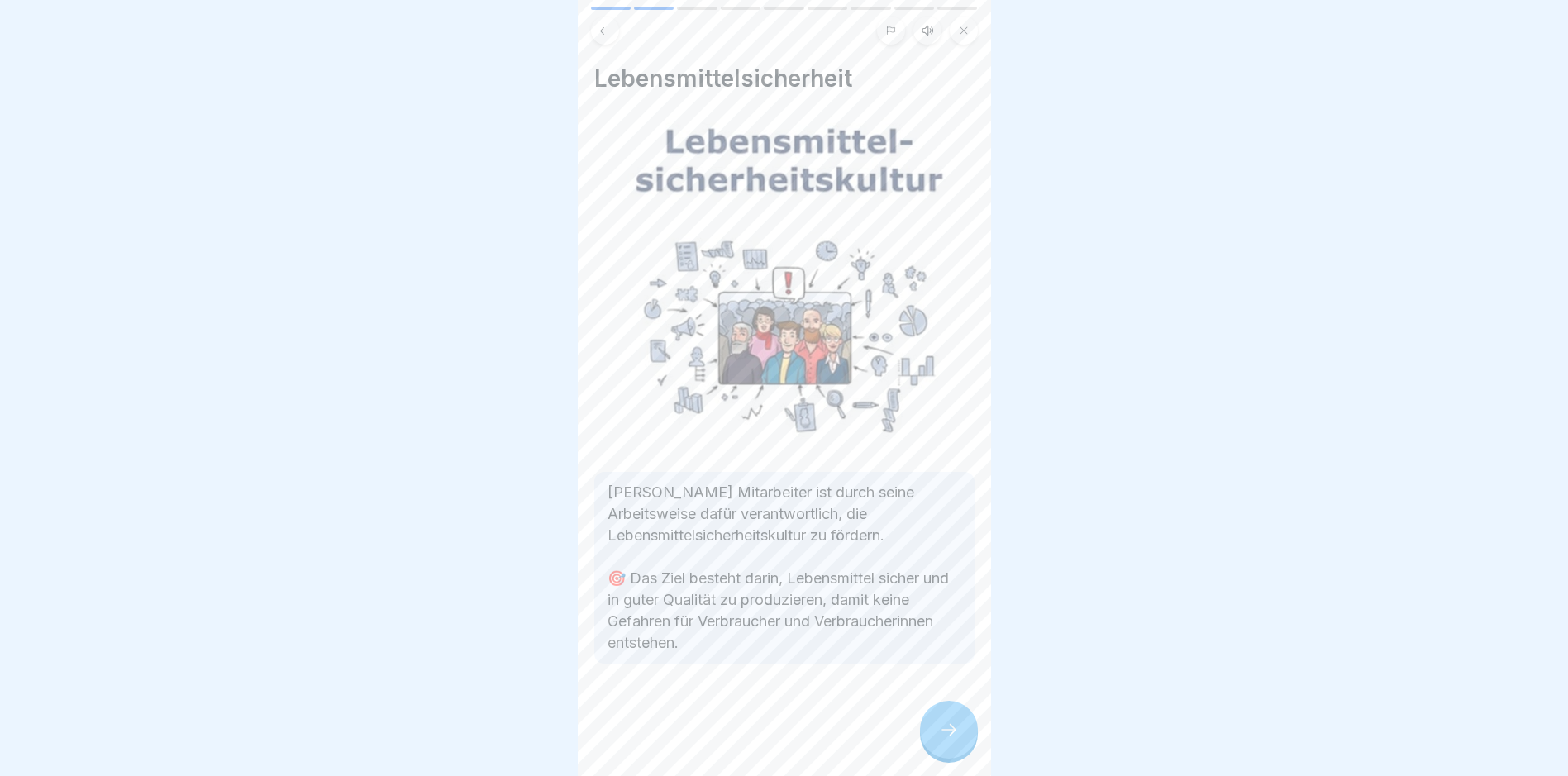
click at [951, 728] on div at bounding box center [949, 729] width 58 height 58
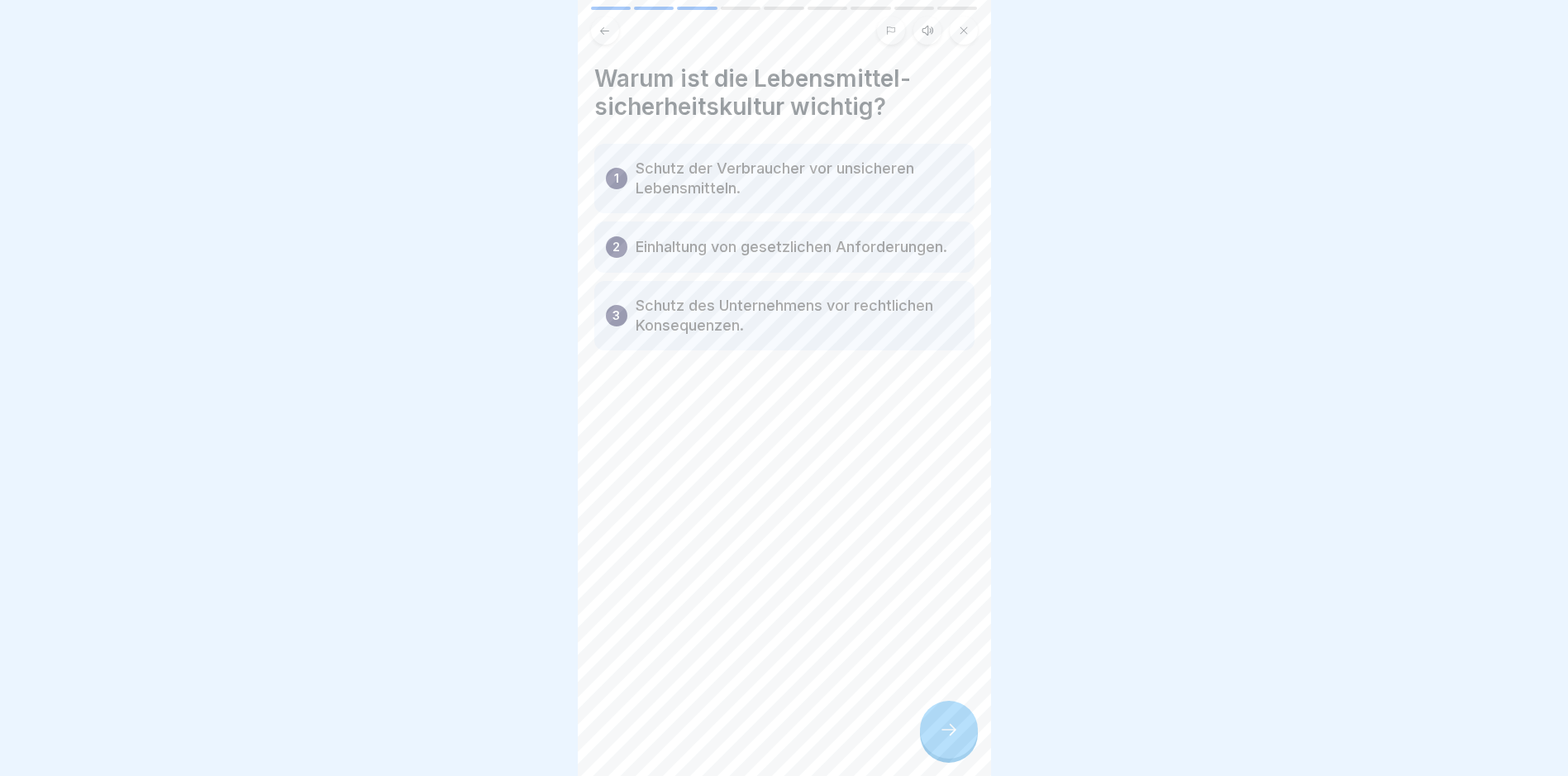
click at [951, 728] on div at bounding box center [949, 729] width 58 height 58
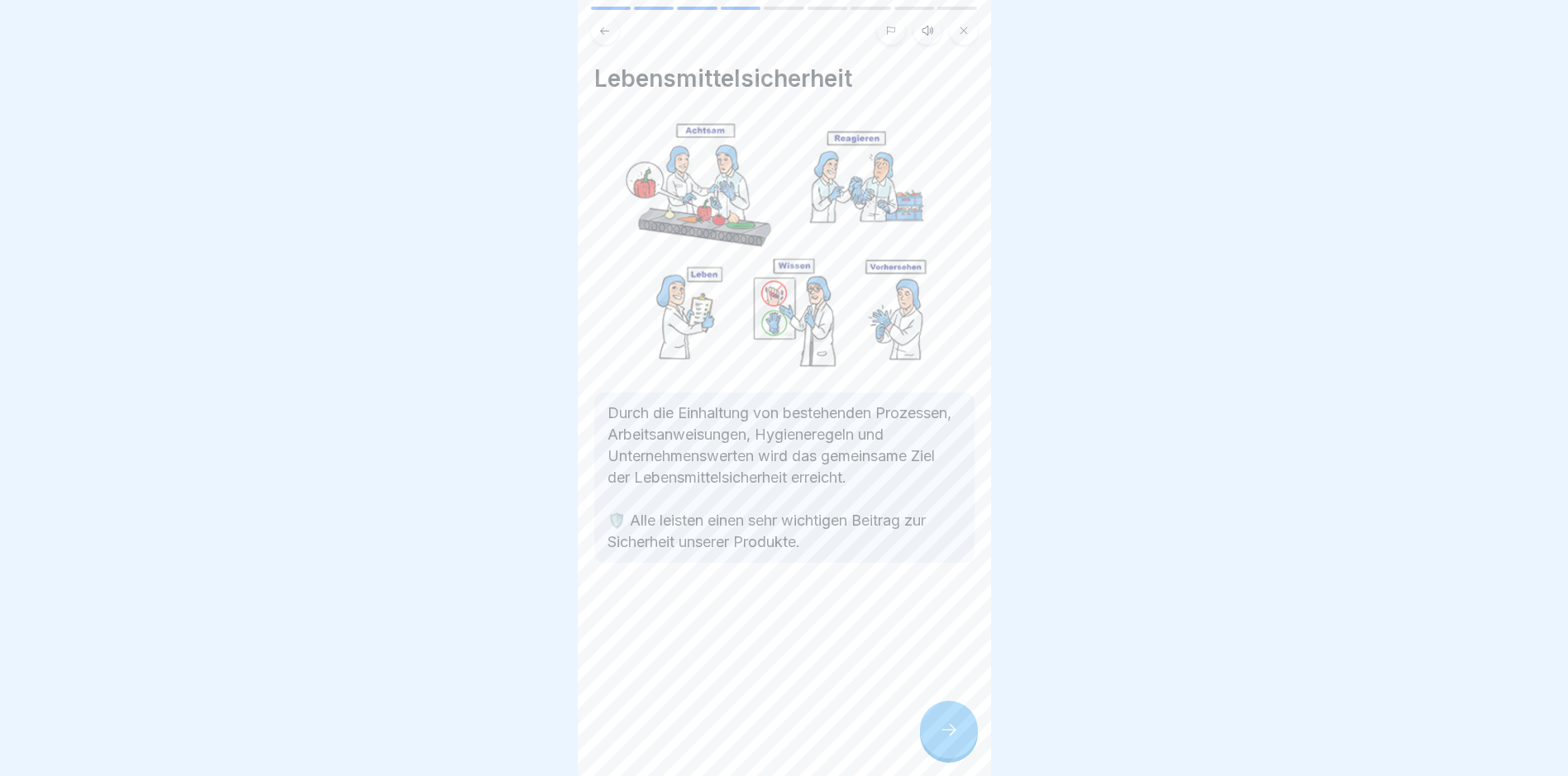
click at [951, 728] on div at bounding box center [949, 729] width 58 height 58
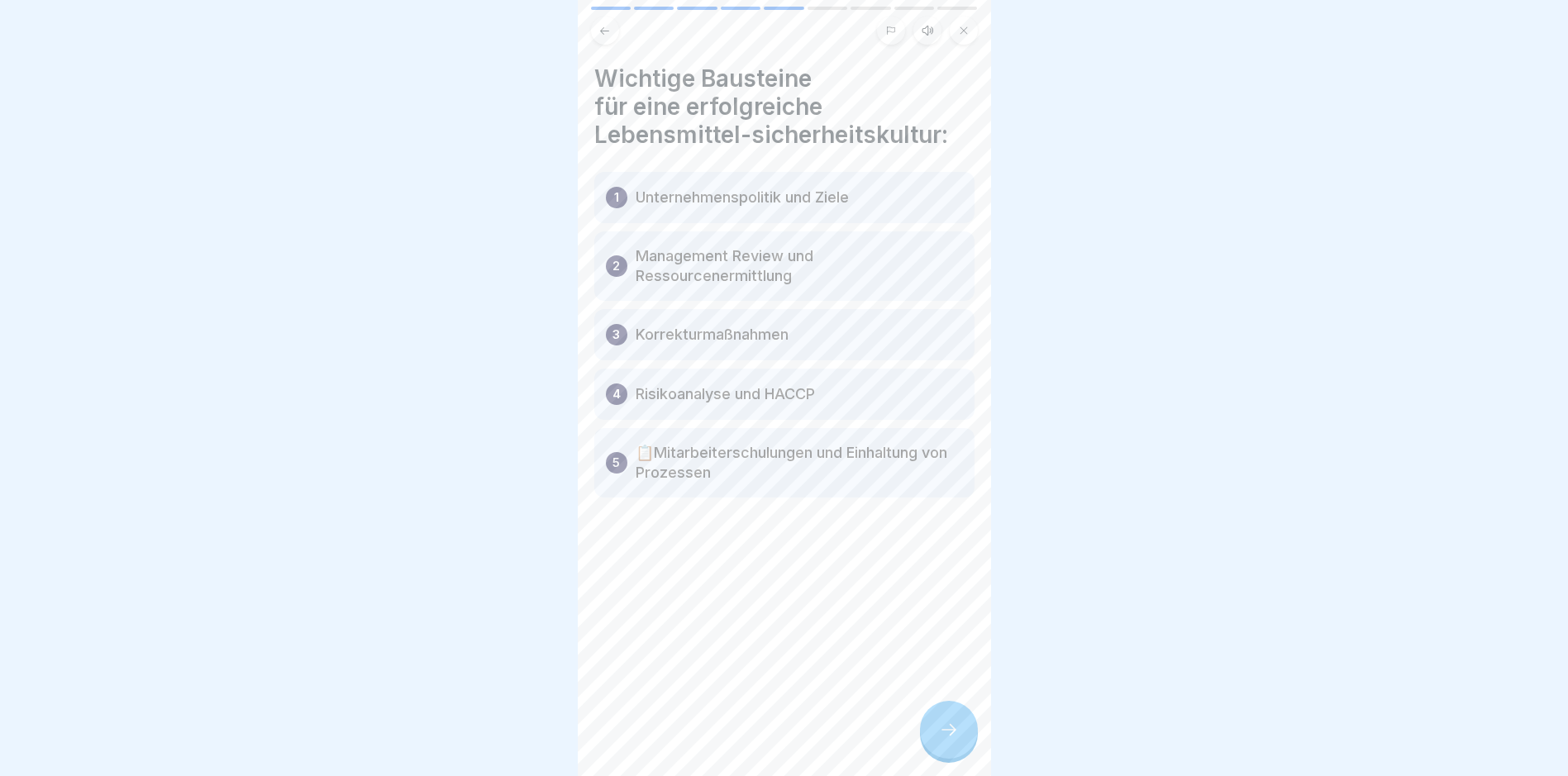
click at [951, 728] on div at bounding box center [949, 729] width 58 height 58
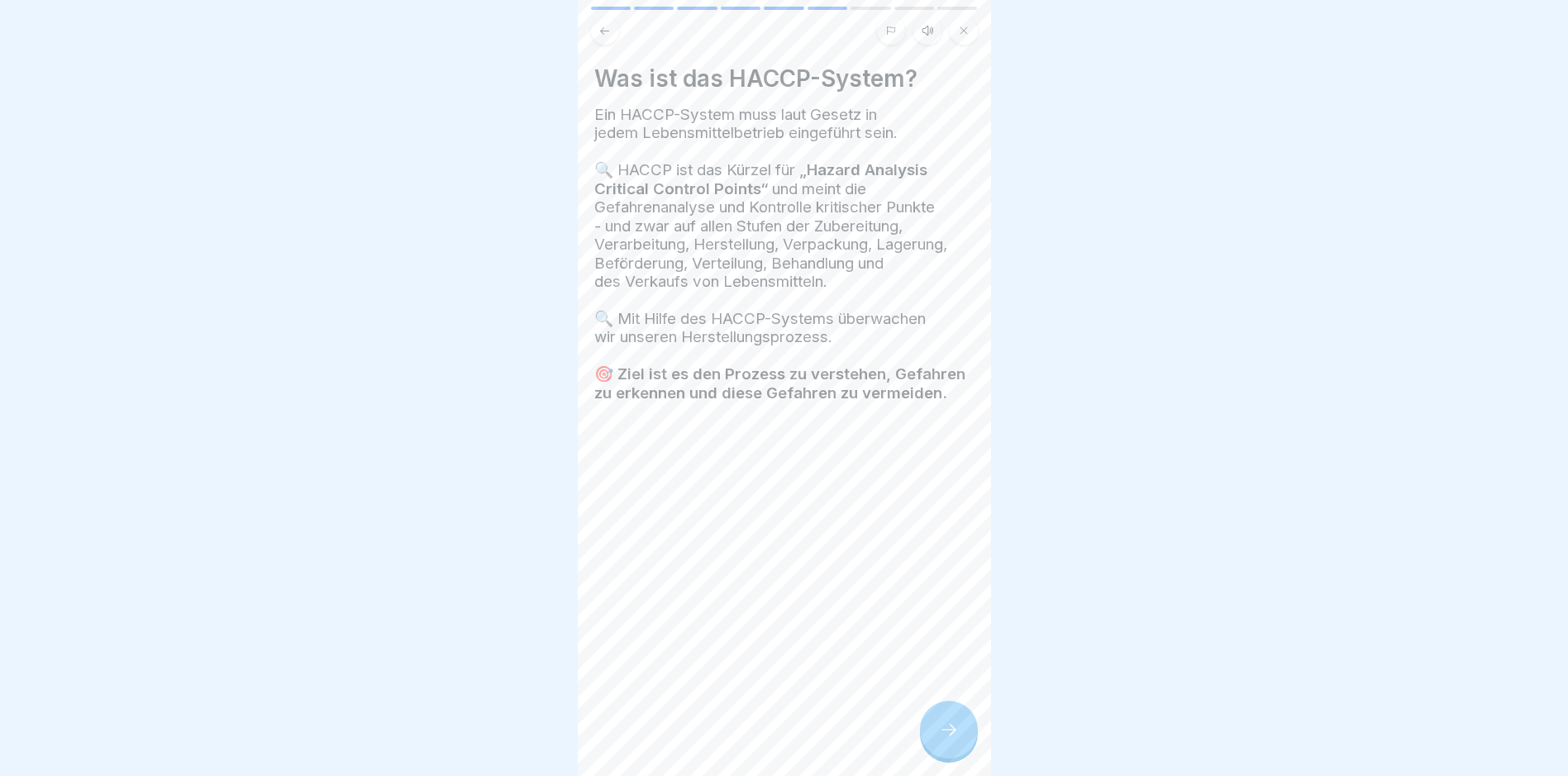
click at [951, 728] on div at bounding box center [949, 729] width 58 height 58
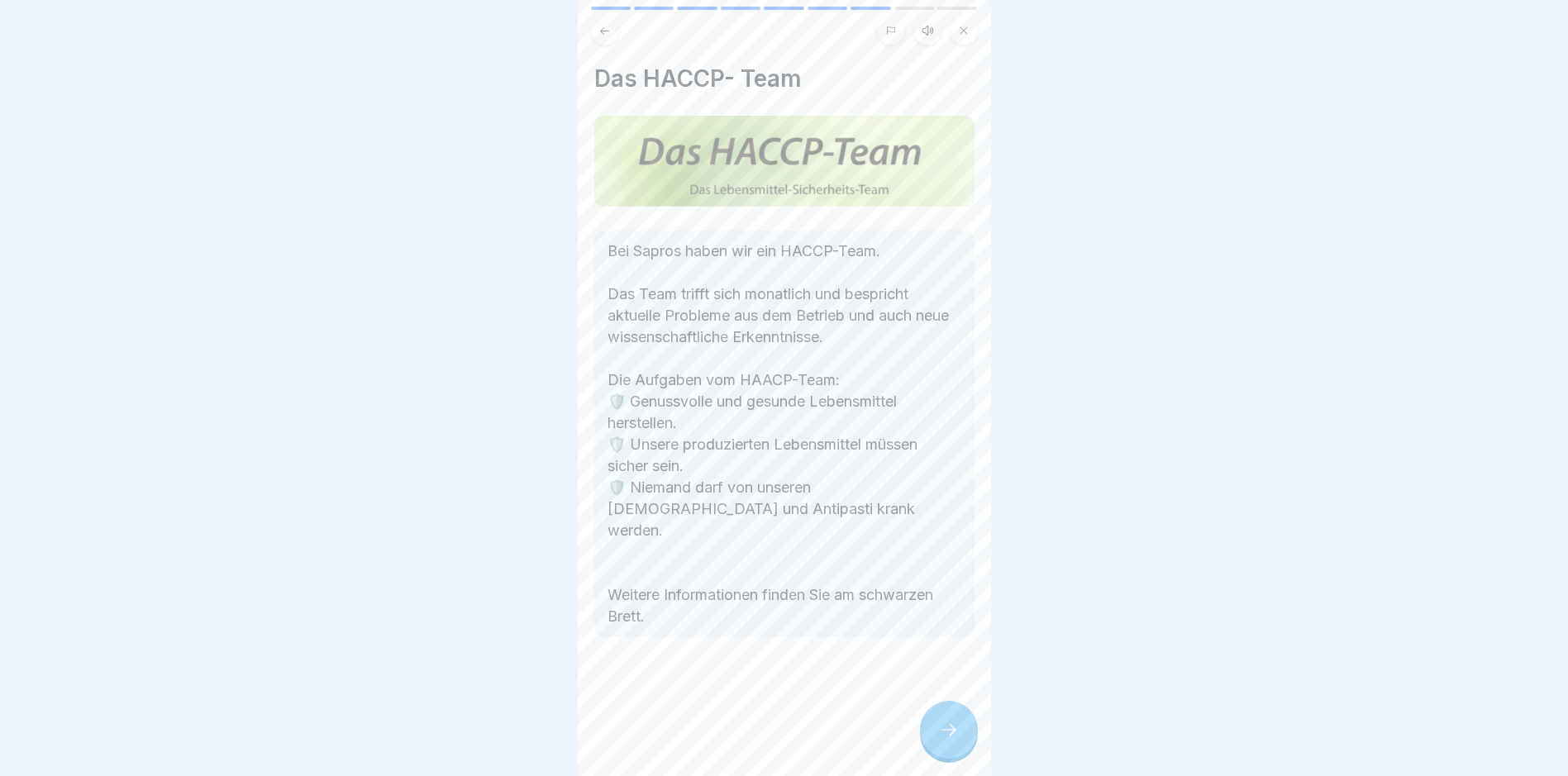
click at [962, 738] on div at bounding box center [949, 729] width 58 height 58
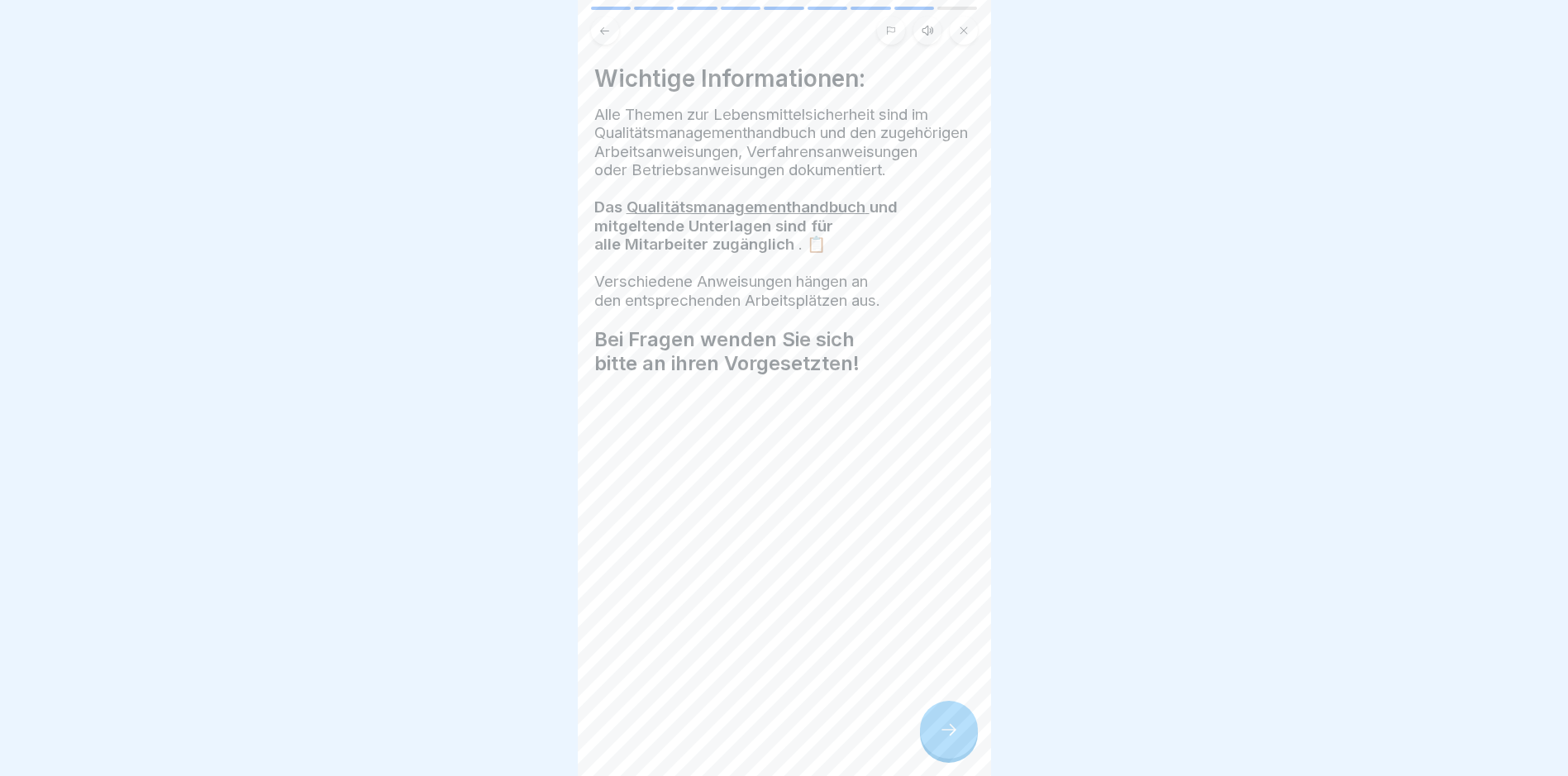
click at [962, 738] on div at bounding box center [949, 729] width 58 height 58
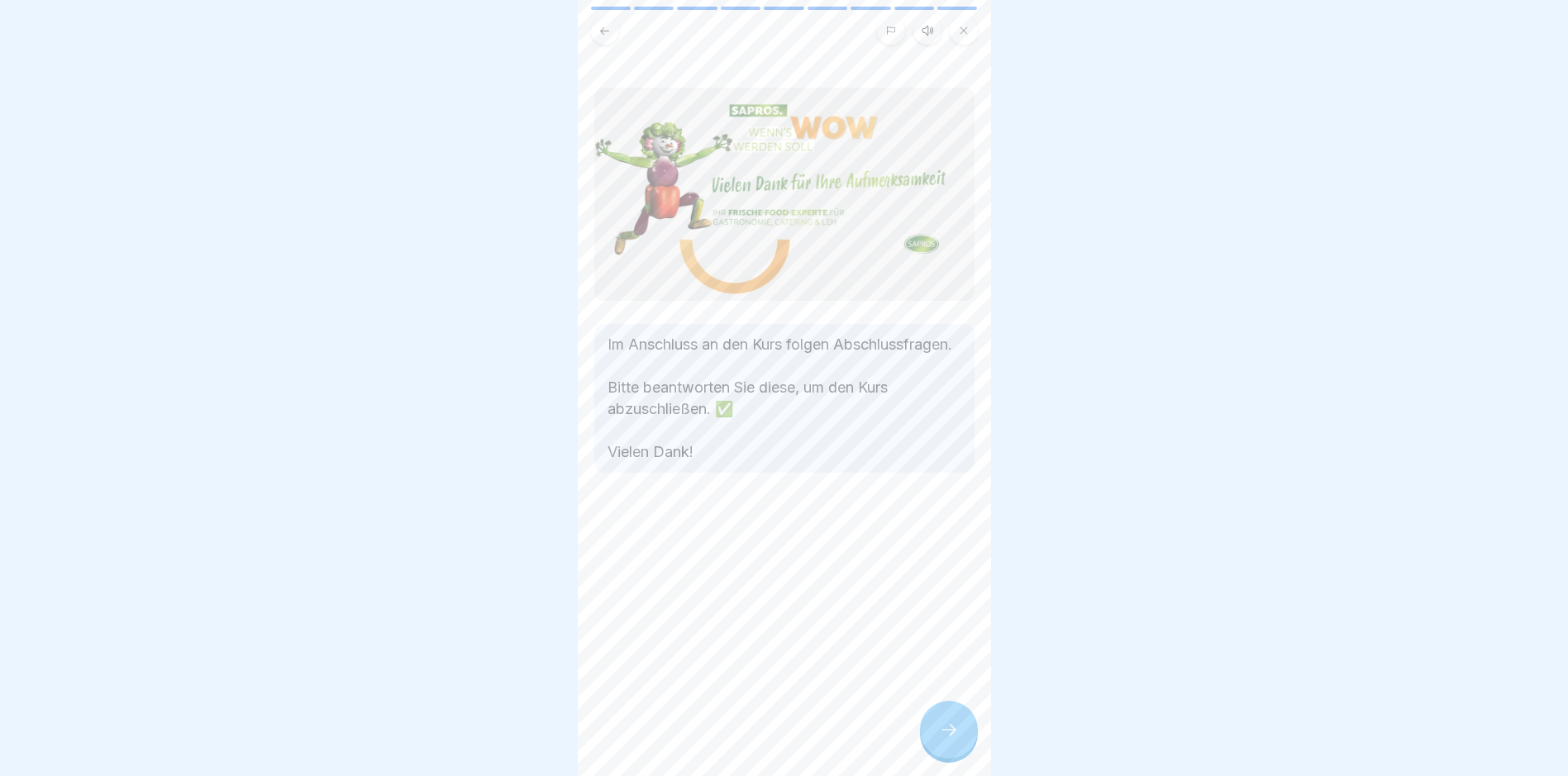
click at [962, 738] on div at bounding box center [949, 729] width 58 height 58
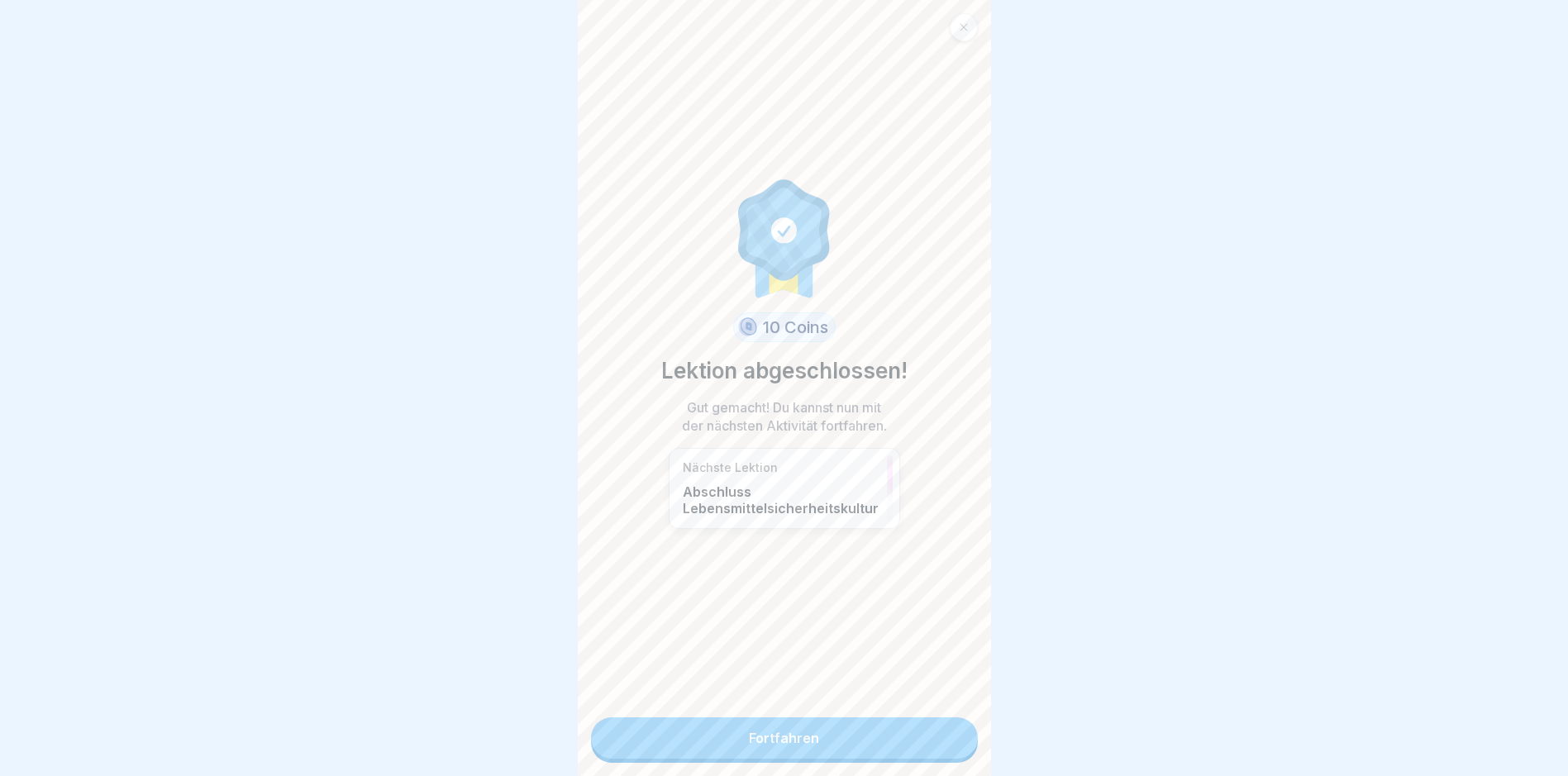
click at [906, 751] on link "Fortfahren" at bounding box center [784, 738] width 387 height 42
